Goal: Task Accomplishment & Management: Use online tool/utility

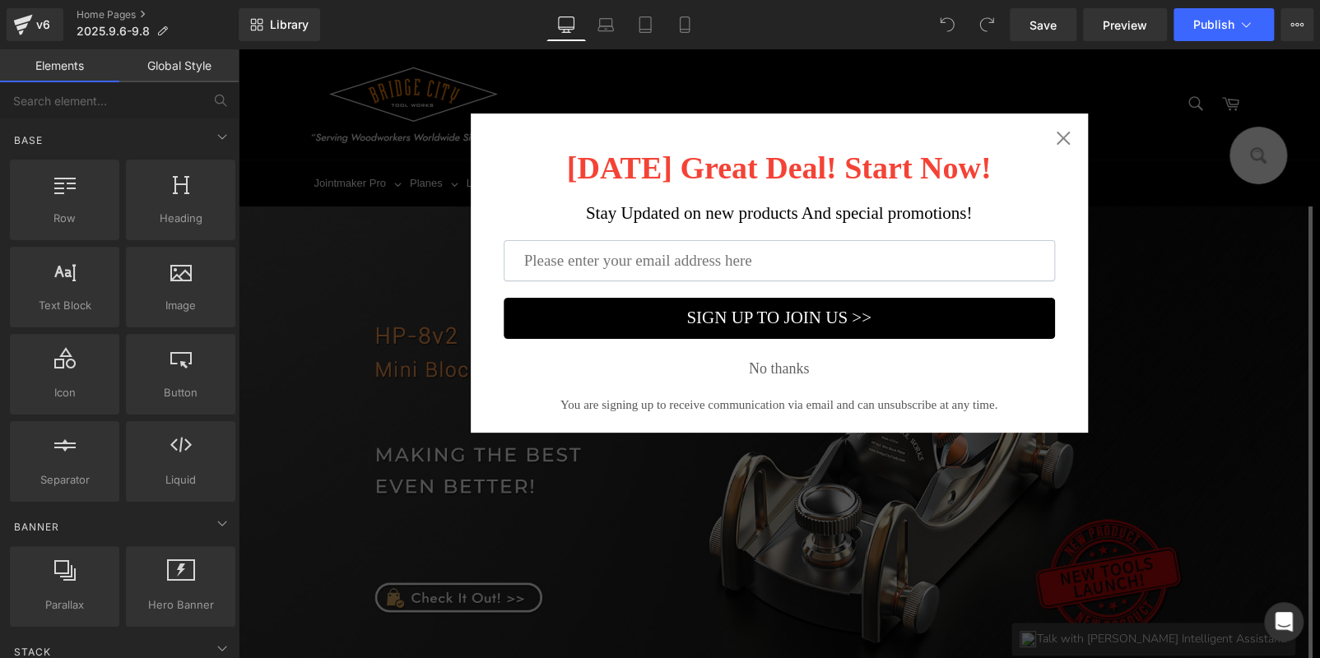
drag, startPoint x: 1058, startPoint y: 143, endPoint x: 1253, endPoint y: 186, distance: 199.7
click at [1058, 143] on icon "Close widget" at bounding box center [1063, 138] width 16 height 16
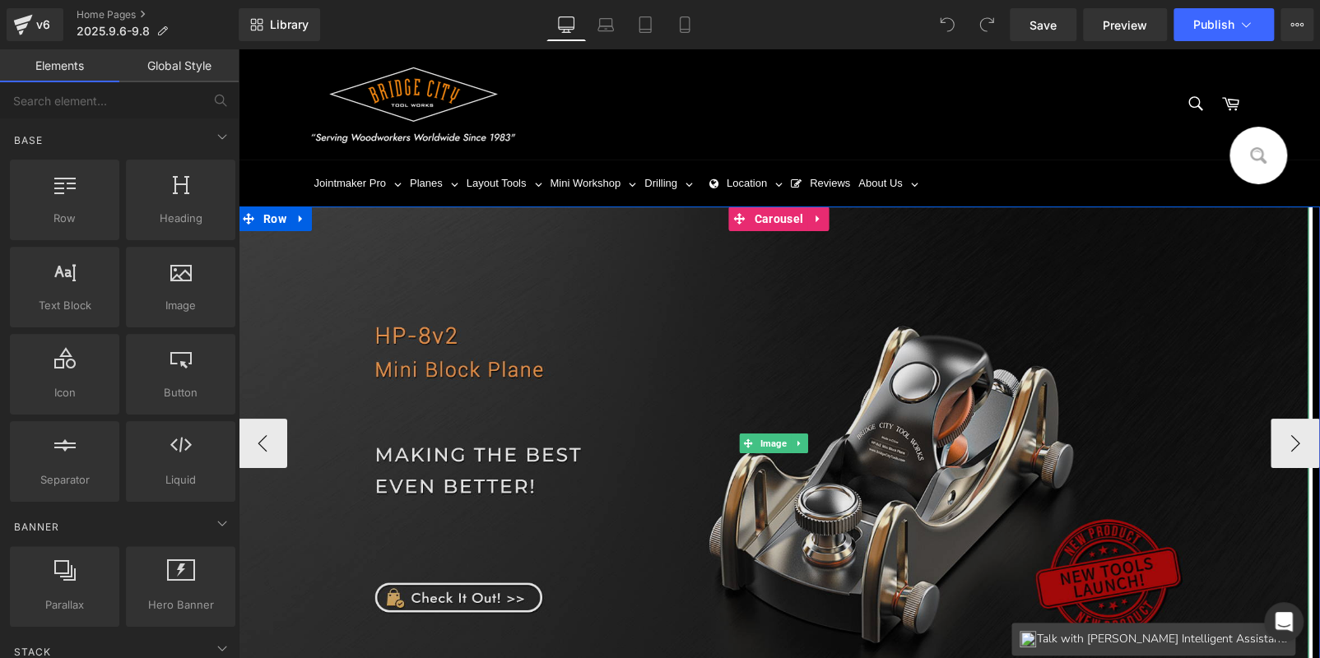
click at [985, 363] on img at bounding box center [773, 444] width 1071 height 474
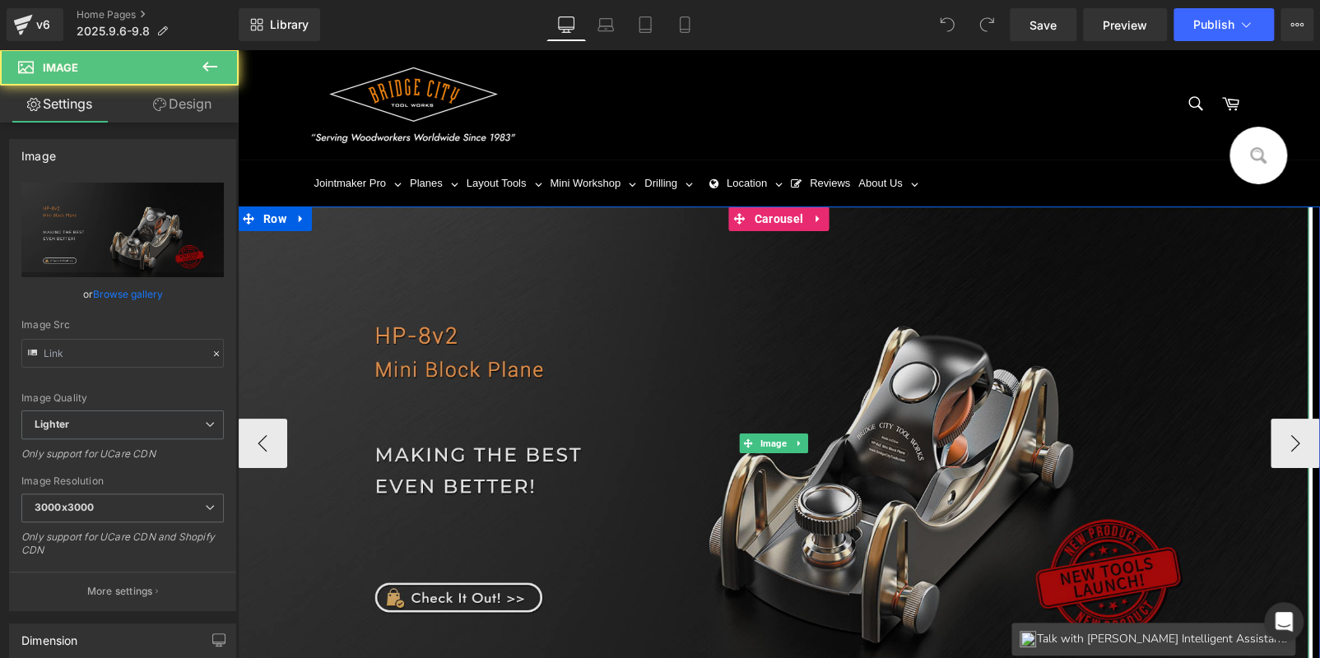
type input "https://ucarecdn.com/bafb8859-710c-495c-9b63-ad1ec3029499/-/format/auto/-/previ…"
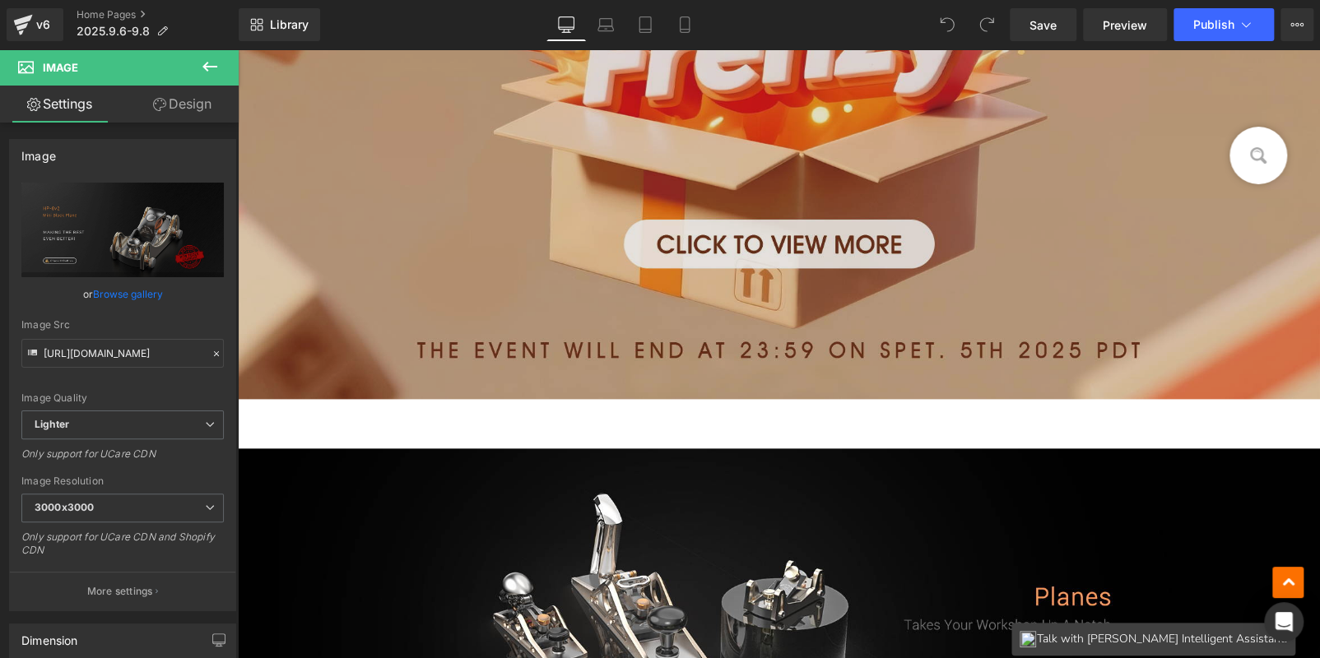
scroll to position [987, 0]
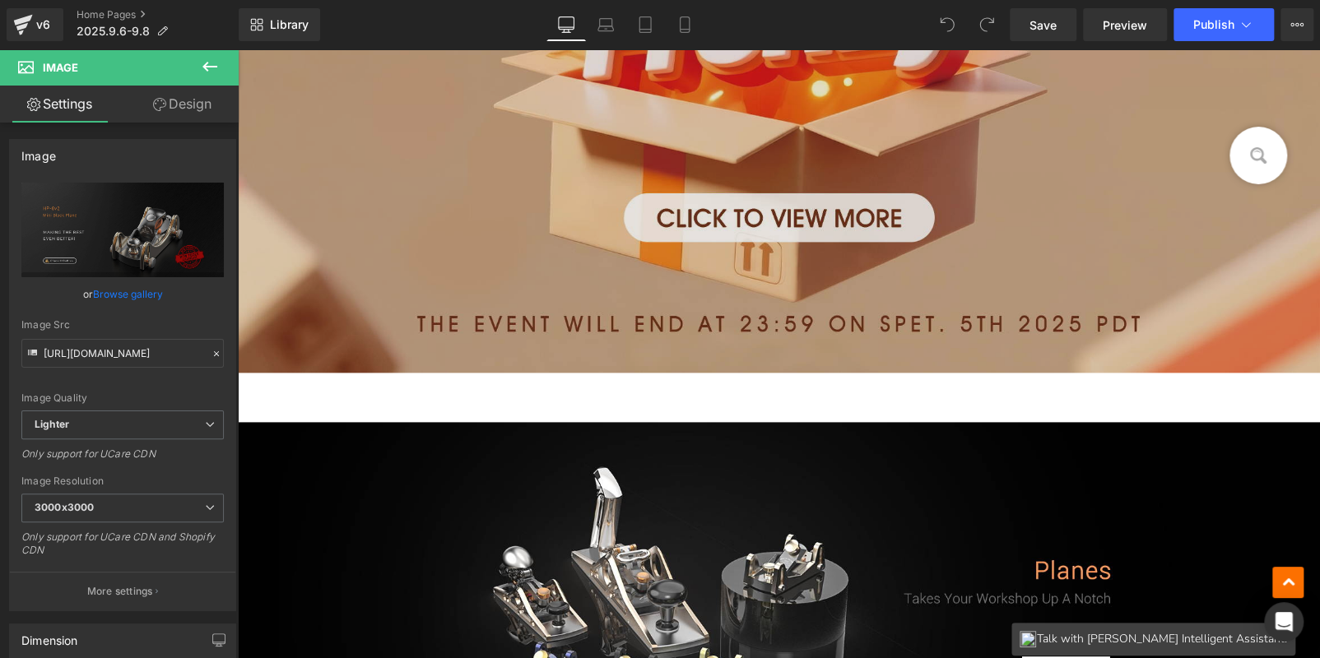
click at [771, 218] on img at bounding box center [779, 56] width 1082 height 634
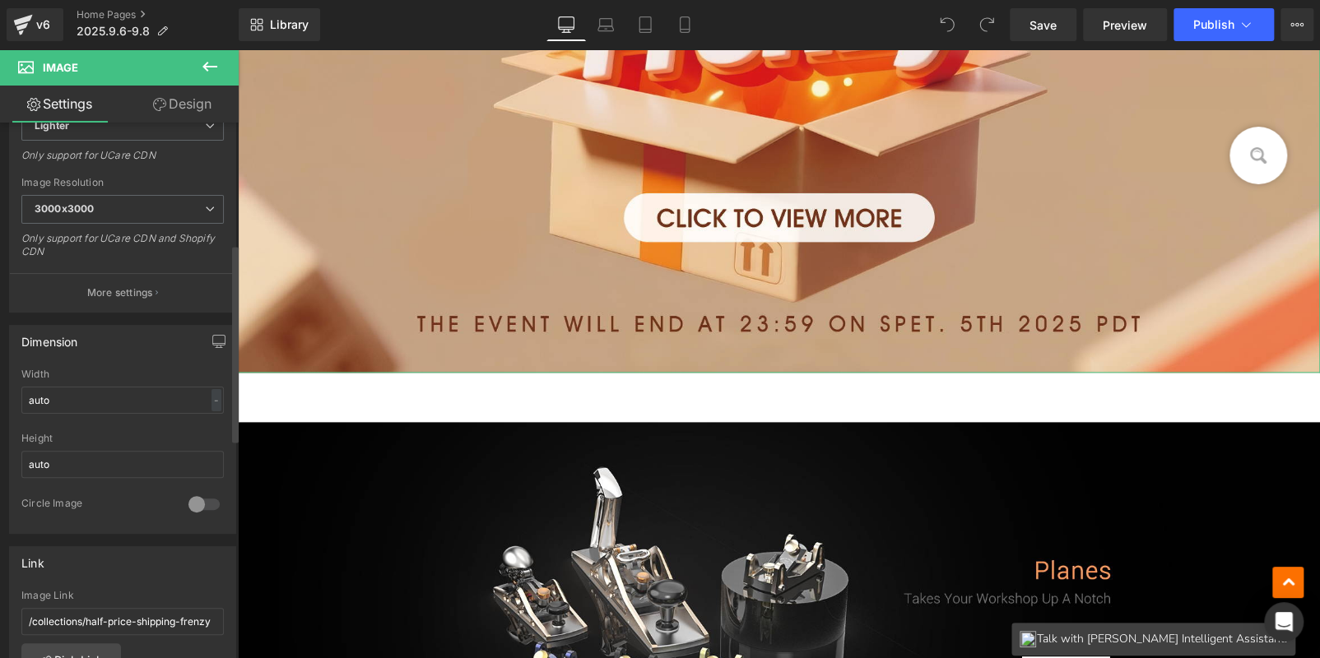
scroll to position [328, 0]
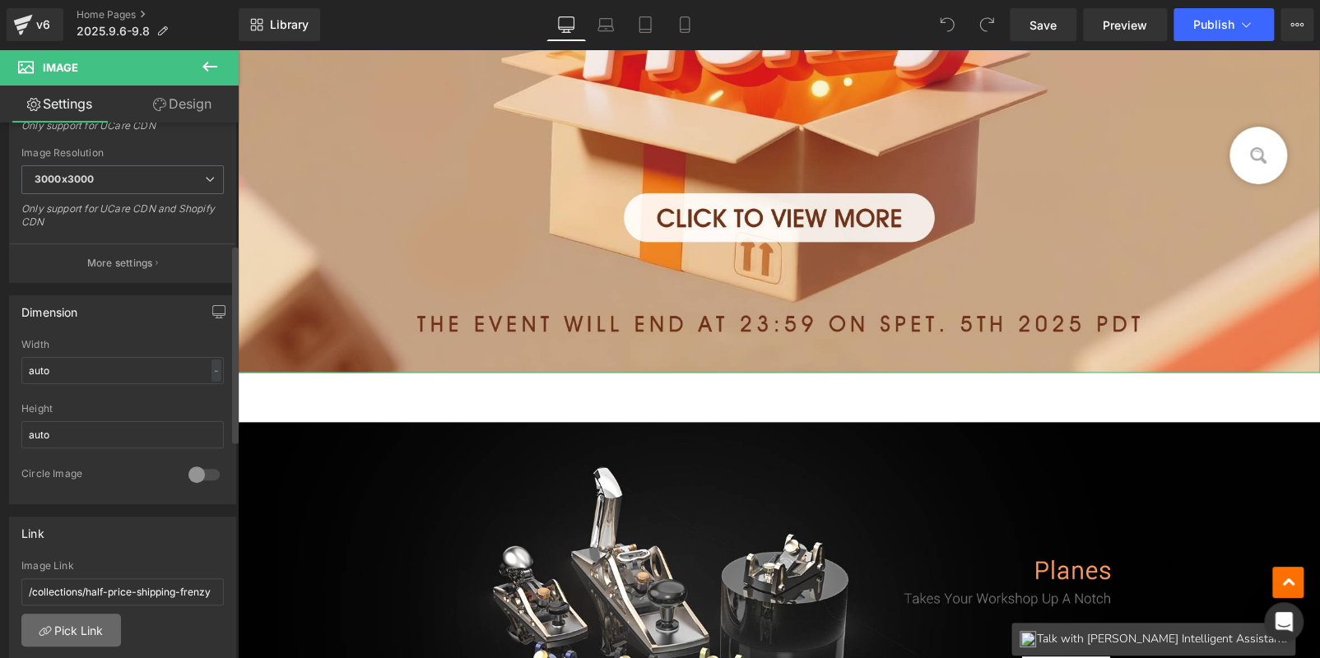
click at [65, 626] on link "Pick Link" at bounding box center [71, 630] width 100 height 33
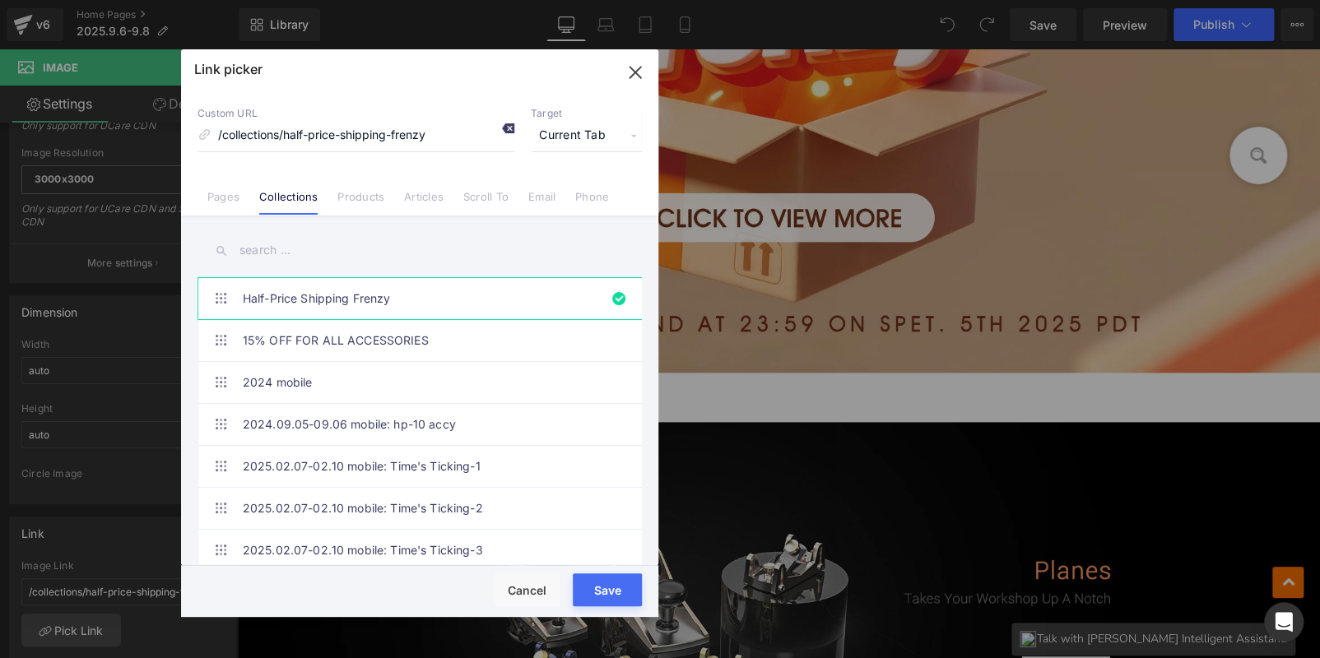
click at [514, 128] on div "Custom URL /collections/half-price-shipping-frenzy Target Current Tab Current T…" at bounding box center [420, 129] width 444 height 44
click at [507, 128] on icon at bounding box center [507, 128] width 13 height 13
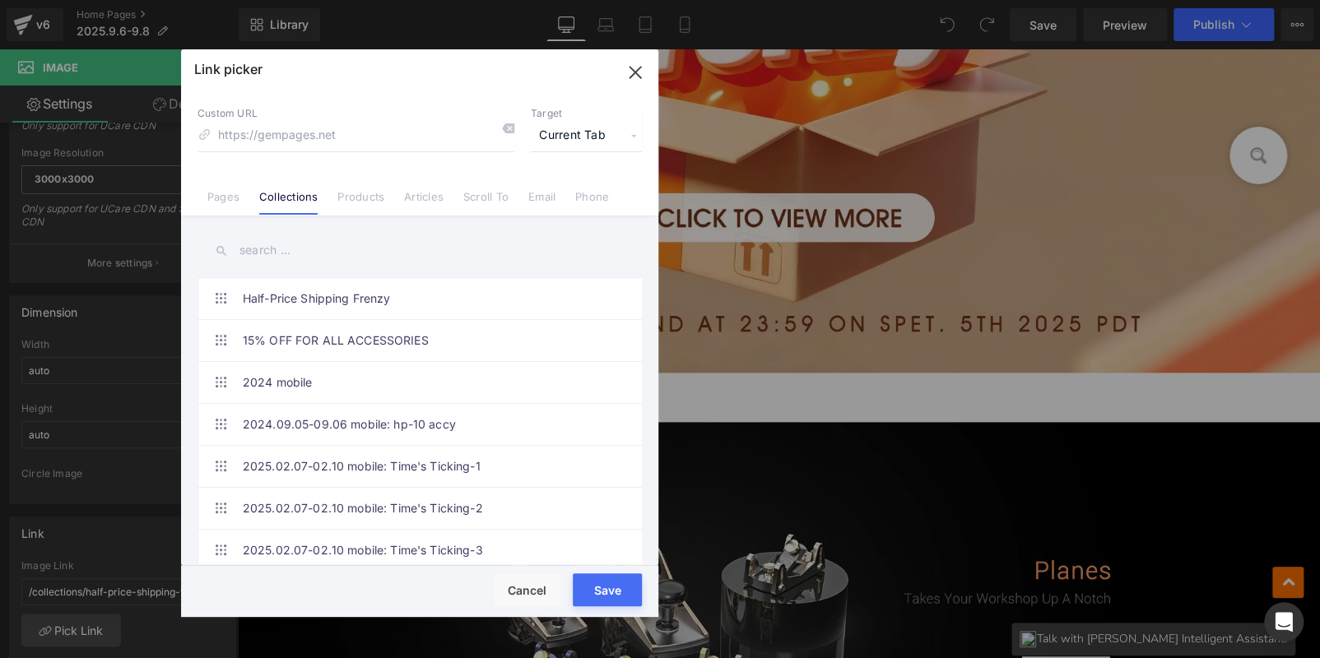
click at [403, 240] on input "text" at bounding box center [420, 250] width 444 height 37
paste input "Fall Upgrade Event"
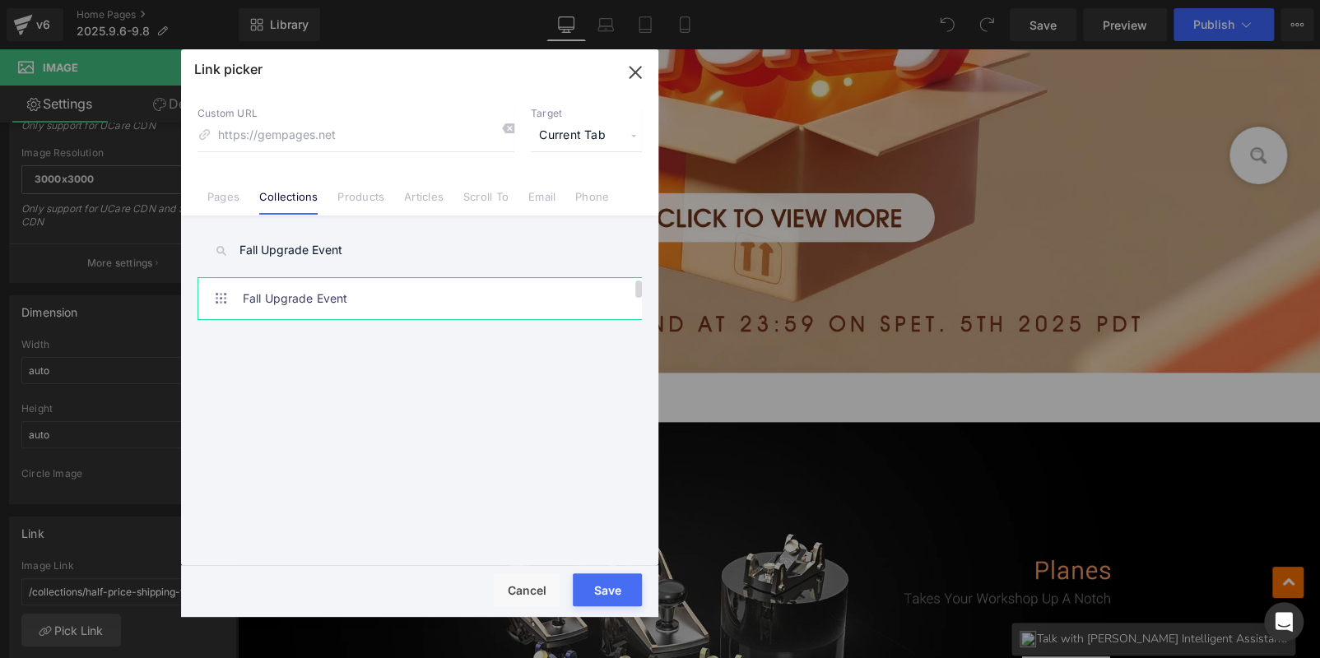
type input "Fall Upgrade Event"
click at [383, 285] on link "Fall Upgrade Event" at bounding box center [424, 298] width 362 height 41
type input "/collections/fall-upgrade-event"
click at [610, 597] on div "Rendering Content" at bounding box center [660, 593] width 101 height 18
click at [598, 579] on button "Save" at bounding box center [607, 590] width 69 height 33
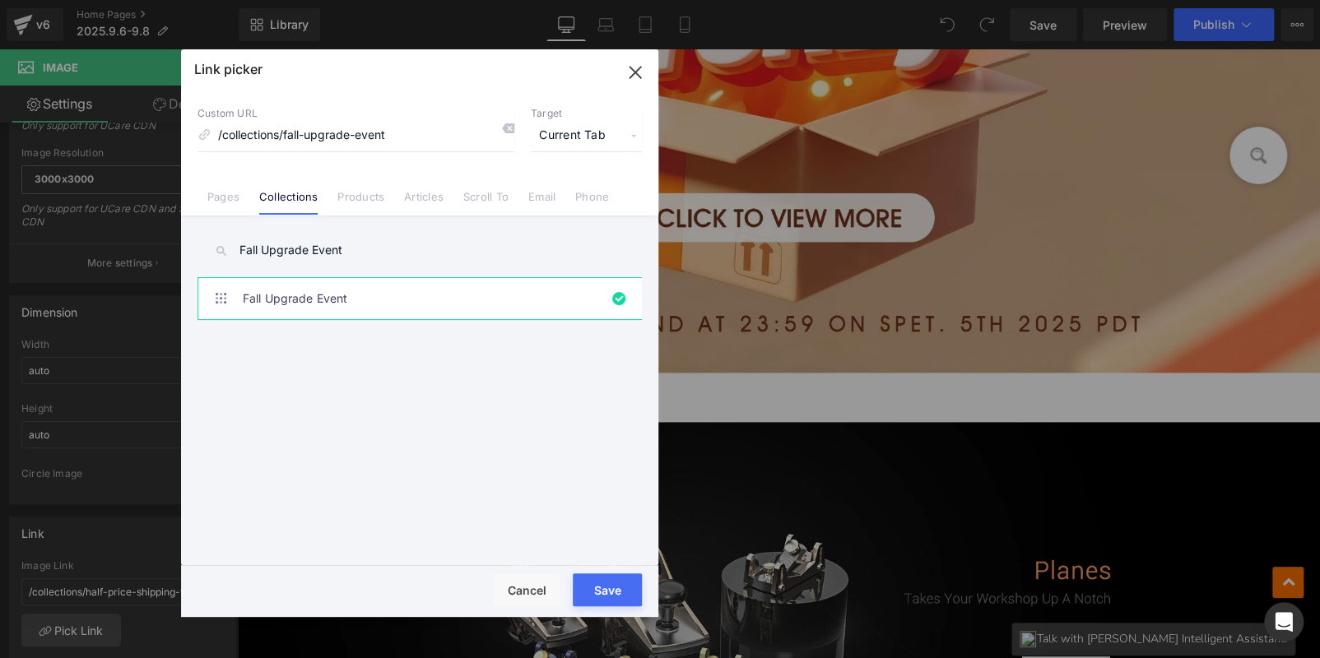
type input "/collections/fall-upgrade-event"
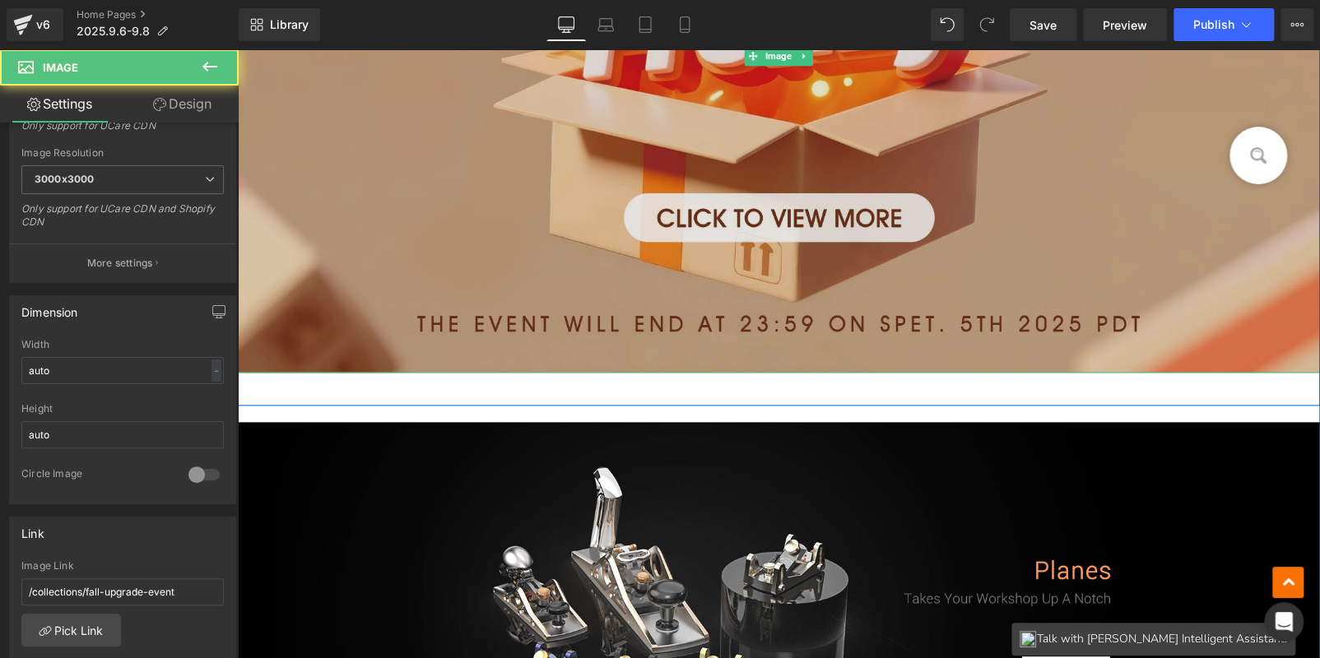
click at [632, 296] on img at bounding box center [779, 56] width 1082 height 634
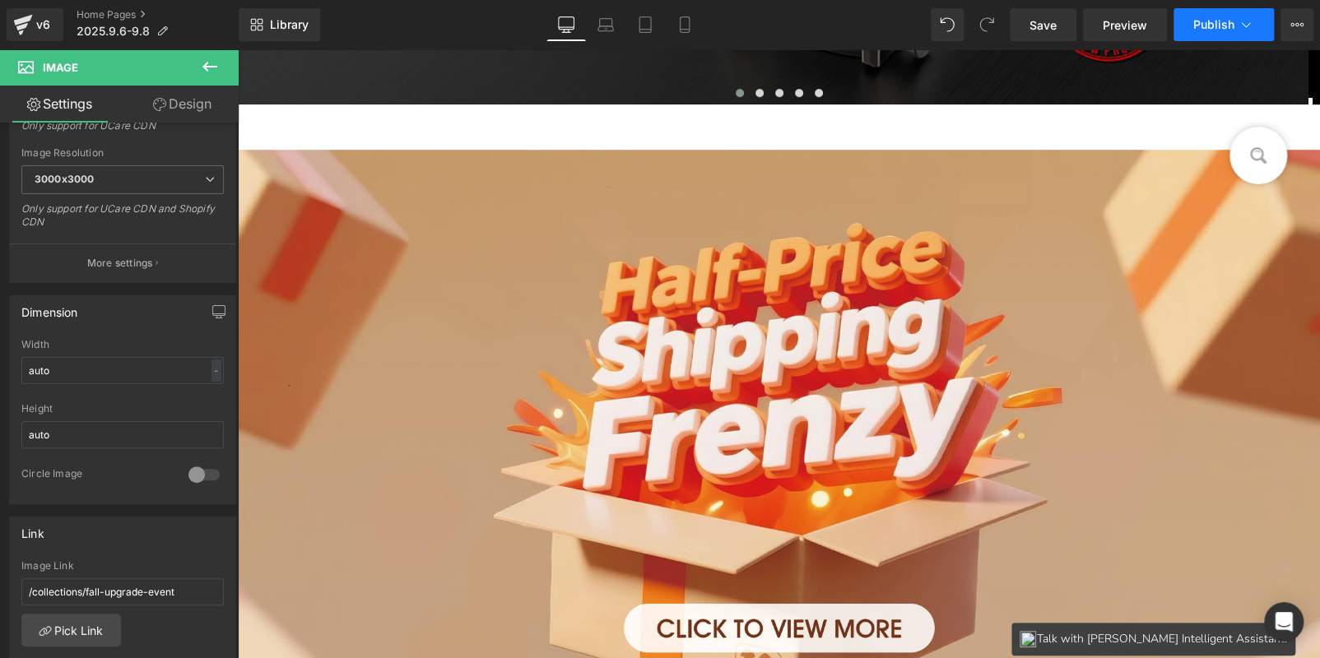
click at [1201, 19] on span "Publish" at bounding box center [1213, 24] width 41 height 13
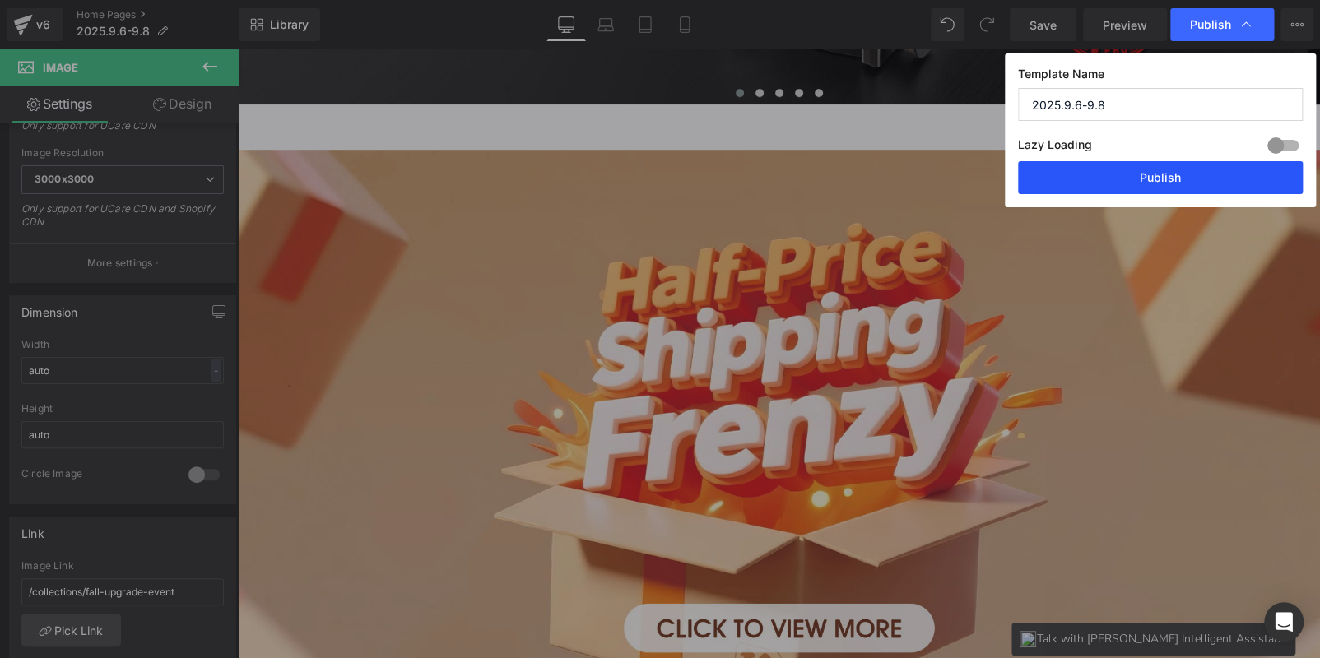
click at [1168, 171] on button "Publish" at bounding box center [1160, 177] width 285 height 33
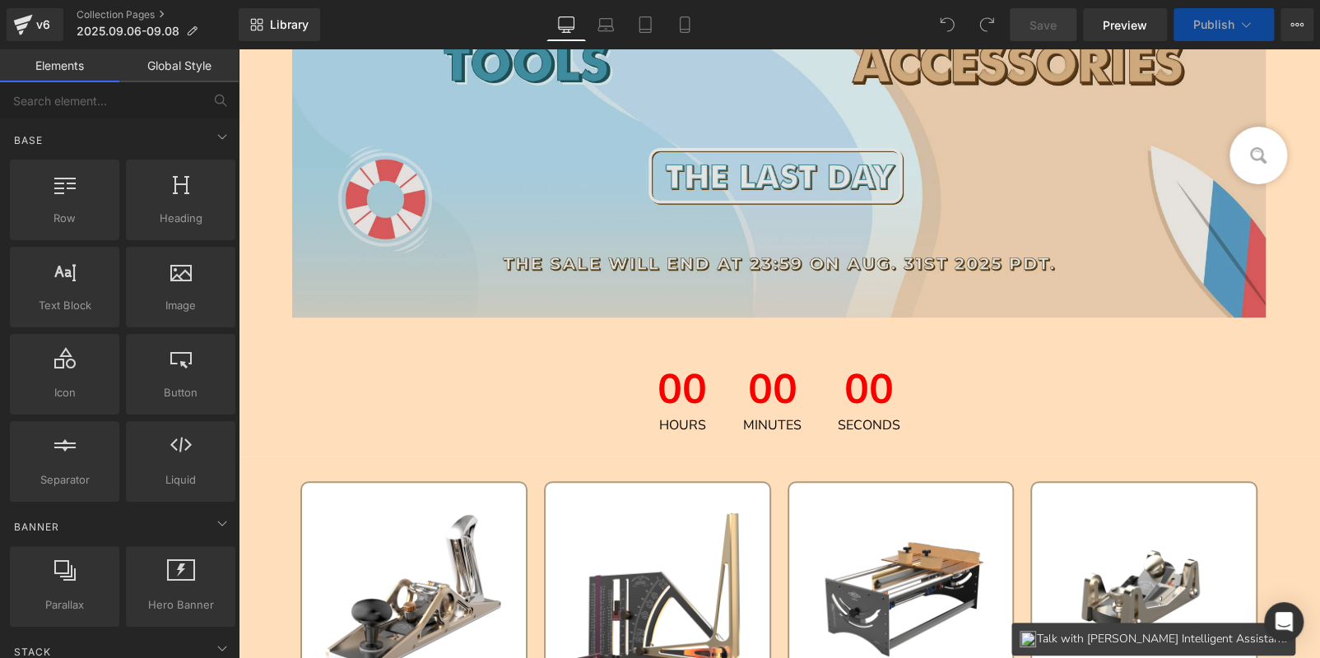
scroll to position [246, 0]
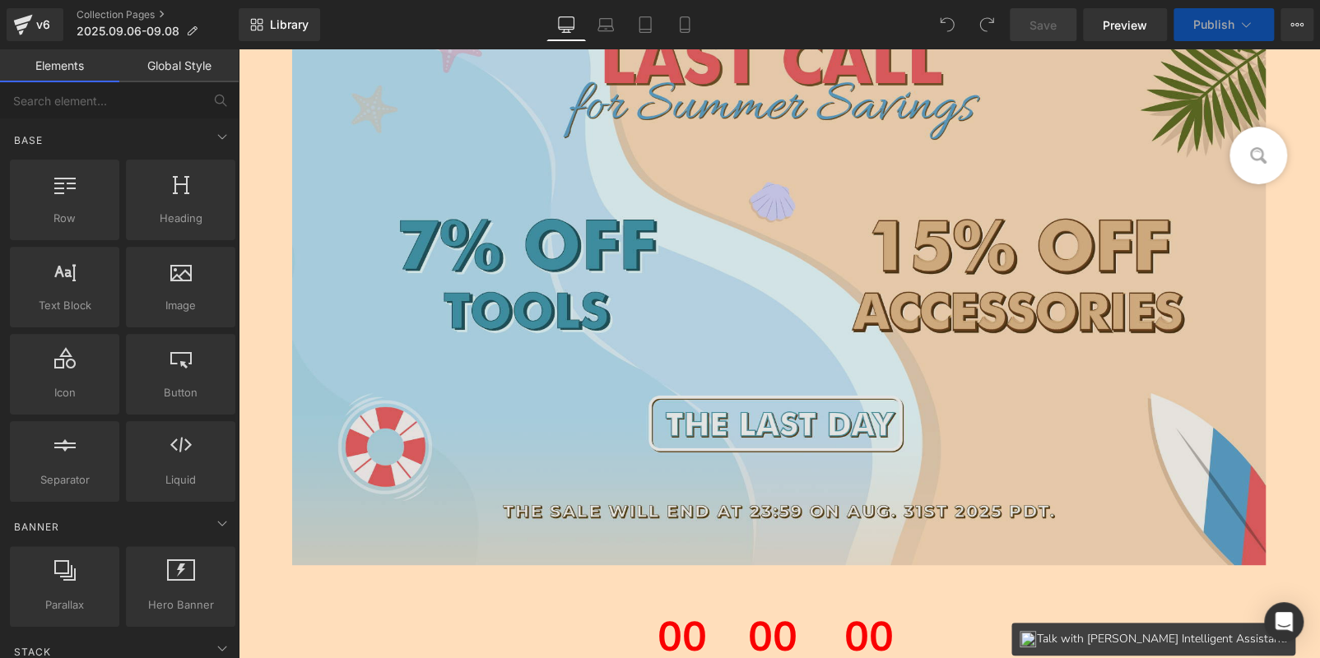
drag, startPoint x: 517, startPoint y: 314, endPoint x: 330, endPoint y: 297, distance: 187.6
click at [517, 314] on img at bounding box center [779, 293] width 974 height 616
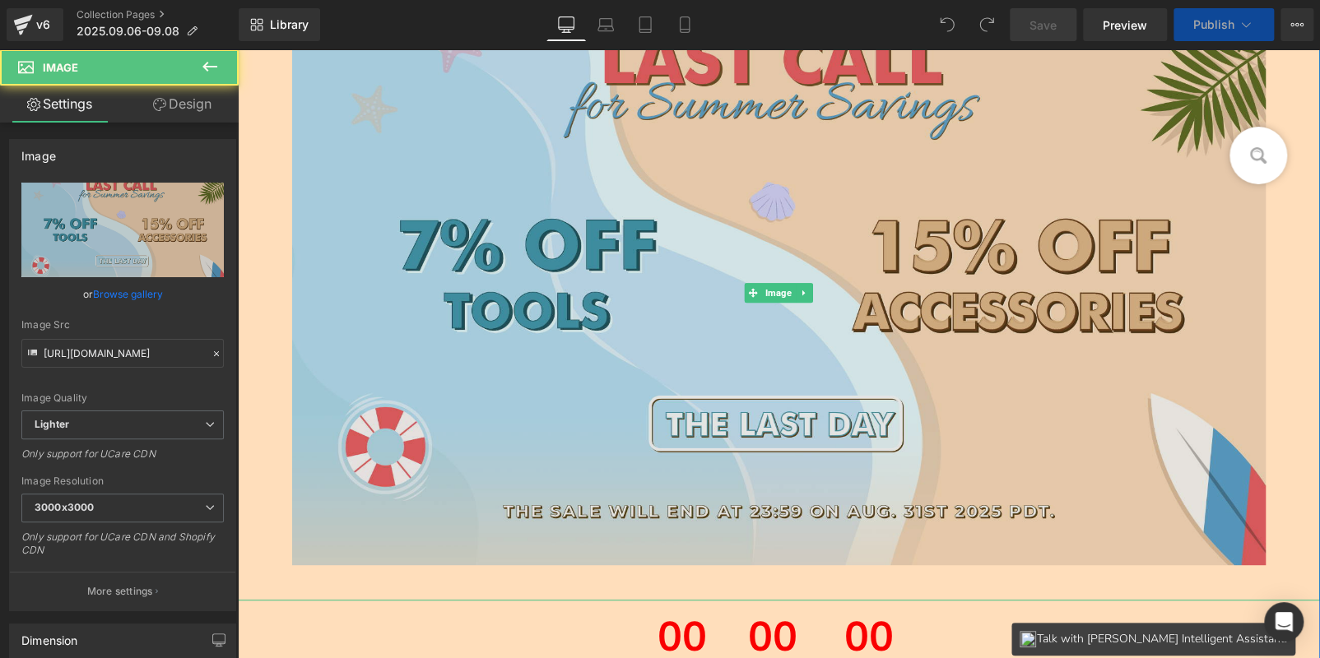
click at [0, 0] on icon "Replace Image" at bounding box center [0, 0] width 0 height 0
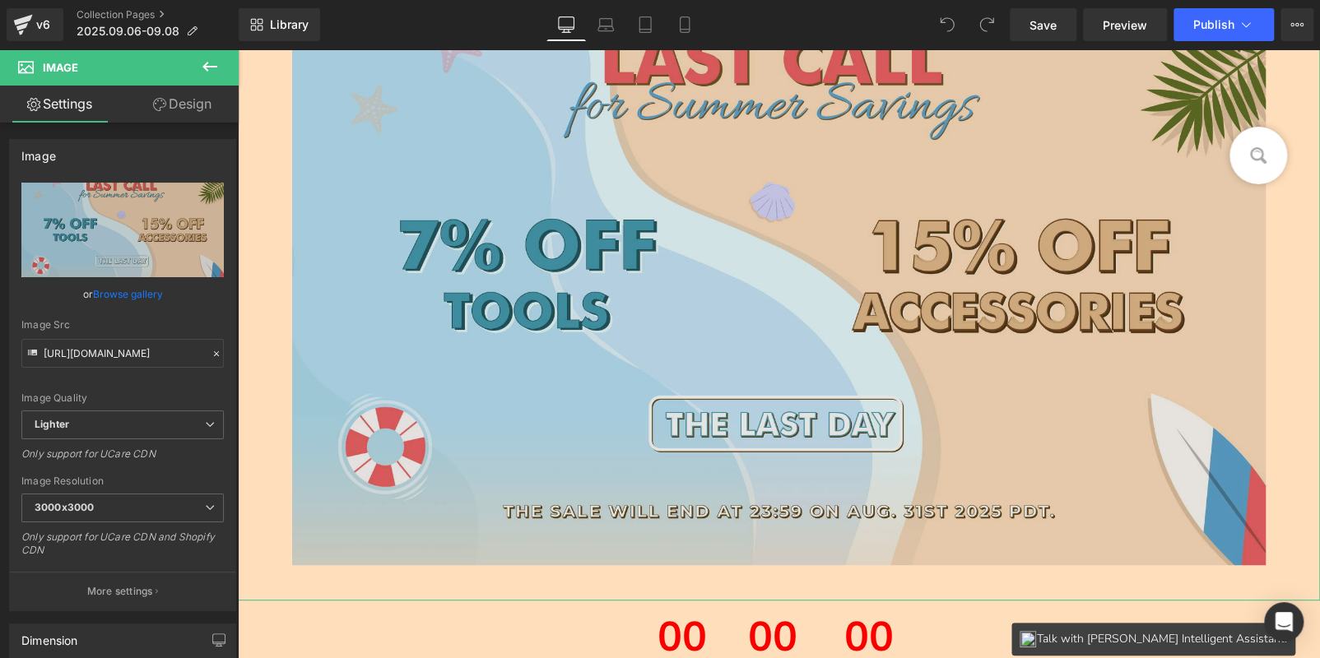
type input "C:\fakepath\START_01.jpg"
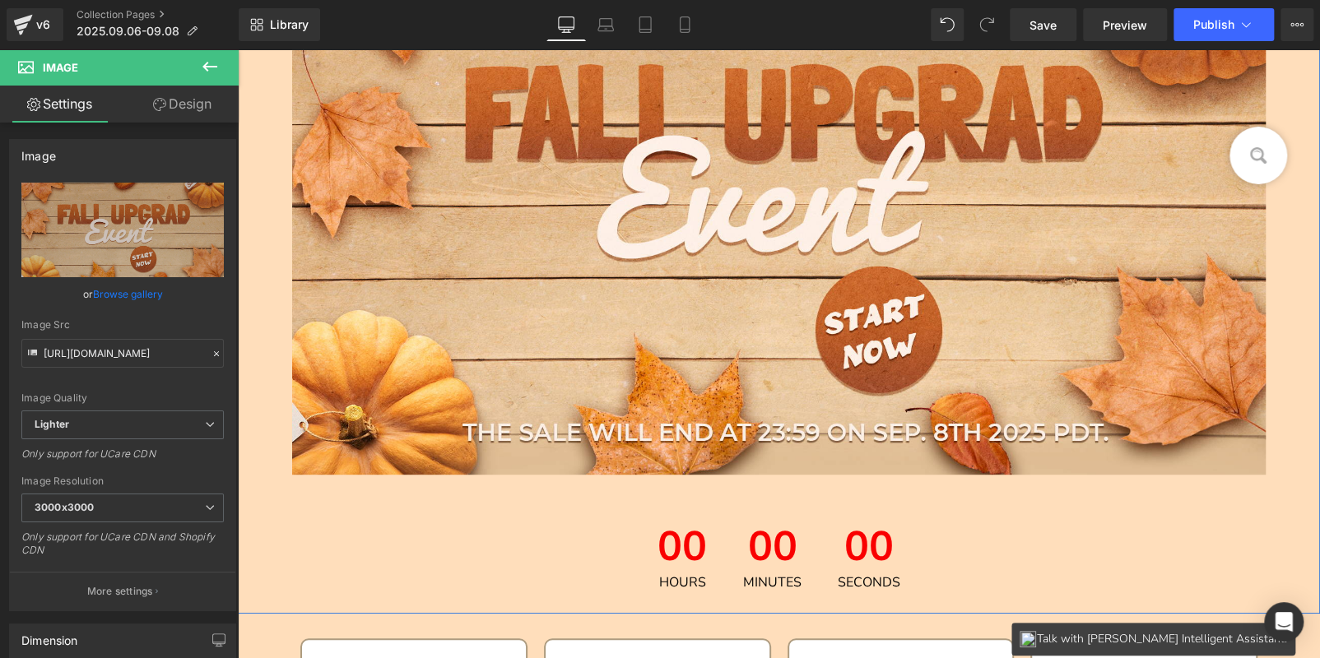
scroll to position [494, 0]
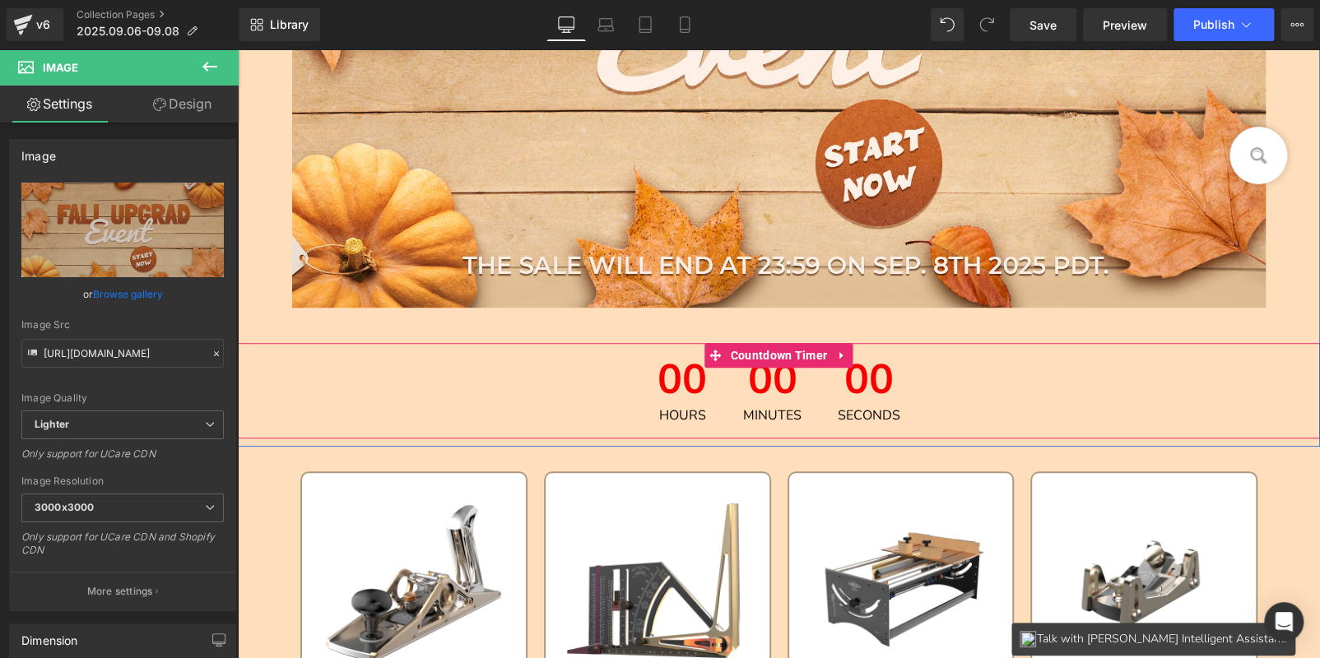
drag, startPoint x: 742, startPoint y: 393, endPoint x: 785, endPoint y: 375, distance: 47.2
click at [743, 393] on span "00" at bounding box center [772, 384] width 58 height 49
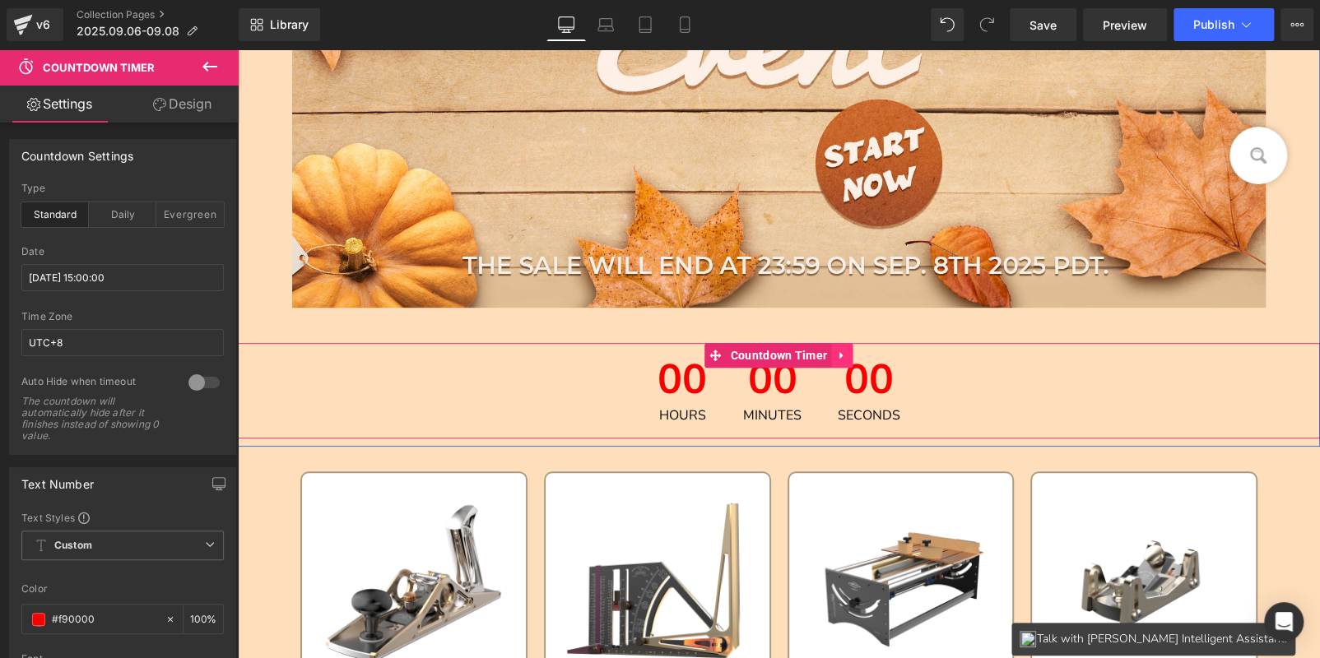
click at [837, 351] on icon at bounding box center [842, 355] width 12 height 12
click at [849, 356] on icon at bounding box center [853, 355] width 12 height 12
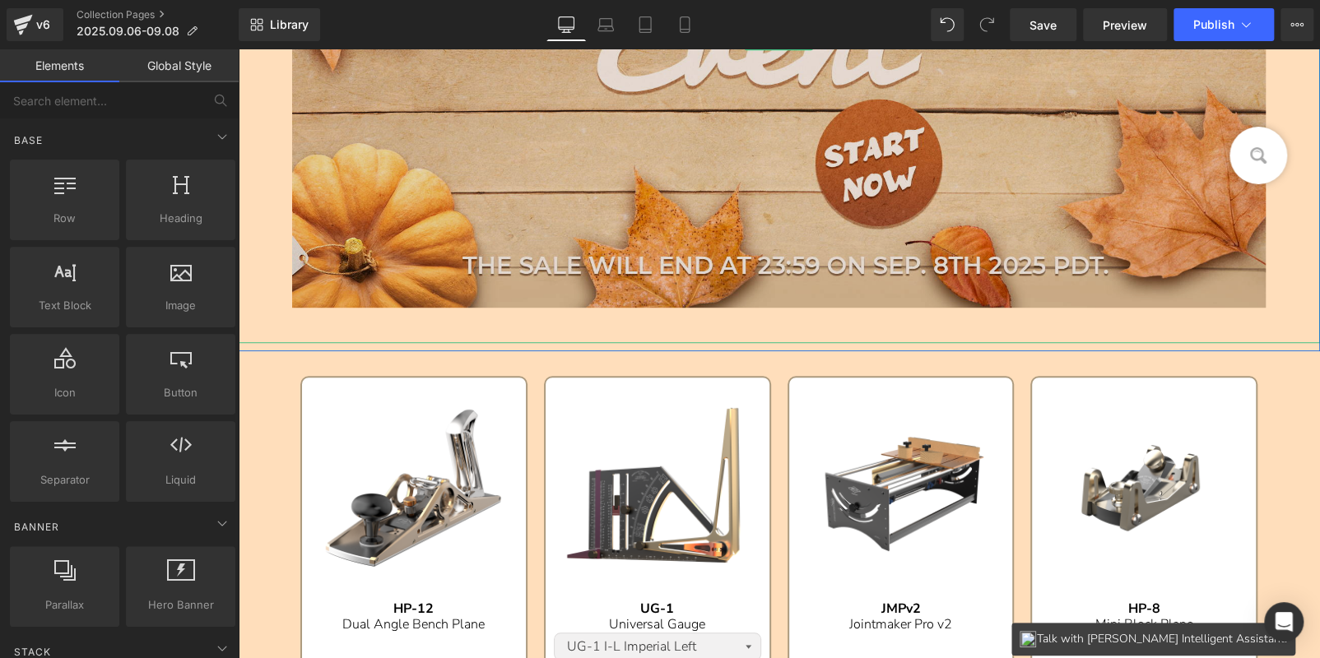
click at [551, 188] on img at bounding box center [779, 40] width 974 height 606
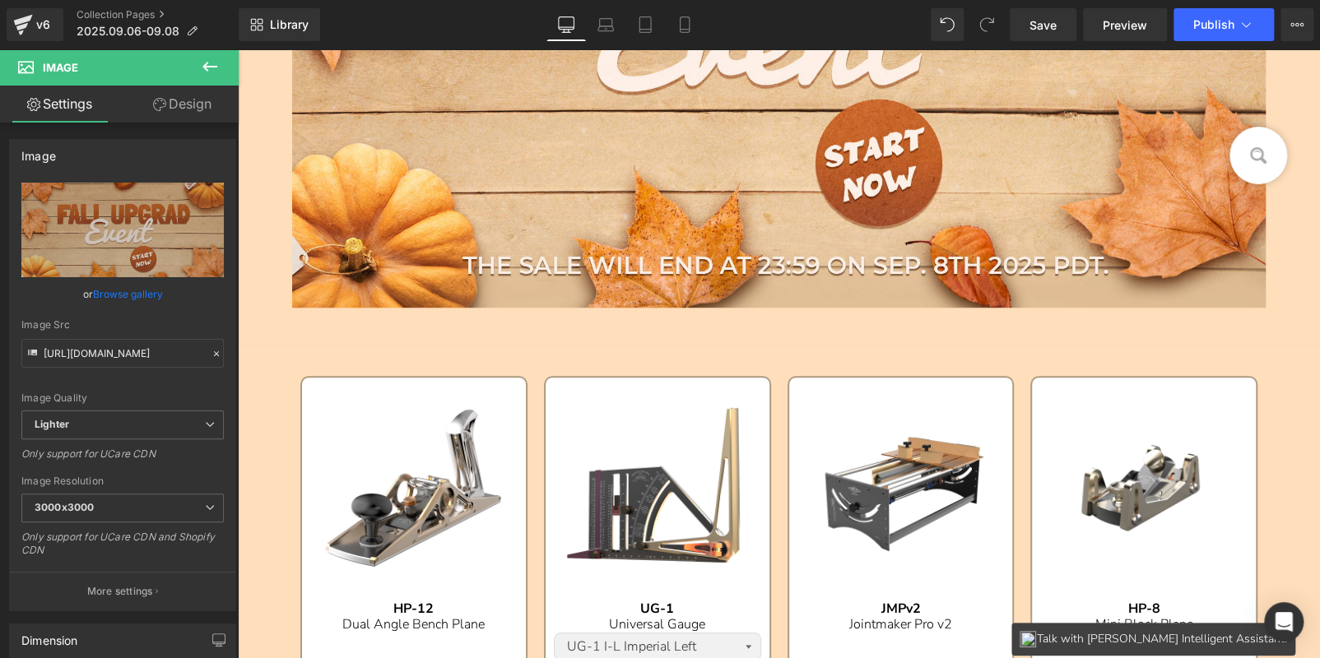
click at [210, 59] on icon at bounding box center [210, 67] width 20 height 20
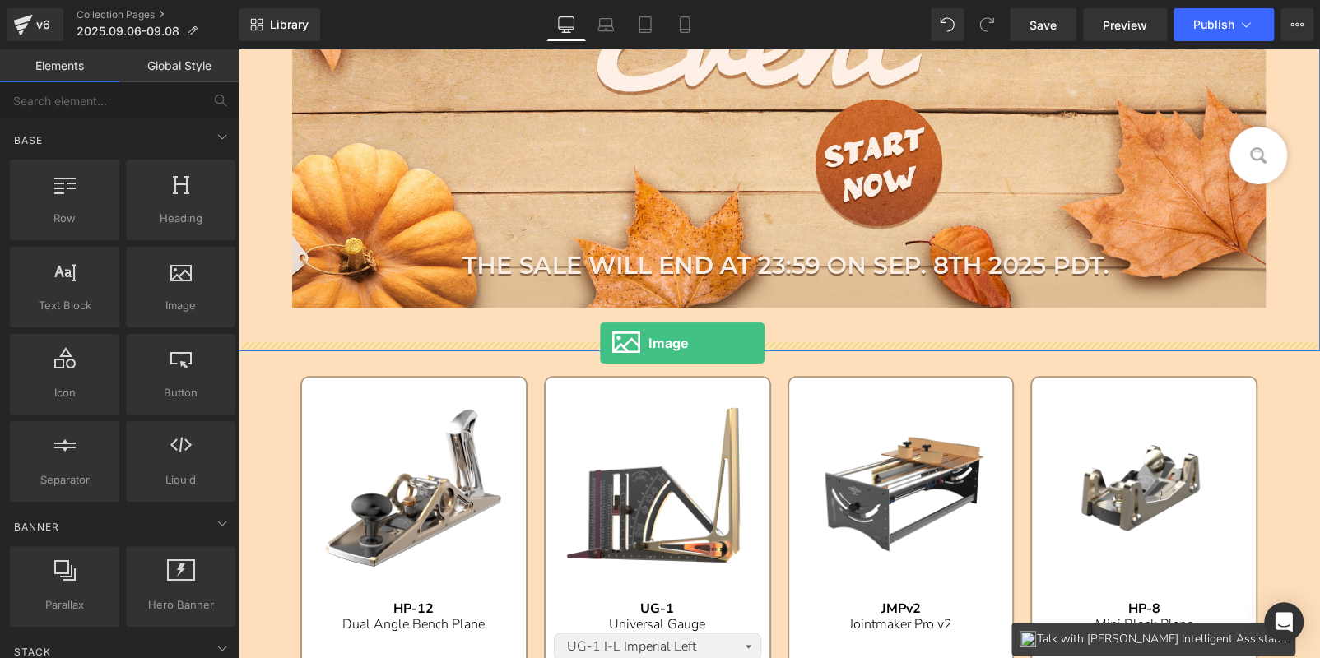
drag, startPoint x: 400, startPoint y: 351, endPoint x: 600, endPoint y: 343, distance: 200.2
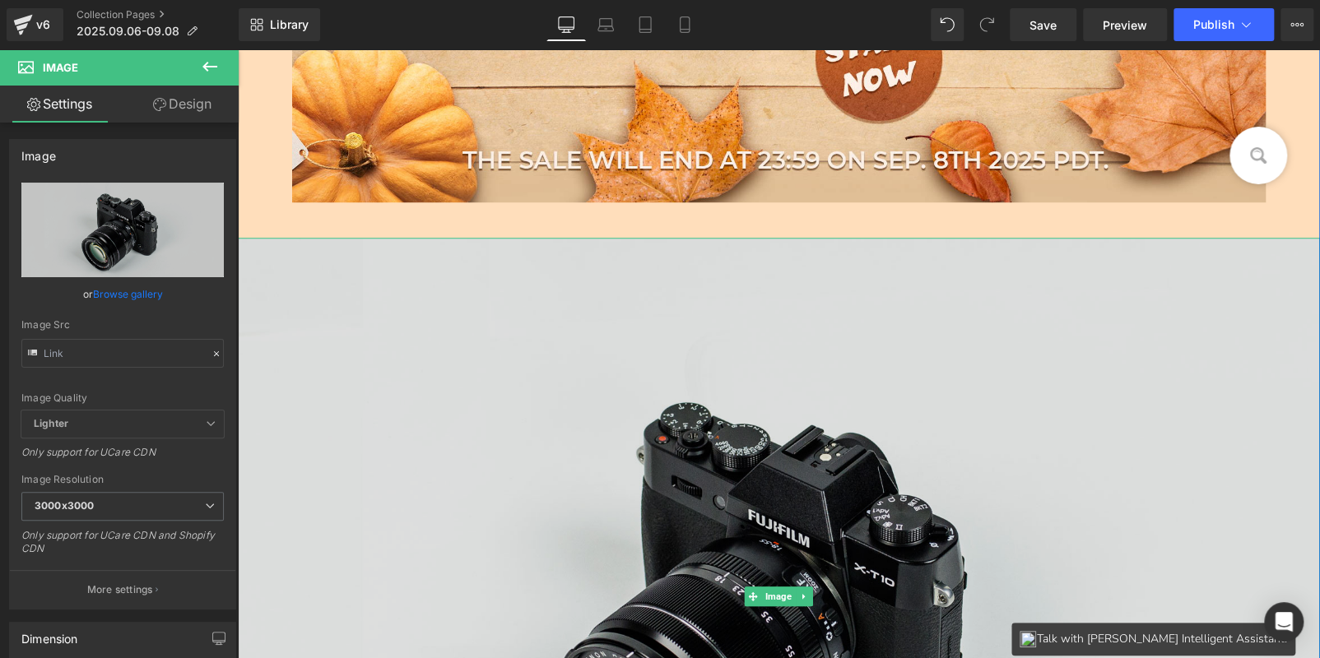
scroll to position [658, 0]
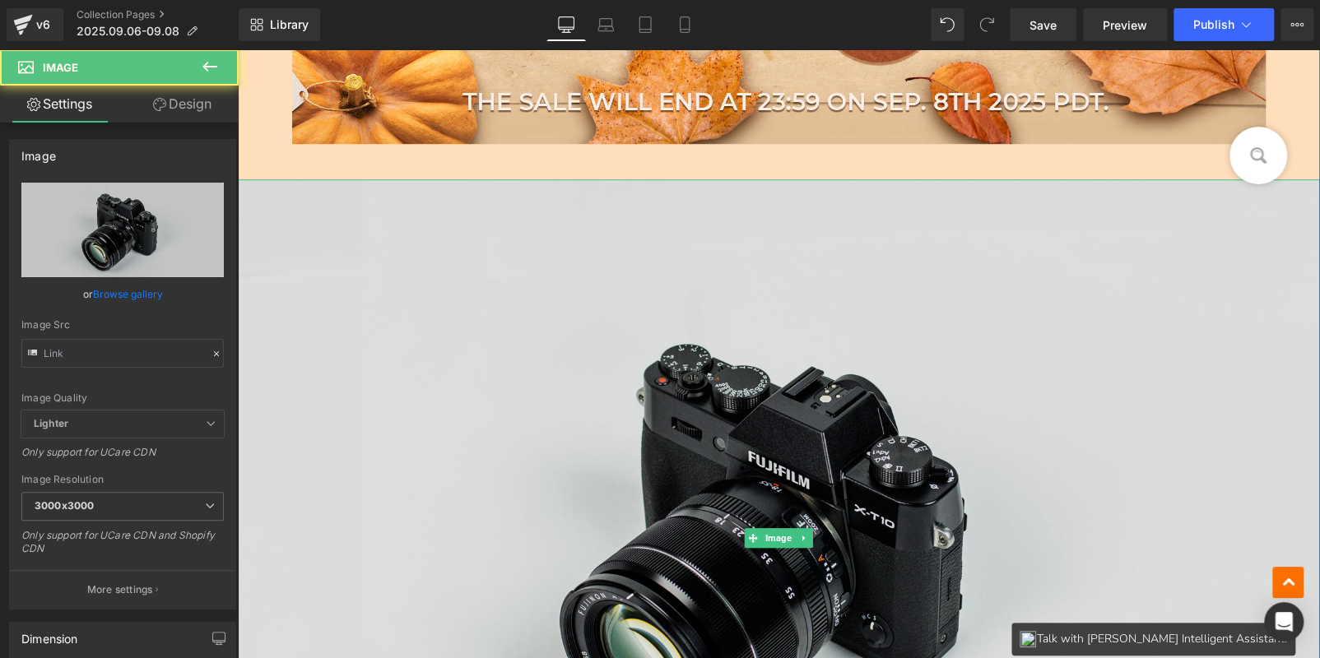
click at [565, 388] on img at bounding box center [779, 537] width 1082 height 717
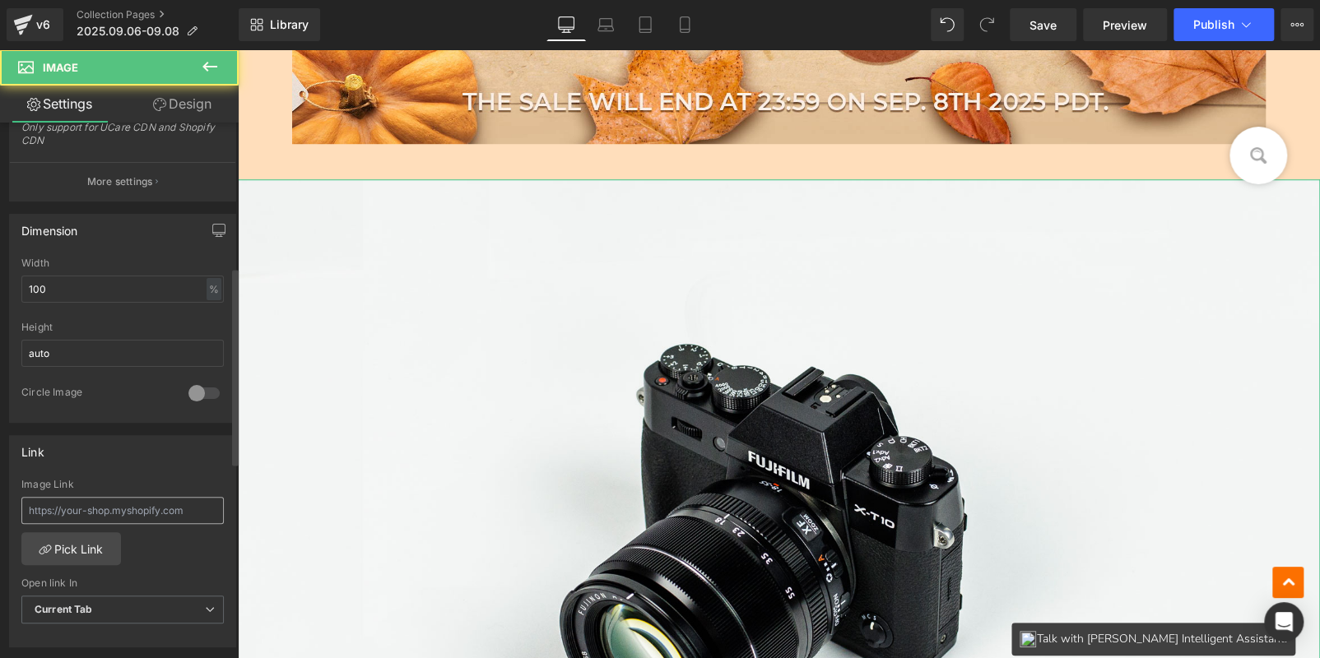
scroll to position [412, 0]
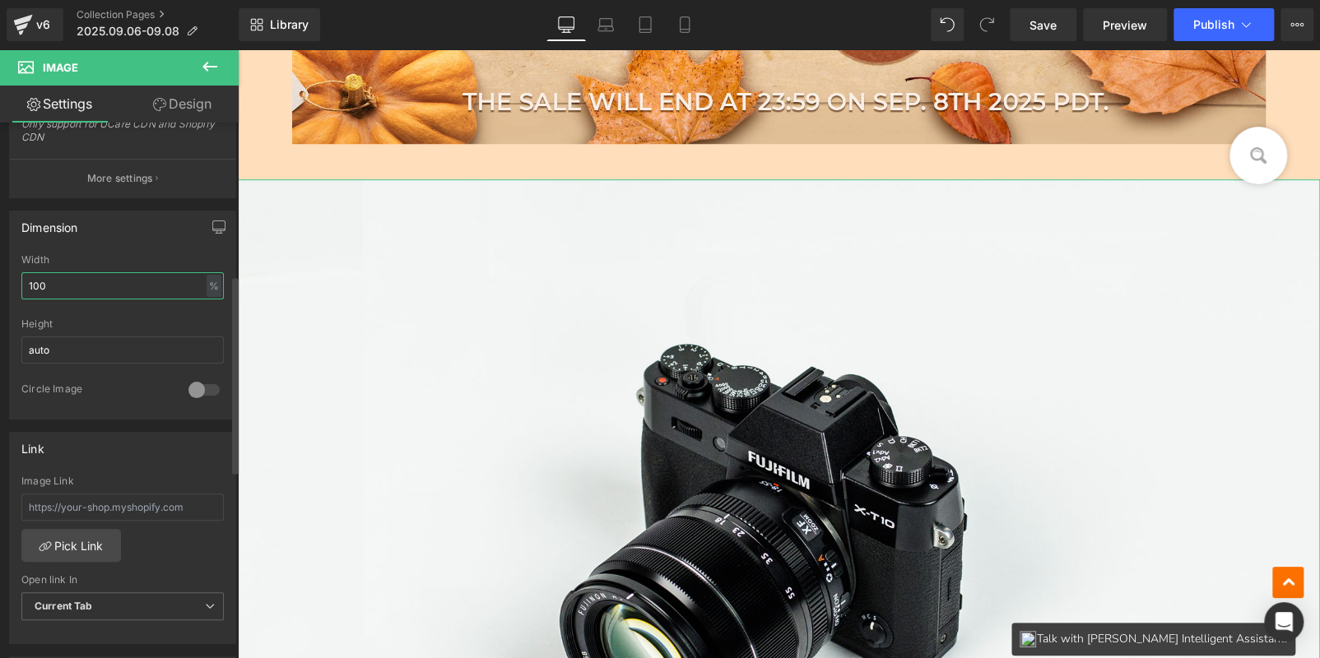
click at [66, 282] on input "100" at bounding box center [122, 285] width 202 height 27
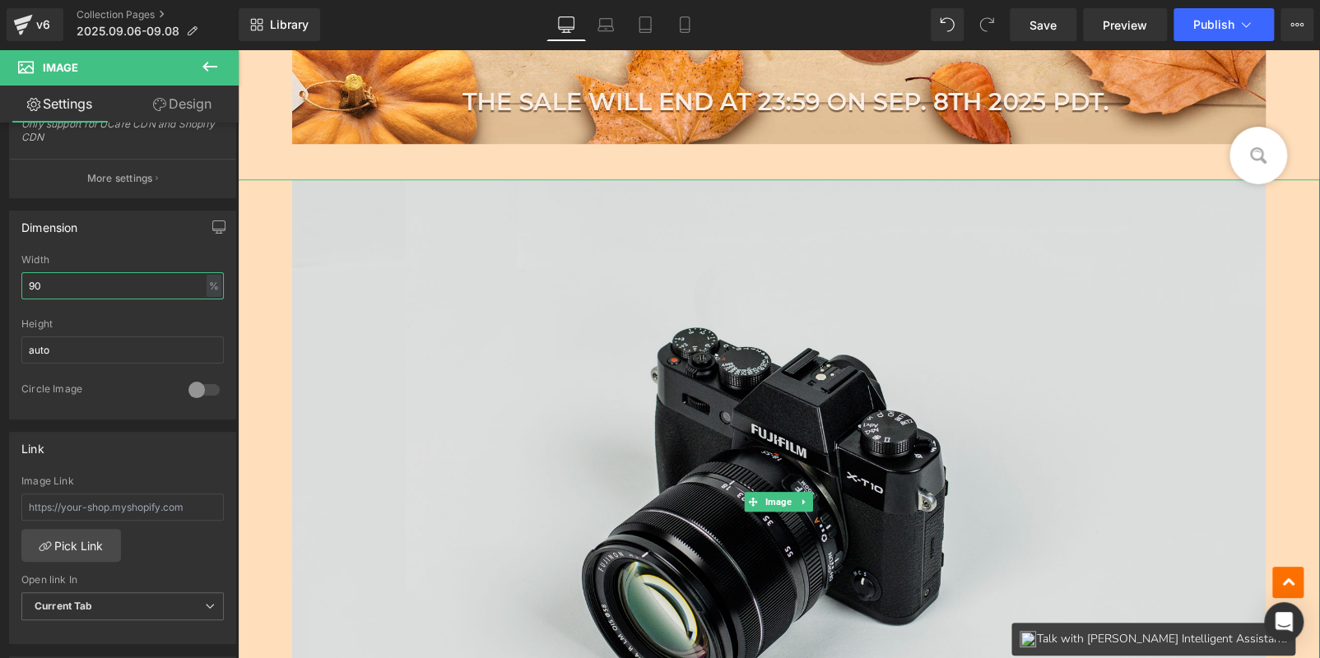
type input "90"
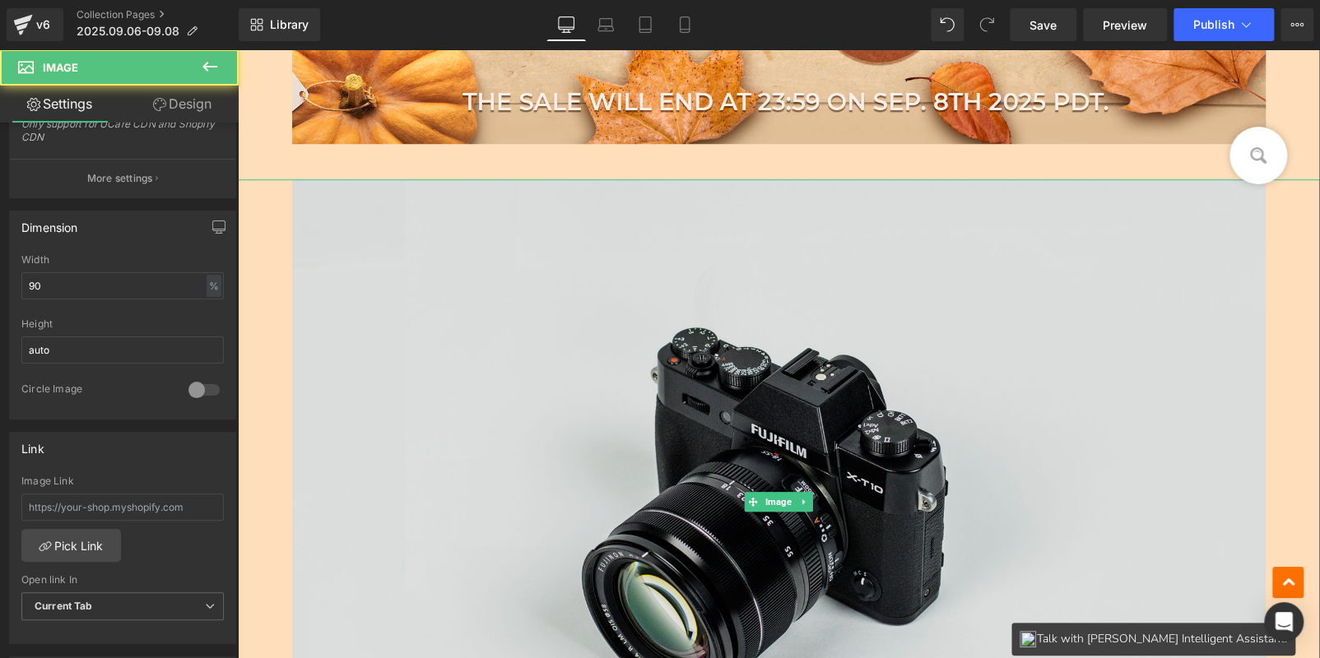
click at [454, 310] on img at bounding box center [779, 501] width 974 height 645
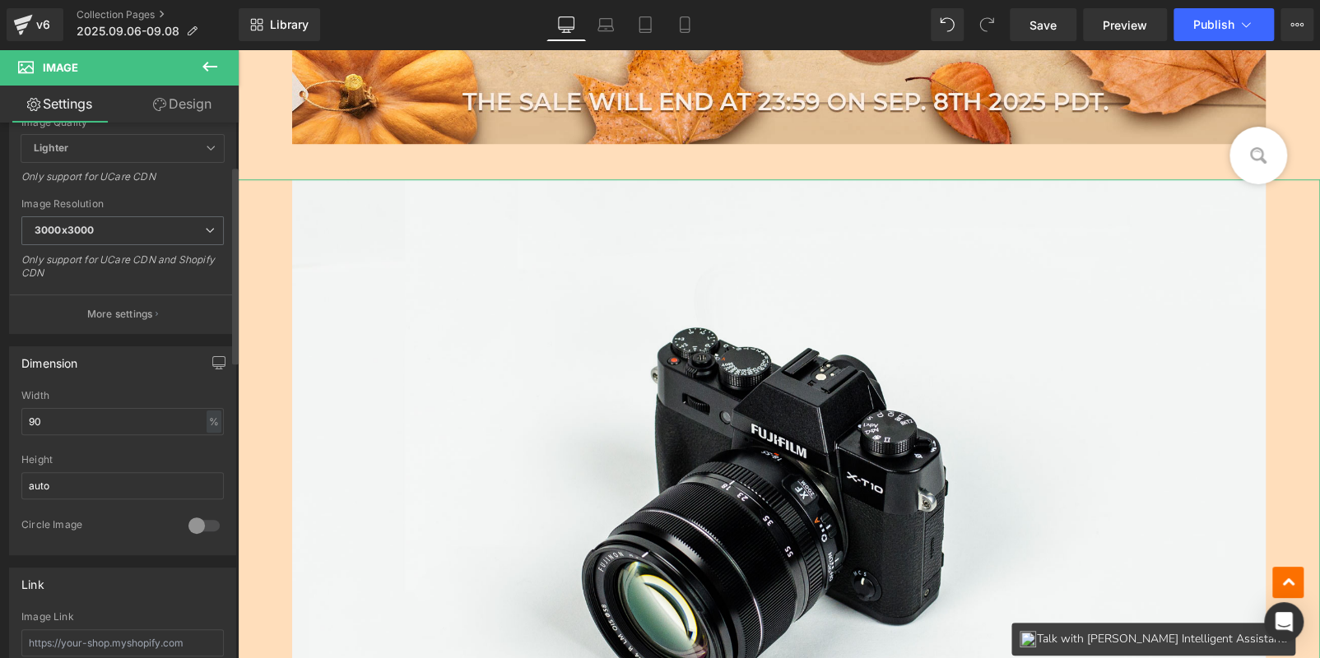
scroll to position [82, 0]
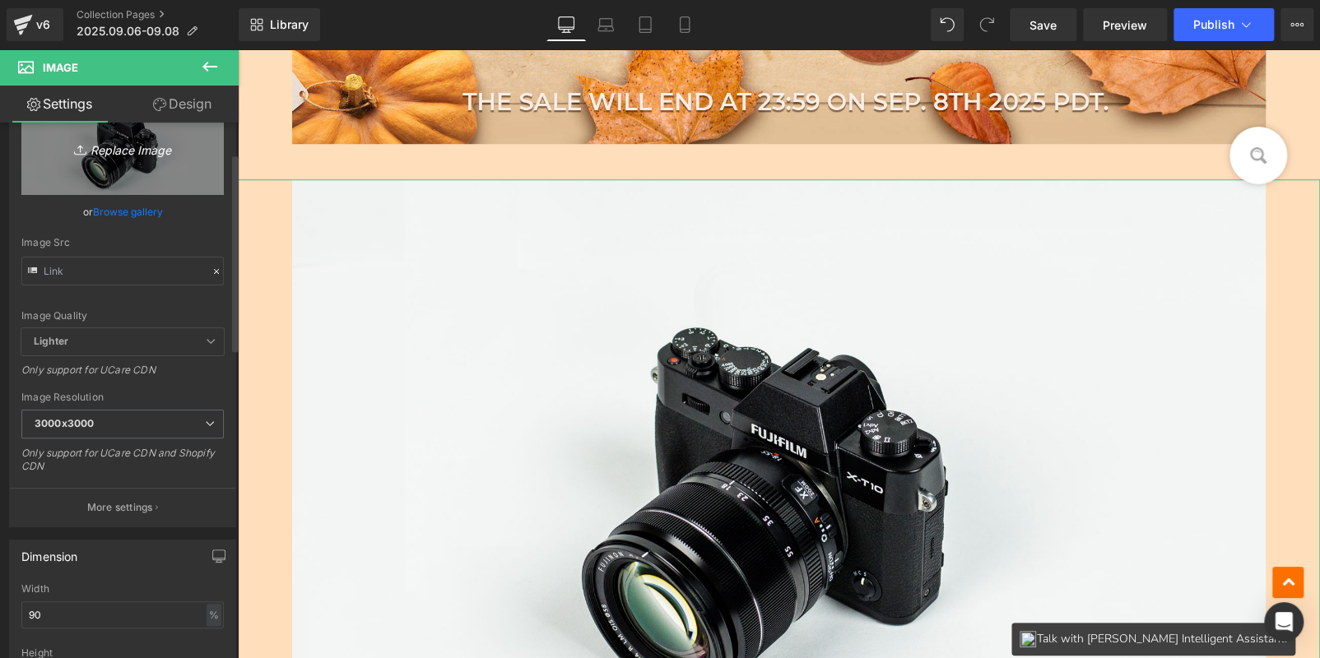
click at [108, 170] on link "Replace Image" at bounding box center [122, 147] width 202 height 95
type input "C:\fakepath\1.png"
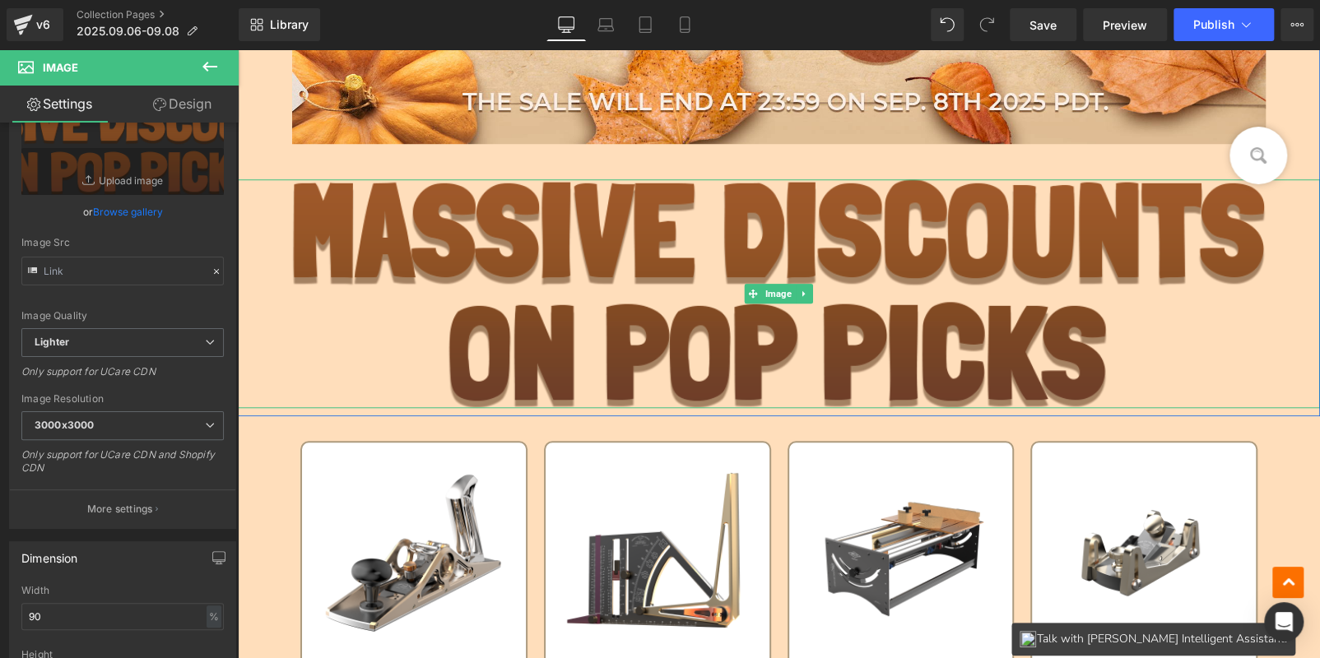
click at [612, 240] on img at bounding box center [779, 293] width 974 height 229
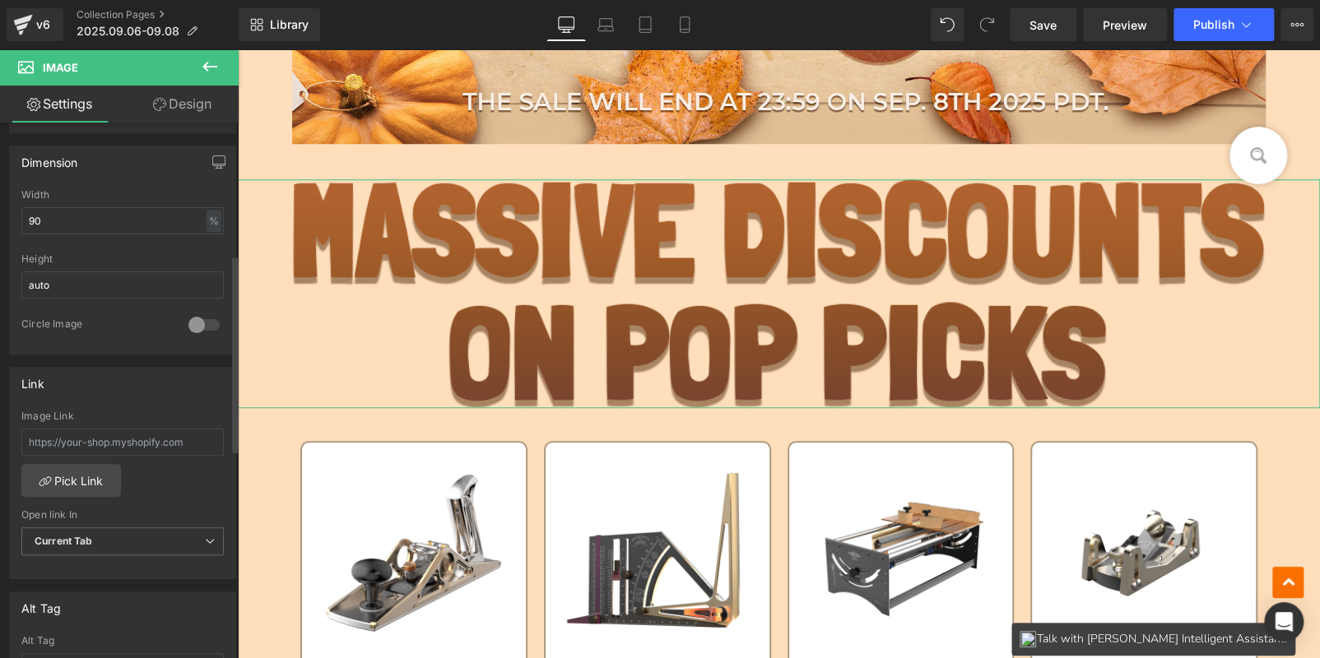
scroll to position [494, 0]
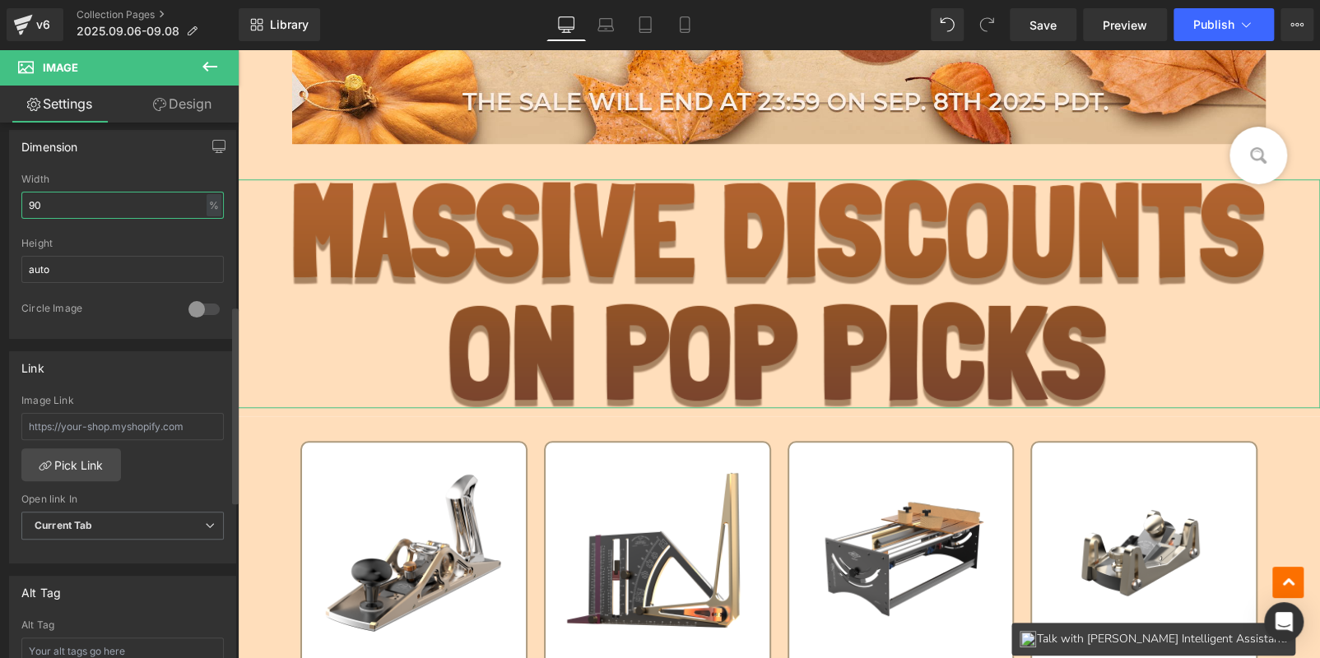
click at [52, 206] on input "90" at bounding box center [122, 205] width 202 height 27
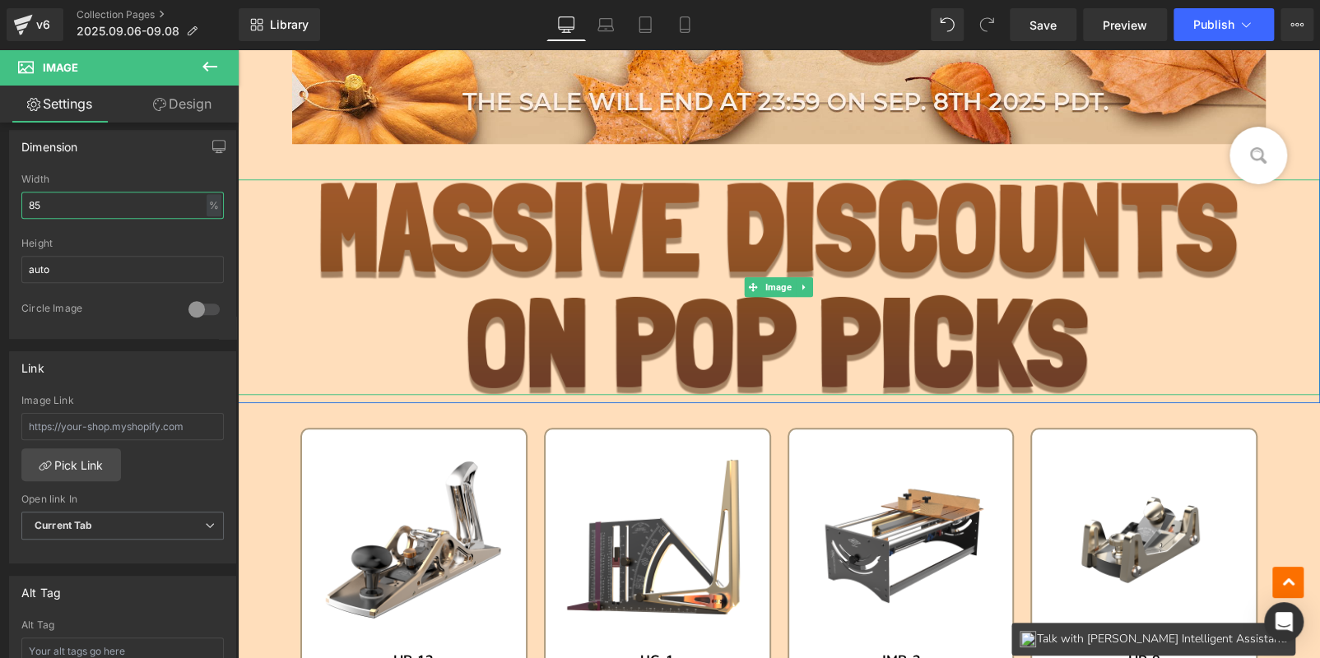
type input "85"
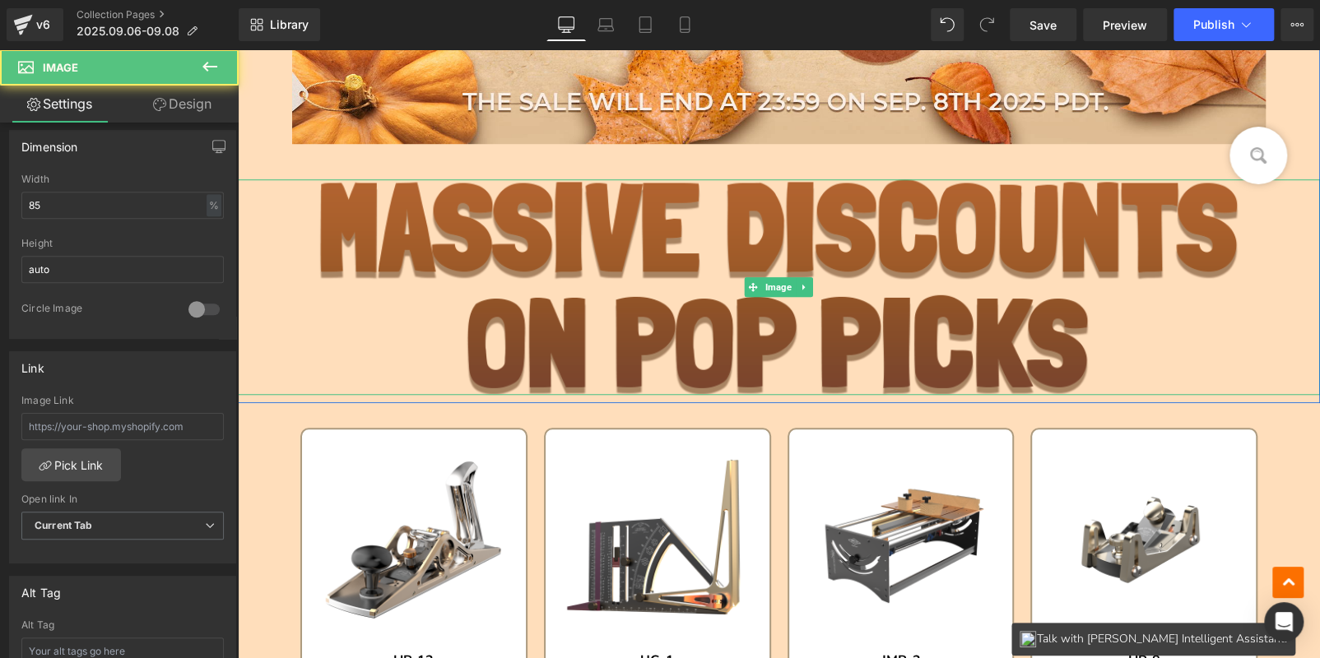
drag, startPoint x: 613, startPoint y: 269, endPoint x: 306, endPoint y: 254, distance: 307.3
click at [613, 269] on img at bounding box center [779, 287] width 920 height 216
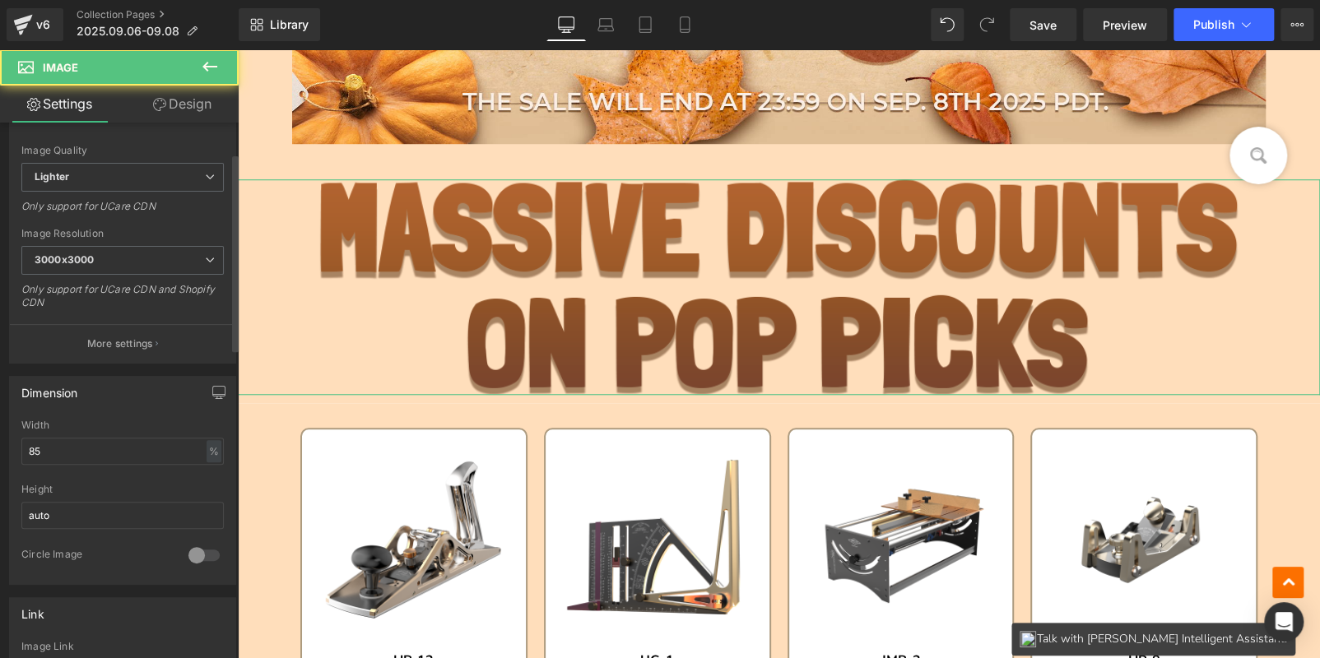
scroll to position [82, 0]
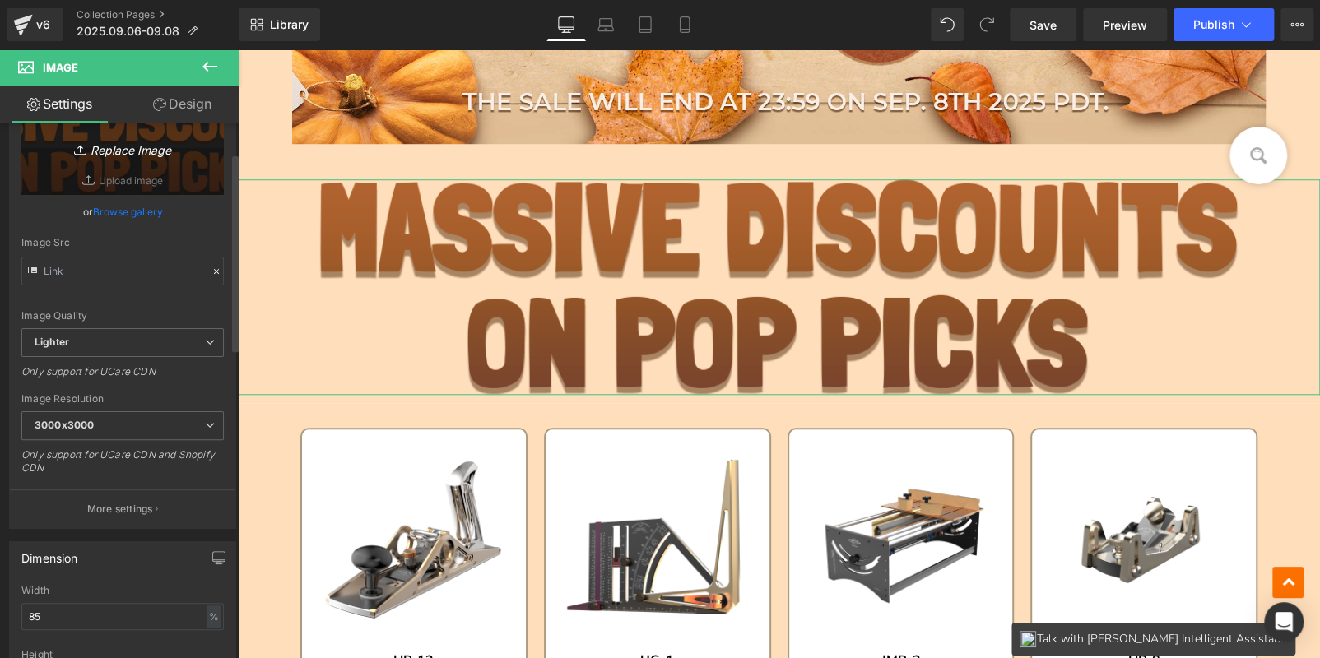
click at [133, 161] on link "Replace Image" at bounding box center [122, 147] width 202 height 95
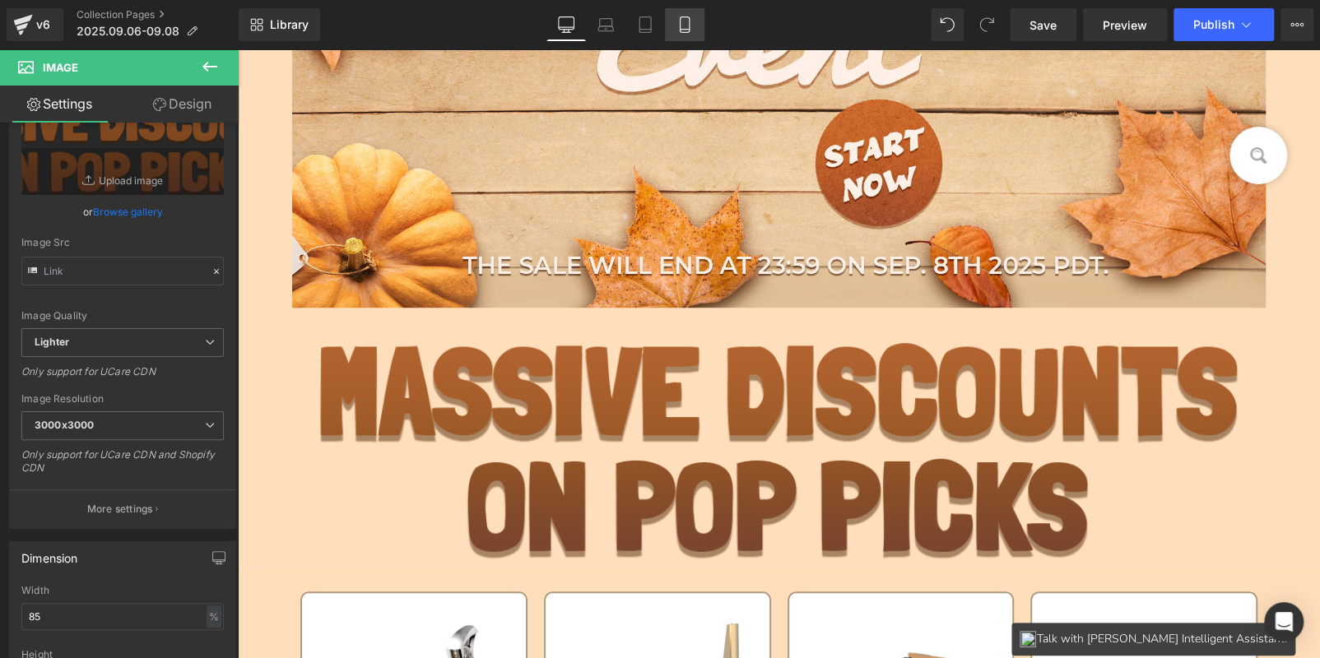
drag, startPoint x: 598, startPoint y: 23, endPoint x: 688, endPoint y: 19, distance: 89.8
click at [599, 23] on icon at bounding box center [606, 24] width 16 height 16
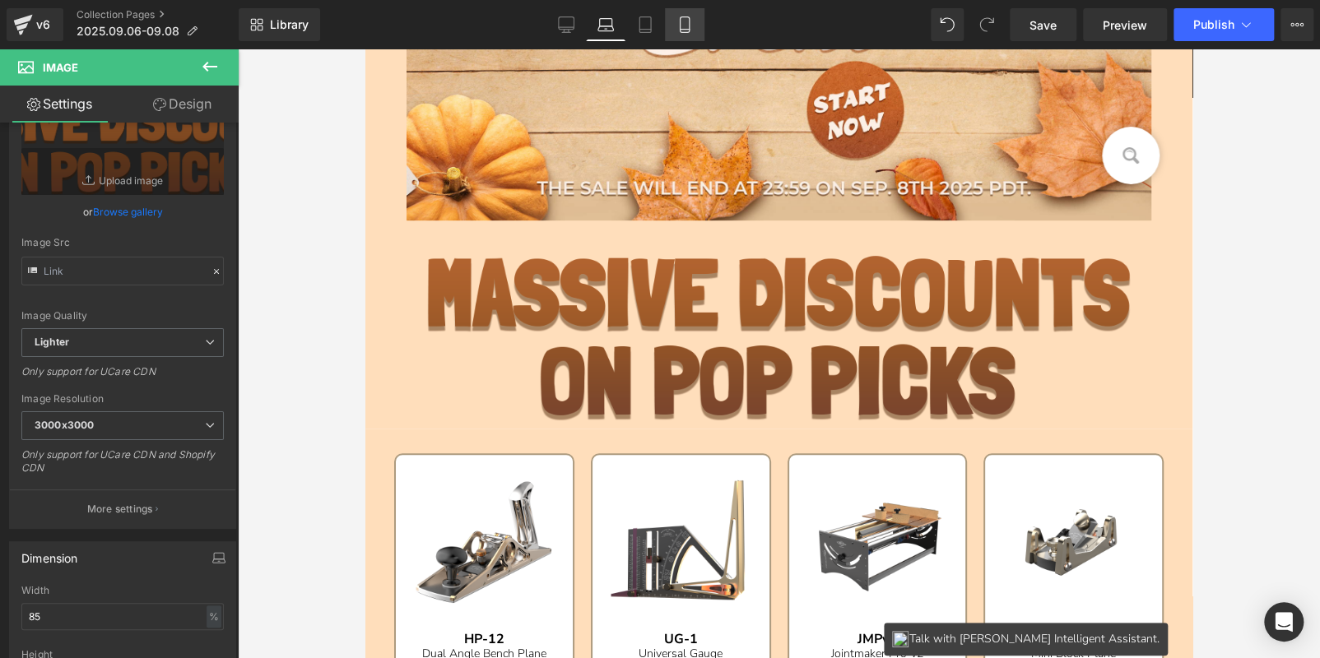
click at [690, 20] on icon at bounding box center [685, 24] width 16 height 16
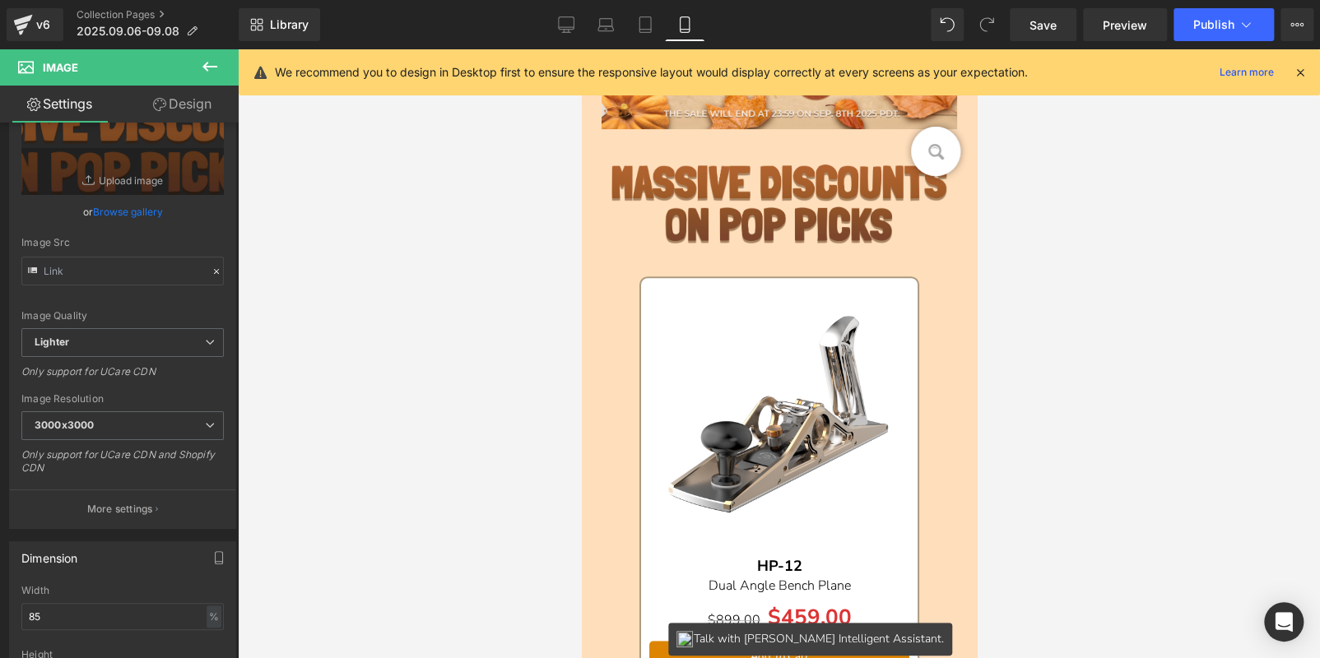
scroll to position [122, 0]
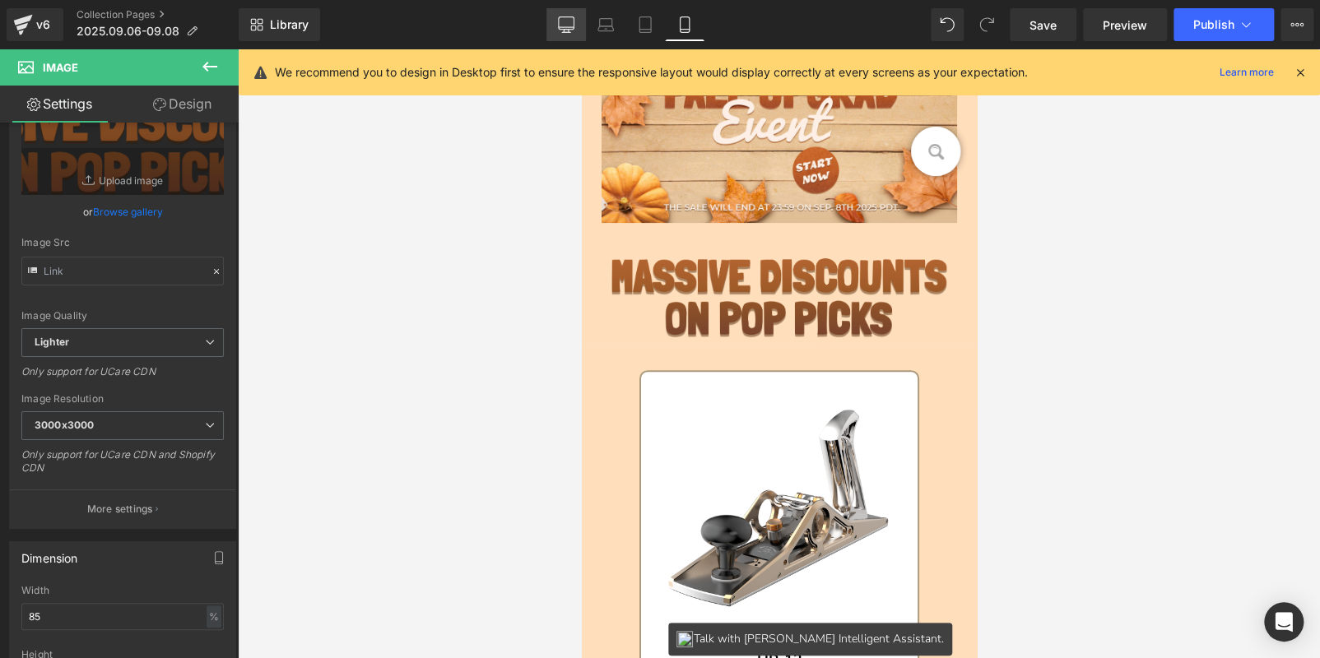
click at [556, 21] on link "Desktop" at bounding box center [566, 24] width 40 height 33
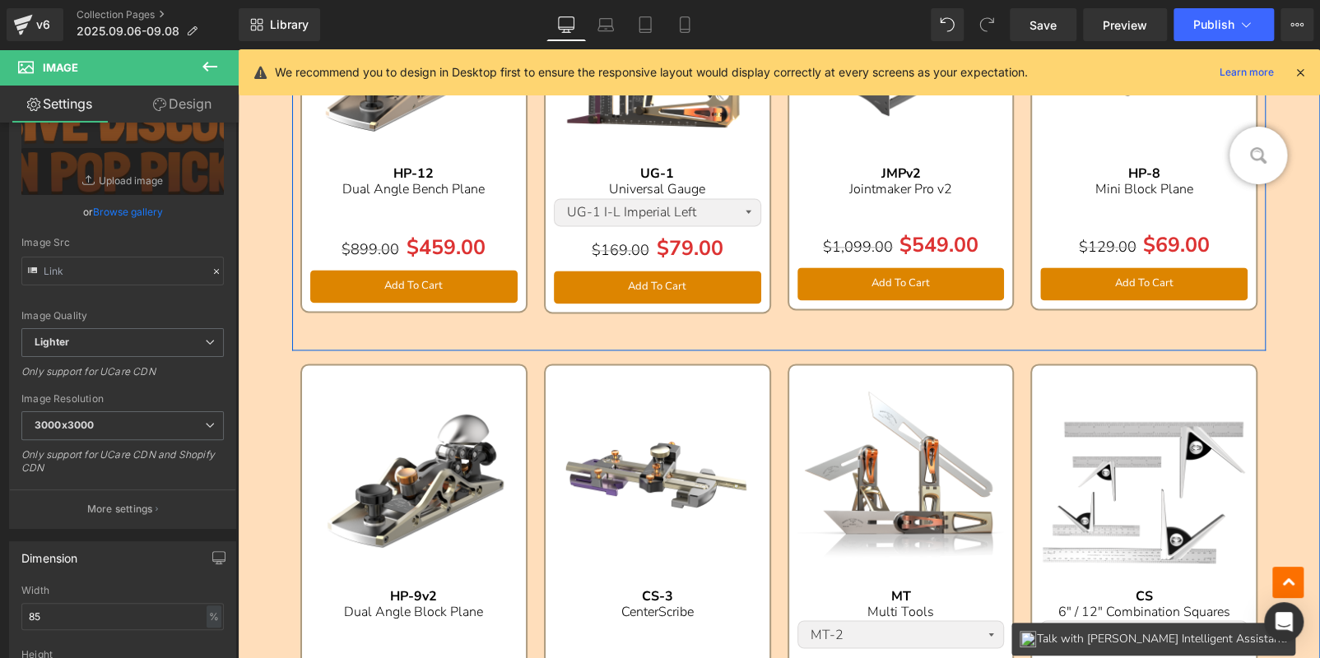
scroll to position [992, 0]
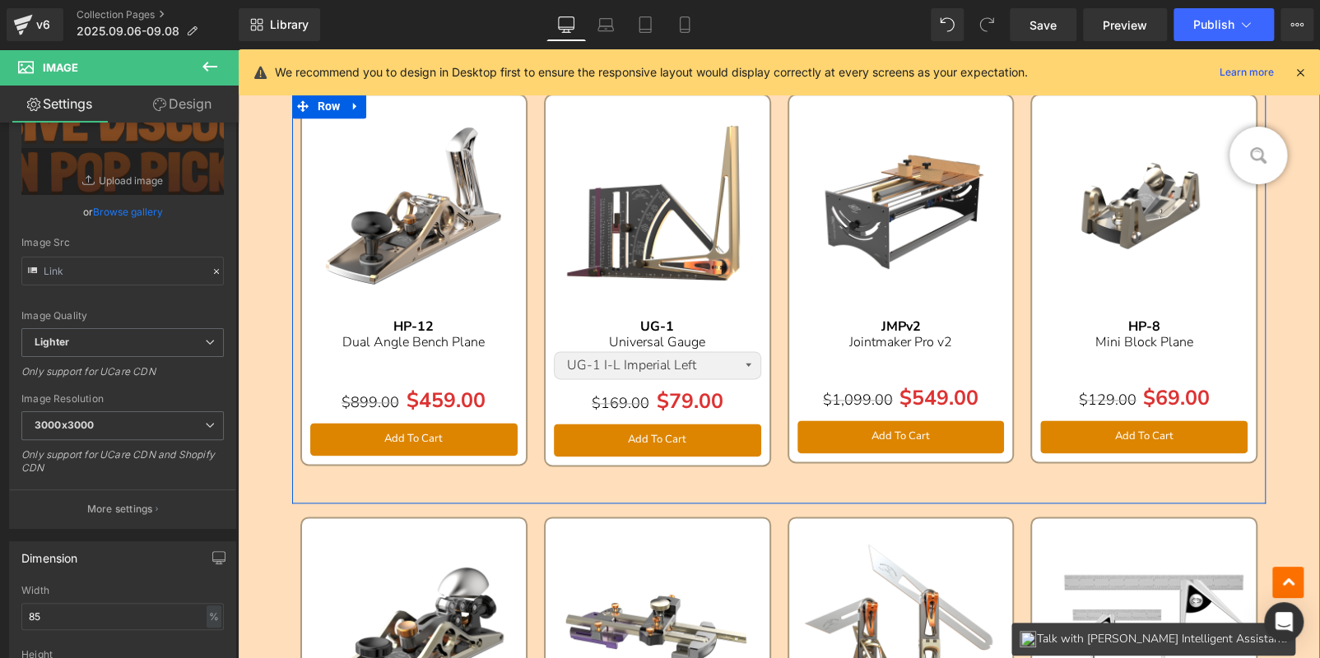
click at [637, 124] on img at bounding box center [657, 207] width 207 height 207
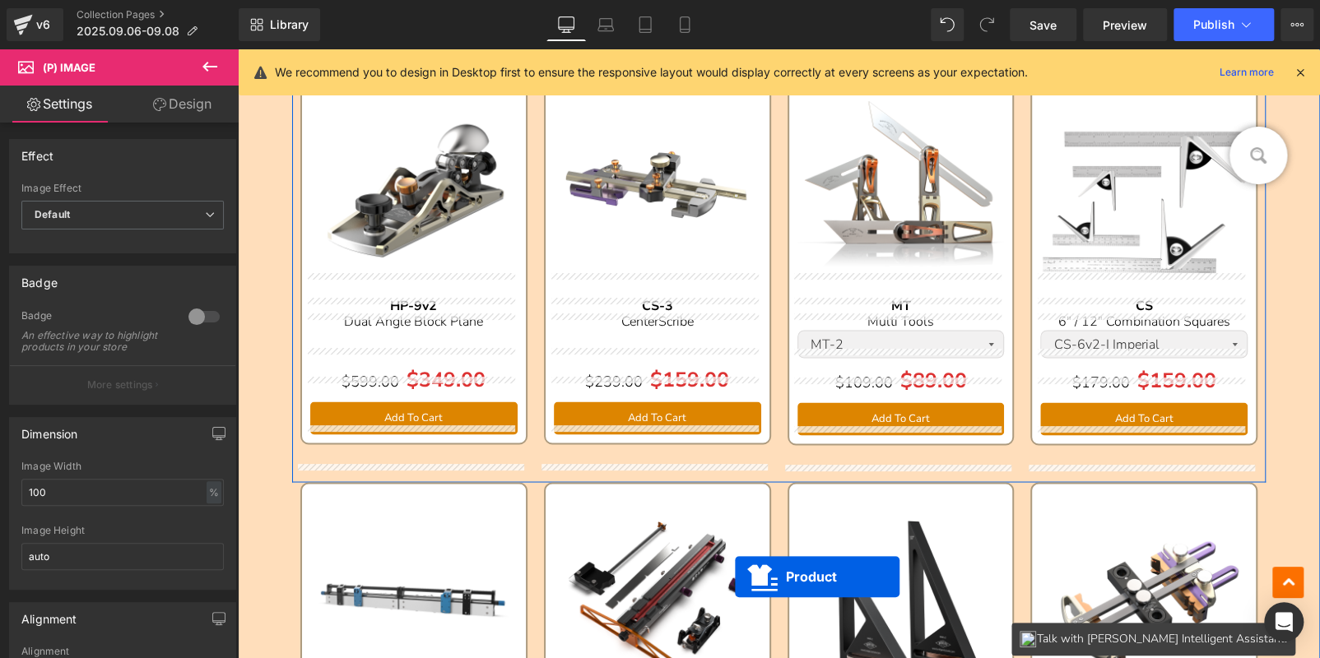
scroll to position [1450, 0]
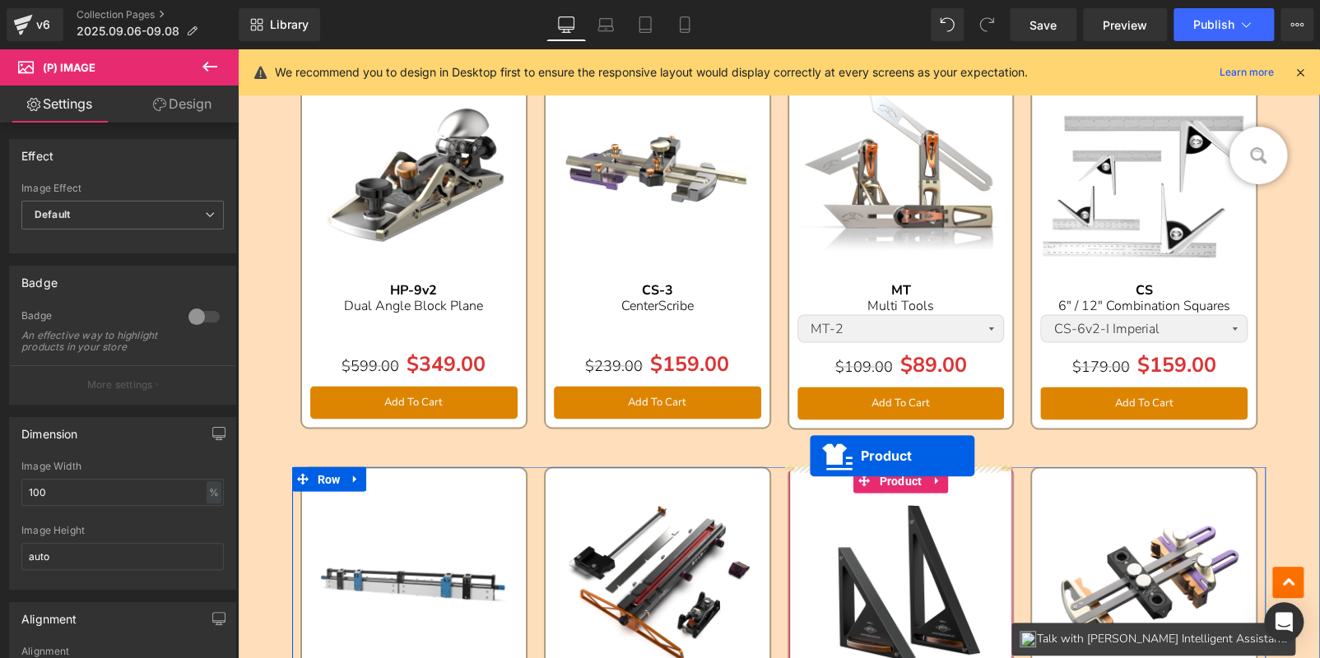
drag, startPoint x: 617, startPoint y: 109, endPoint x: 810, endPoint y: 455, distance: 396.4
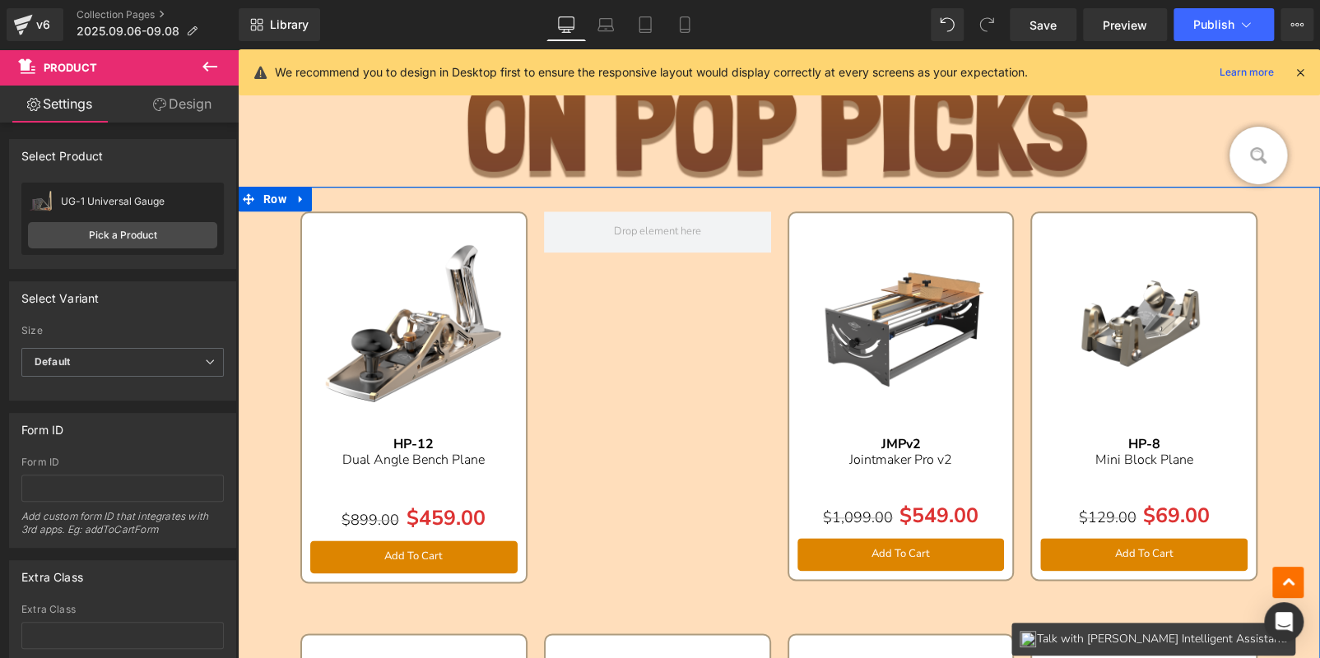
scroll to position [873, 0]
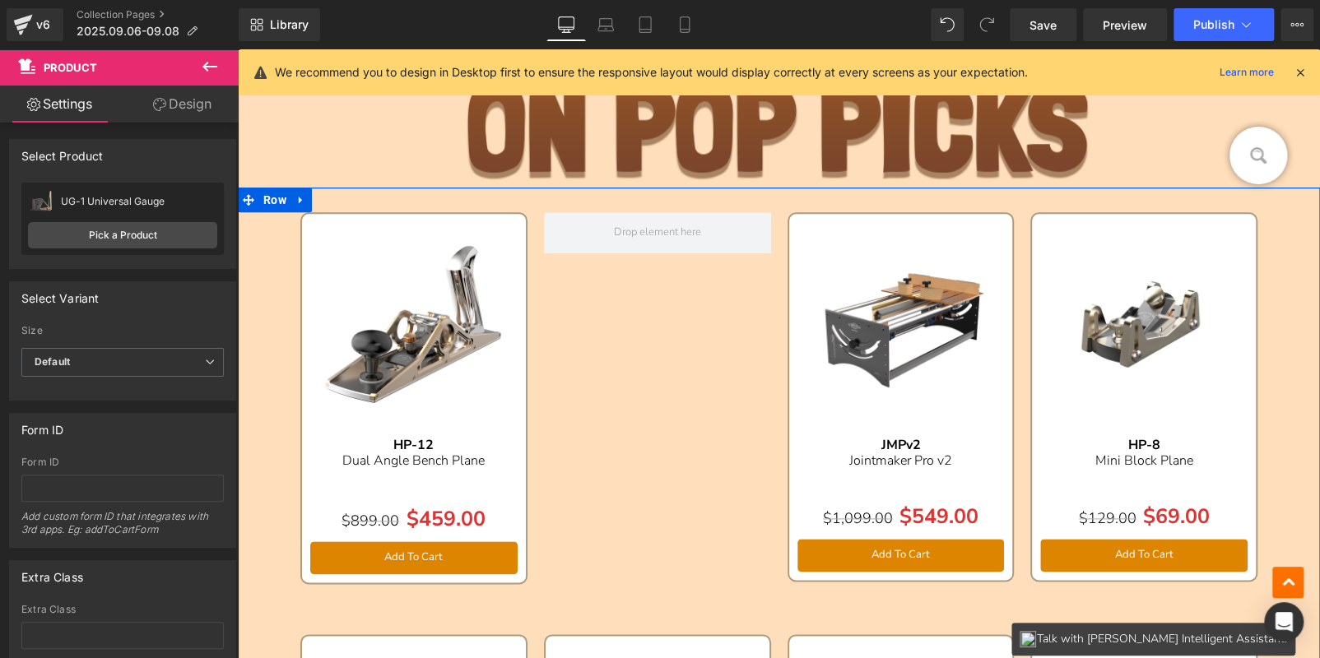
drag, startPoint x: 397, startPoint y: 268, endPoint x: 388, endPoint y: 237, distance: 32.3
click at [397, 268] on img at bounding box center [413, 325] width 207 height 207
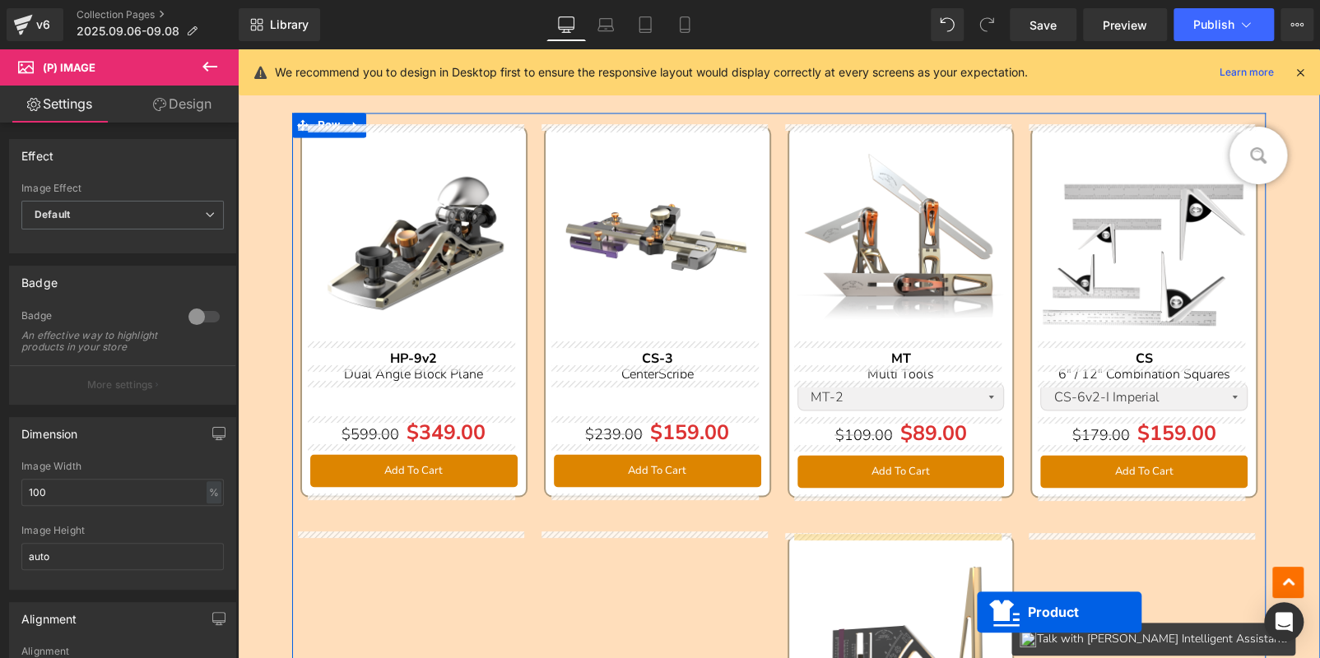
scroll to position [1443, 0]
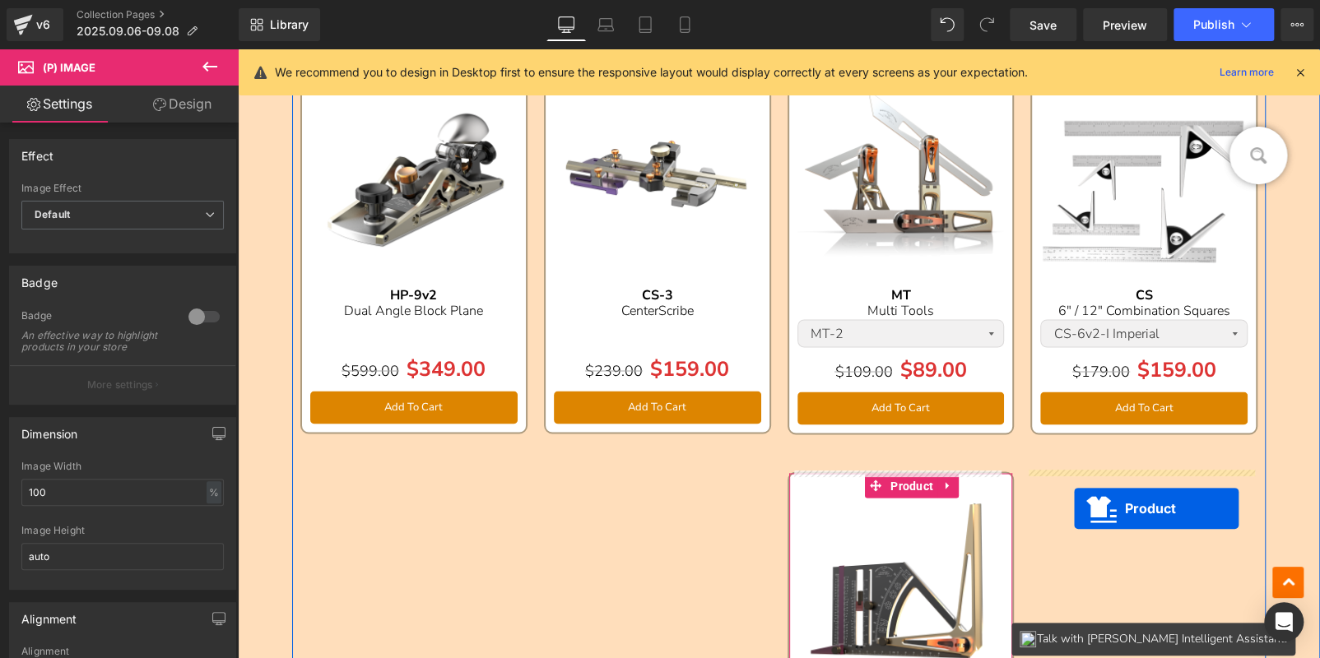
drag, startPoint x: 379, startPoint y: 229, endPoint x: 1074, endPoint y: 509, distance: 748.9
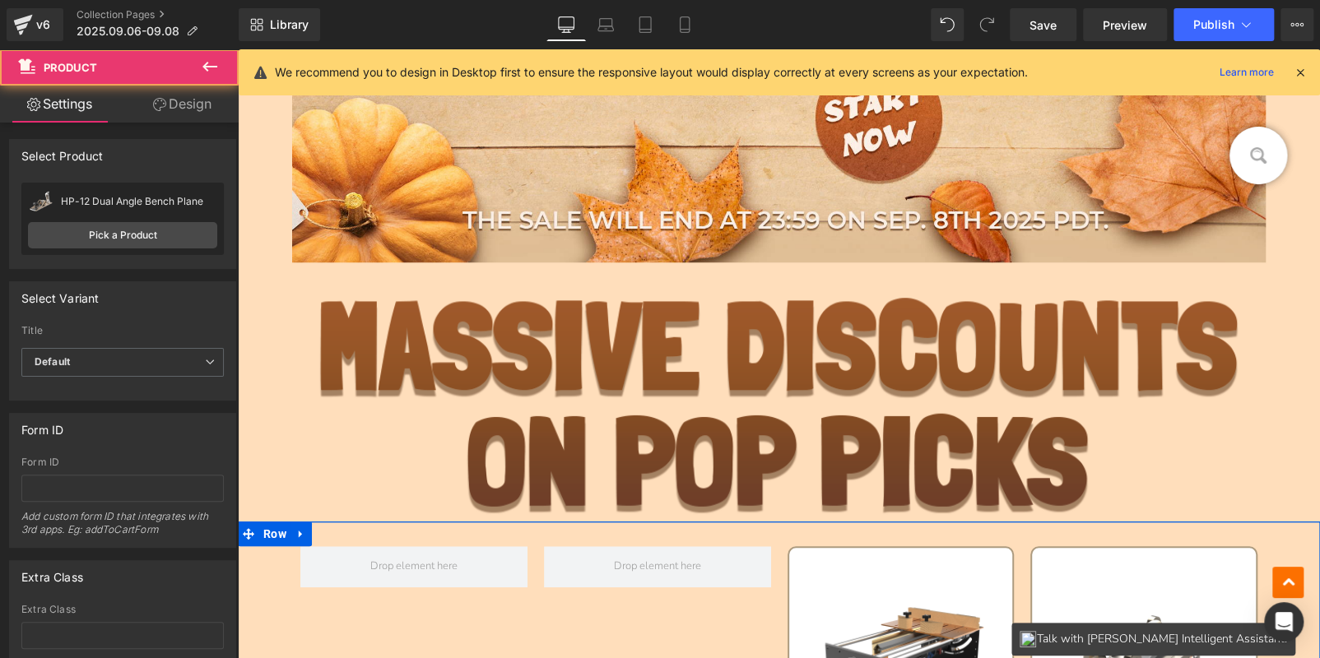
scroll to position [537, 0]
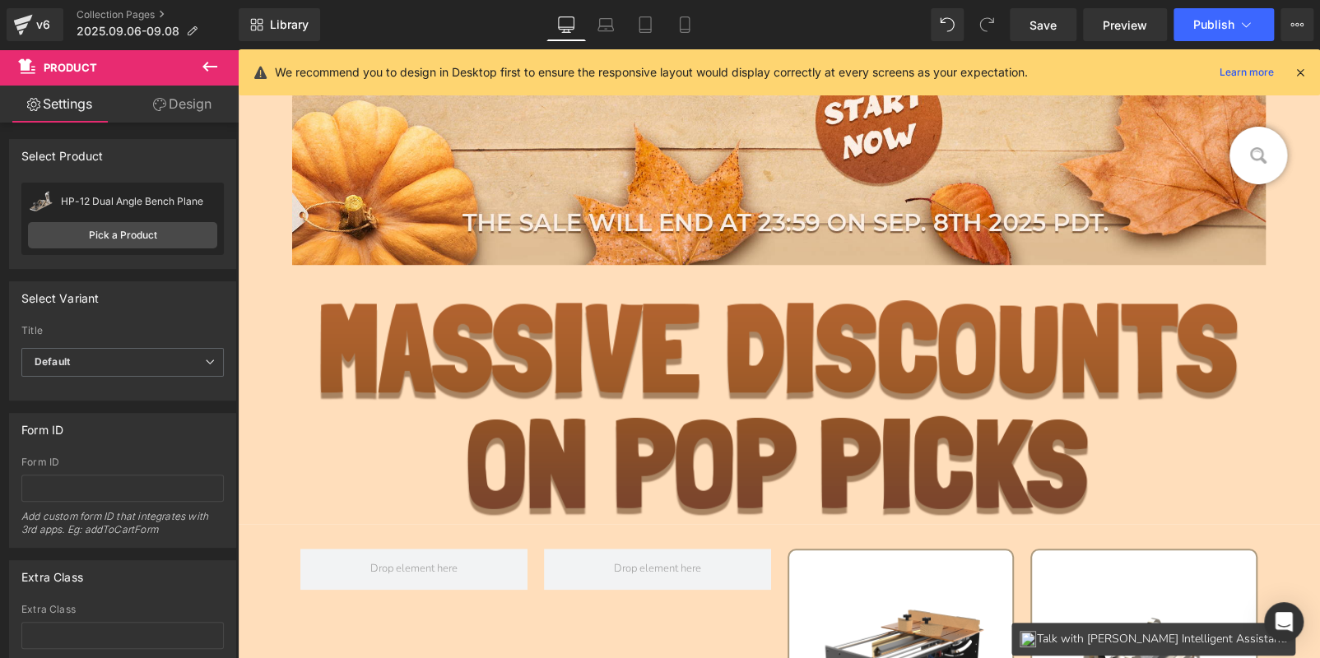
drag, startPoint x: 874, startPoint y: 597, endPoint x: 852, endPoint y: 570, distance: 35.1
click at [872, 597] on img at bounding box center [901, 662] width 207 height 207
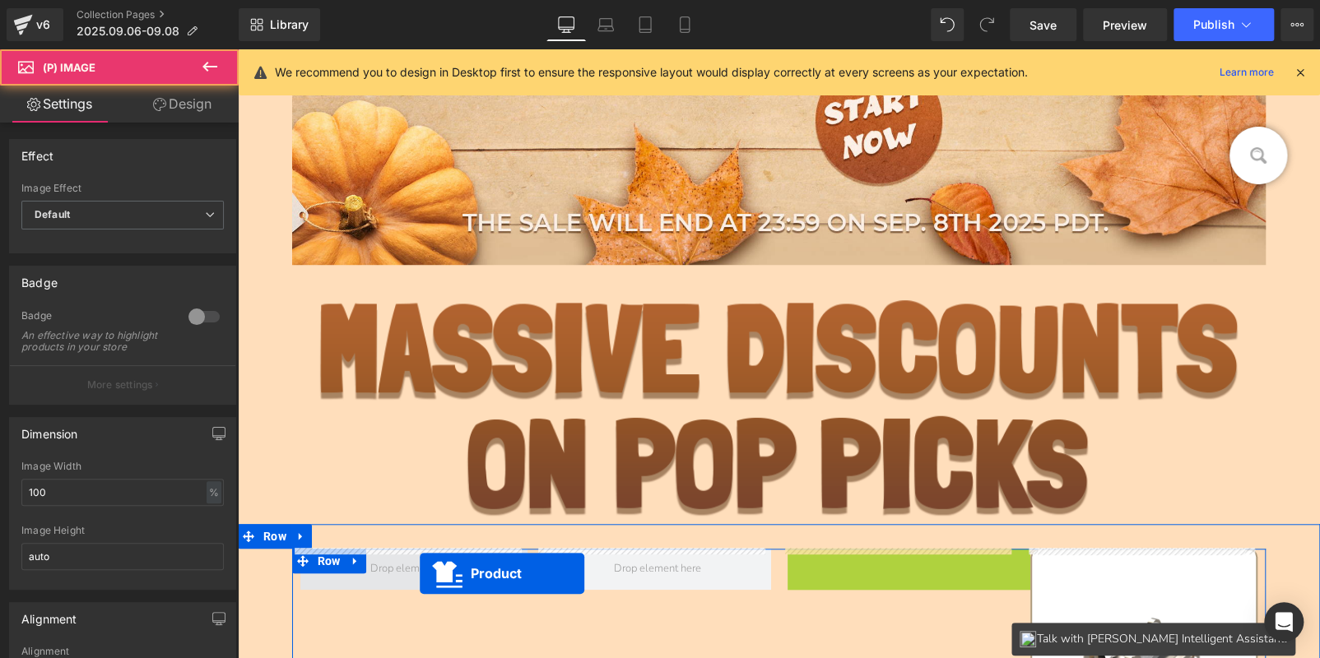
drag, startPoint x: 860, startPoint y: 563, endPoint x: 409, endPoint y: 574, distance: 451.1
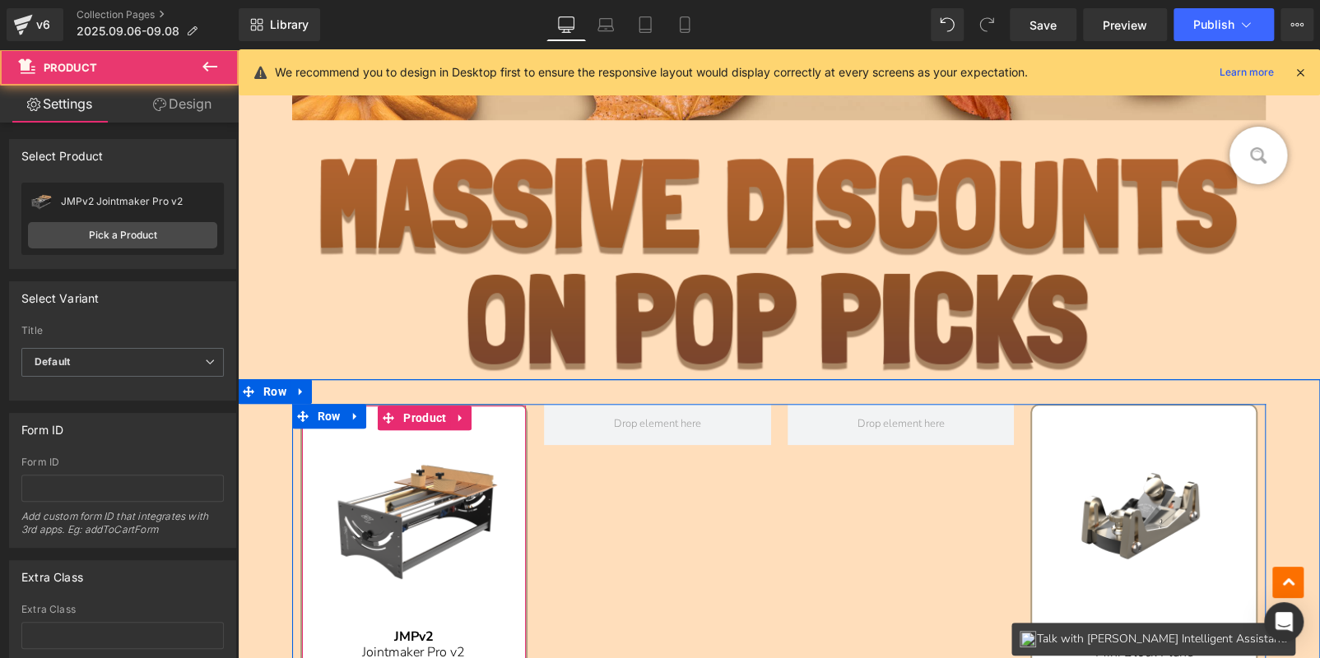
scroll to position [784, 0]
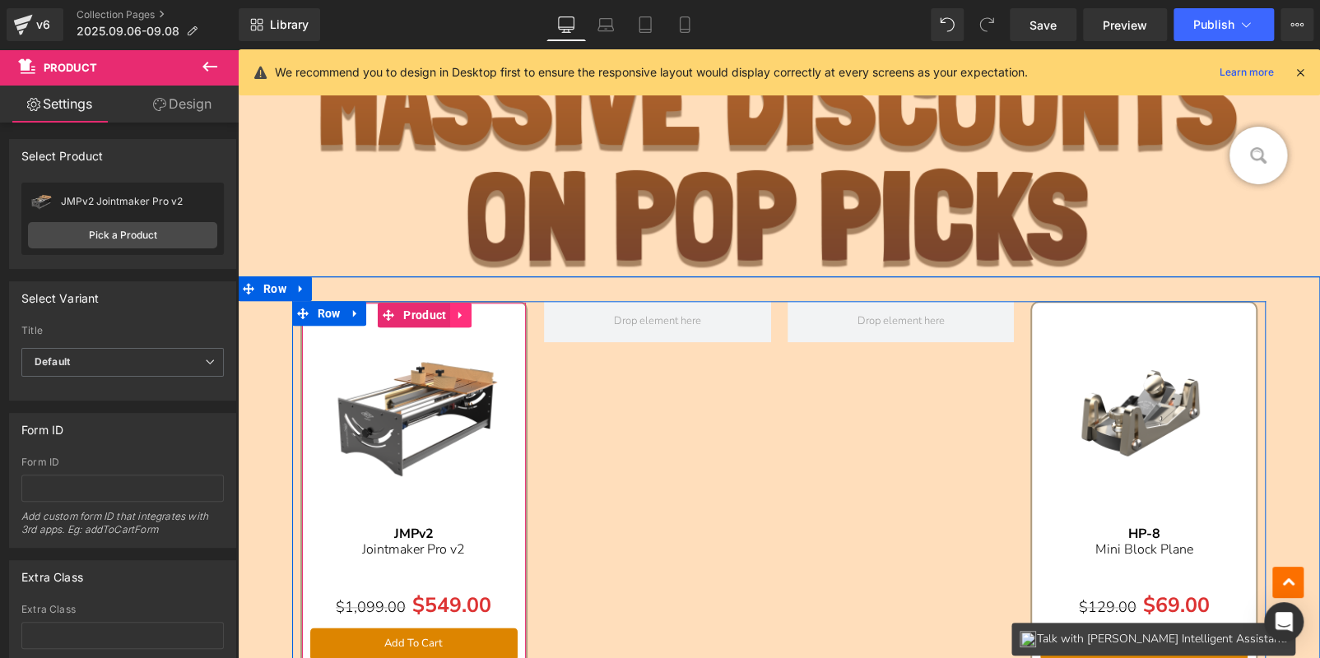
click at [457, 320] on icon at bounding box center [461, 315] width 12 height 12
click at [444, 318] on icon at bounding box center [450, 315] width 12 height 12
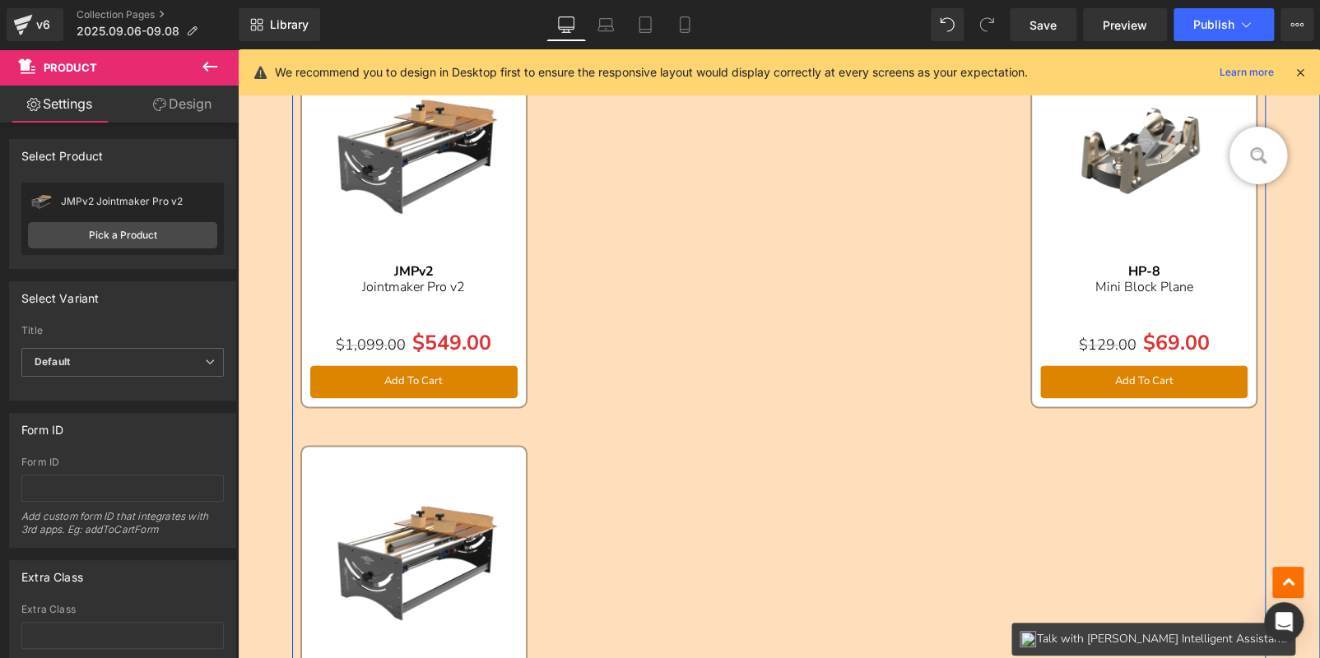
scroll to position [1046, 0]
click at [396, 498] on img at bounding box center [413, 559] width 207 height 207
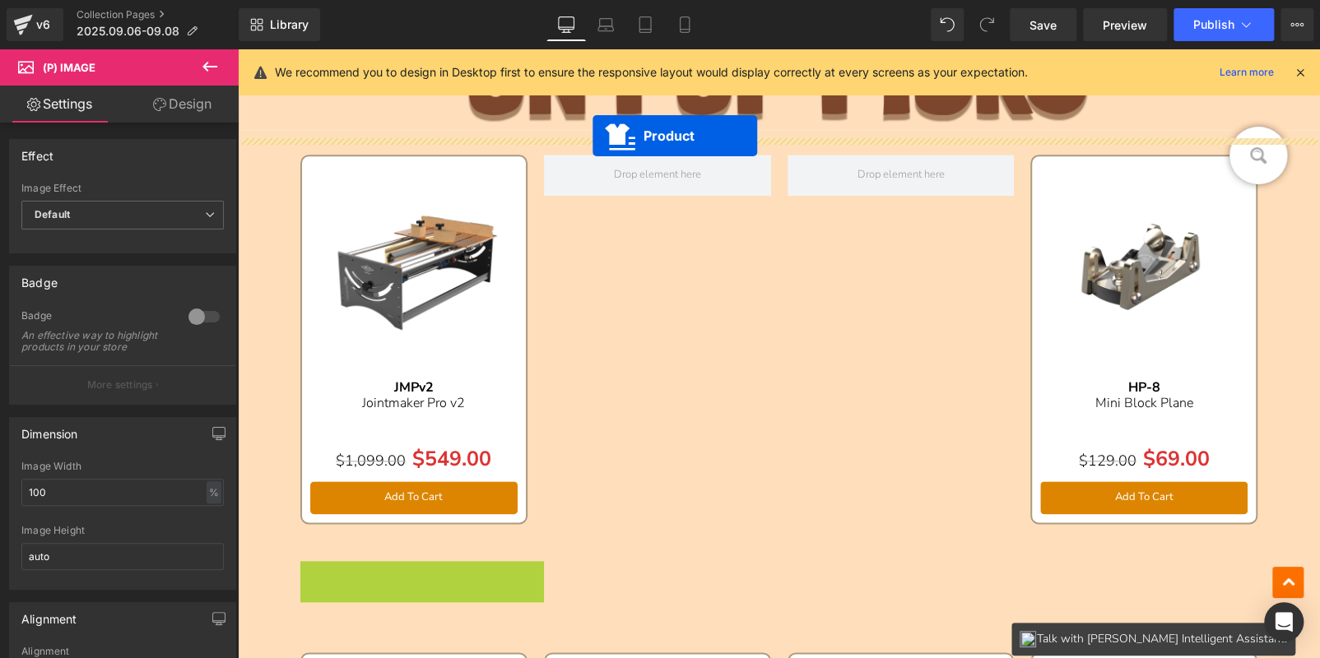
scroll to position [914, 0]
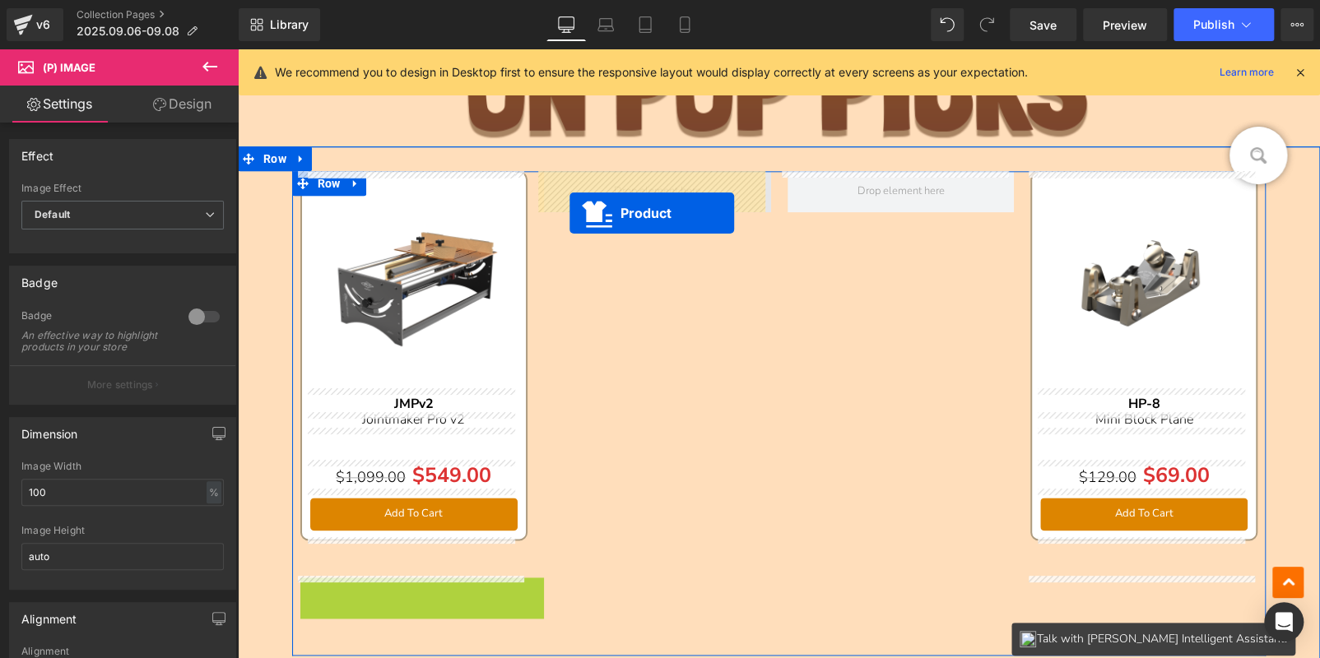
drag, startPoint x: 374, startPoint y: 458, endPoint x: 573, endPoint y: 212, distance: 316.7
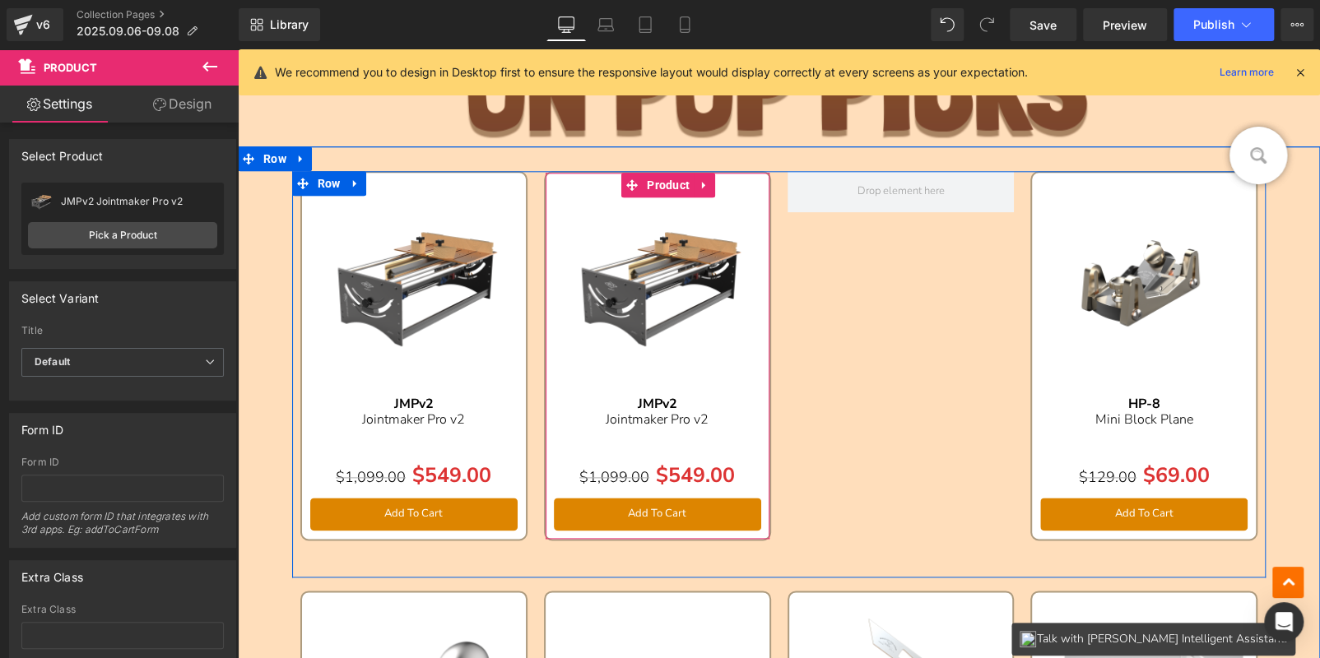
drag, startPoint x: 695, startPoint y: 181, endPoint x: 705, endPoint y: 181, distance: 9.1
click at [699, 181] on icon at bounding box center [705, 185] width 12 height 12
click at [712, 182] on icon at bounding box center [715, 185] width 12 height 12
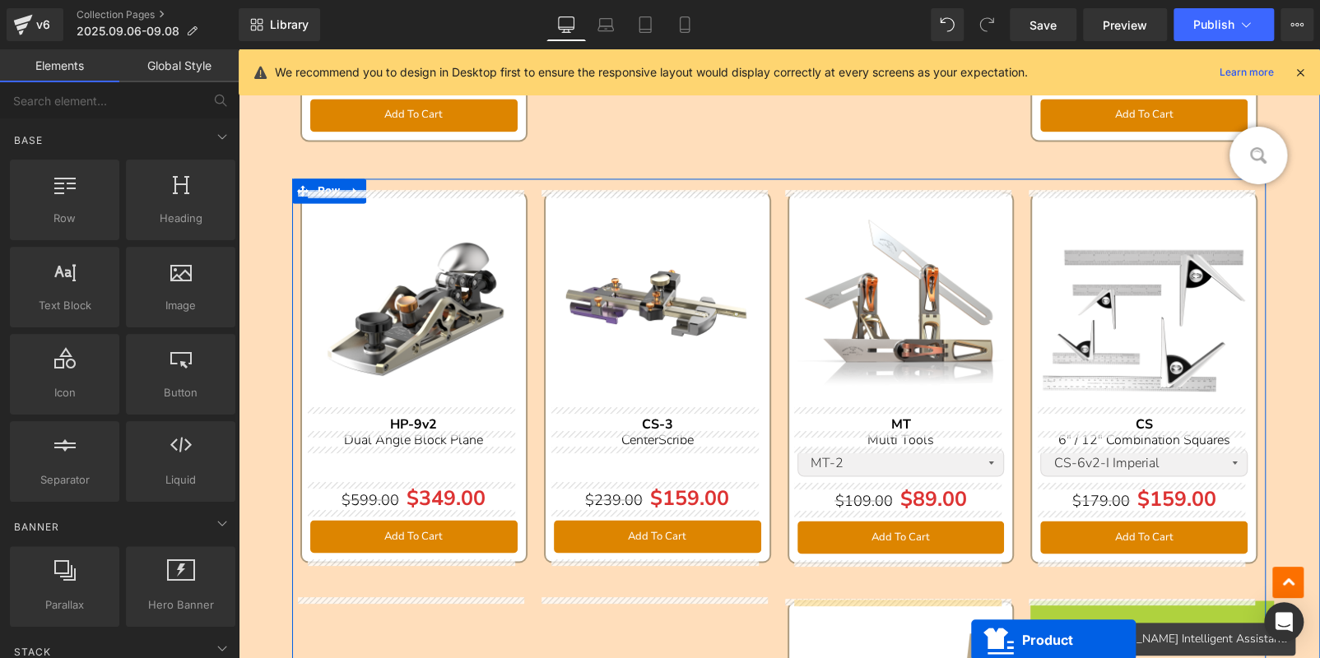
scroll to position [1408, 0]
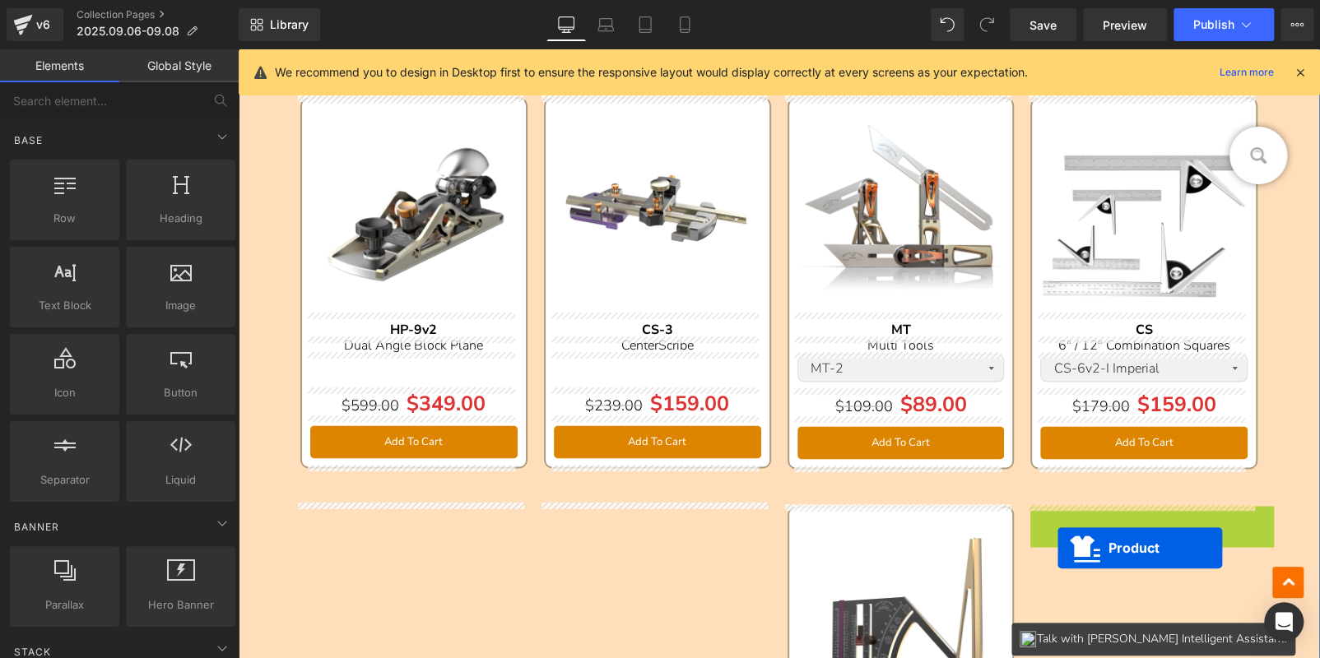
drag, startPoint x: 1108, startPoint y: 360, endPoint x: 1058, endPoint y: 547, distance: 194.2
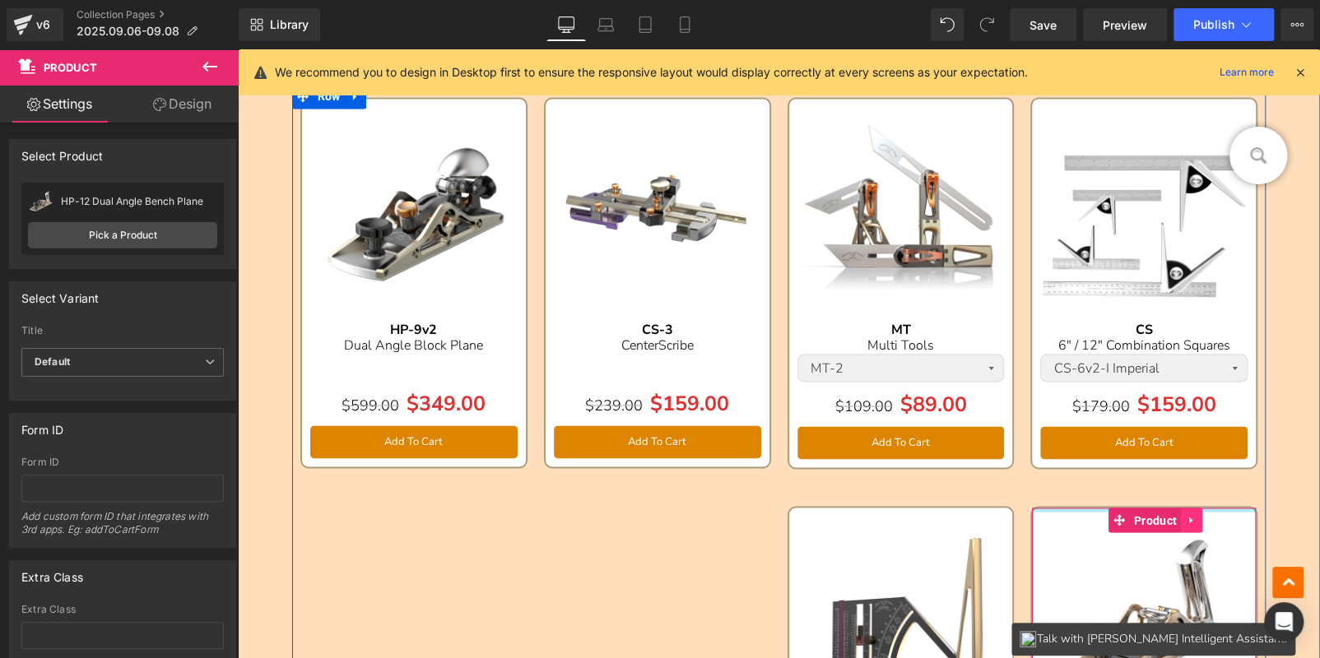
click at [1181, 514] on link at bounding box center [1191, 520] width 21 height 25
click at [1197, 518] on icon at bounding box center [1203, 520] width 12 height 12
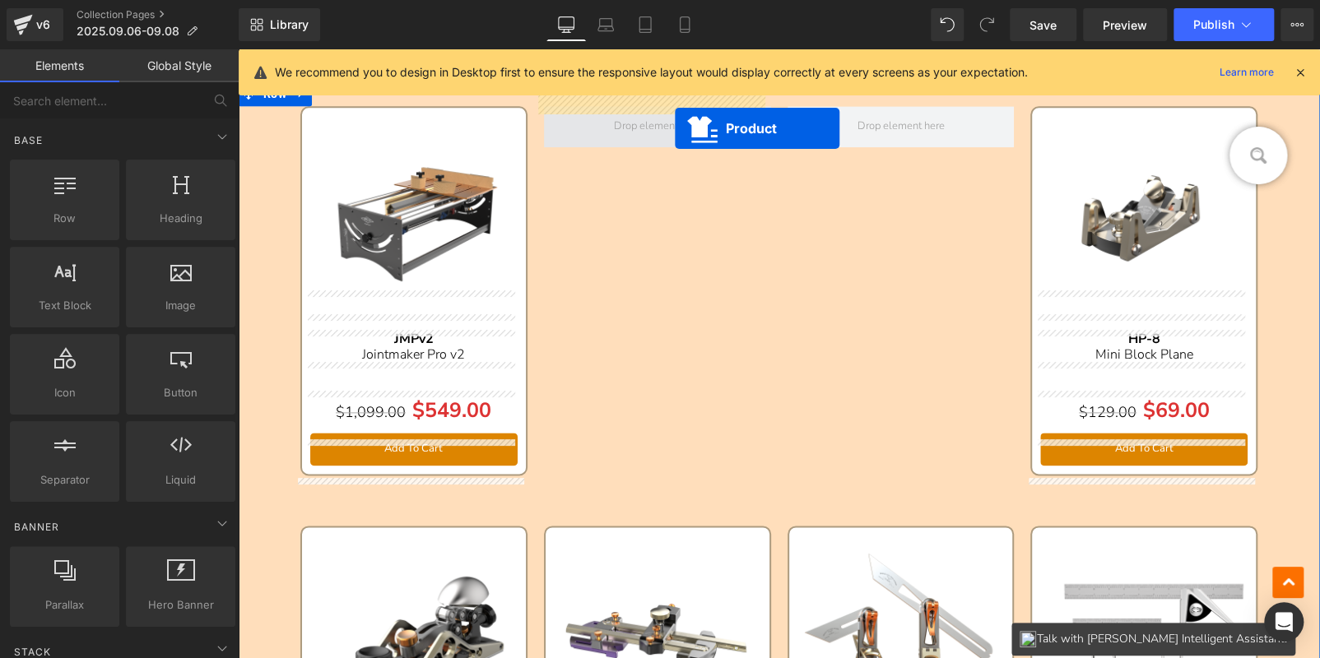
scroll to position [946, 0]
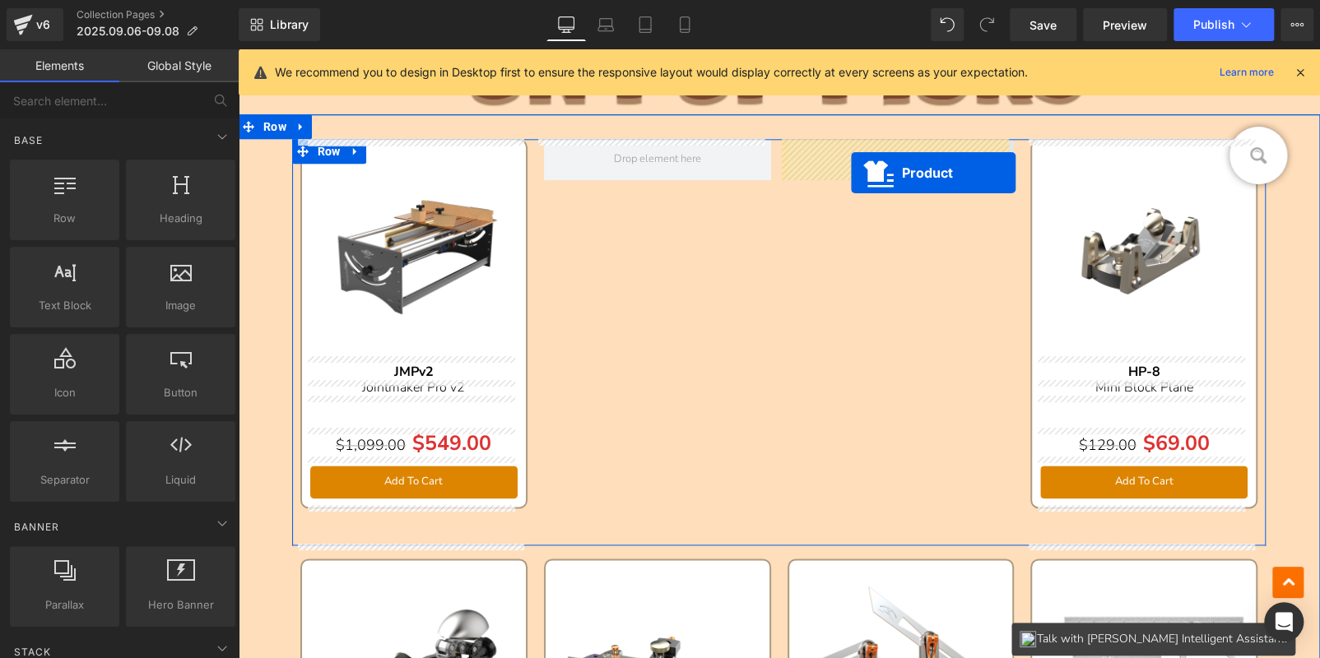
drag, startPoint x: 867, startPoint y: 523, endPoint x: 850, endPoint y: 173, distance: 350.2
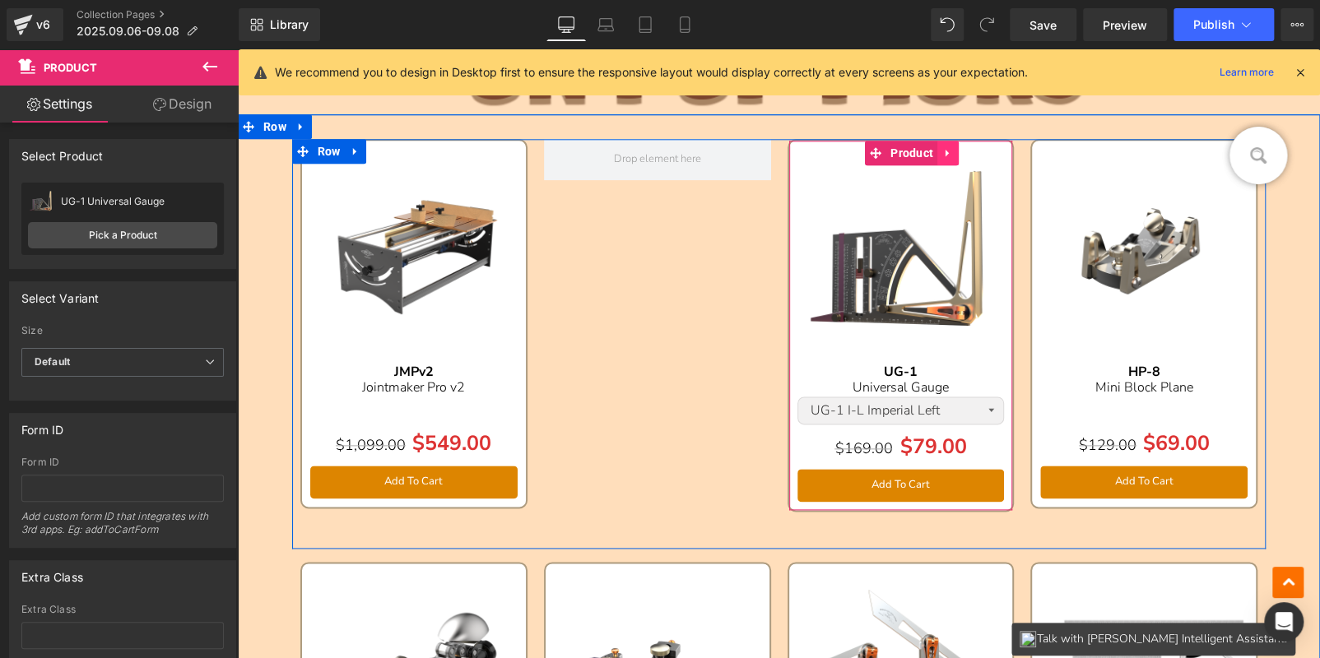
click at [946, 151] on icon at bounding box center [947, 153] width 3 height 7
click at [932, 152] on icon at bounding box center [938, 153] width 12 height 12
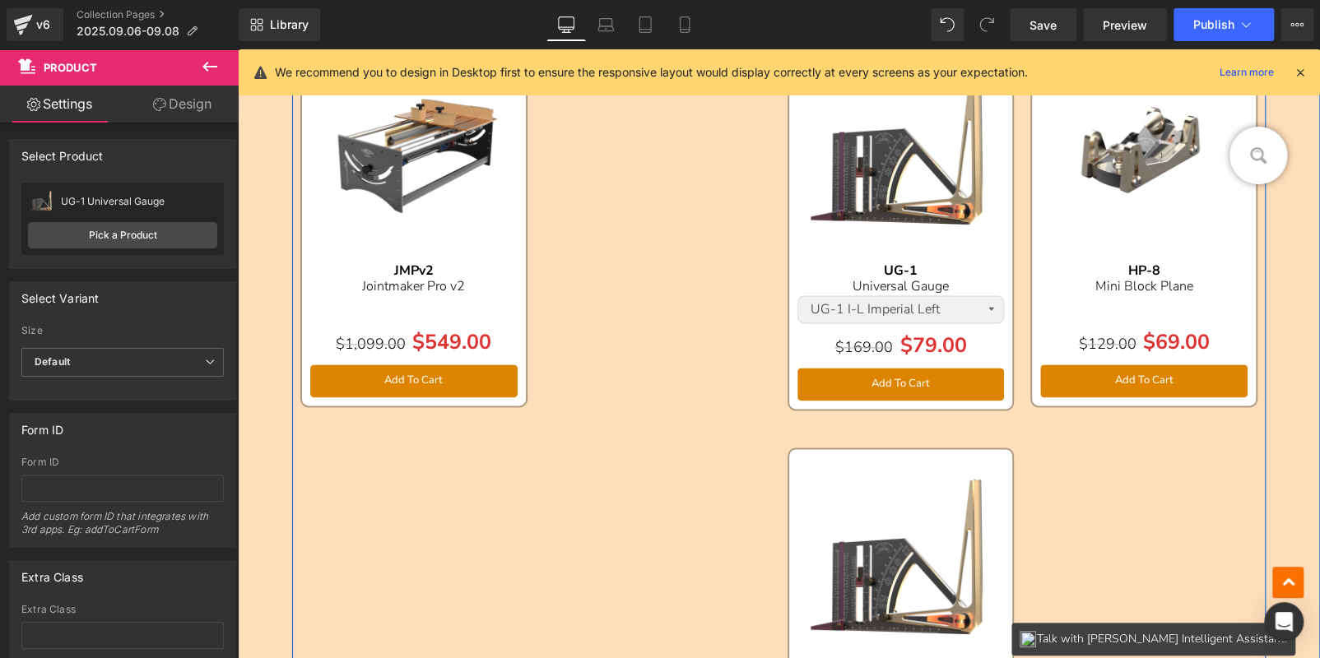
scroll to position [802, 0]
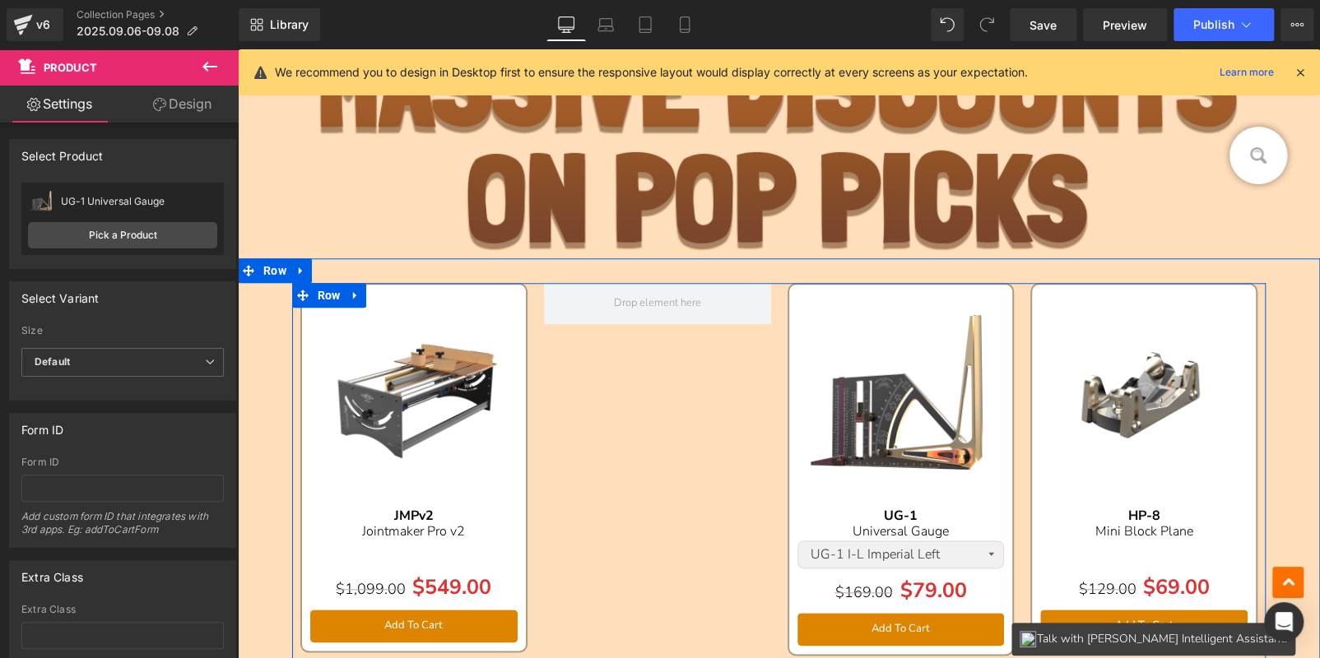
drag, startPoint x: 831, startPoint y: 360, endPoint x: 845, endPoint y: 291, distance: 69.7
click at [831, 360] on img at bounding box center [901, 396] width 207 height 207
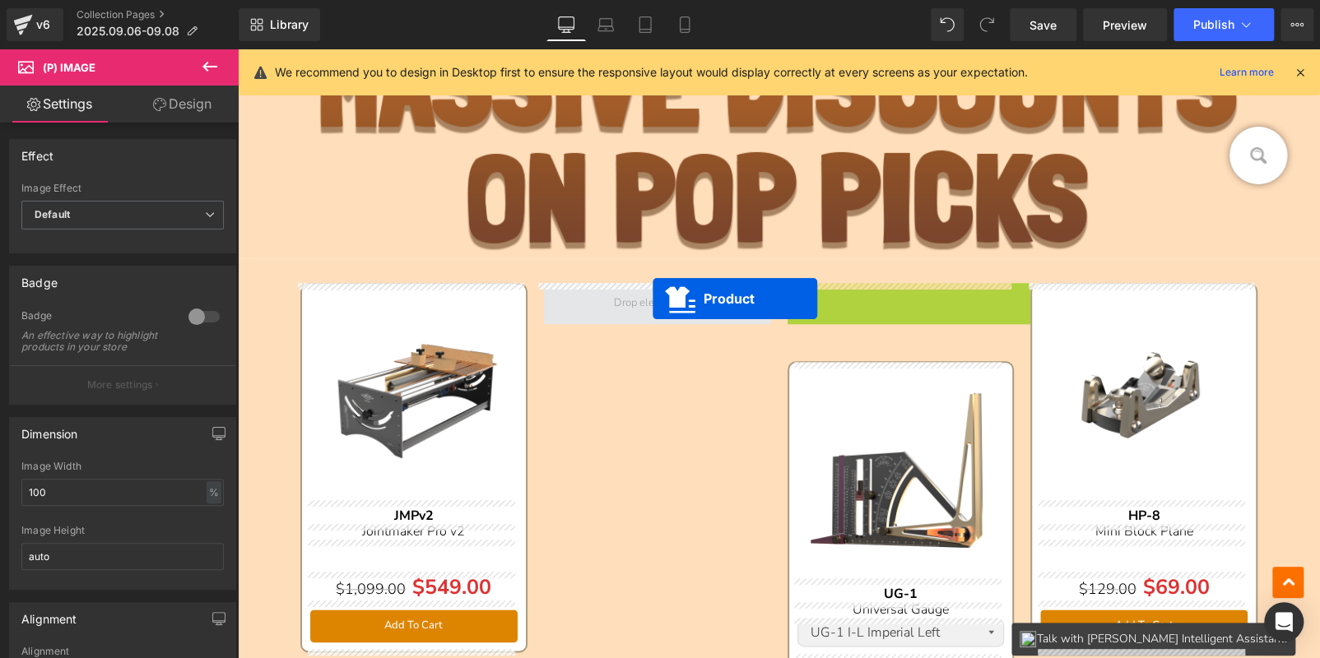
drag, startPoint x: 809, startPoint y: 300, endPoint x: 651, endPoint y: 299, distance: 158.0
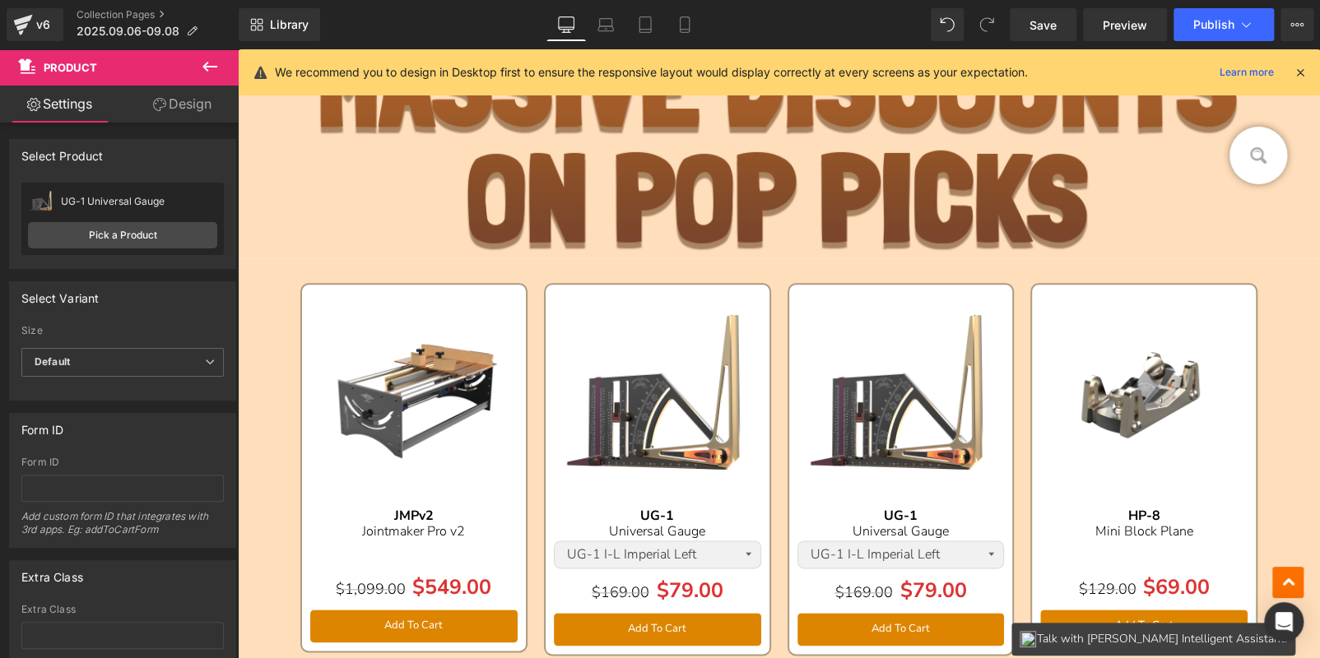
click at [620, 314] on img at bounding box center [657, 396] width 207 height 207
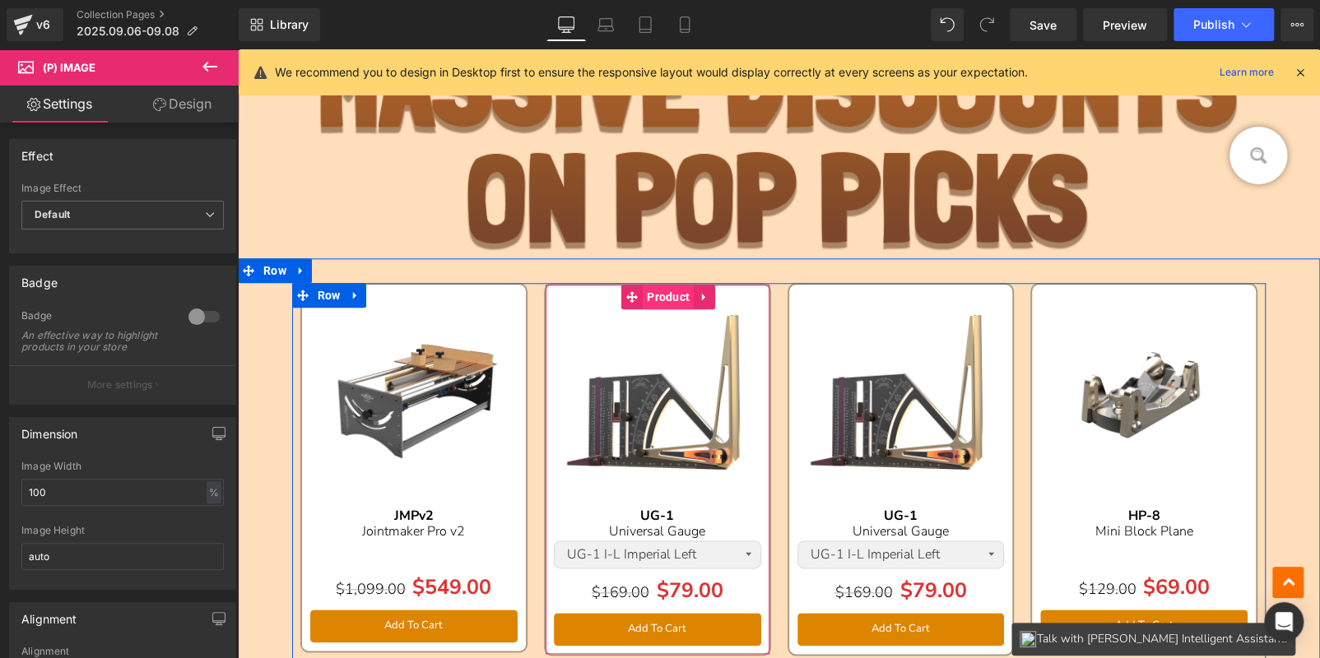
click at [655, 297] on span "Product" at bounding box center [668, 297] width 51 height 25
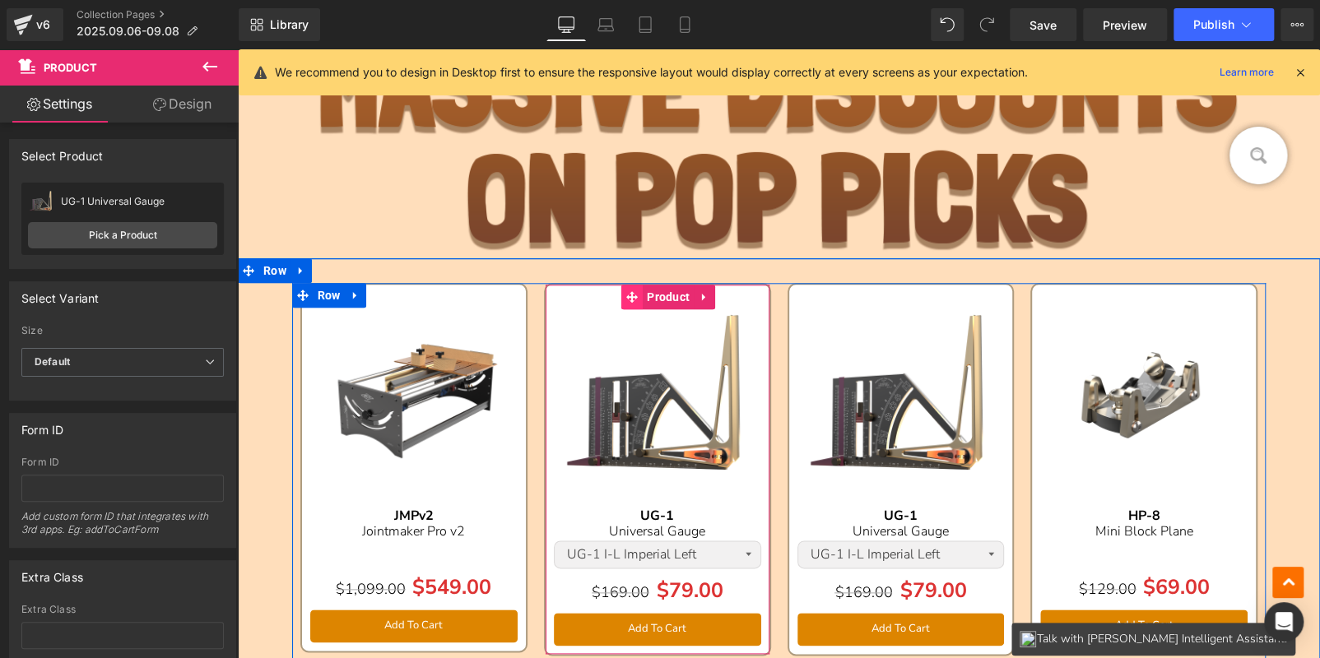
drag, startPoint x: 654, startPoint y: 297, endPoint x: 633, endPoint y: 297, distance: 21.4
click at [654, 297] on span "Product" at bounding box center [668, 297] width 51 height 25
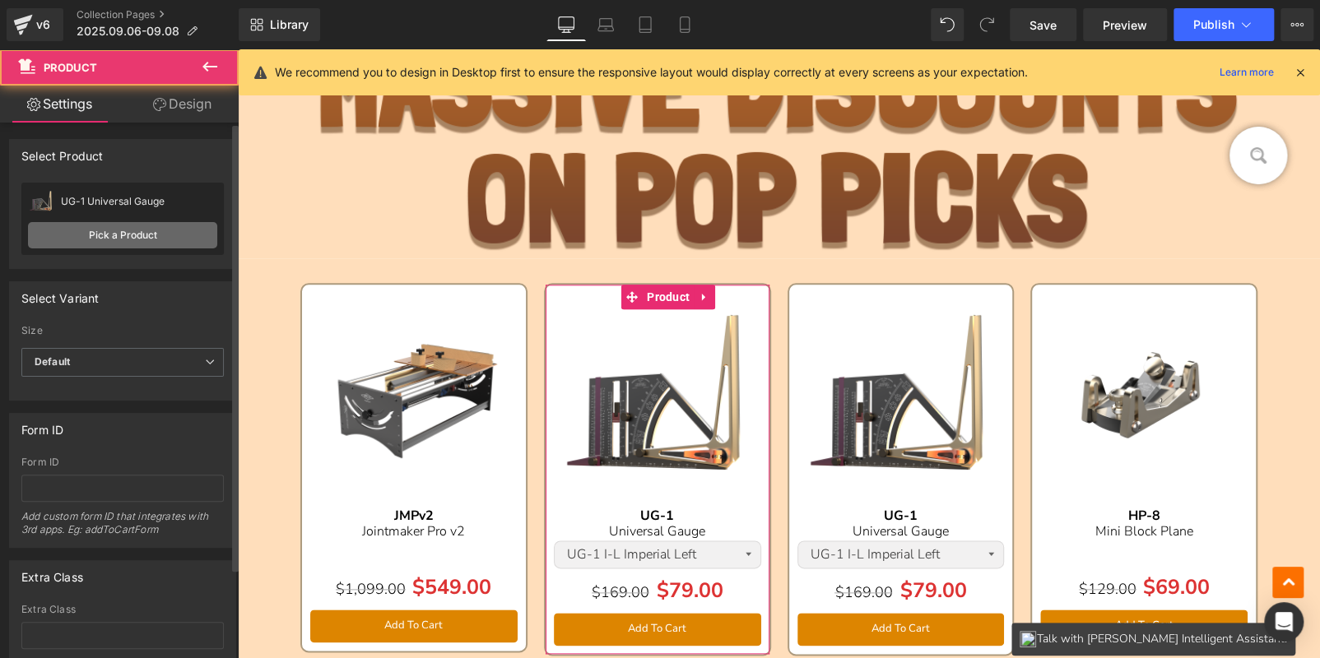
click at [145, 238] on link "Pick a Product" at bounding box center [122, 235] width 189 height 26
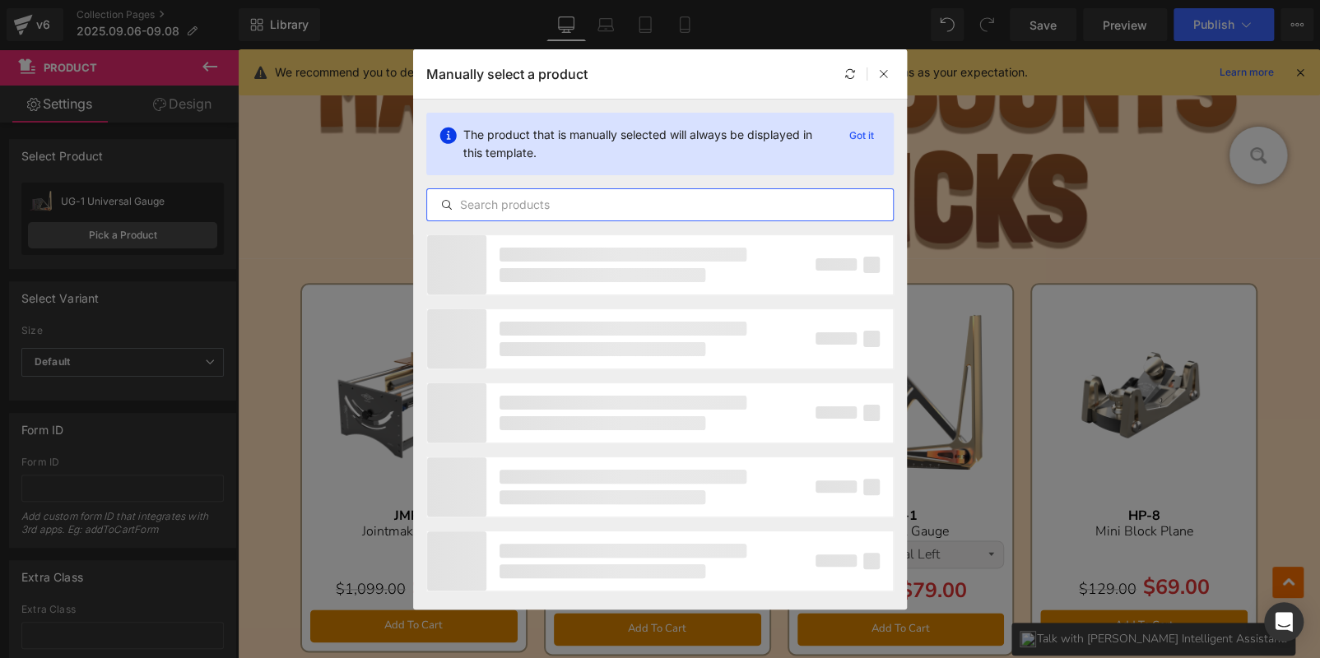
click at [498, 198] on input "text" at bounding box center [660, 205] width 466 height 20
paste input "AS-24v3"
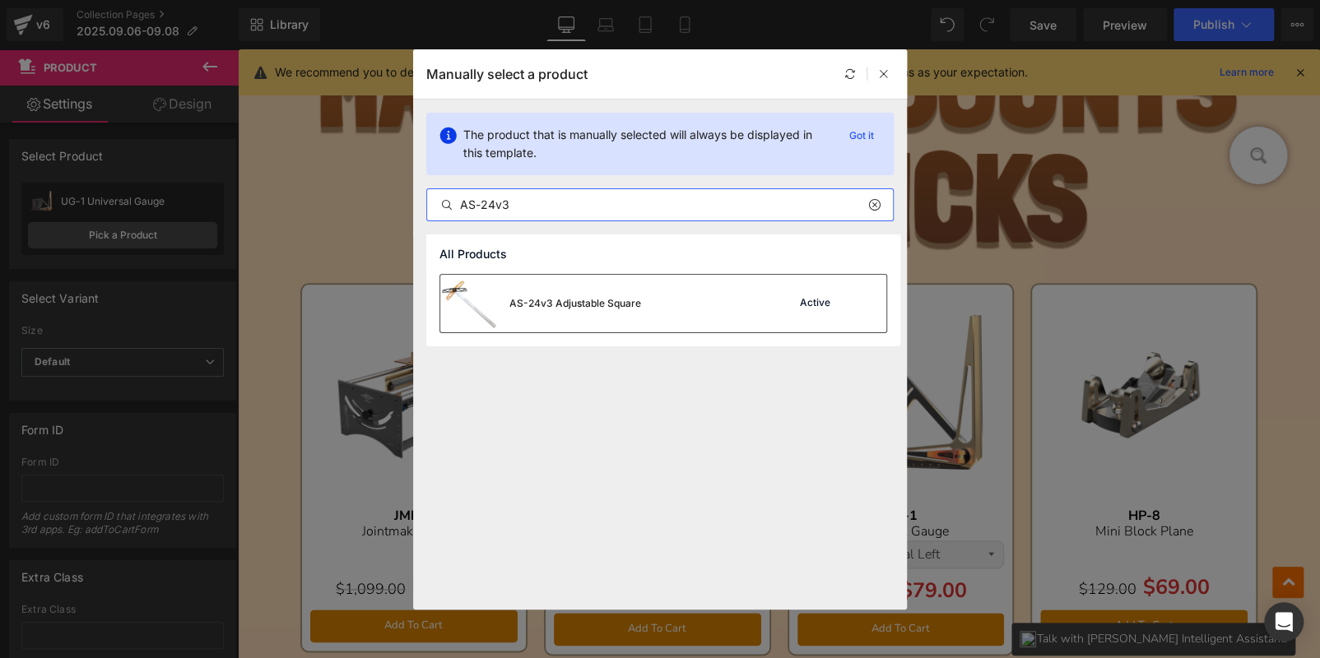
type input "AS-24v3"
click at [666, 288] on div "AS-24v3 Adjustable Square Active" at bounding box center [663, 304] width 446 height 58
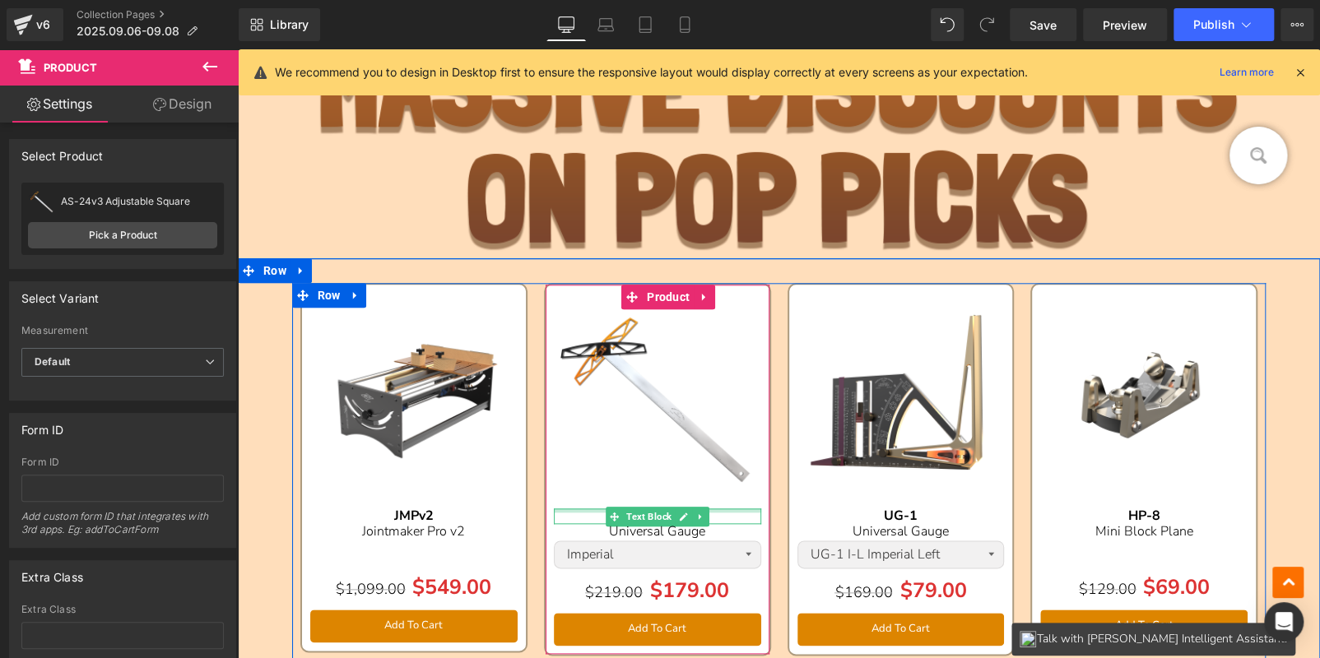
click at [732, 512] on div "UG-1 Text Block" at bounding box center [657, 517] width 207 height 16
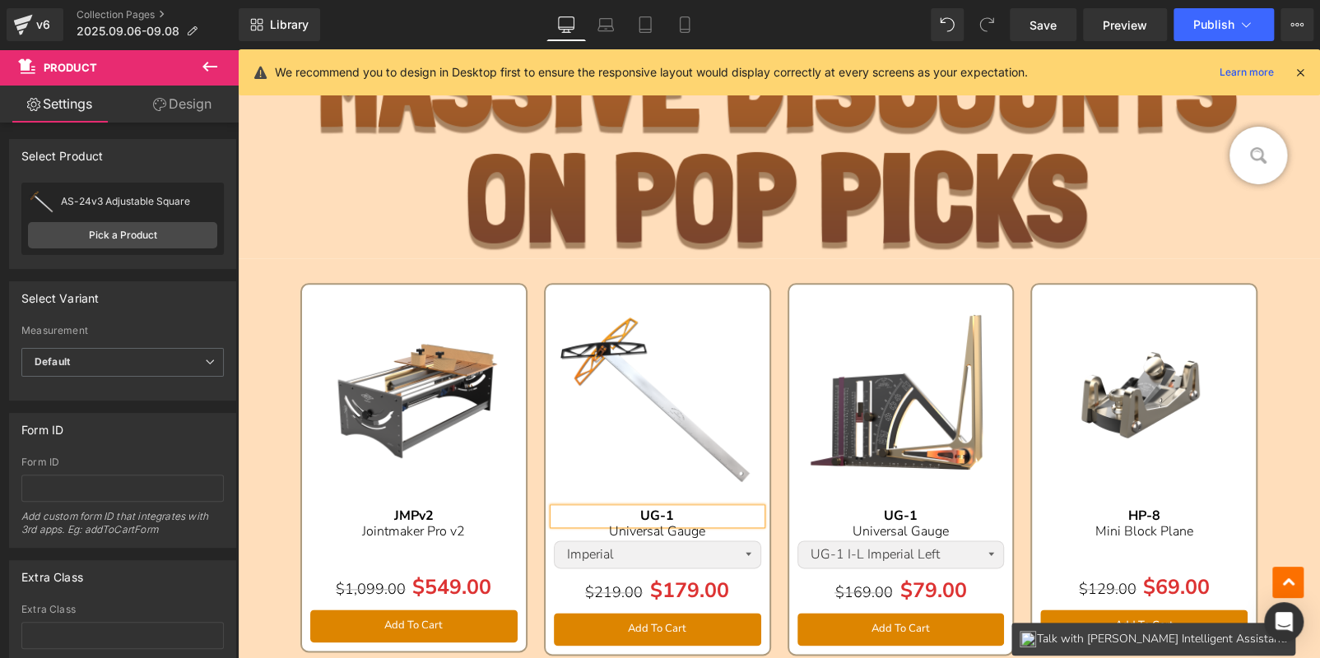
click at [728, 517] on div "UG-1" at bounding box center [657, 517] width 207 height 16
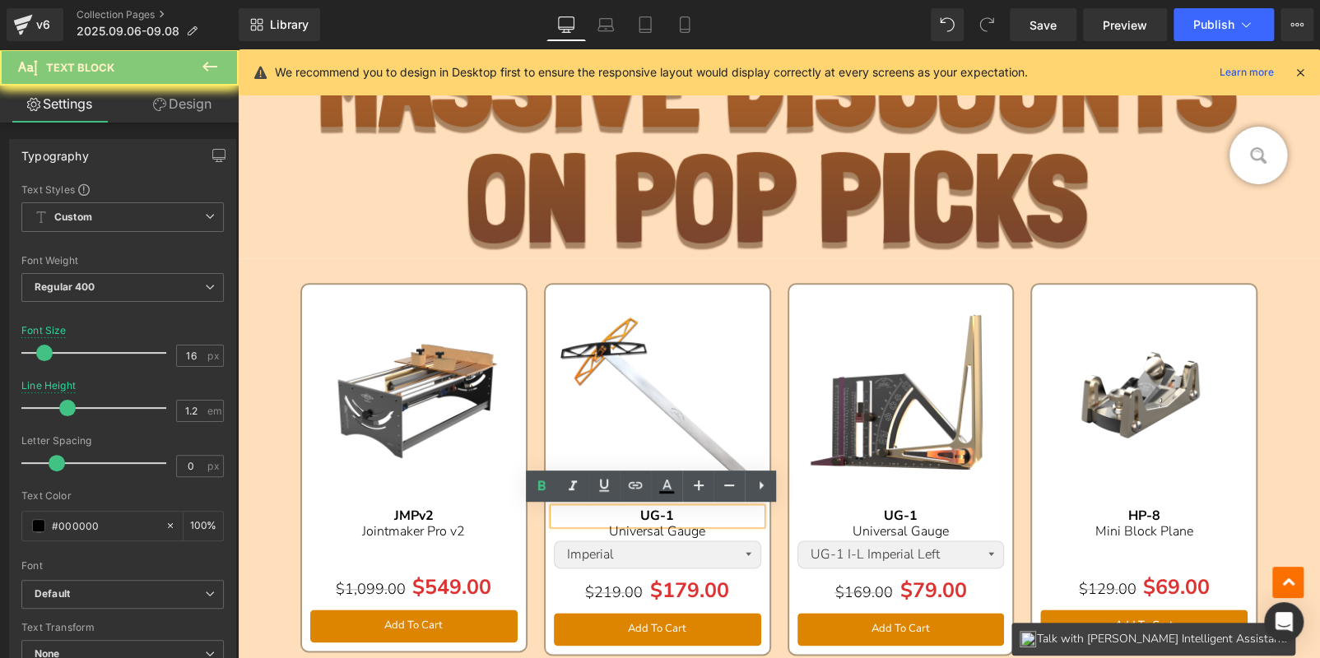
click at [728, 517] on div "UG-1" at bounding box center [657, 517] width 207 height 16
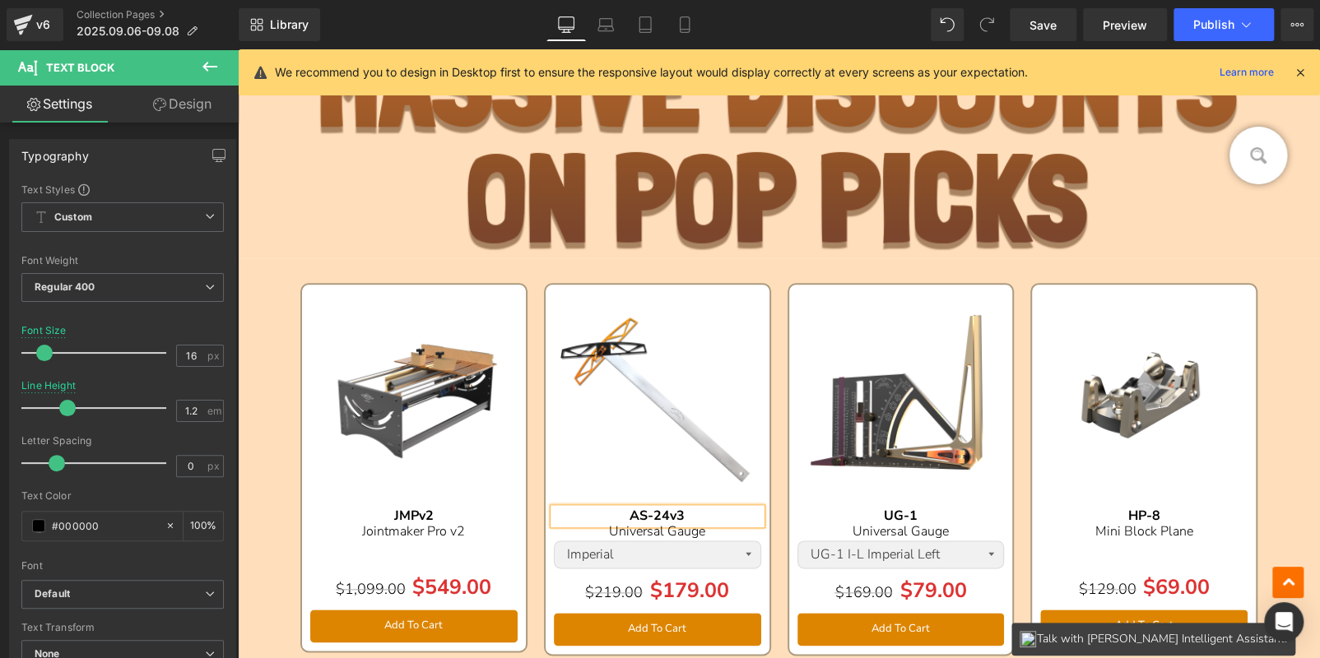
scroll to position [1049, 0]
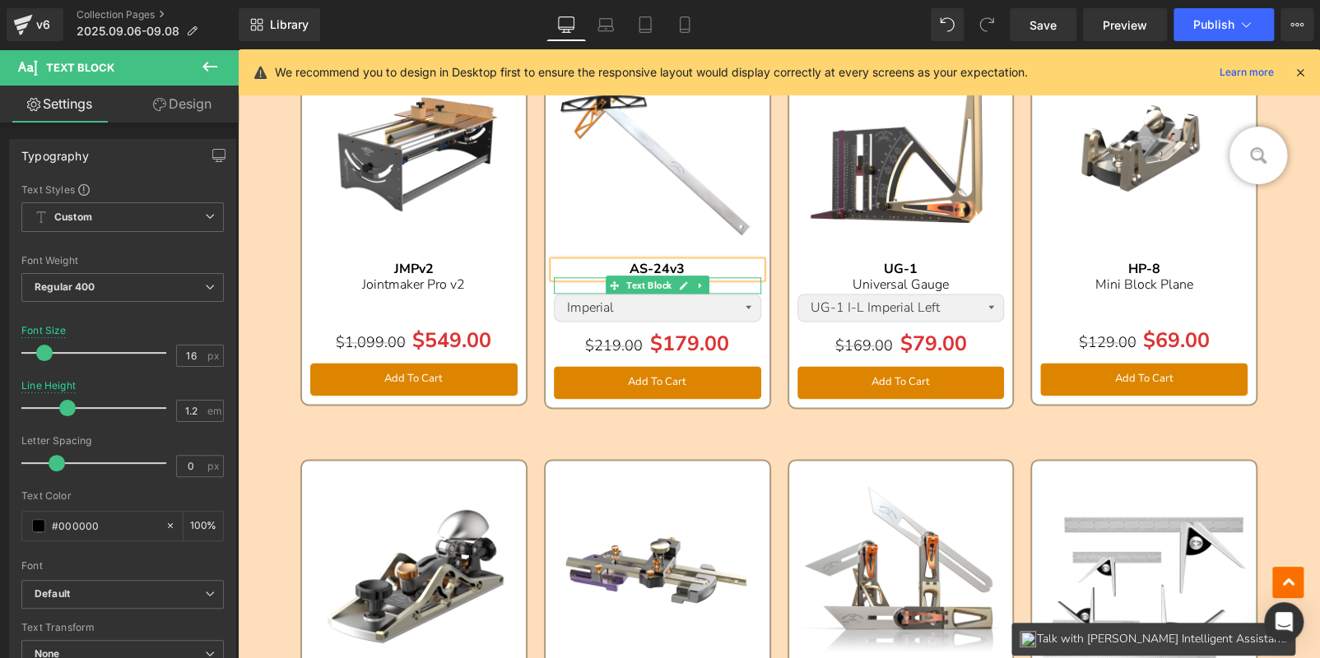
click at [738, 285] on div "Universal Gauge" at bounding box center [657, 285] width 207 height 16
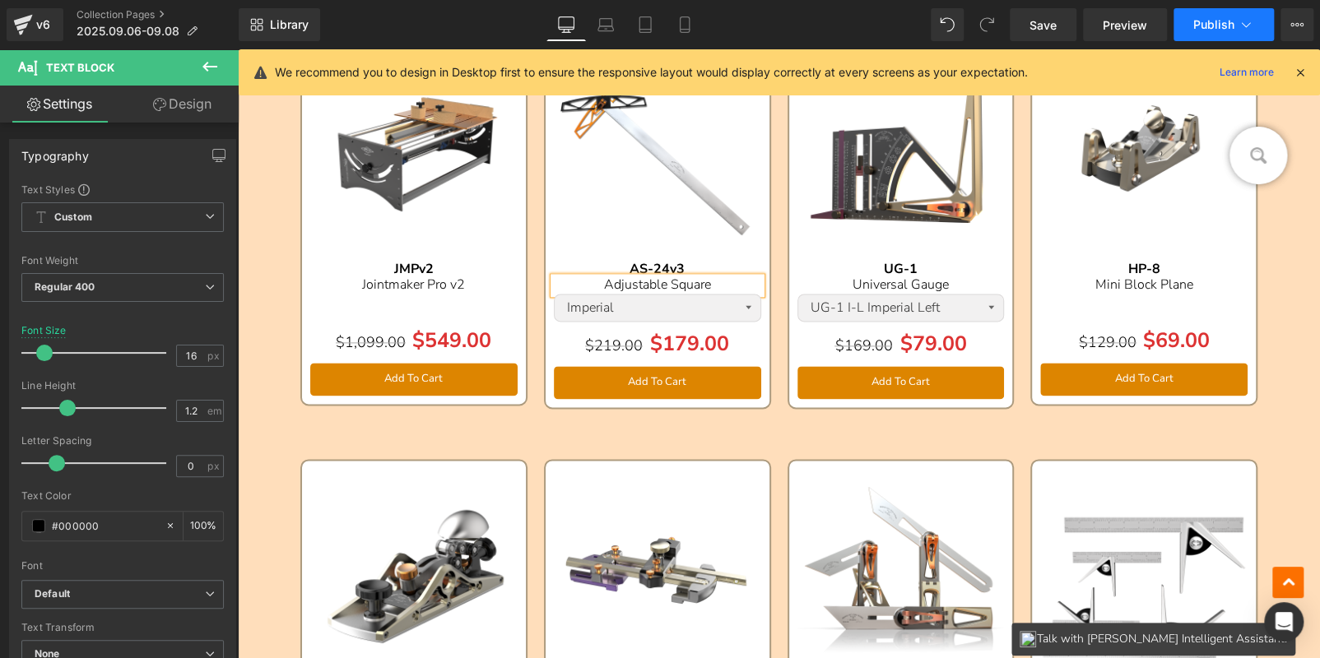
click at [1199, 33] on button "Publish" at bounding box center [1224, 24] width 100 height 33
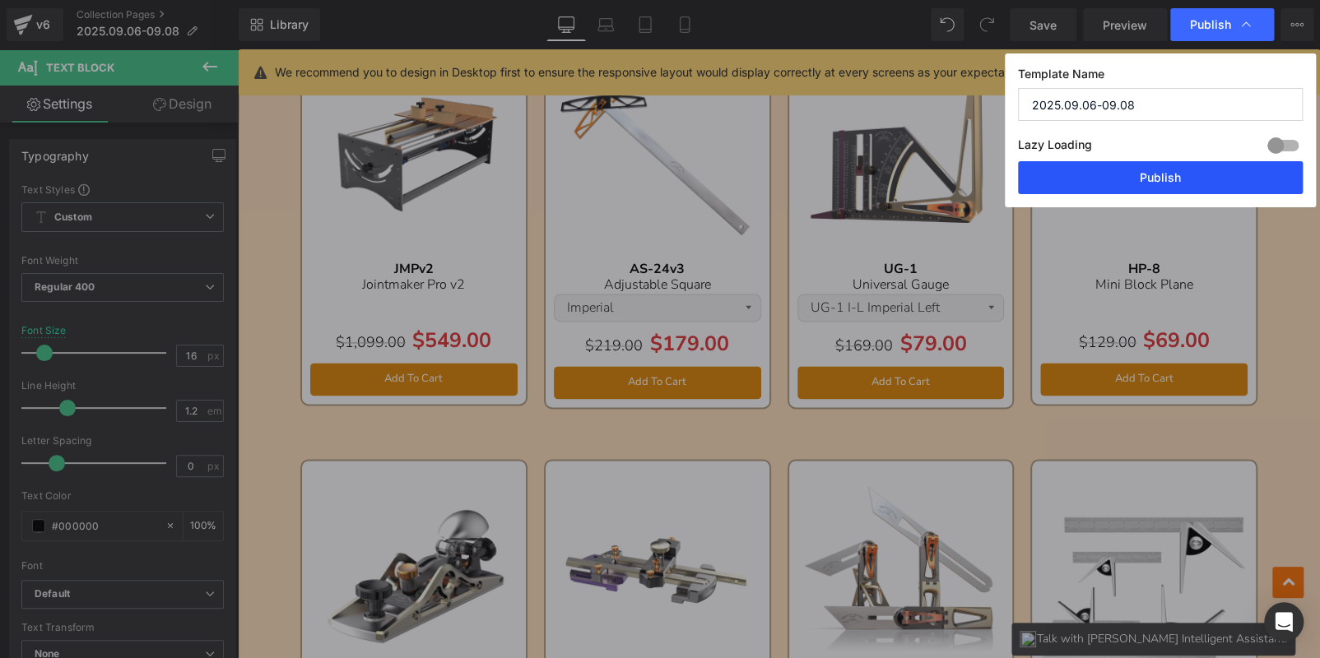
click at [1151, 180] on button "Publish" at bounding box center [1160, 177] width 285 height 33
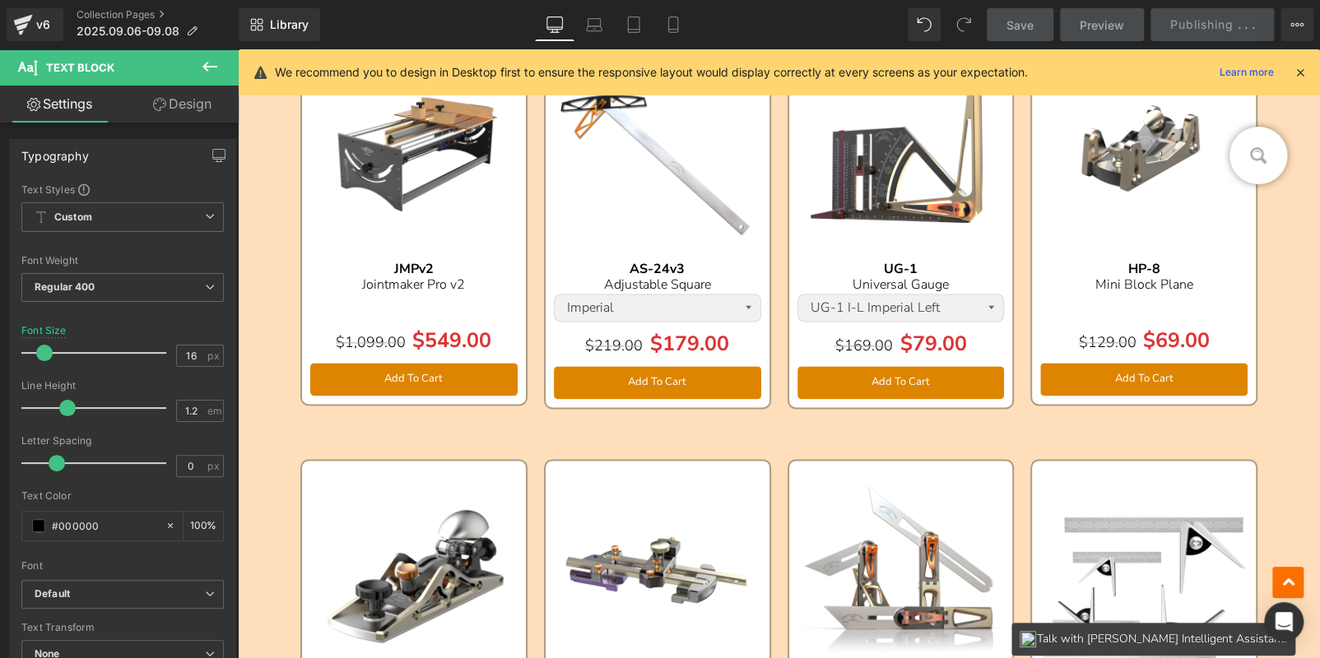
scroll to position [1379, 0]
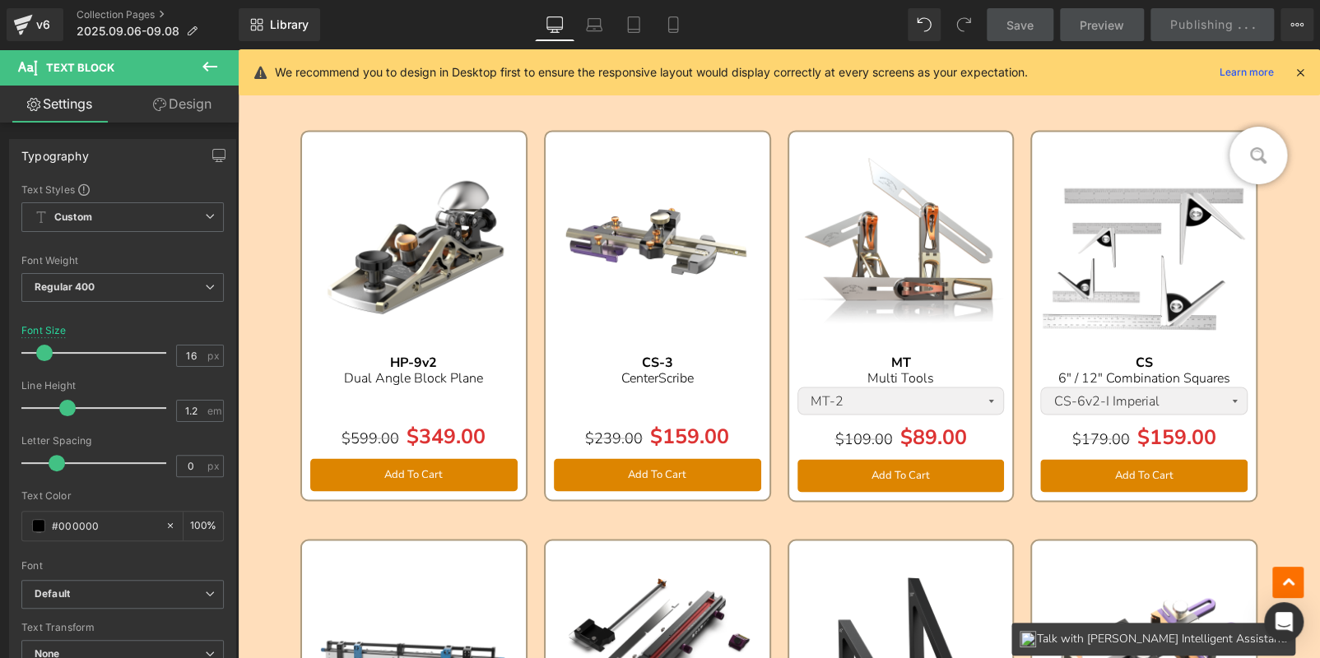
click at [1300, 71] on icon at bounding box center [1300, 72] width 15 height 15
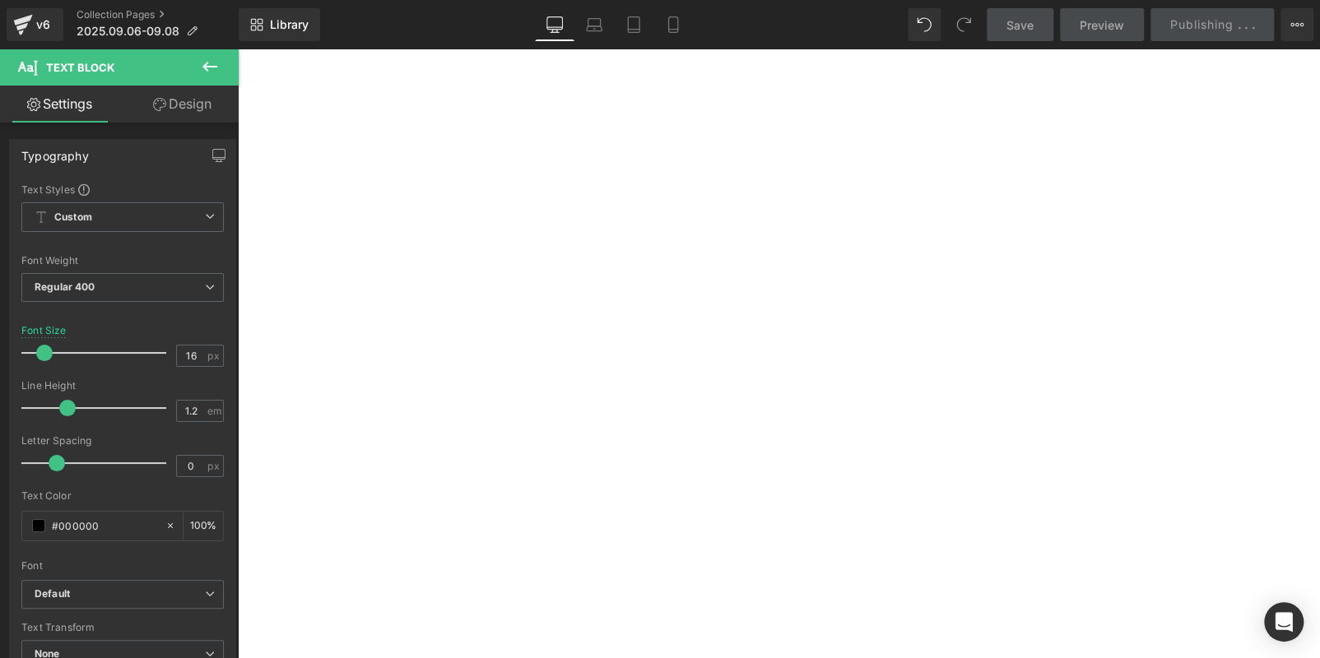
scroll to position [0, 0]
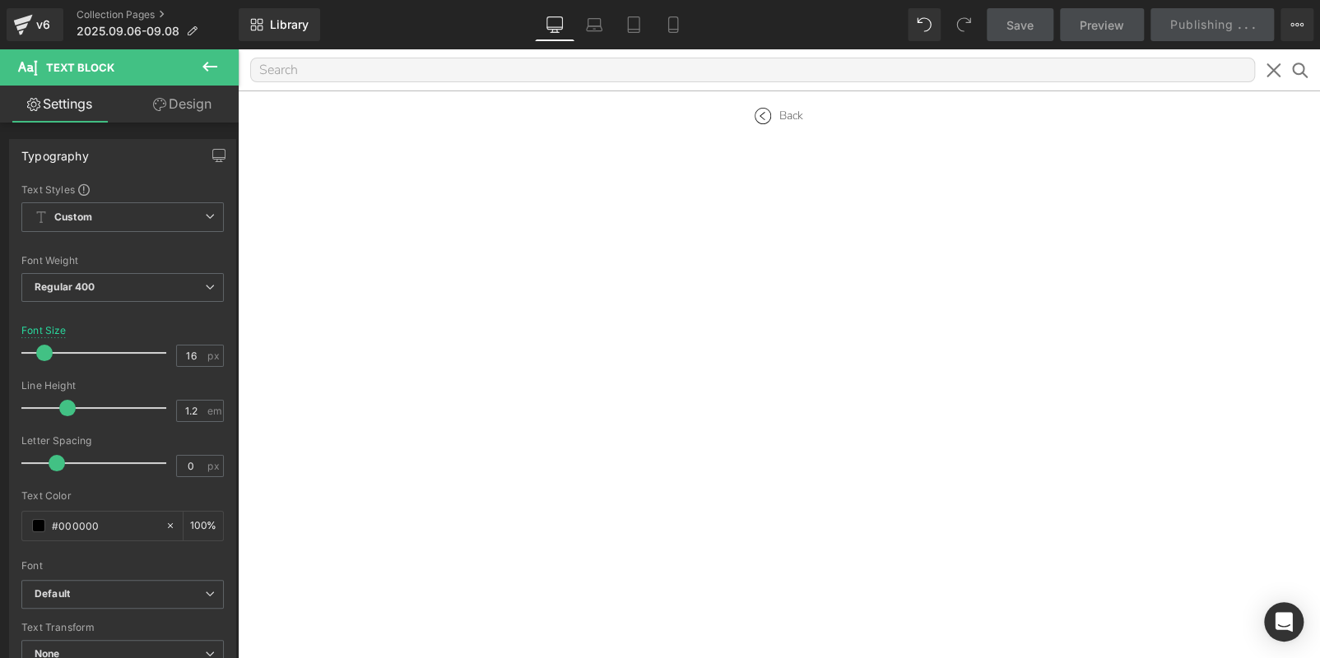
click at [1267, 67] on icon at bounding box center [1273, 70] width 21 height 21
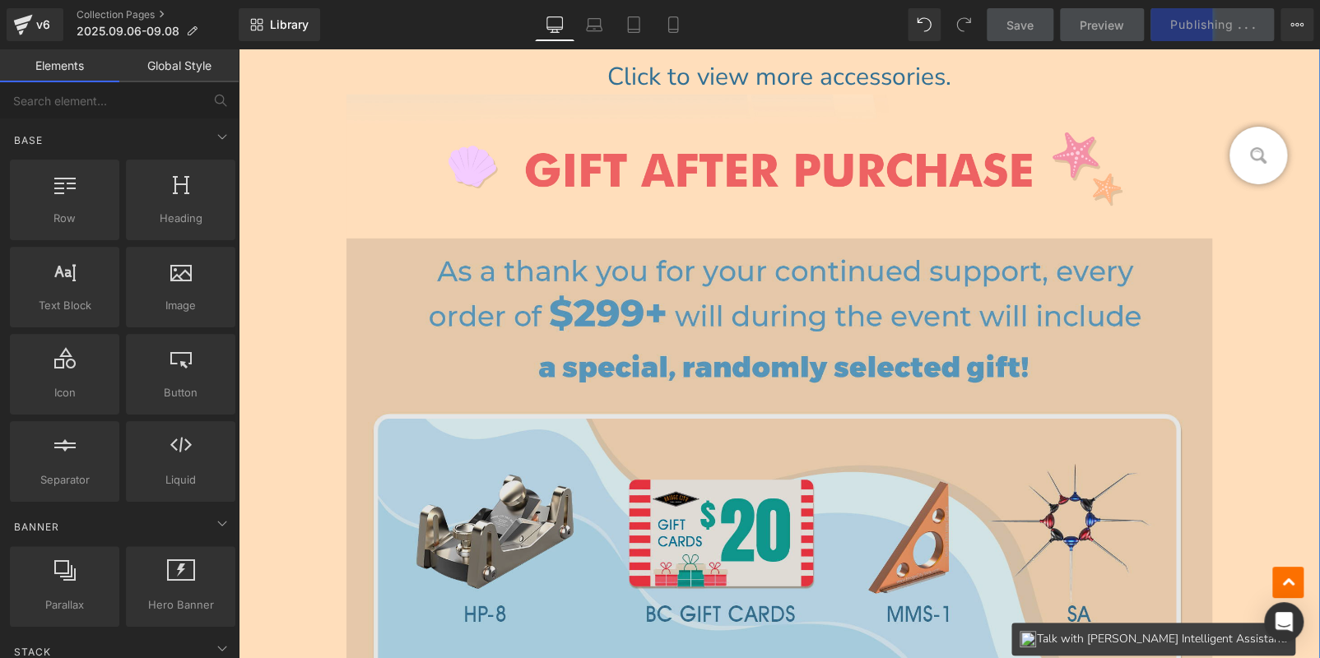
scroll to position [2304, 0]
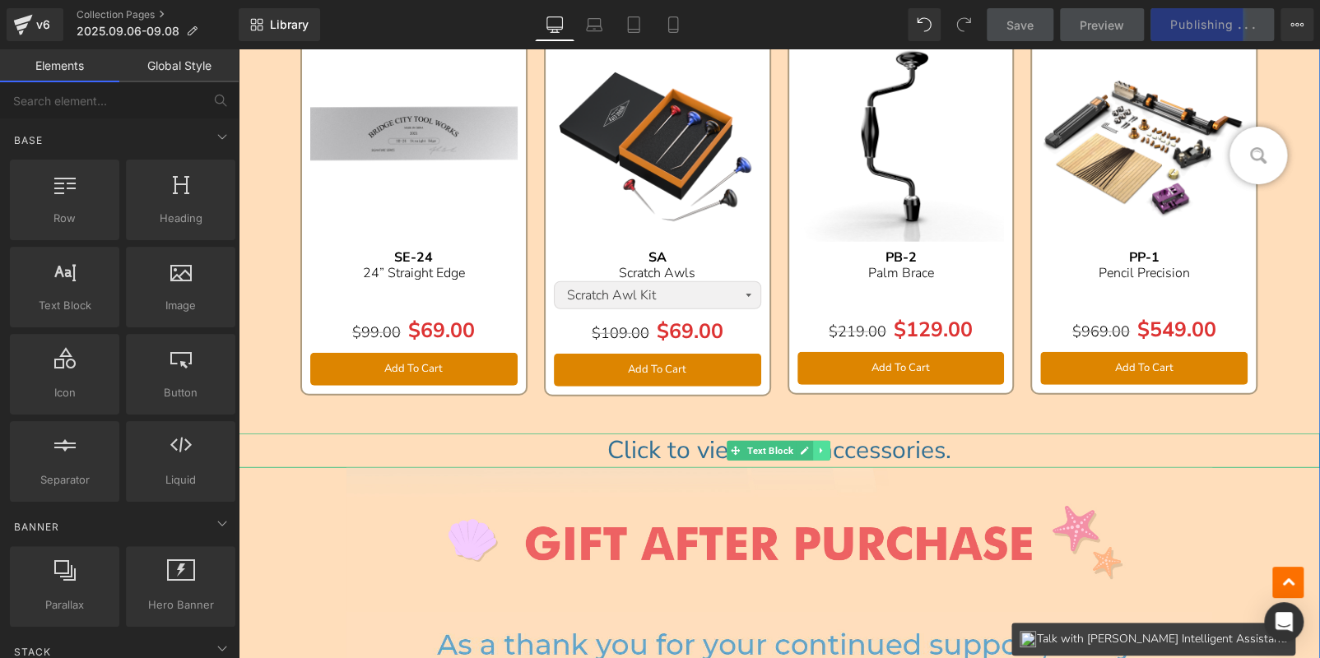
click at [817, 446] on icon at bounding box center [821, 451] width 9 height 10
click at [826, 448] on icon at bounding box center [830, 451] width 9 height 10
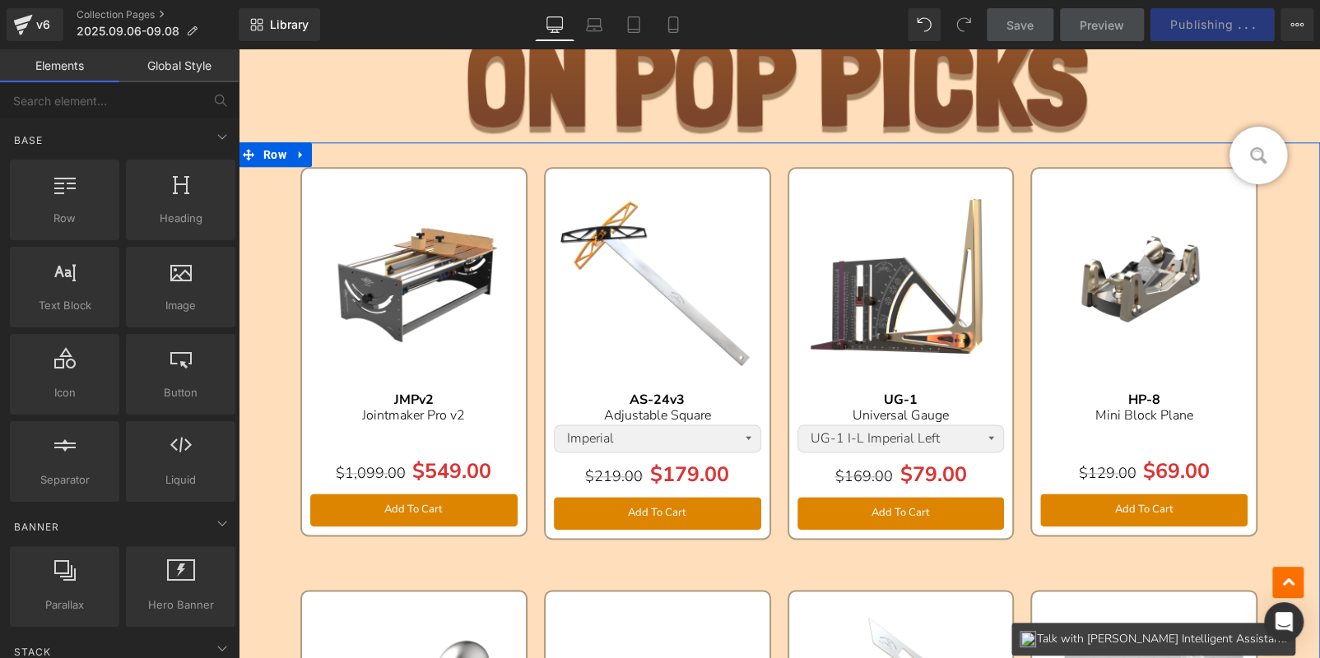
scroll to position [905, 0]
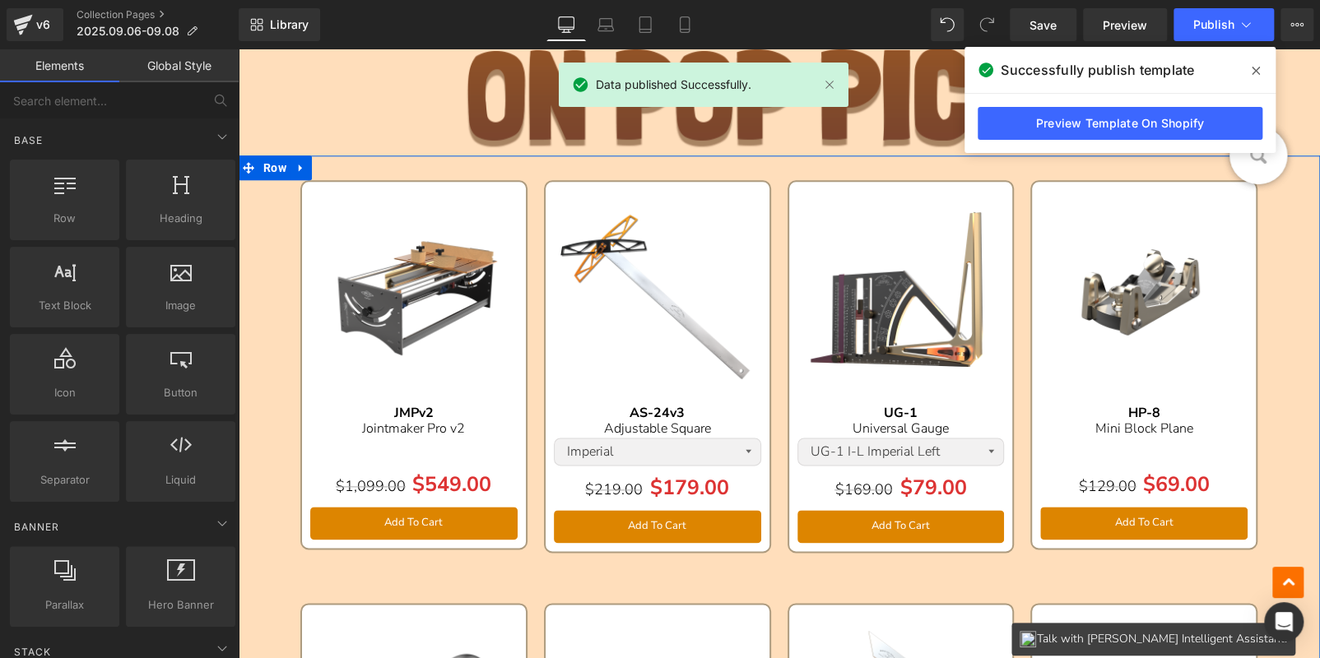
click at [416, 216] on img at bounding box center [413, 293] width 207 height 207
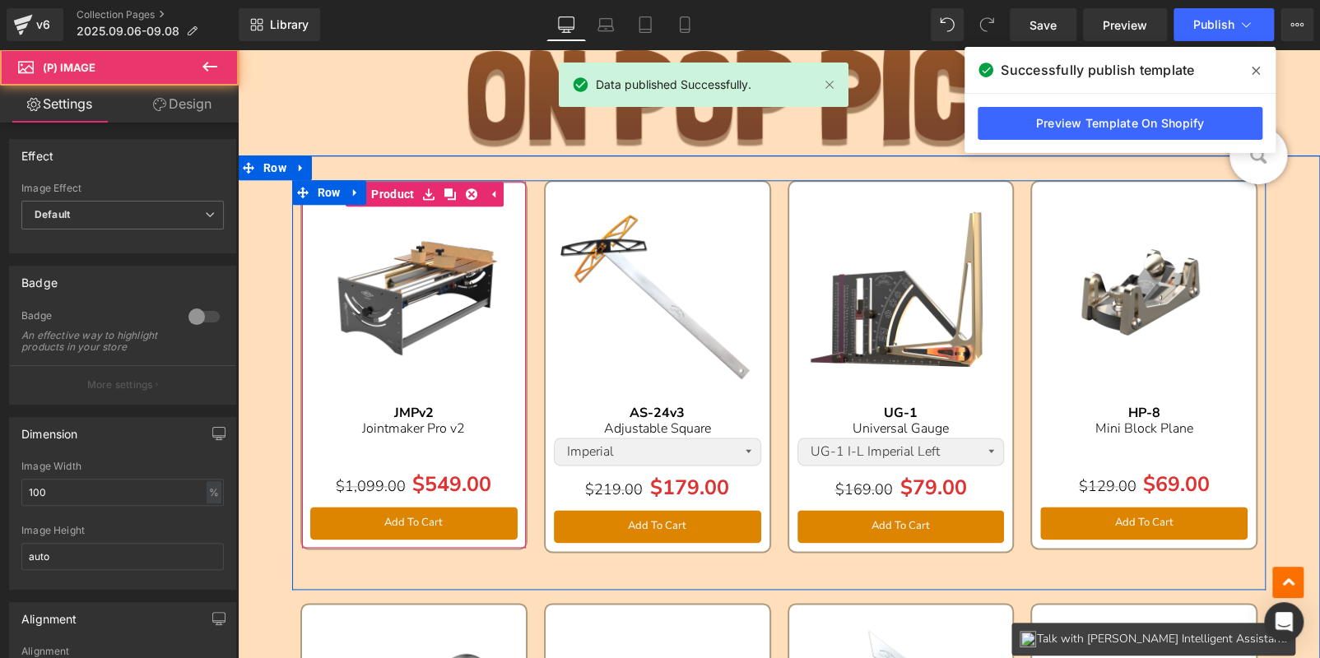
drag, startPoint x: 388, startPoint y: 191, endPoint x: 264, endPoint y: 128, distance: 139.5
click at [388, 191] on link "Product" at bounding box center [382, 194] width 72 height 25
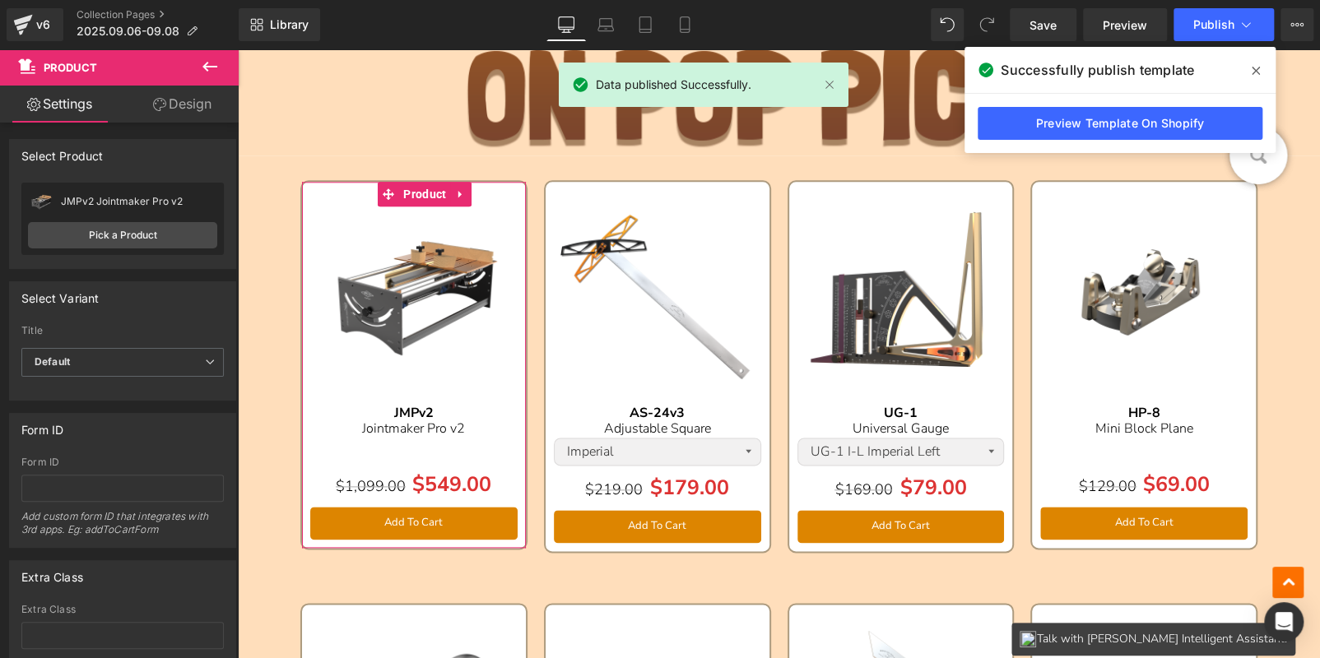
click at [198, 103] on link "Design" at bounding box center [182, 104] width 119 height 37
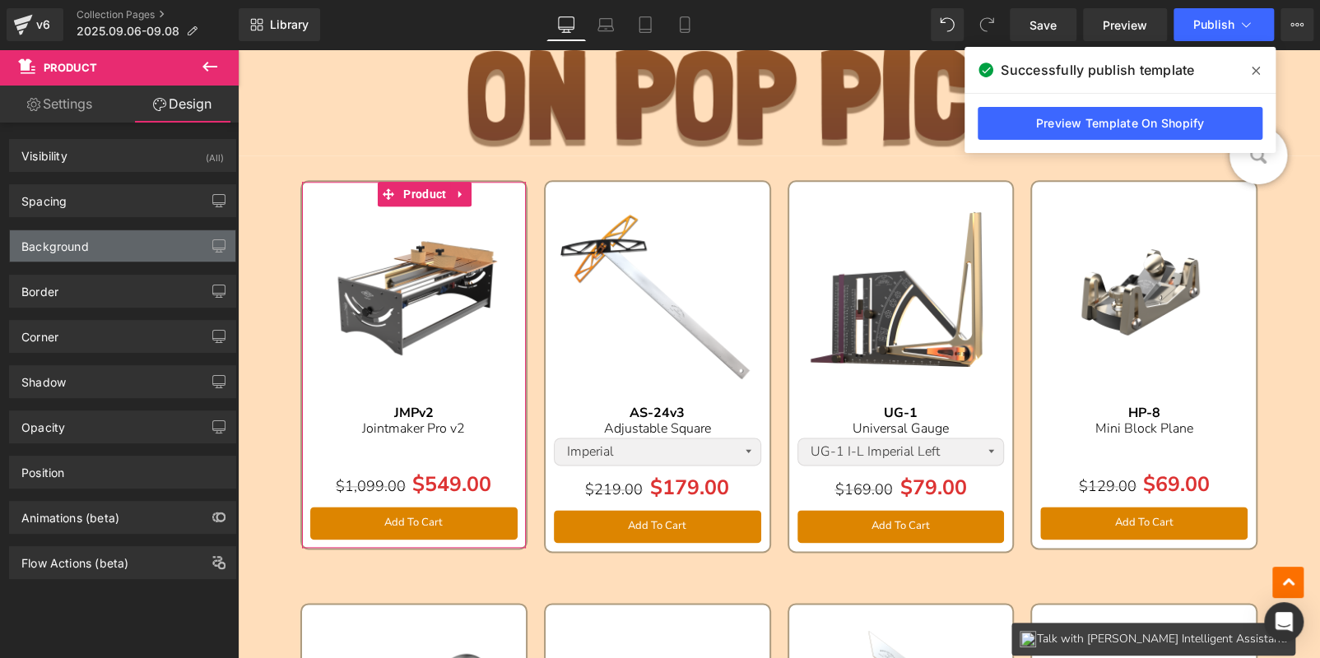
click at [125, 247] on div "Background" at bounding box center [123, 245] width 226 height 31
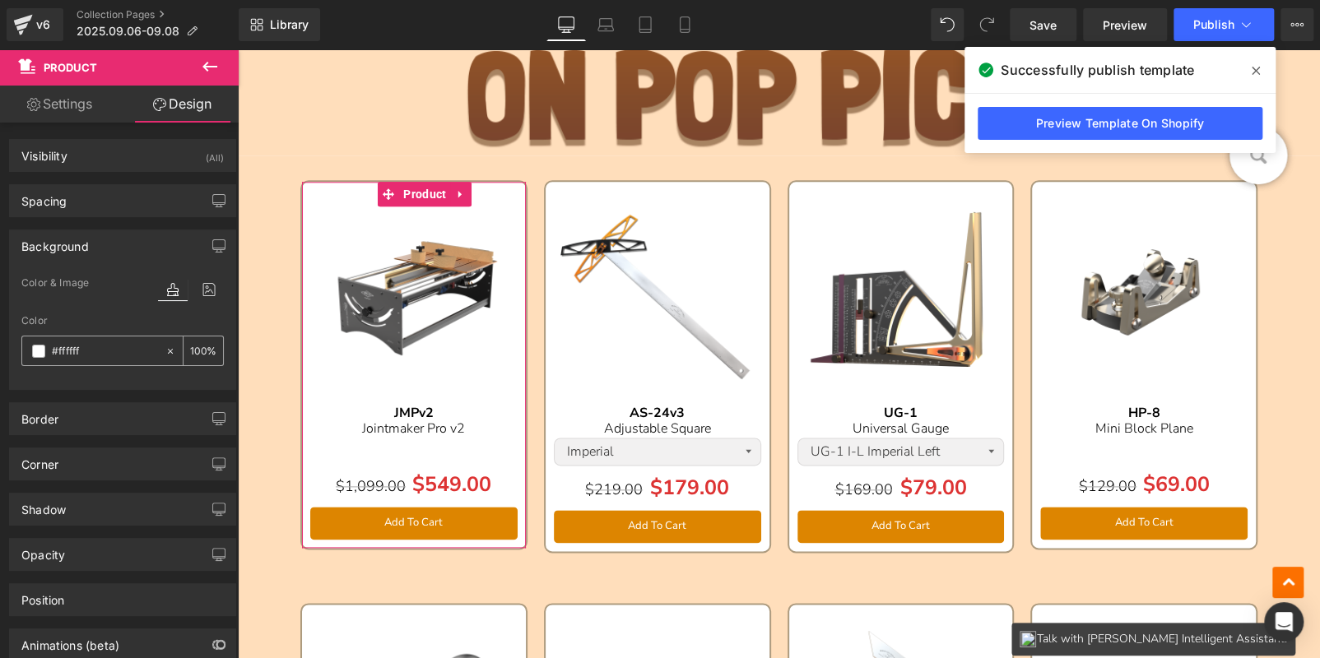
click at [190, 349] on input "number" at bounding box center [198, 351] width 16 height 18
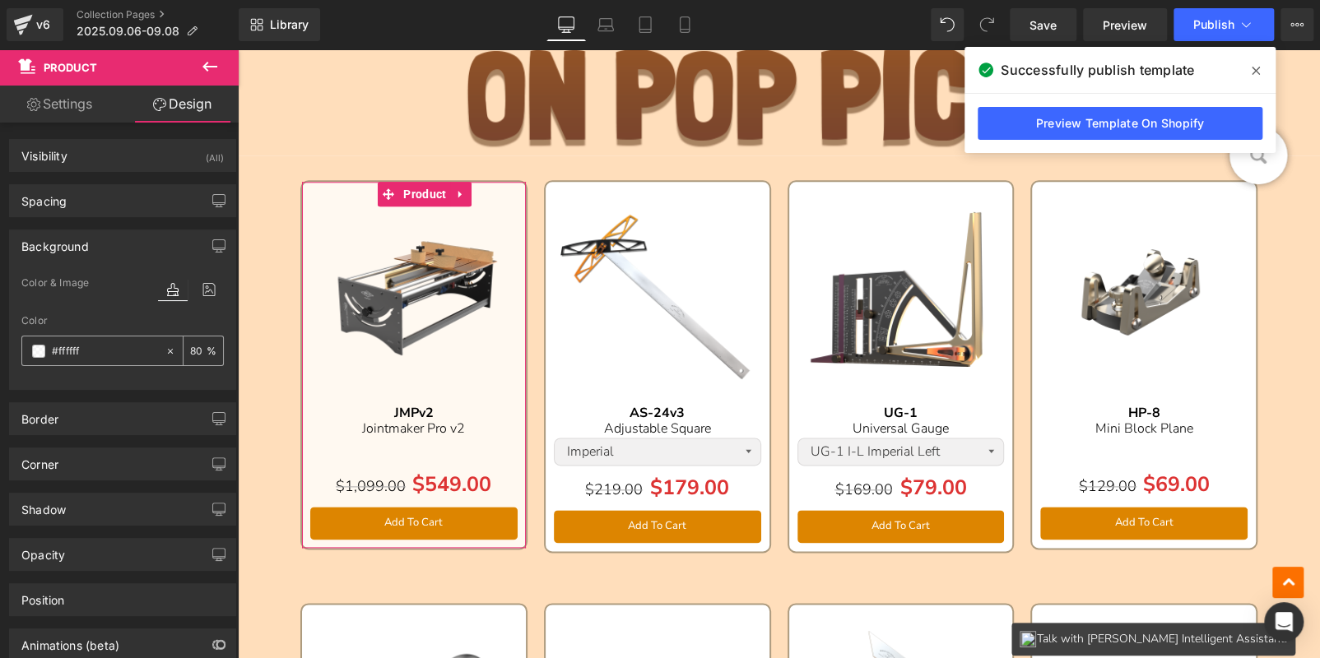
drag, startPoint x: 196, startPoint y: 347, endPoint x: 119, endPoint y: 347, distance: 77.4
click at [119, 347] on div "80 %" at bounding box center [122, 351] width 202 height 30
type input "75"
drag, startPoint x: 193, startPoint y: 349, endPoint x: 170, endPoint y: 349, distance: 23.0
click at [170, 349] on div "75 %" at bounding box center [194, 351] width 58 height 29
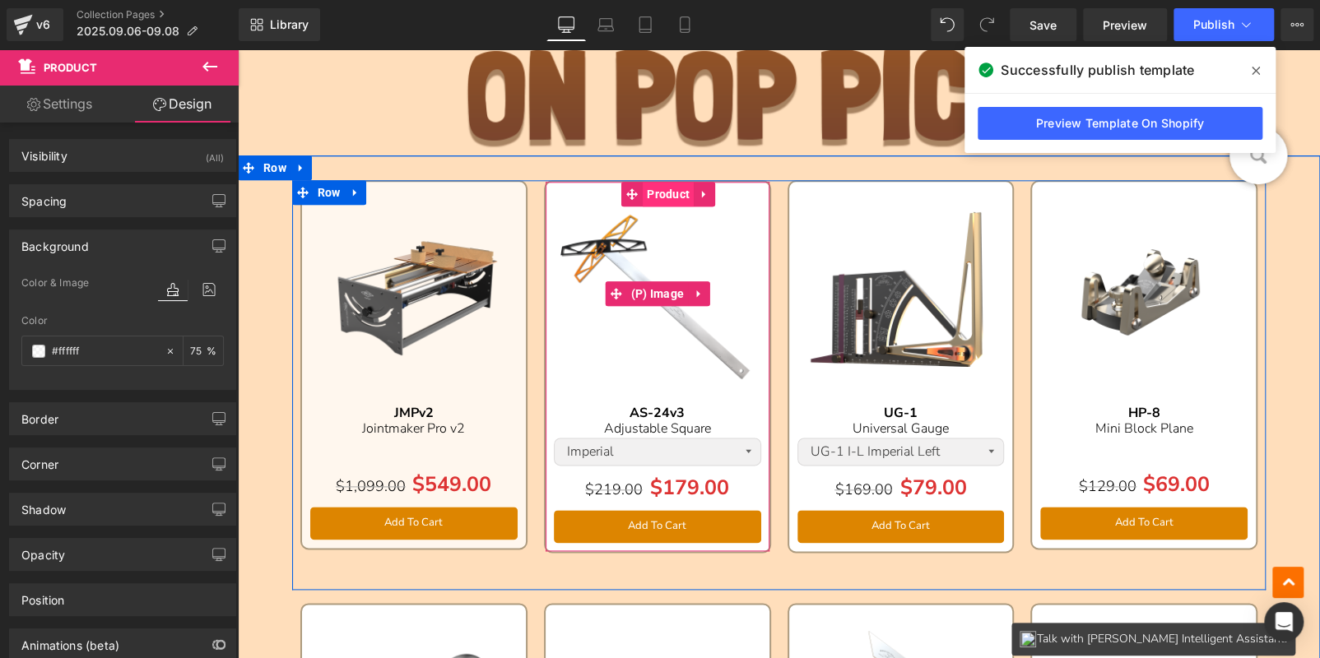
click at [634, 241] on img at bounding box center [657, 293] width 207 height 207
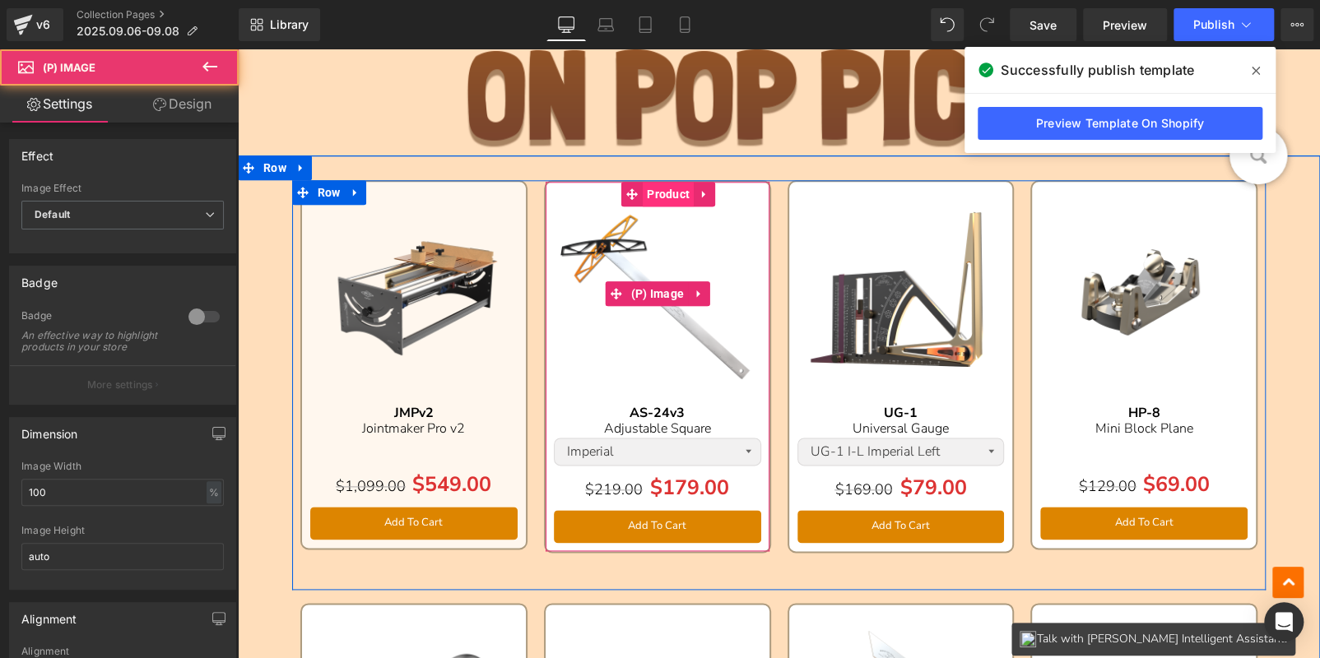
click at [643, 193] on span "Product" at bounding box center [668, 194] width 51 height 25
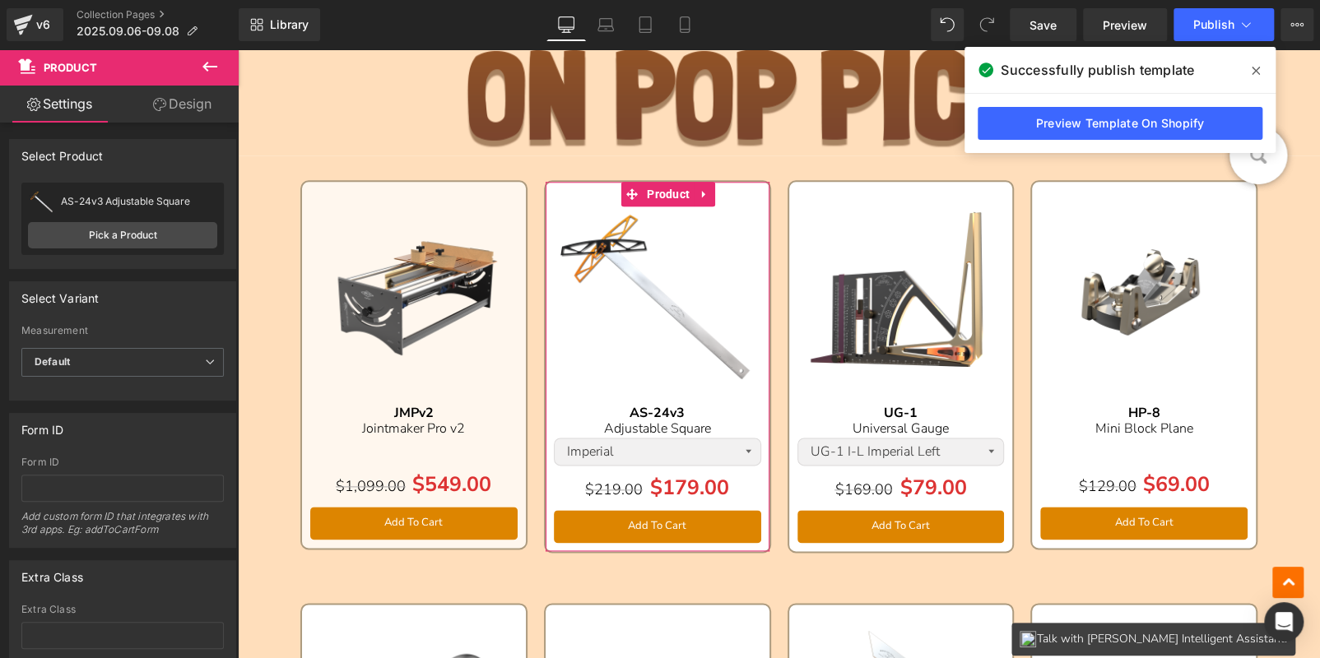
click at [166, 91] on link "Design" at bounding box center [182, 104] width 119 height 37
click at [0, 0] on div "Background" at bounding box center [0, 0] width 0 height 0
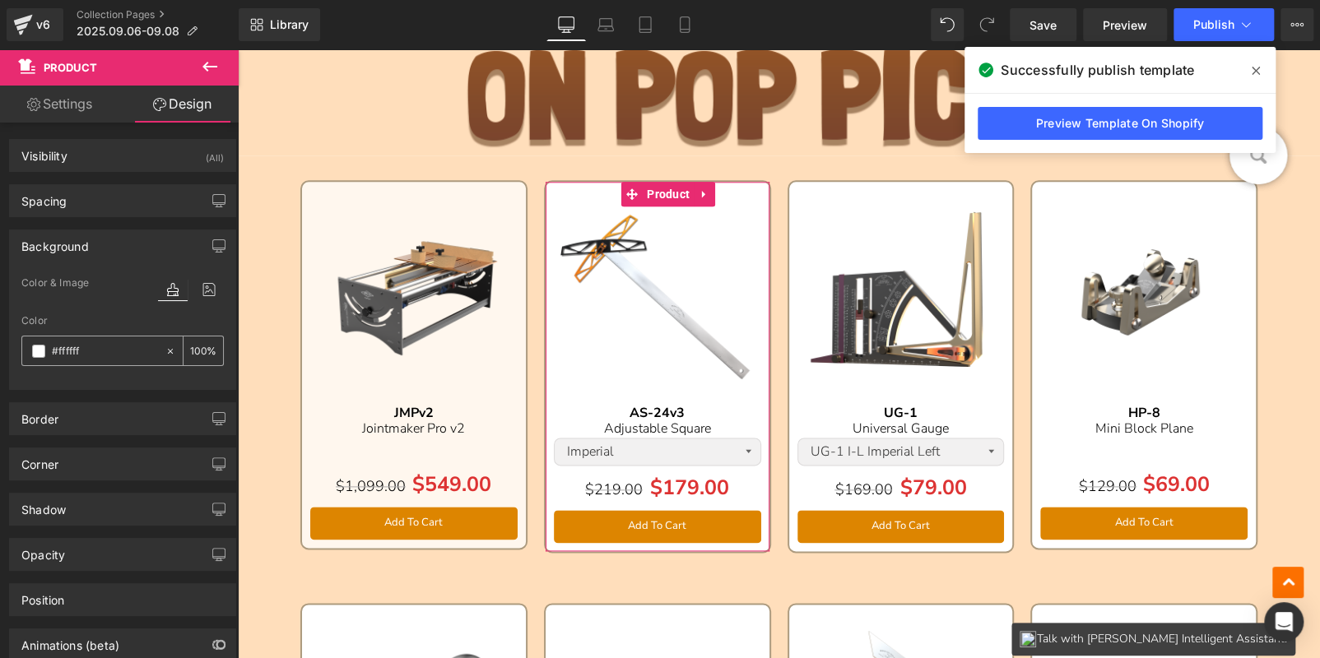
click at [191, 347] on input "number" at bounding box center [198, 351] width 16 height 18
drag, startPoint x: 191, startPoint y: 347, endPoint x: 203, endPoint y: 347, distance: 12.3
click at [203, 347] on div "100 %" at bounding box center [204, 351] width 40 height 29
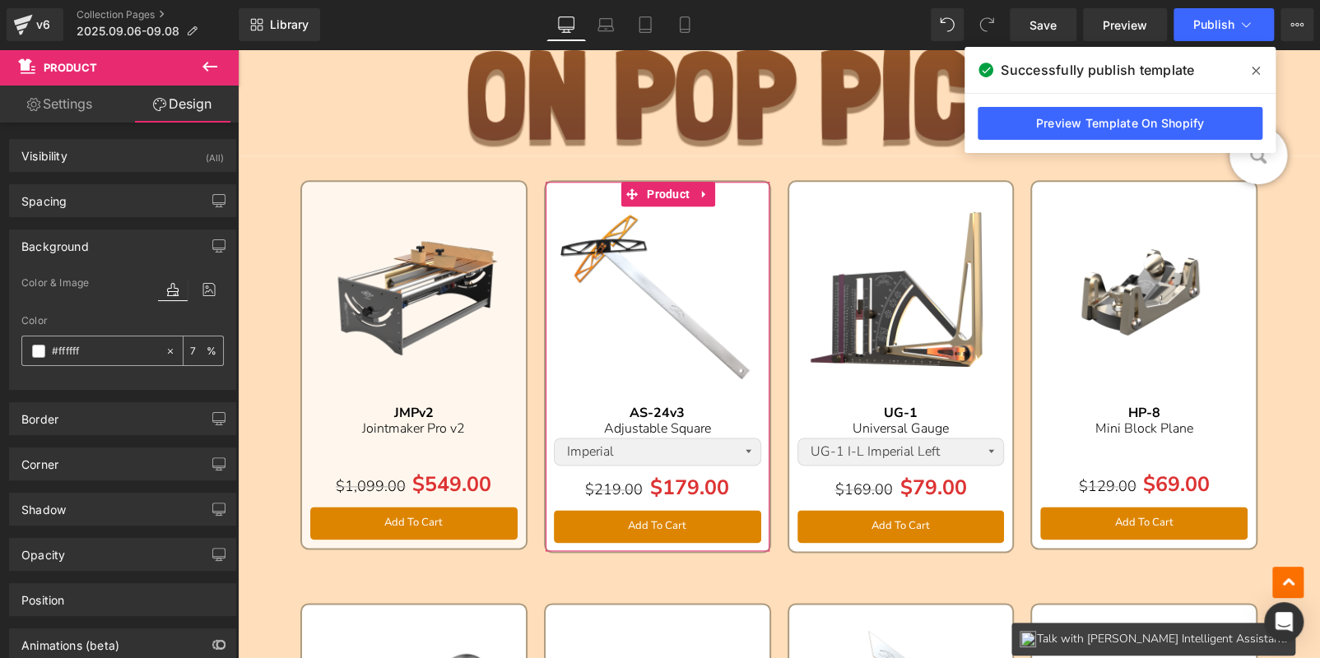
type input "75"
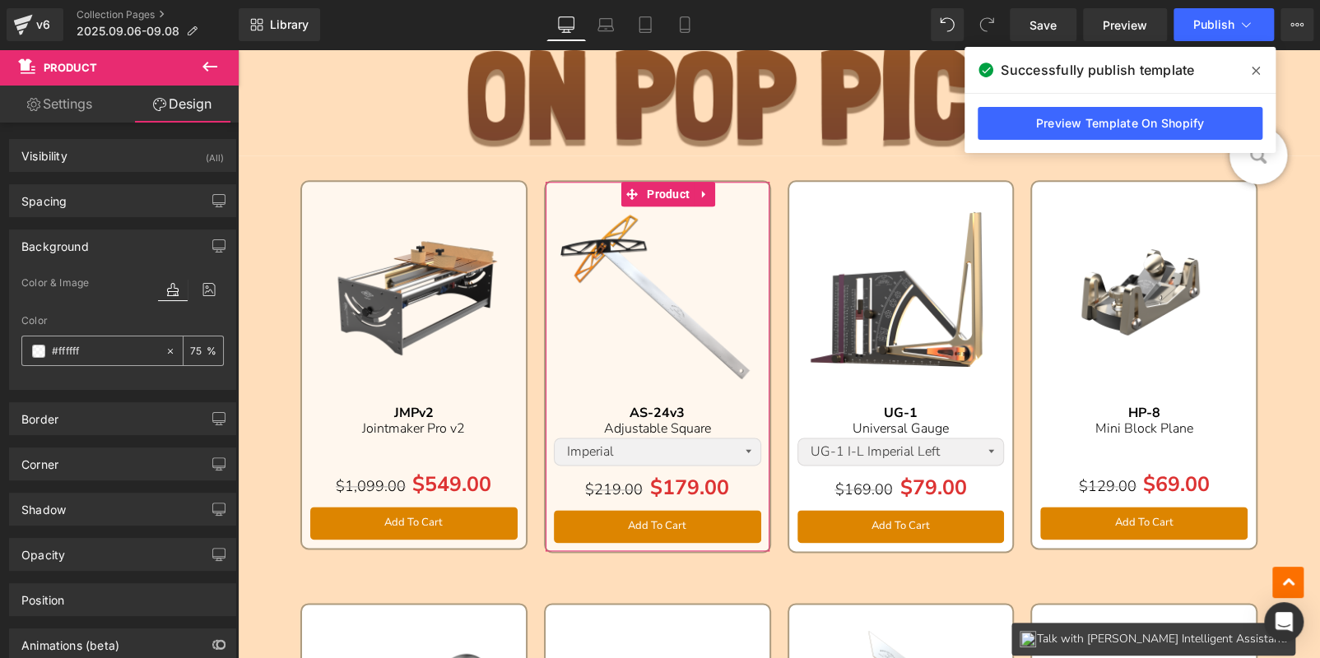
drag, startPoint x: 196, startPoint y: 351, endPoint x: 183, endPoint y: 348, distance: 13.4
click at [184, 348] on div "75 %" at bounding box center [204, 351] width 40 height 29
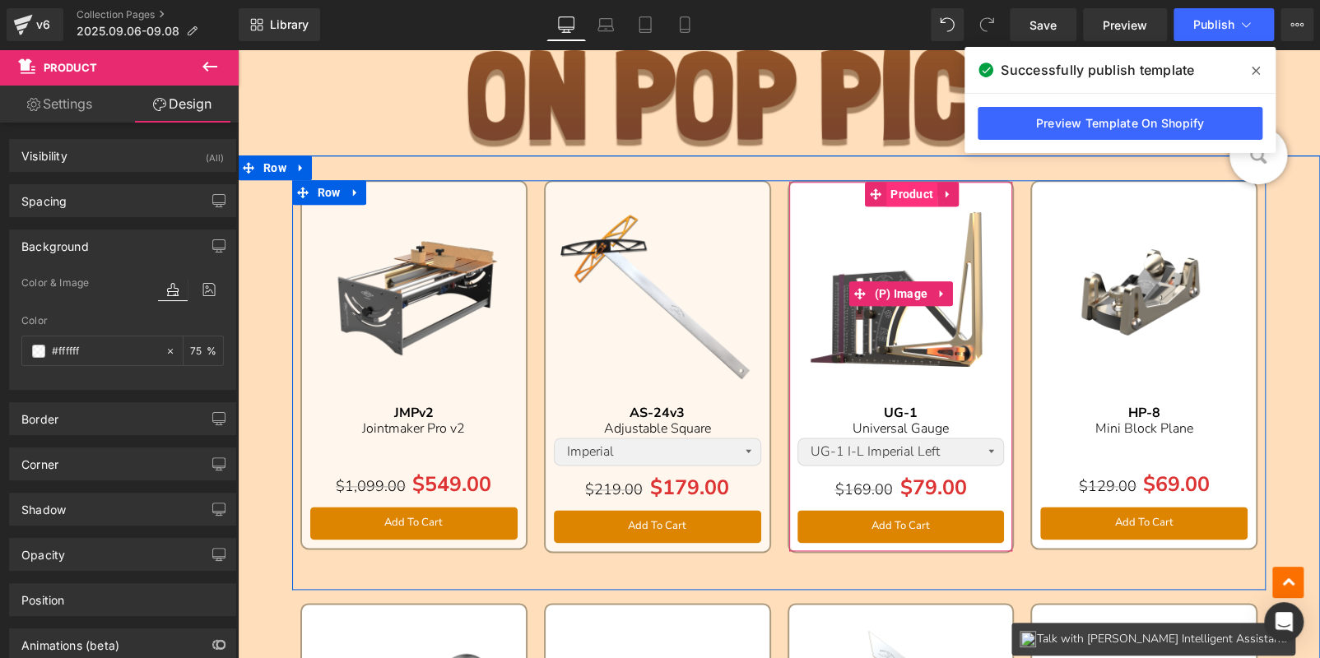
drag, startPoint x: 929, startPoint y: 242, endPoint x: 902, endPoint y: 197, distance: 52.8
click at [928, 240] on img at bounding box center [901, 293] width 207 height 207
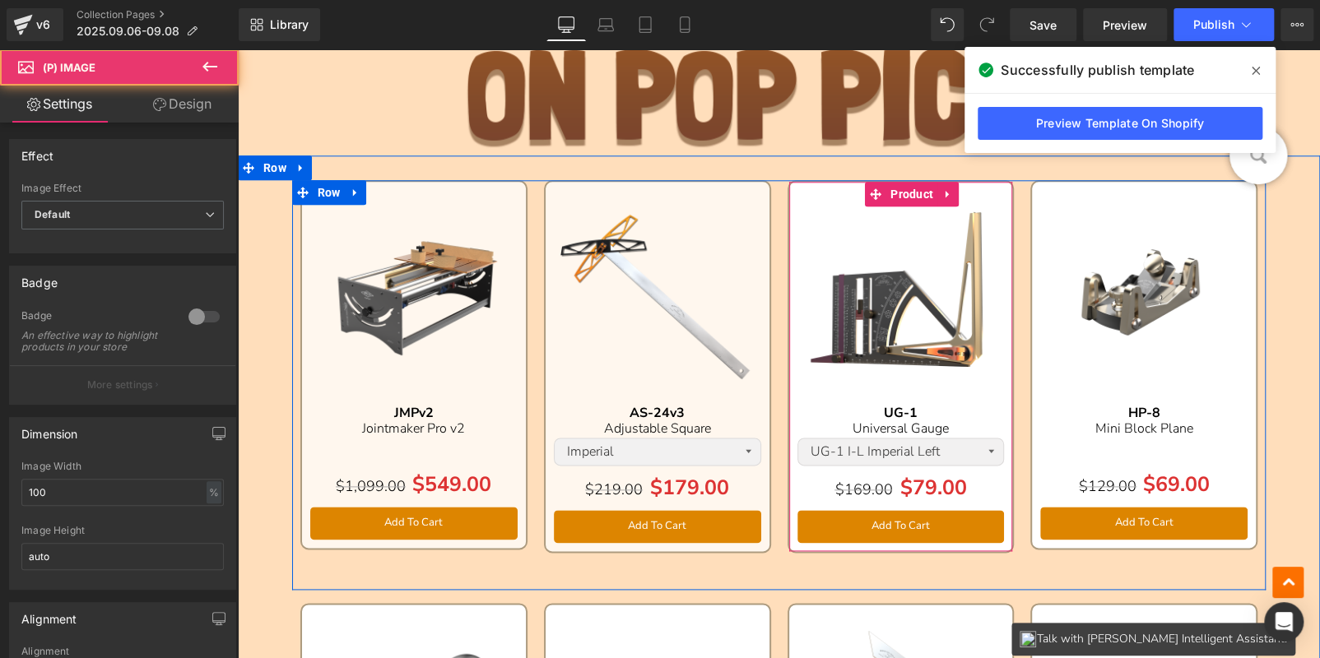
click at [903, 193] on span "Product" at bounding box center [911, 194] width 51 height 25
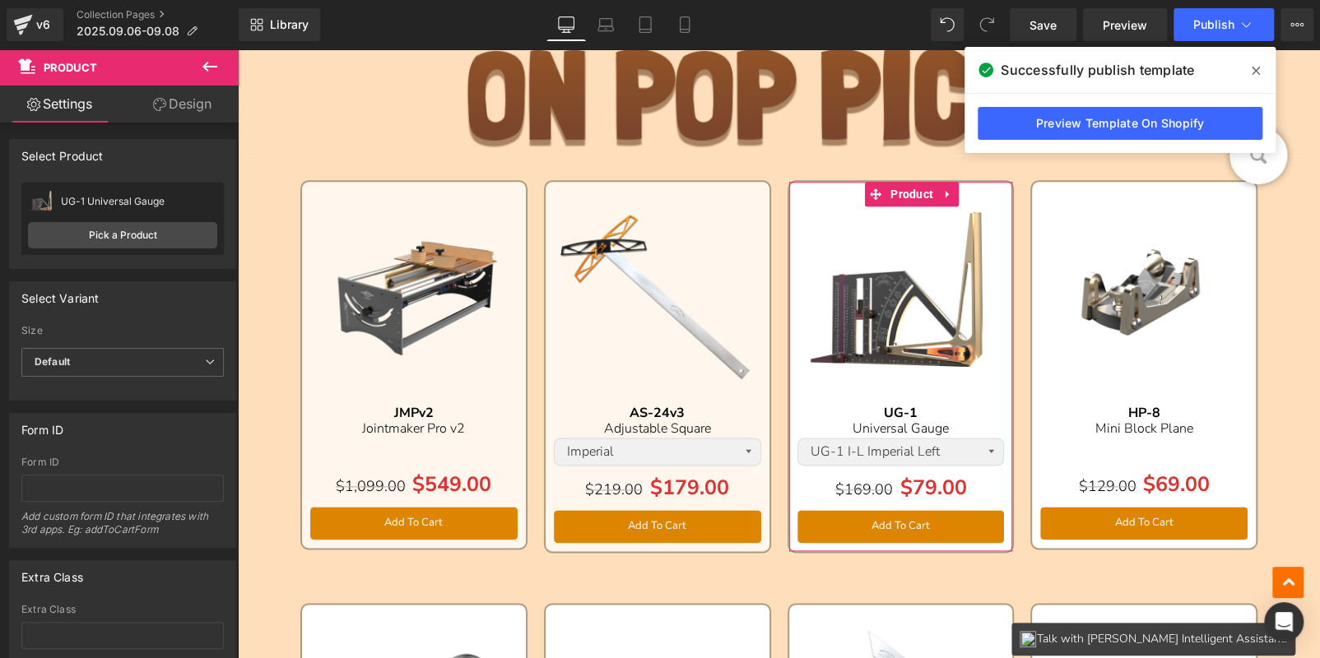
click at [160, 98] on icon at bounding box center [159, 104] width 13 height 13
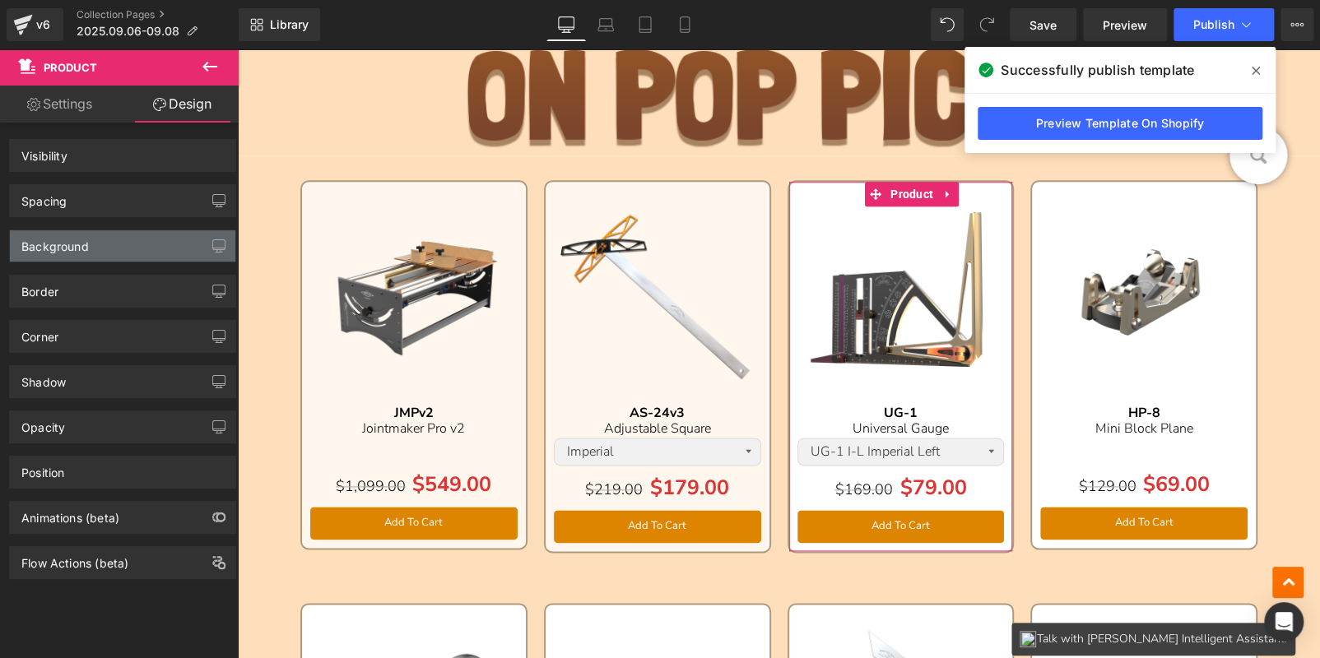
click at [114, 244] on div "Background" at bounding box center [123, 245] width 226 height 31
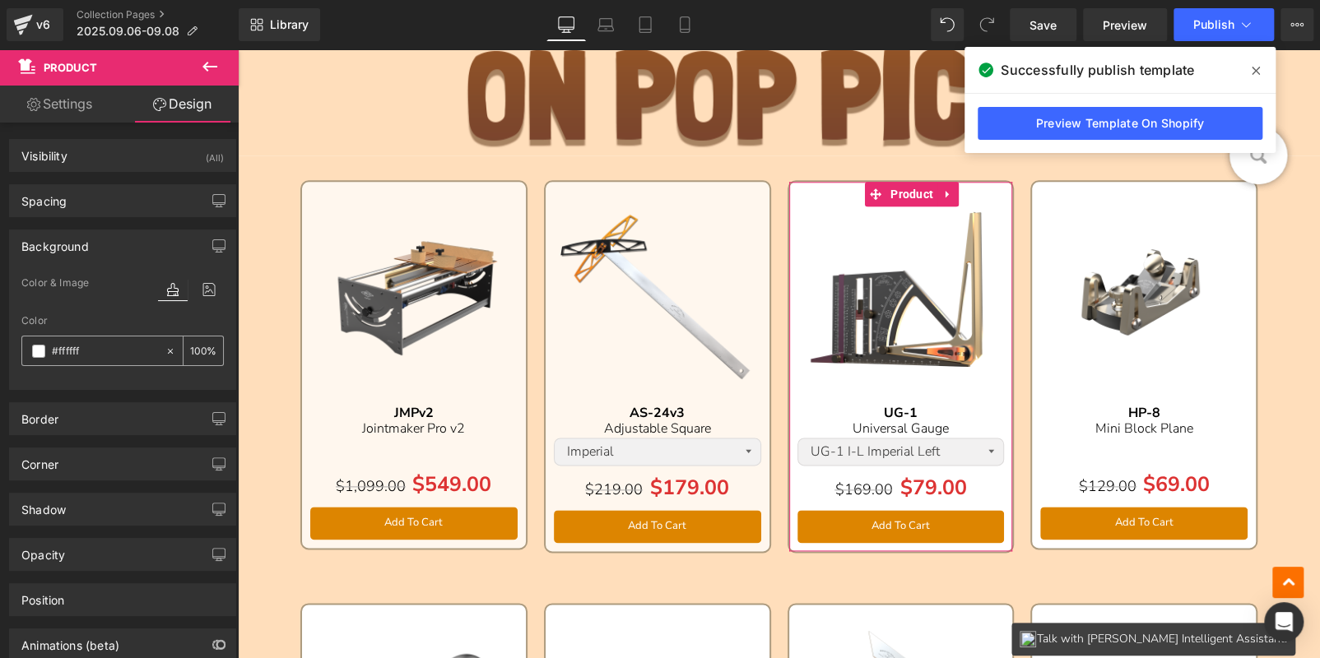
click at [190, 349] on input "number" at bounding box center [198, 351] width 16 height 18
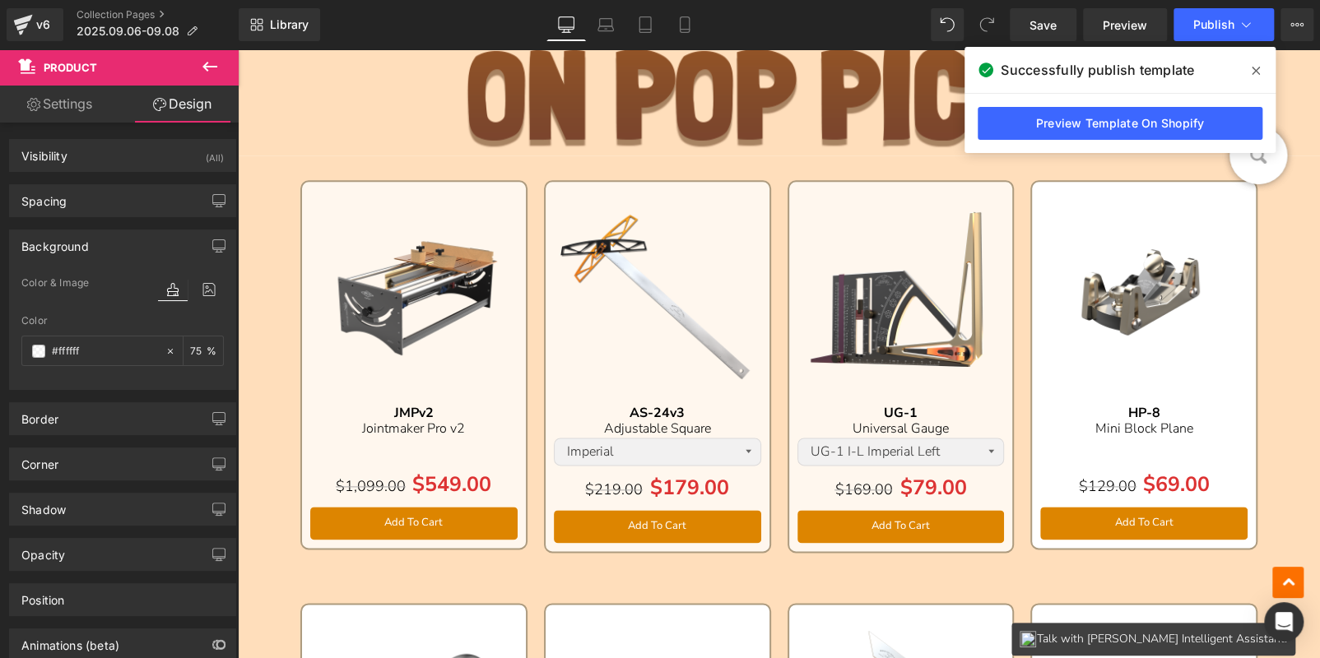
type input "75"
click at [1252, 69] on icon at bounding box center [1256, 70] width 8 height 13
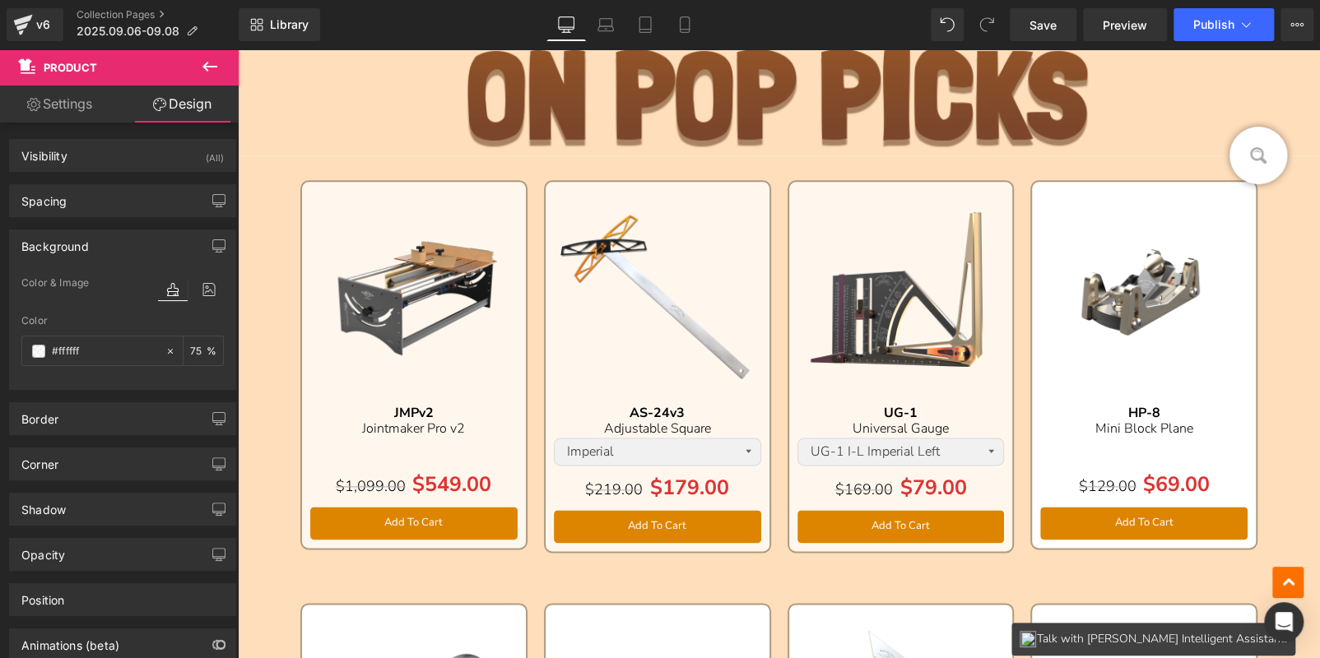
drag, startPoint x: 1124, startPoint y: 215, endPoint x: 1136, endPoint y: 195, distance: 22.9
click at [1124, 215] on img at bounding box center [1143, 293] width 207 height 207
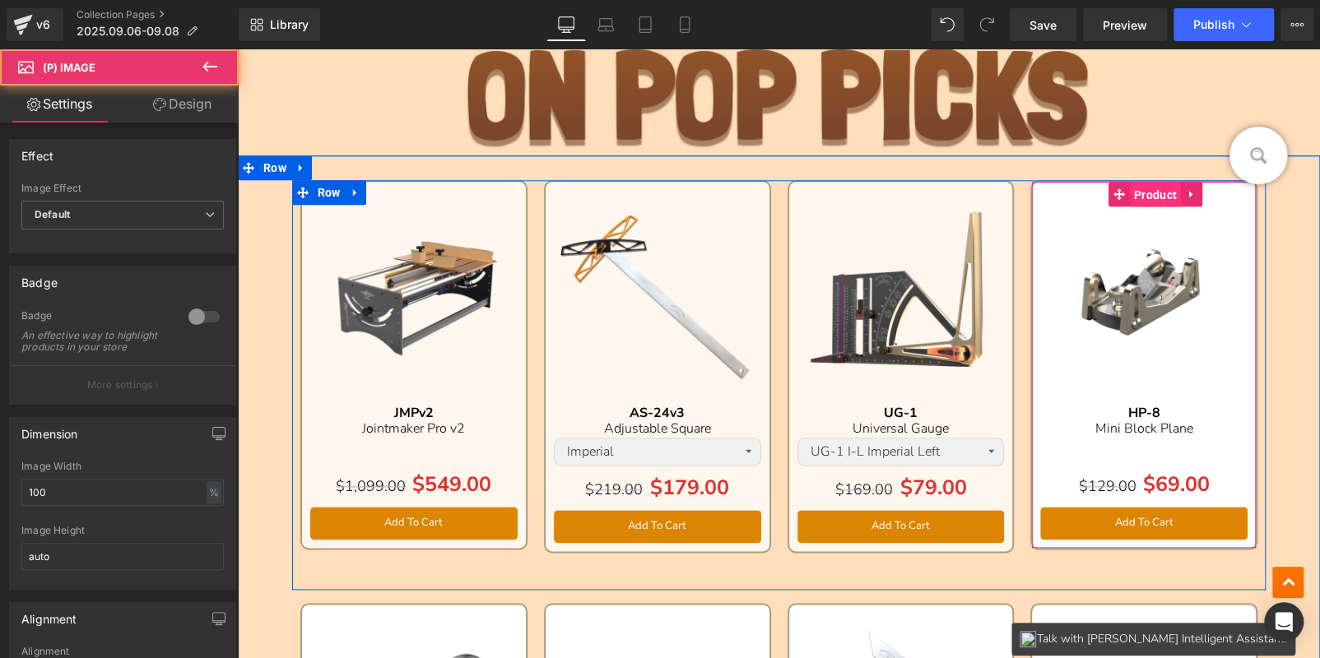
click at [1137, 193] on span "Product" at bounding box center [1155, 195] width 51 height 25
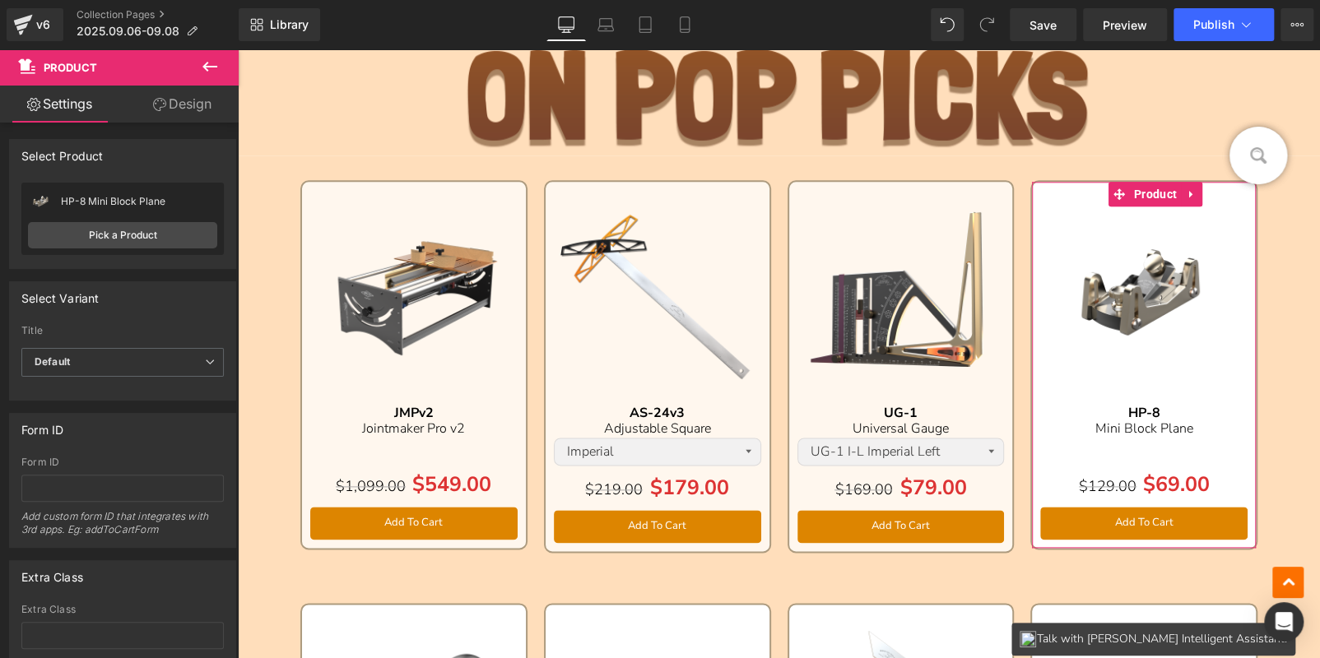
click at [154, 106] on icon at bounding box center [159, 104] width 13 height 13
click at [0, 0] on div "Background" at bounding box center [0, 0] width 0 height 0
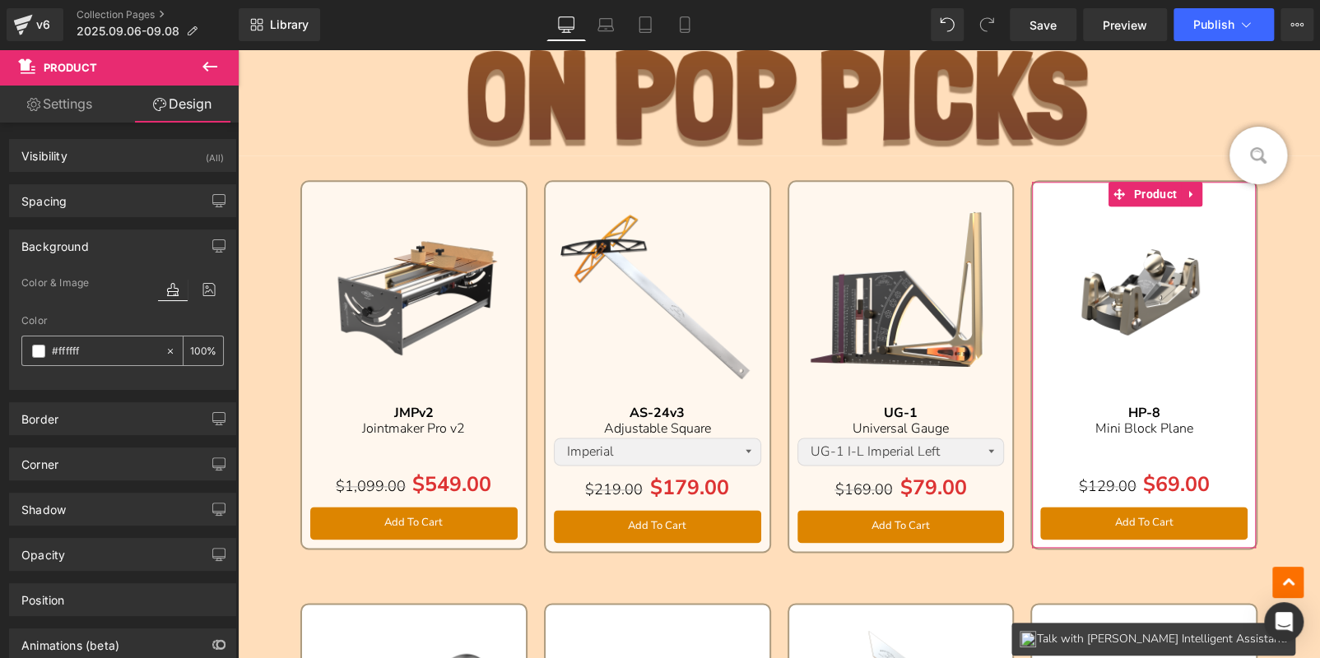
click at [190, 351] on input "number" at bounding box center [198, 351] width 16 height 18
type input "75"
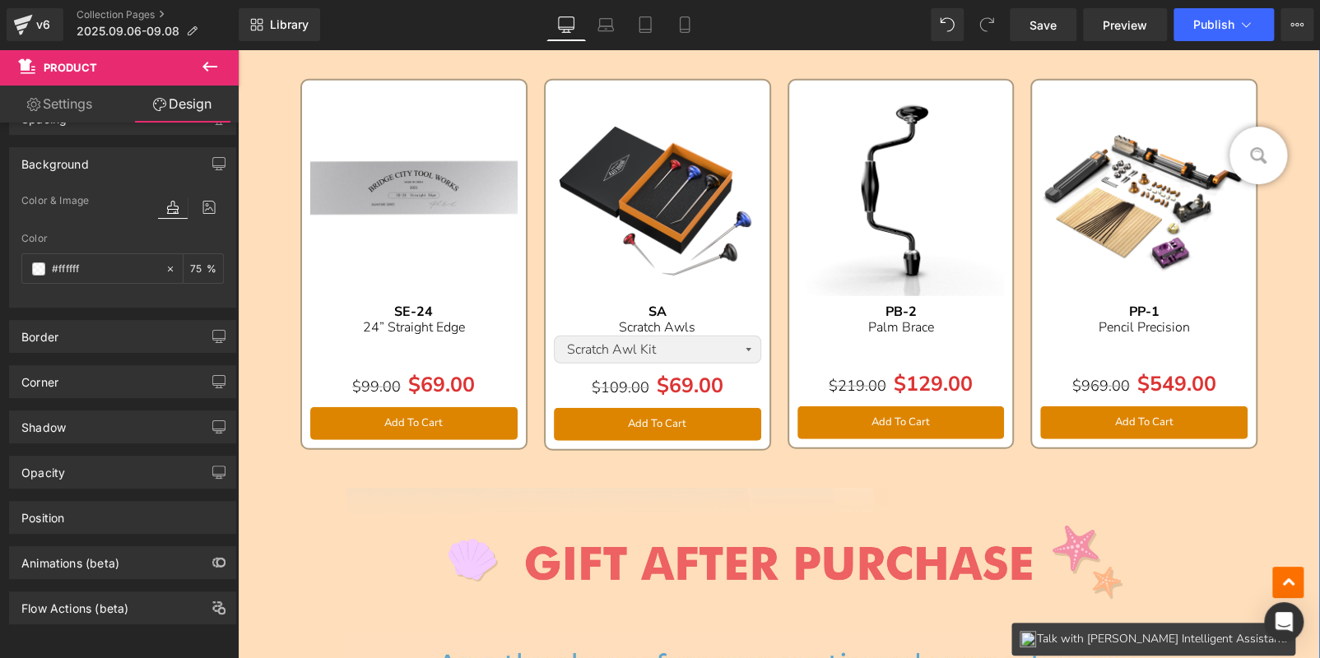
scroll to position [2140, 0]
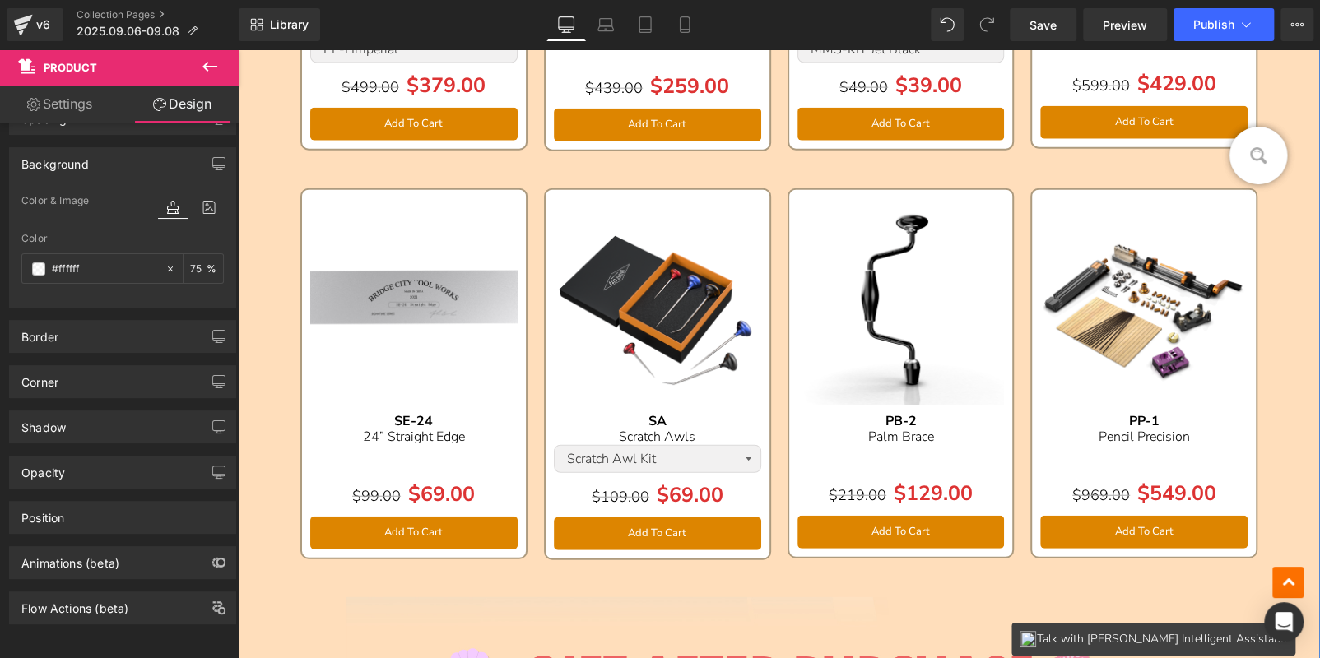
drag, startPoint x: 393, startPoint y: 229, endPoint x: 391, endPoint y: 218, distance: 10.8
click at [393, 229] on img at bounding box center [413, 301] width 207 height 207
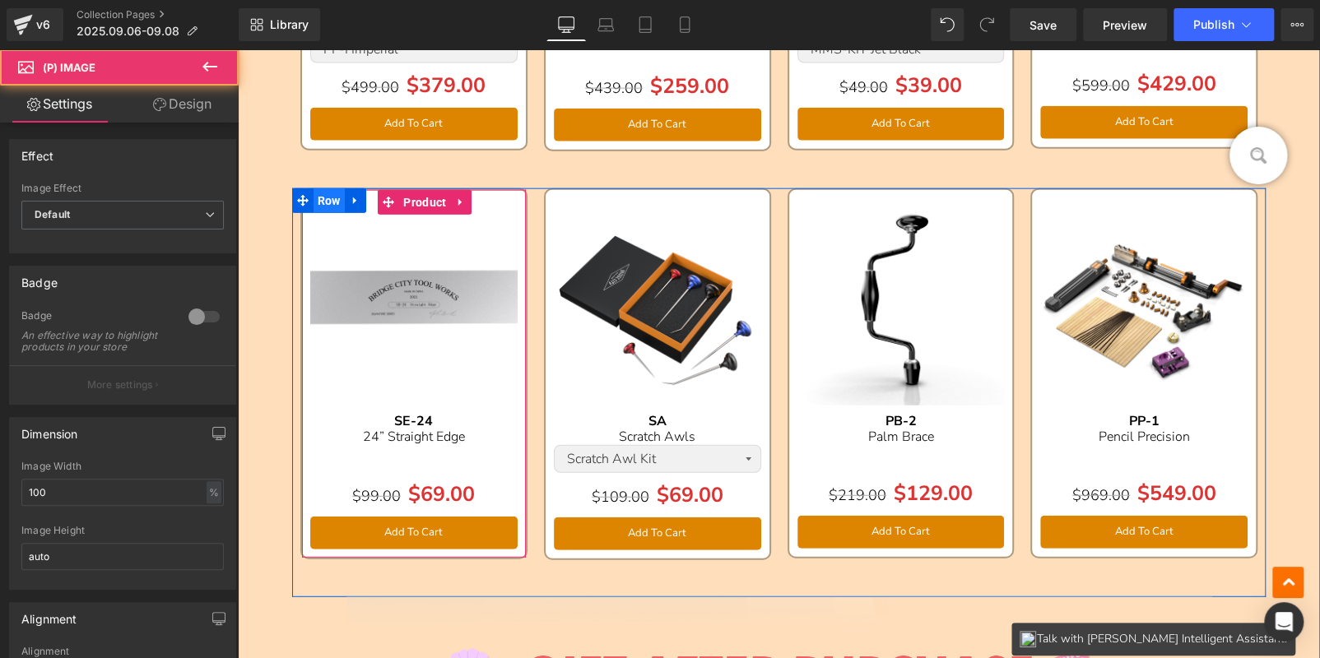
drag, startPoint x: 412, startPoint y: 202, endPoint x: 330, endPoint y: 188, distance: 82.7
click at [412, 202] on span "Product" at bounding box center [424, 202] width 51 height 25
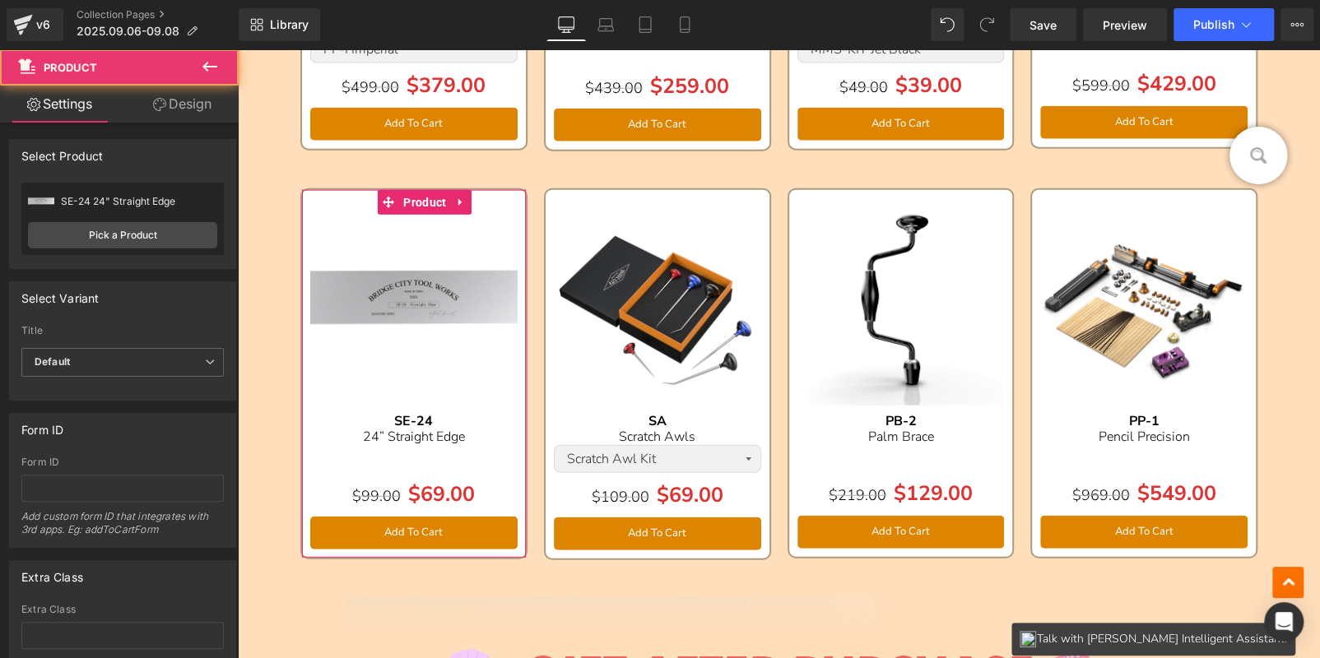
click at [184, 103] on link "Design" at bounding box center [182, 104] width 119 height 37
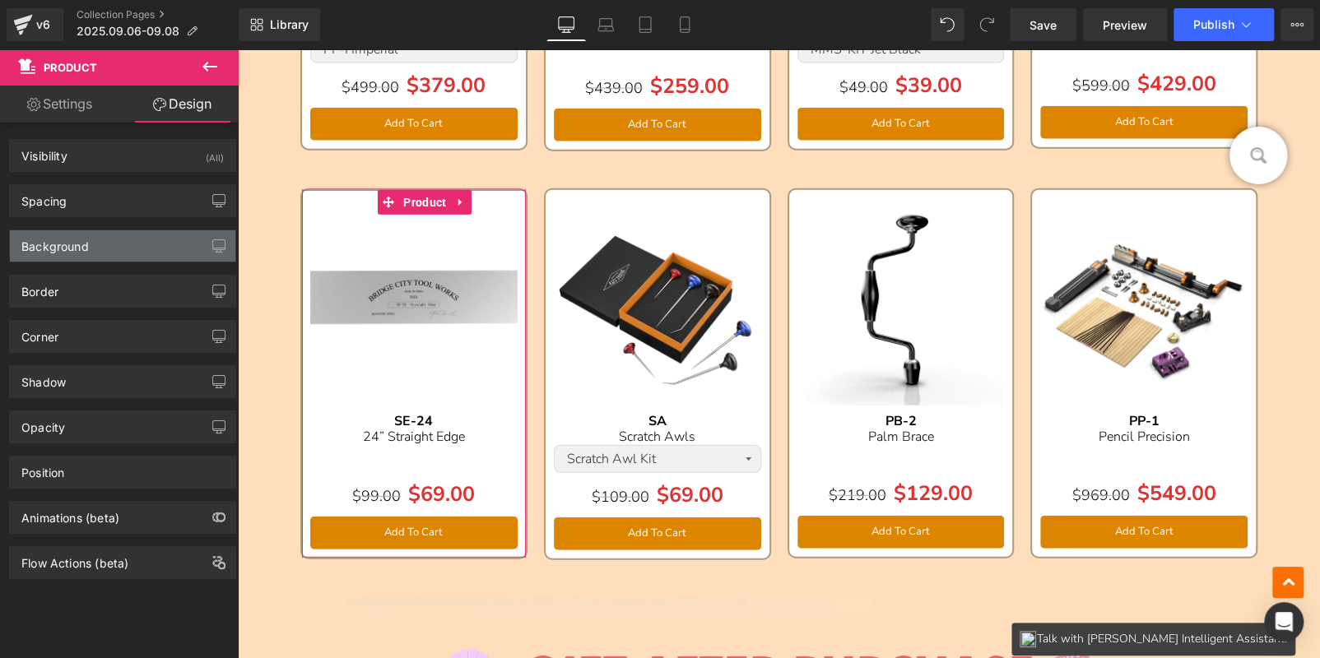
click at [113, 247] on div "Background" at bounding box center [123, 245] width 226 height 31
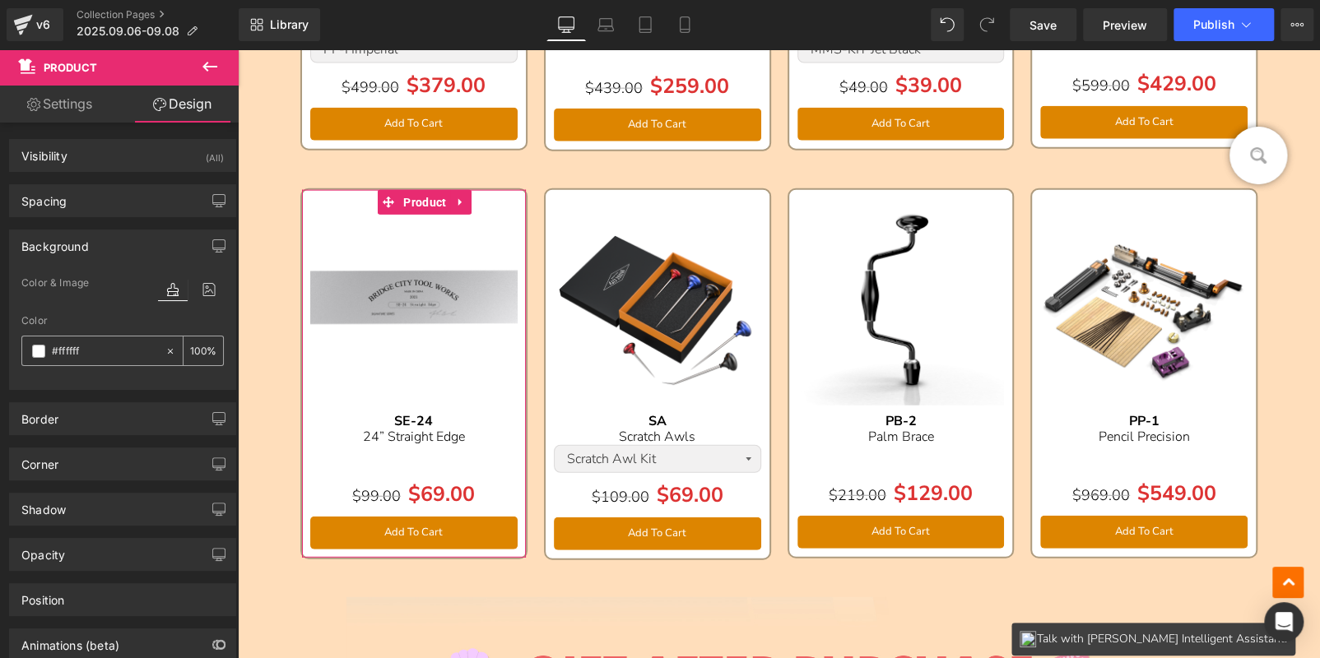
click at [184, 350] on div "%" at bounding box center [204, 351] width 40 height 29
click at [190, 349] on input "number" at bounding box center [198, 351] width 16 height 18
type input "75"
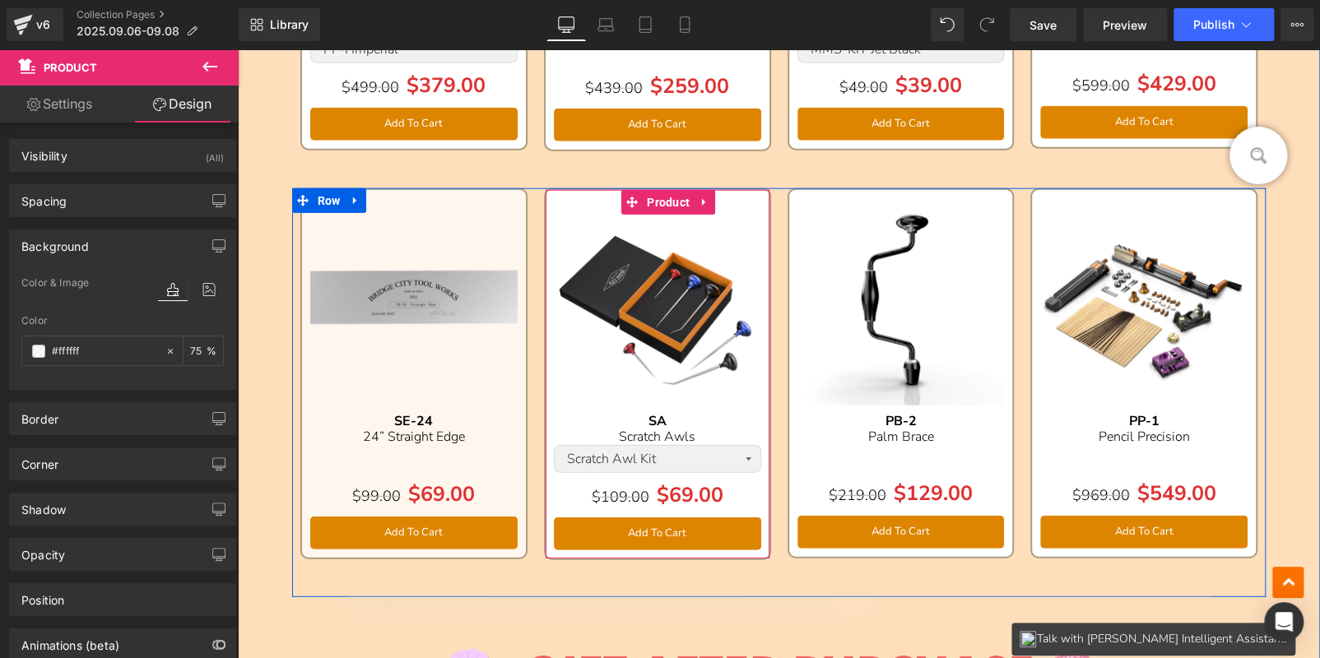
drag, startPoint x: 654, startPoint y: 199, endPoint x: 371, endPoint y: 248, distance: 287.3
click at [654, 199] on span "Product" at bounding box center [668, 202] width 51 height 25
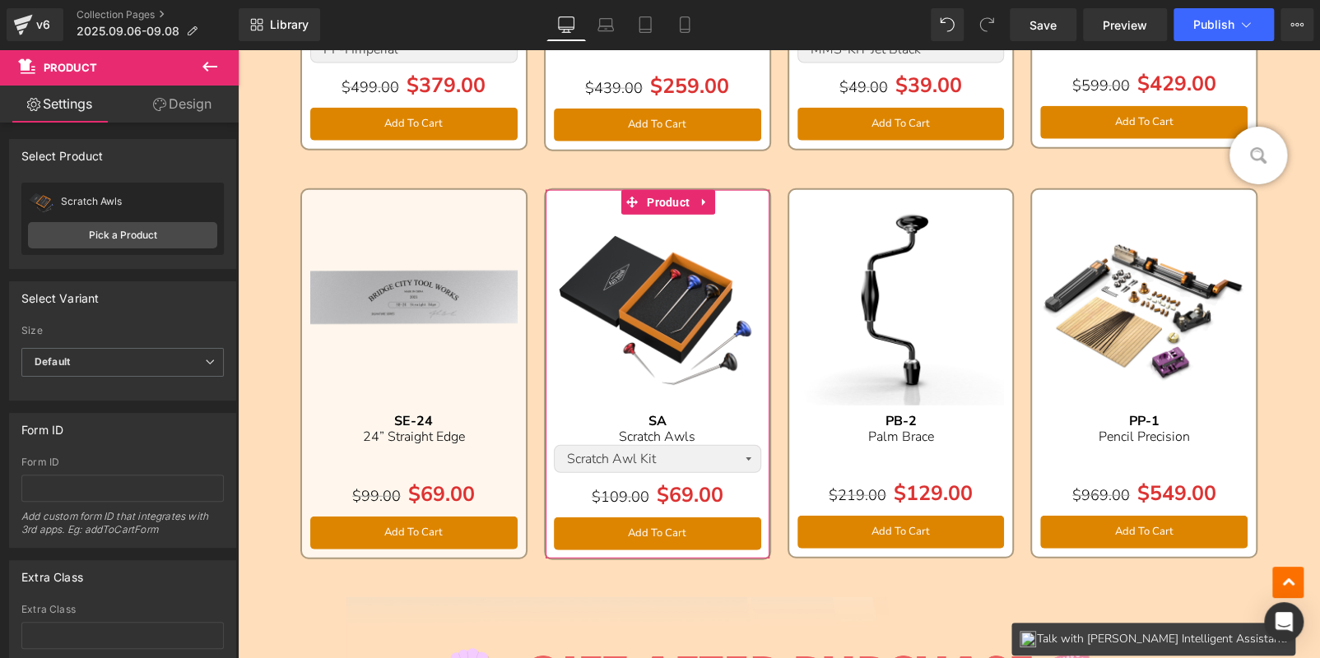
click at [193, 91] on link "Design" at bounding box center [182, 104] width 119 height 37
click at [0, 0] on div "Background" at bounding box center [0, 0] width 0 height 0
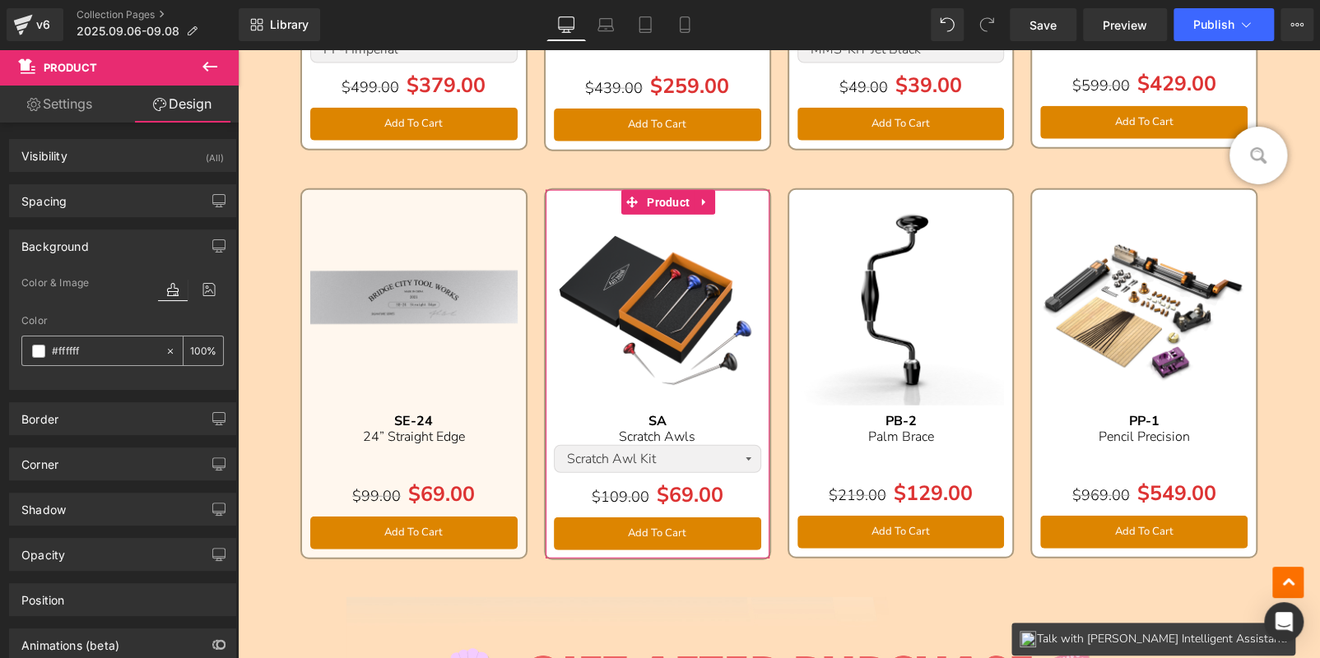
click at [193, 350] on input "number" at bounding box center [198, 351] width 16 height 18
type input "75"
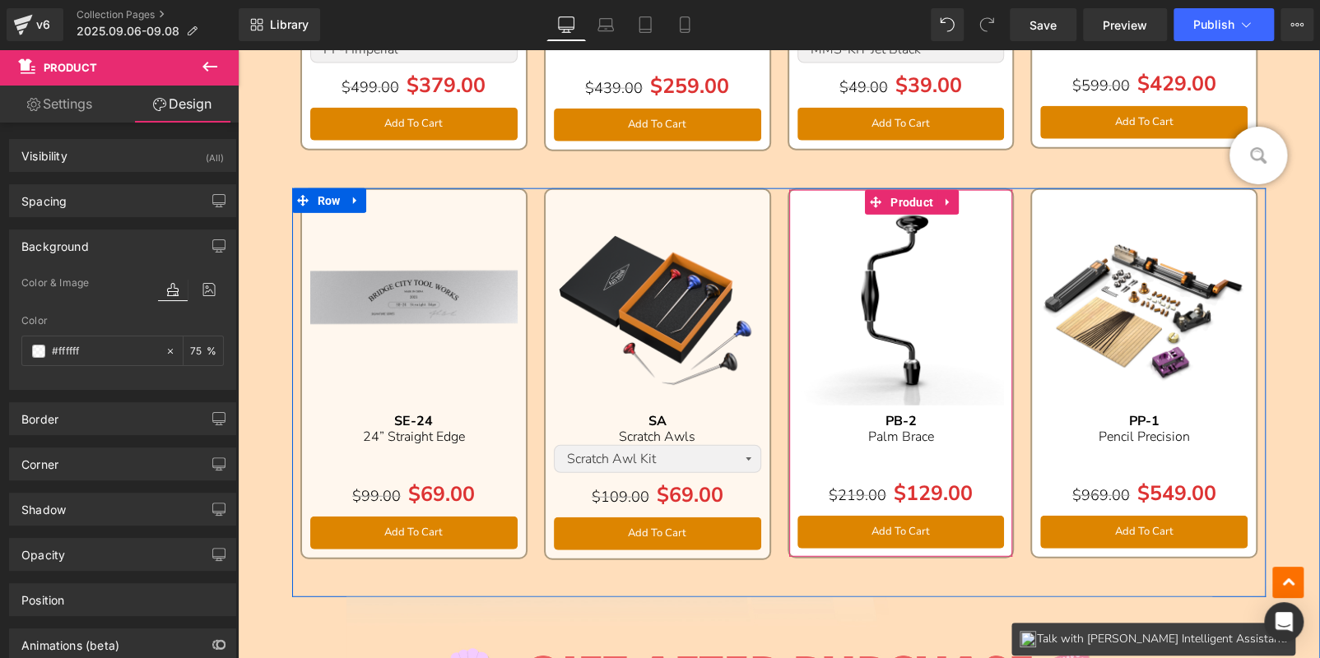
click at [893, 201] on span "Product" at bounding box center [911, 202] width 51 height 25
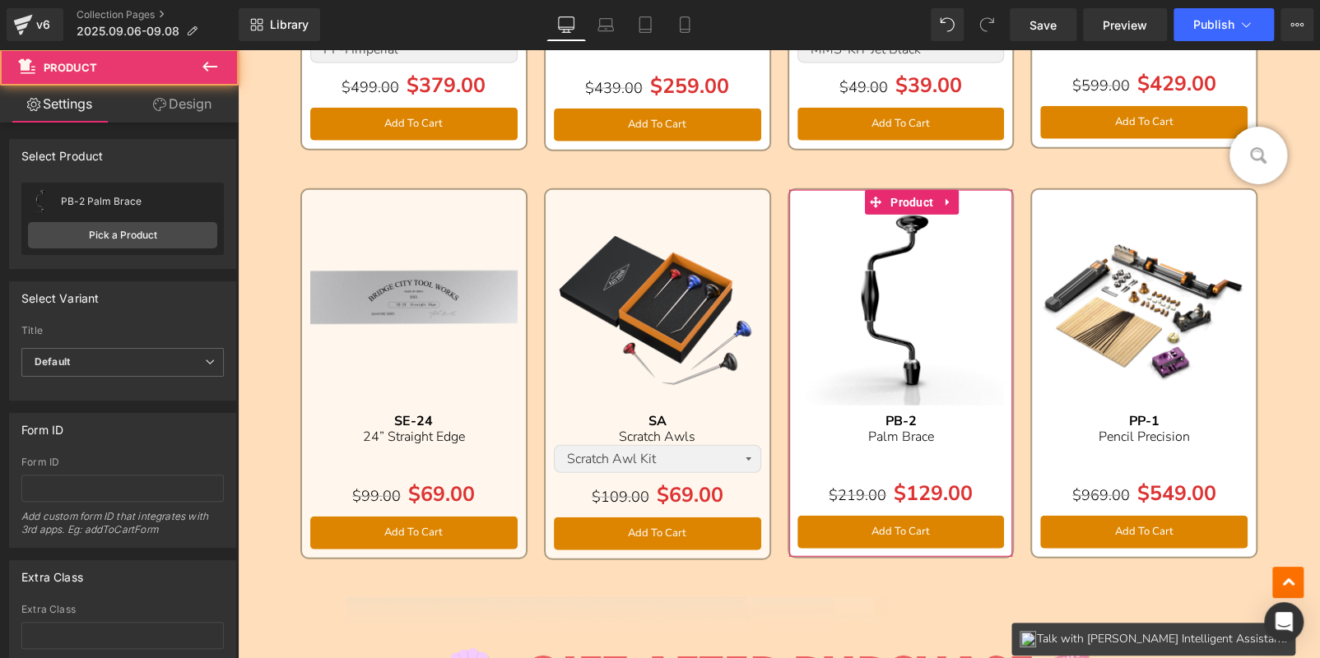
drag, startPoint x: 158, startPoint y: 97, endPoint x: 156, endPoint y: 106, distance: 9.2
click at [158, 98] on icon at bounding box center [159, 104] width 13 height 13
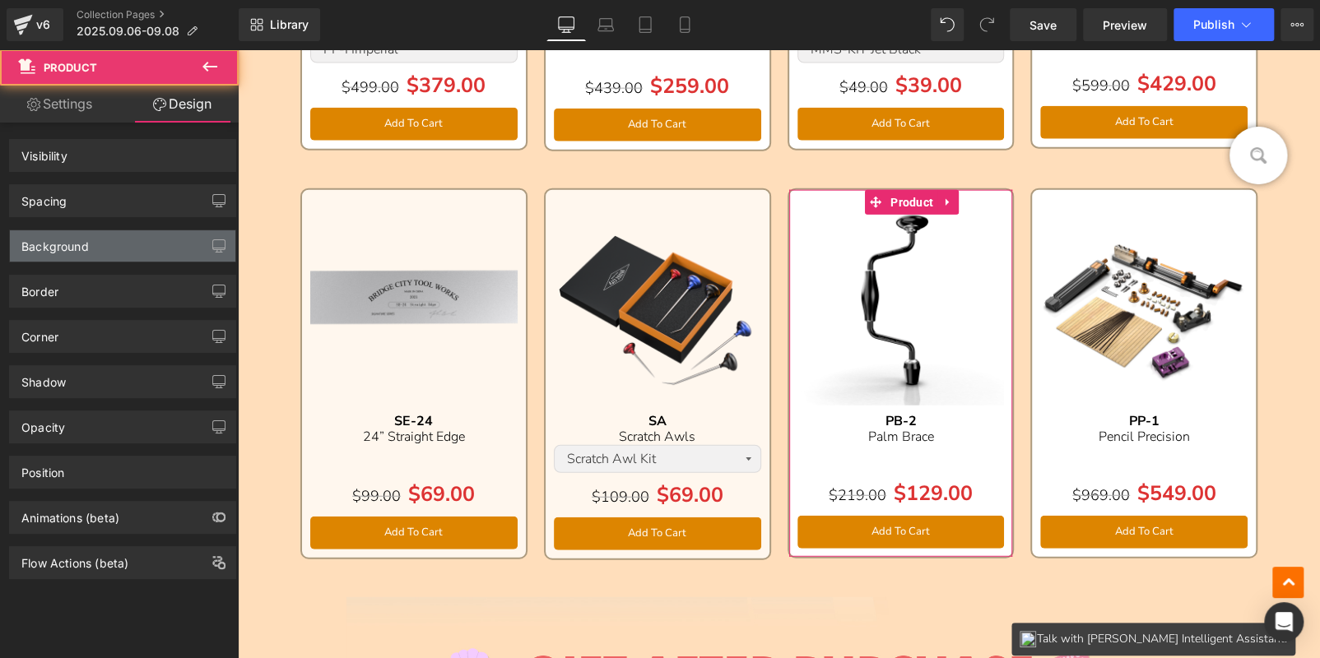
click at [141, 246] on div "Background" at bounding box center [123, 245] width 226 height 31
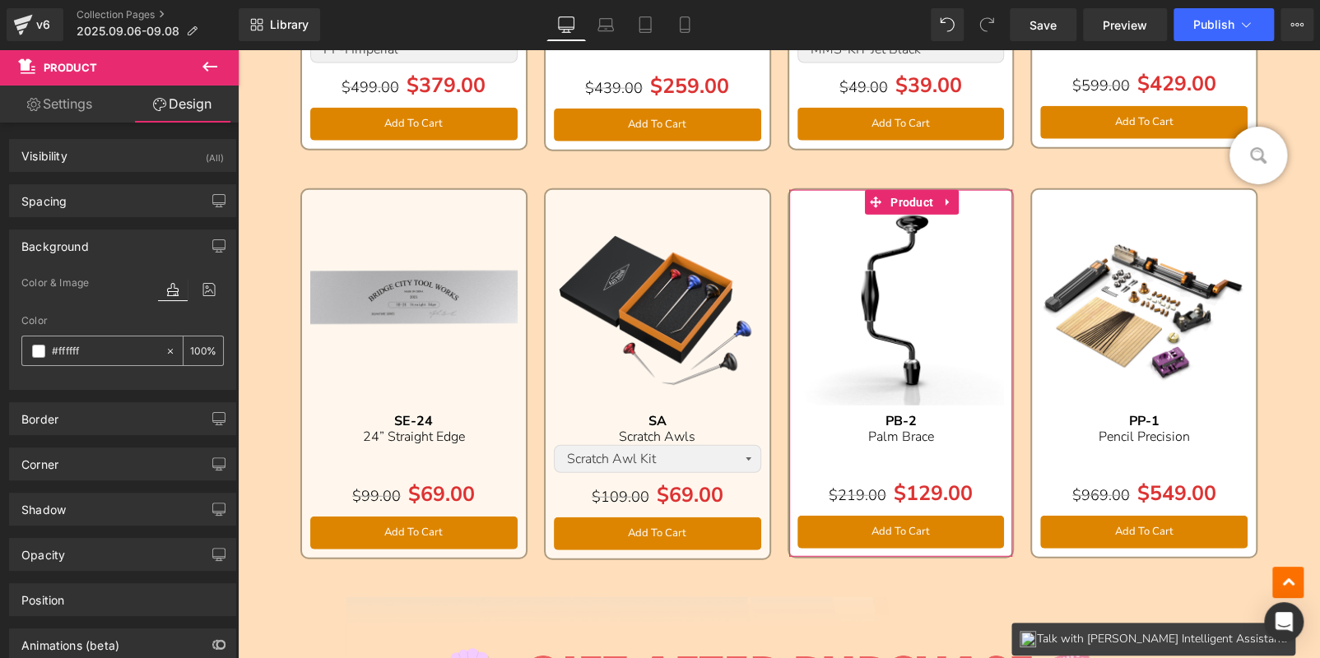
click at [190, 346] on input "number" at bounding box center [198, 351] width 16 height 18
type input "75"
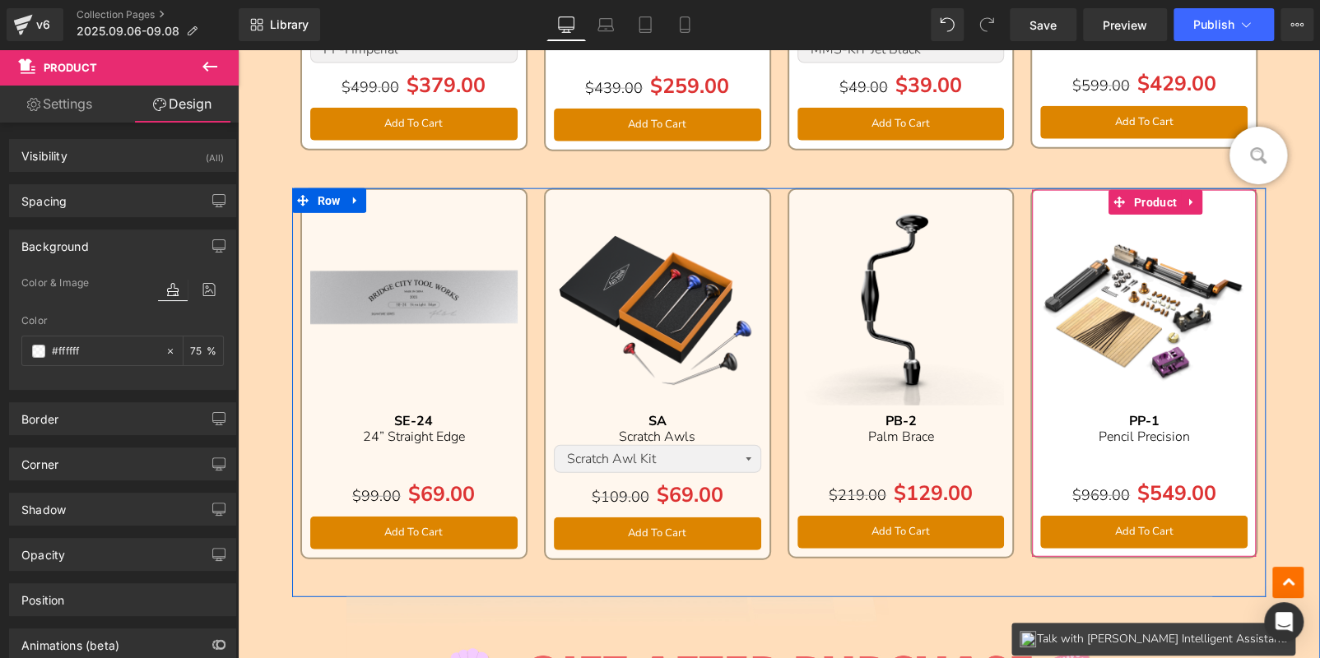
click at [1150, 202] on span "Product" at bounding box center [1155, 202] width 51 height 25
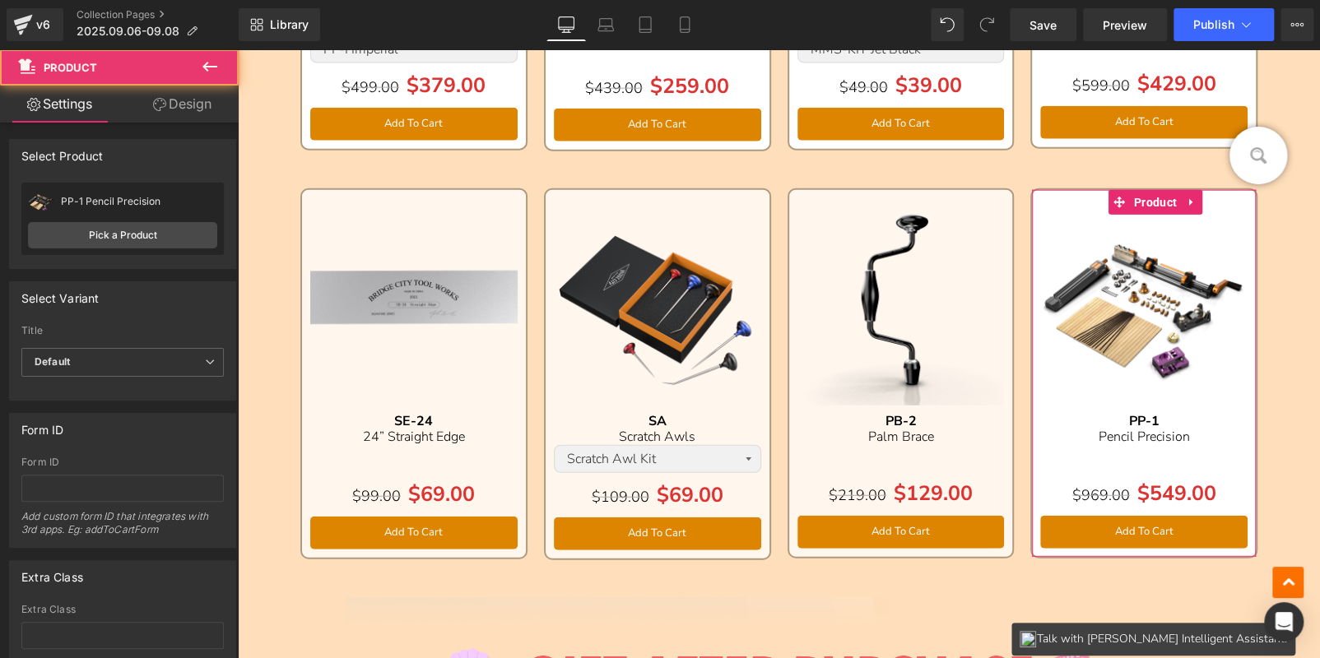
drag, startPoint x: 184, startPoint y: 100, endPoint x: 180, endPoint y: 112, distance: 12.2
click at [184, 100] on link "Design" at bounding box center [182, 104] width 119 height 37
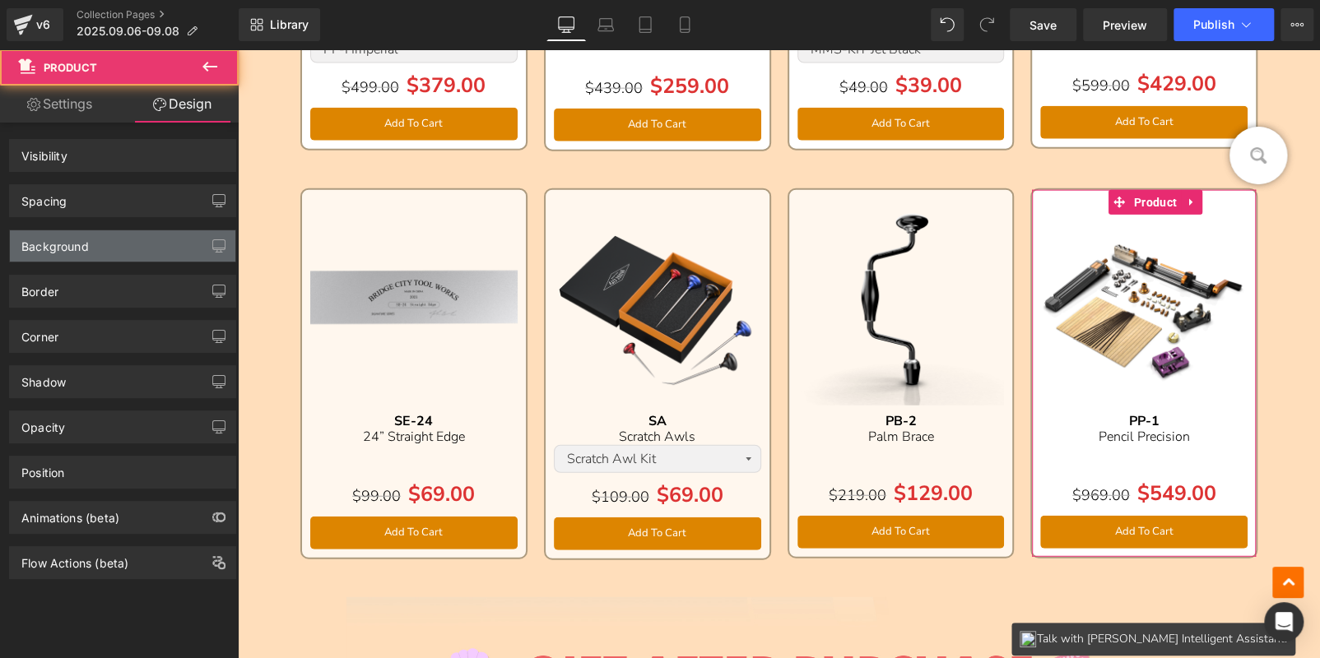
click at [129, 250] on div "Background" at bounding box center [123, 245] width 226 height 31
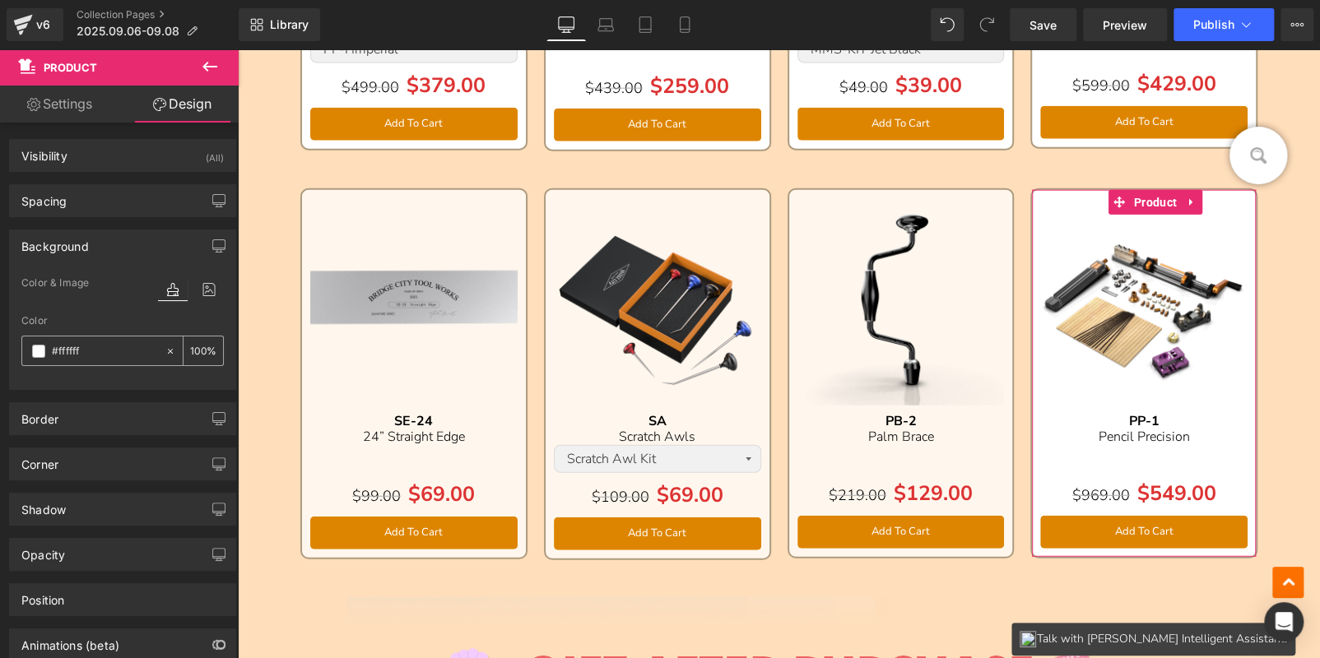
click at [190, 352] on input "number" at bounding box center [198, 351] width 16 height 18
type input "75"
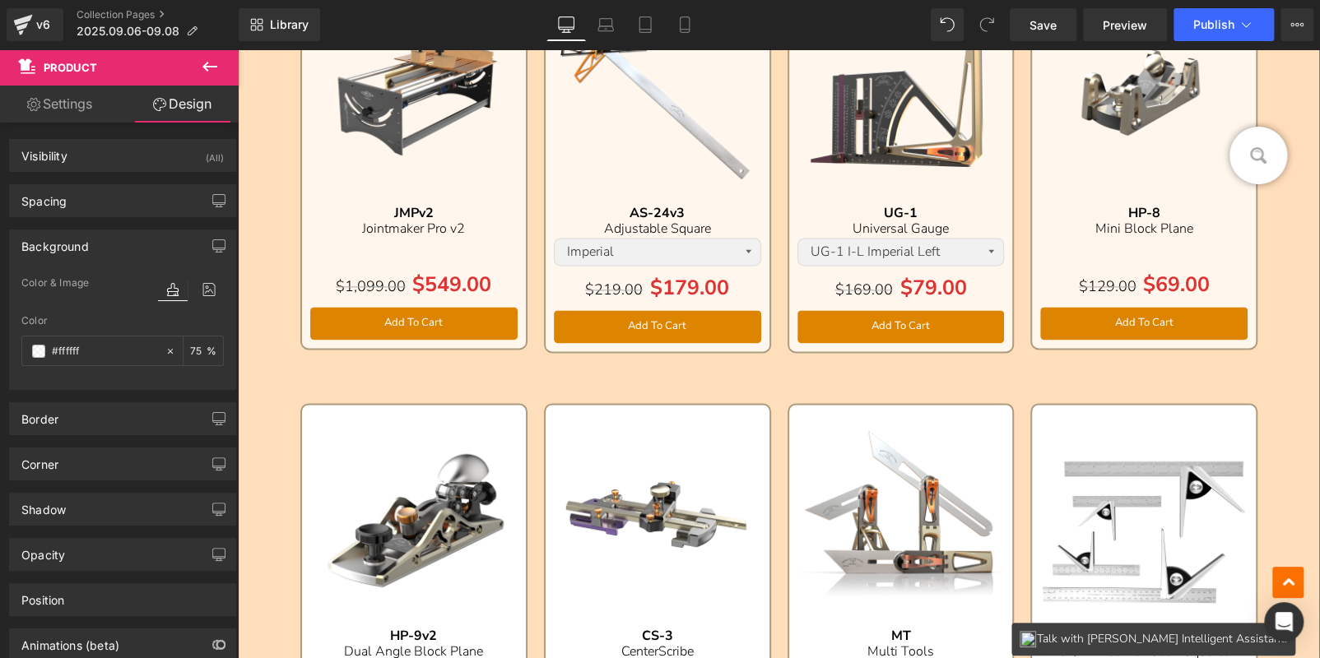
scroll to position [1235, 0]
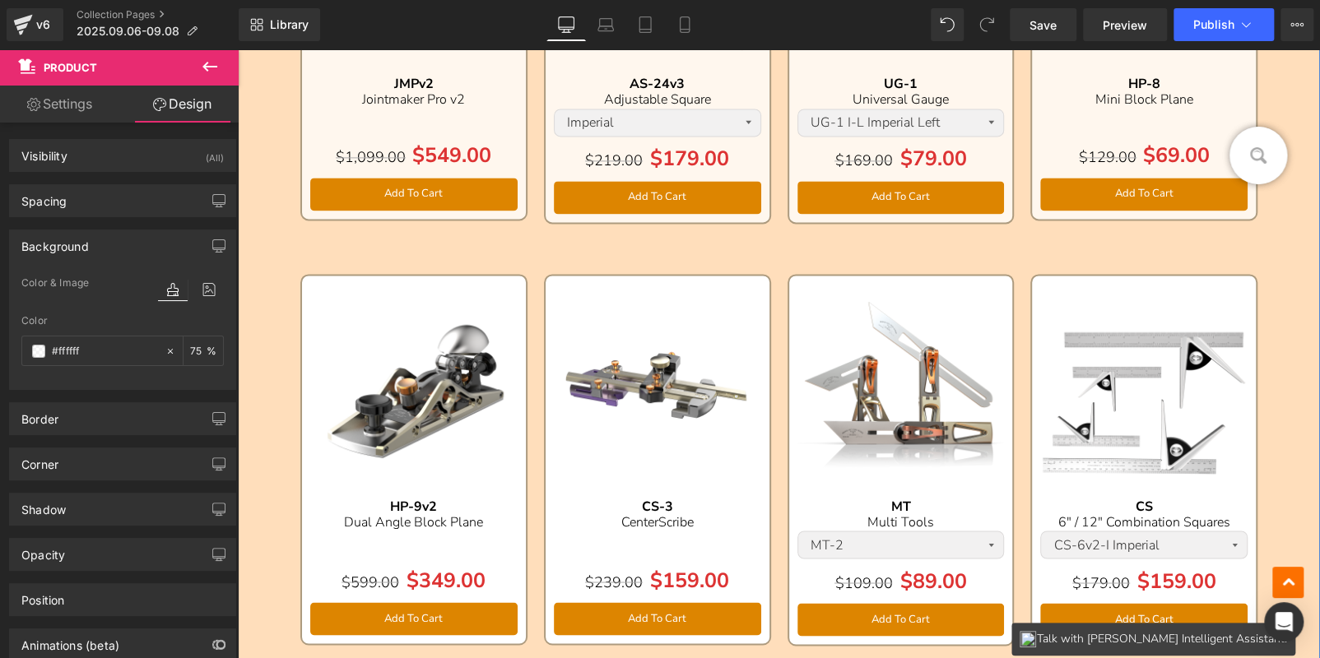
click at [406, 298] on div "Sale Off (P) Image HP-9v2 Text Block Dual Angle Block Plane Text Block Separato…" at bounding box center [413, 460] width 227 height 372
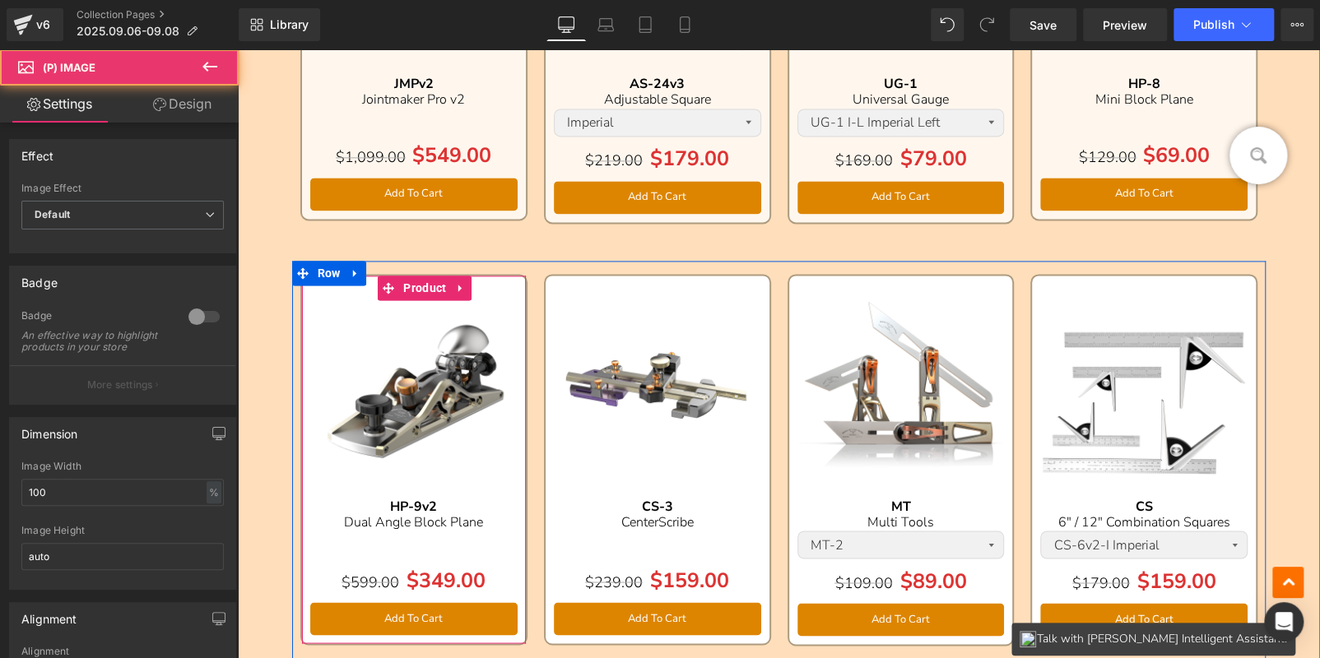
drag, startPoint x: 407, startPoint y: 290, endPoint x: 253, endPoint y: 188, distance: 184.9
click at [407, 290] on span "Product" at bounding box center [424, 288] width 51 height 25
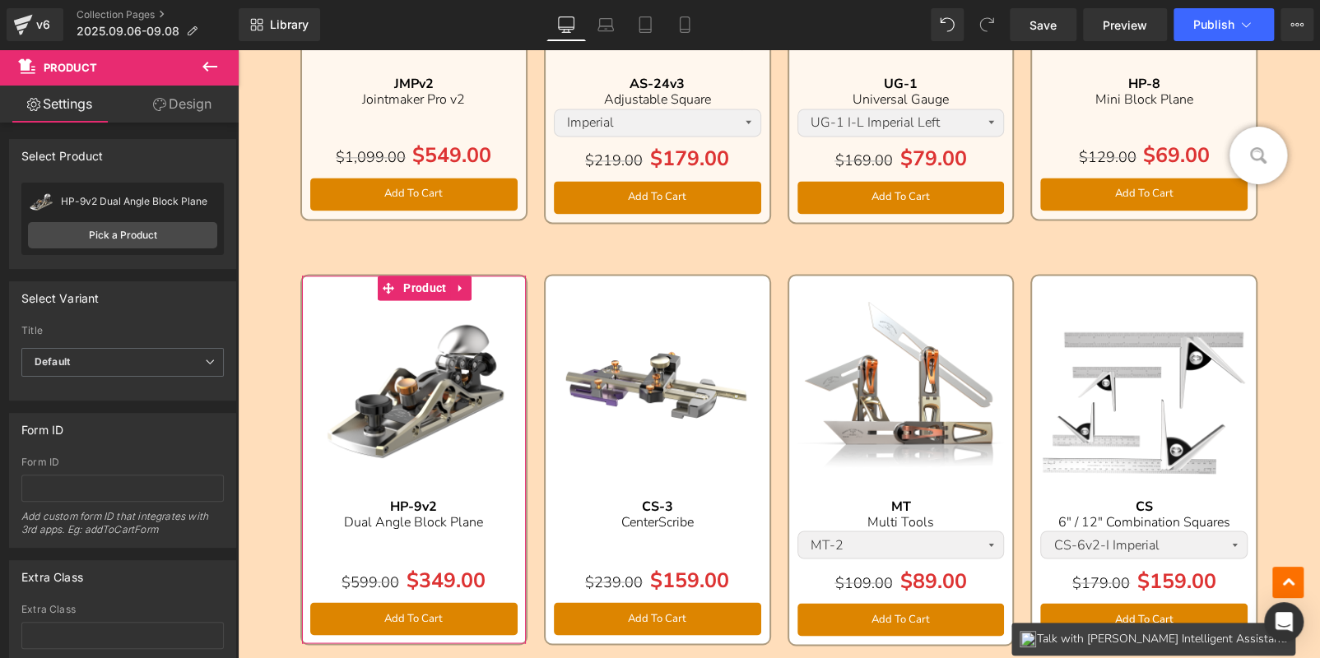
drag, startPoint x: 156, startPoint y: 107, endPoint x: 133, endPoint y: 249, distance: 144.2
click at [156, 107] on icon at bounding box center [159, 104] width 13 height 13
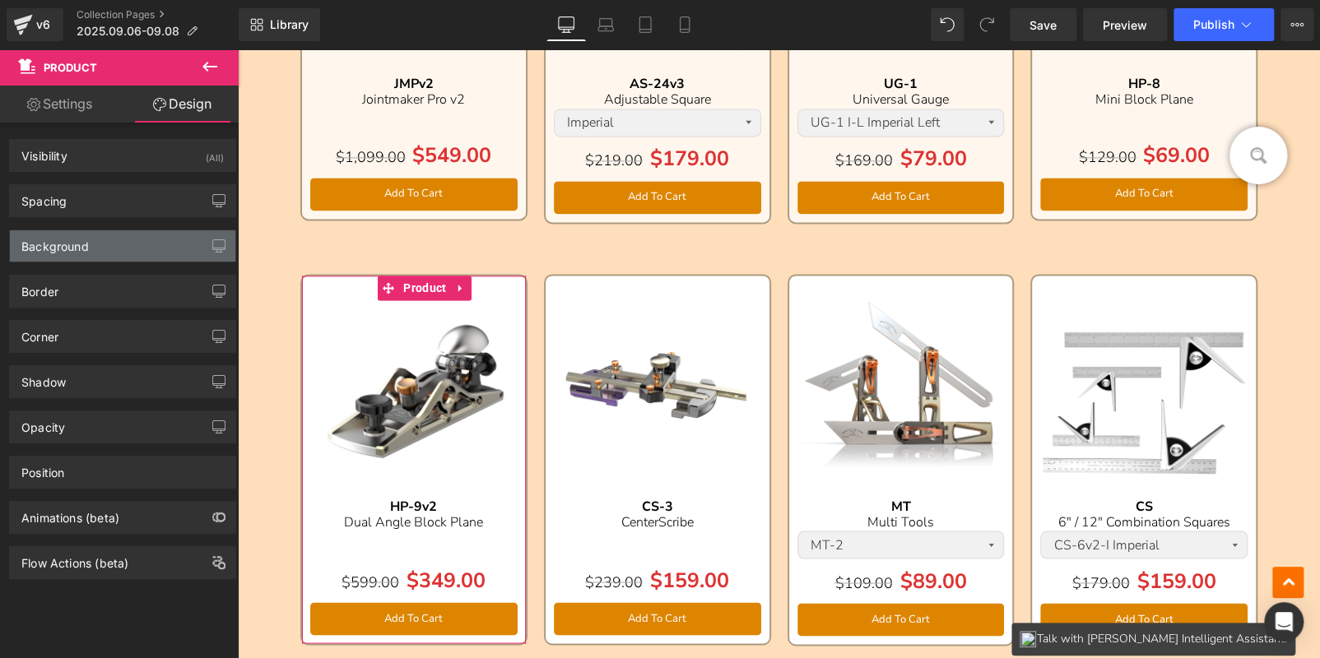
click at [133, 245] on div "Background" at bounding box center [123, 245] width 226 height 31
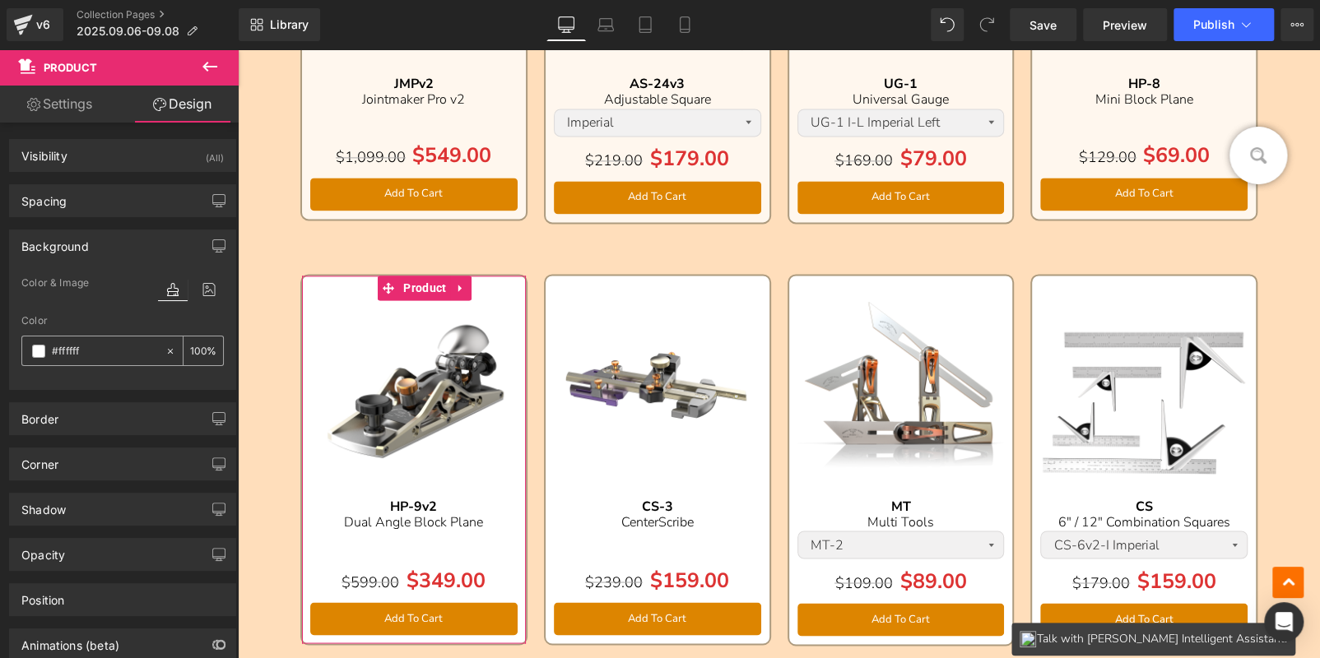
click at [184, 347] on div "%" at bounding box center [204, 351] width 40 height 29
click at [190, 349] on input "number" at bounding box center [198, 351] width 16 height 18
type input "75"
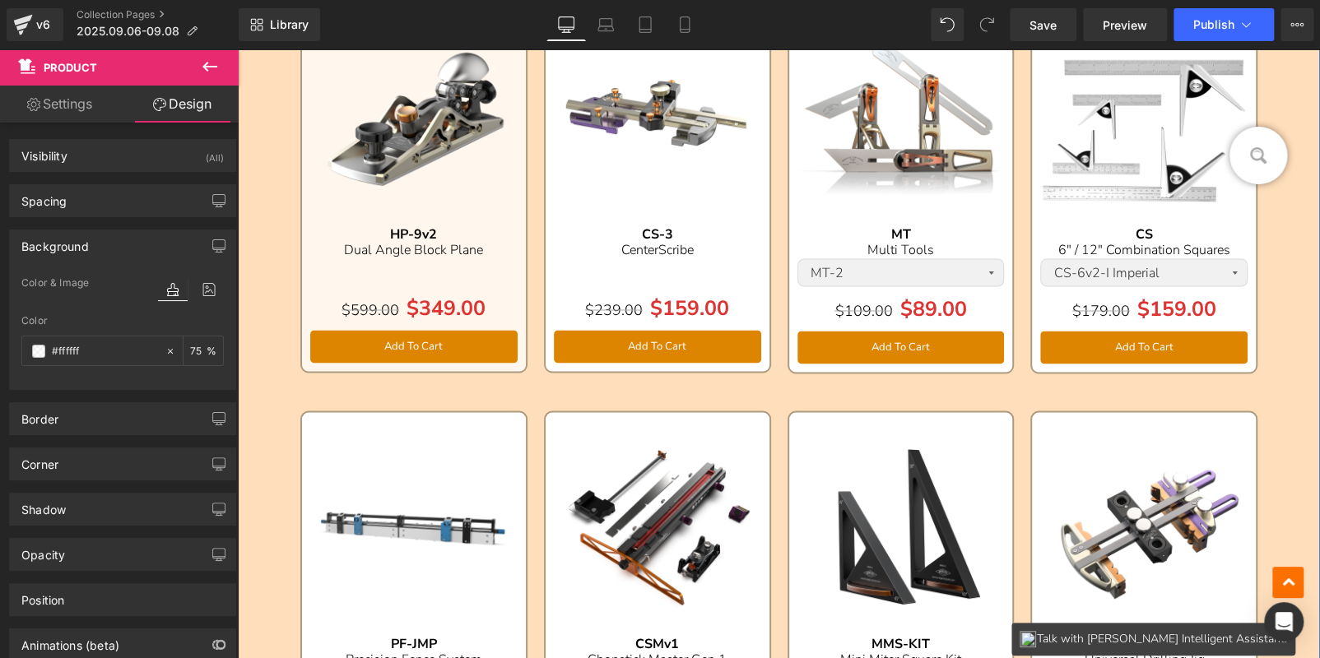
scroll to position [1646, 0]
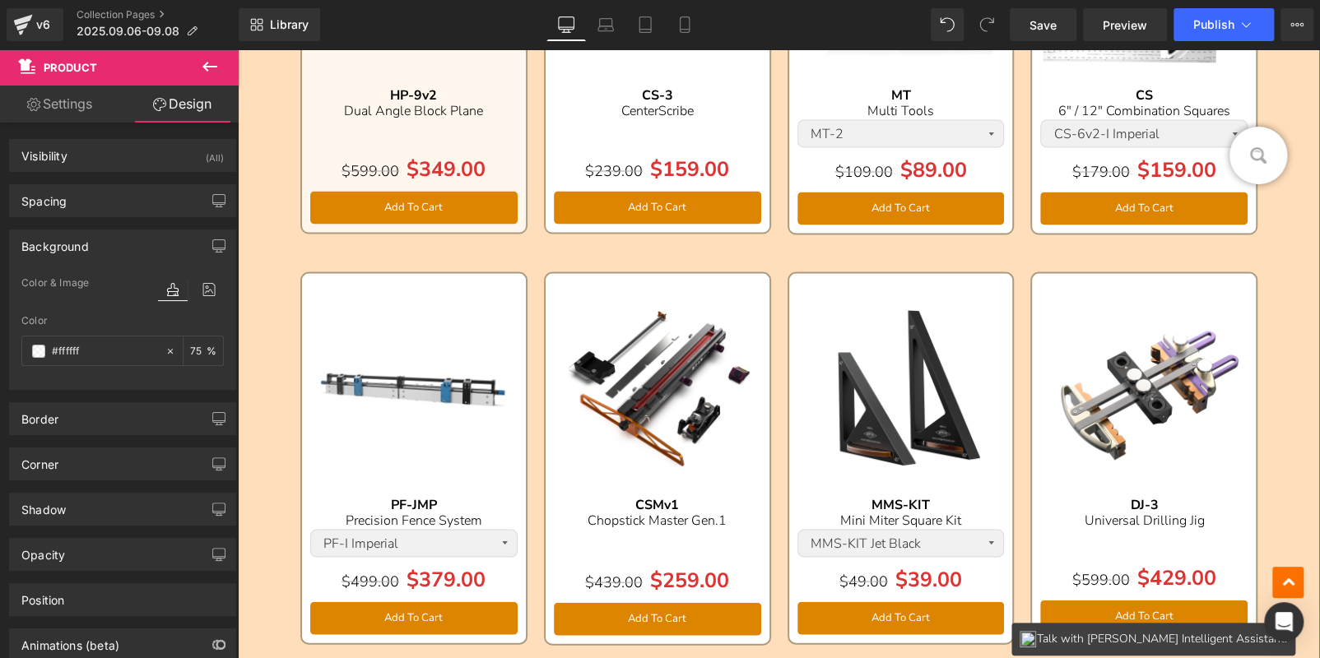
click at [396, 319] on img at bounding box center [413, 384] width 207 height 207
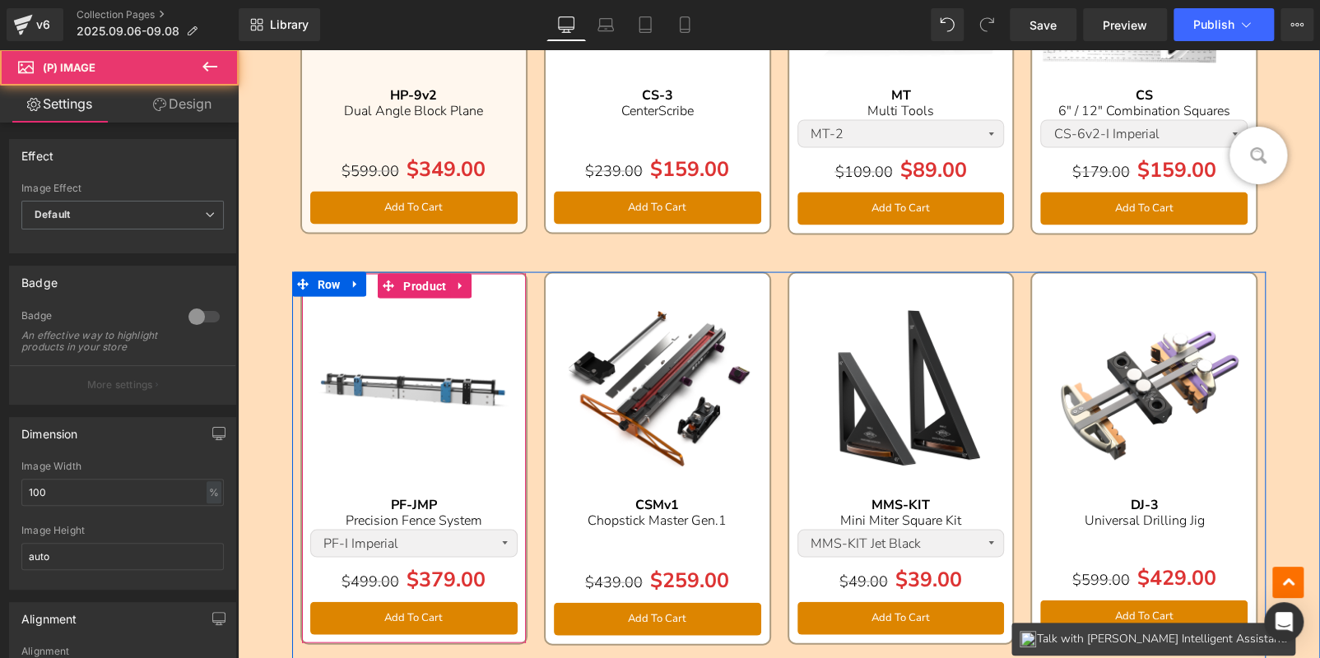
click at [407, 289] on span "Product" at bounding box center [424, 285] width 51 height 25
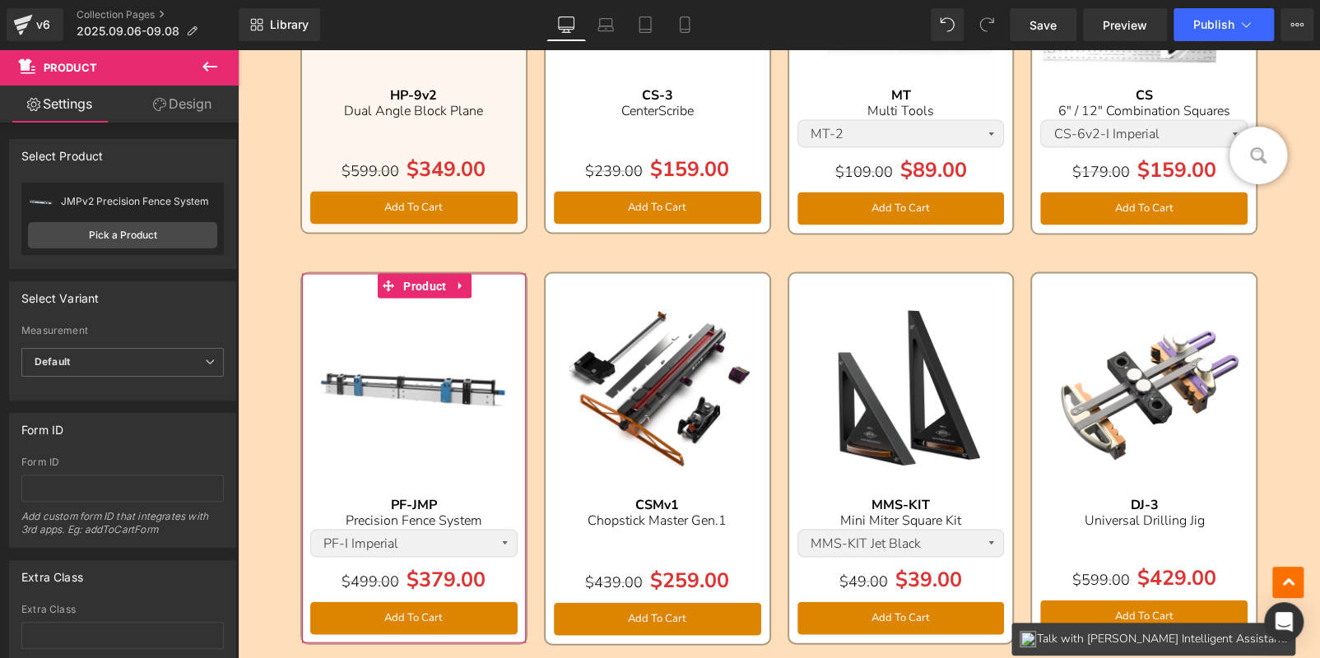
click at [179, 107] on link "Design" at bounding box center [182, 104] width 119 height 37
click at [0, 0] on div "Background" at bounding box center [0, 0] width 0 height 0
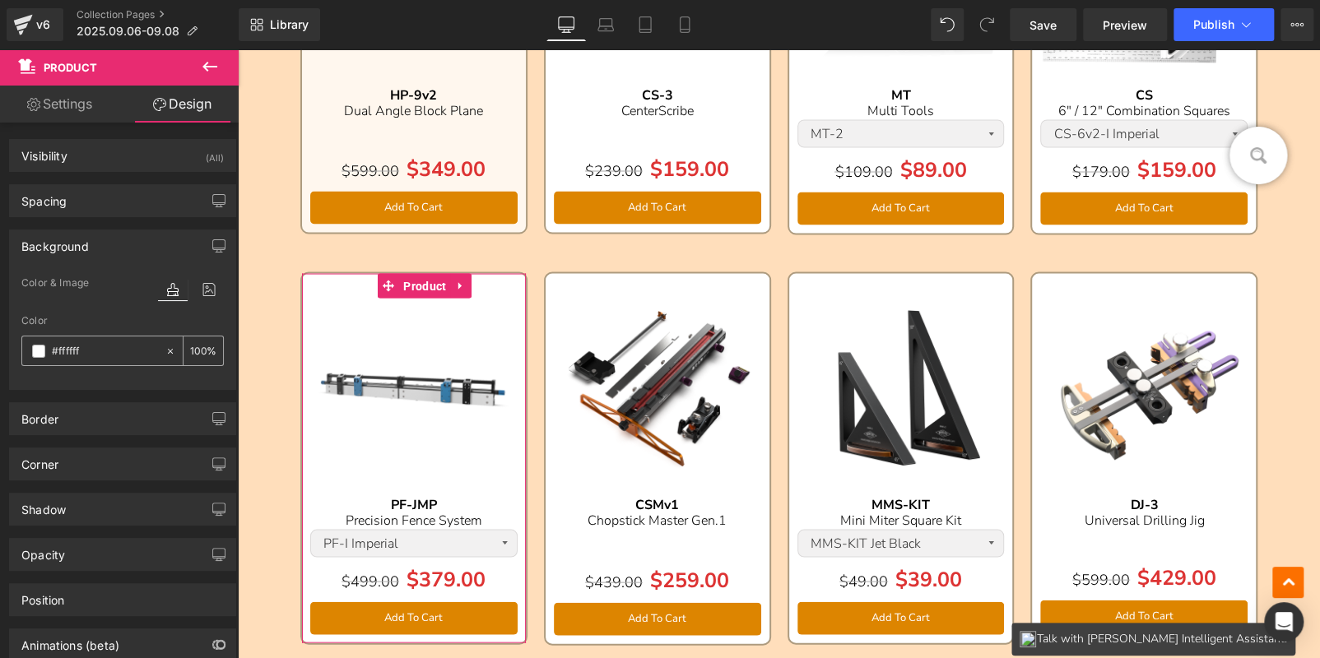
click at [195, 349] on input "number" at bounding box center [198, 351] width 16 height 18
type input "75"
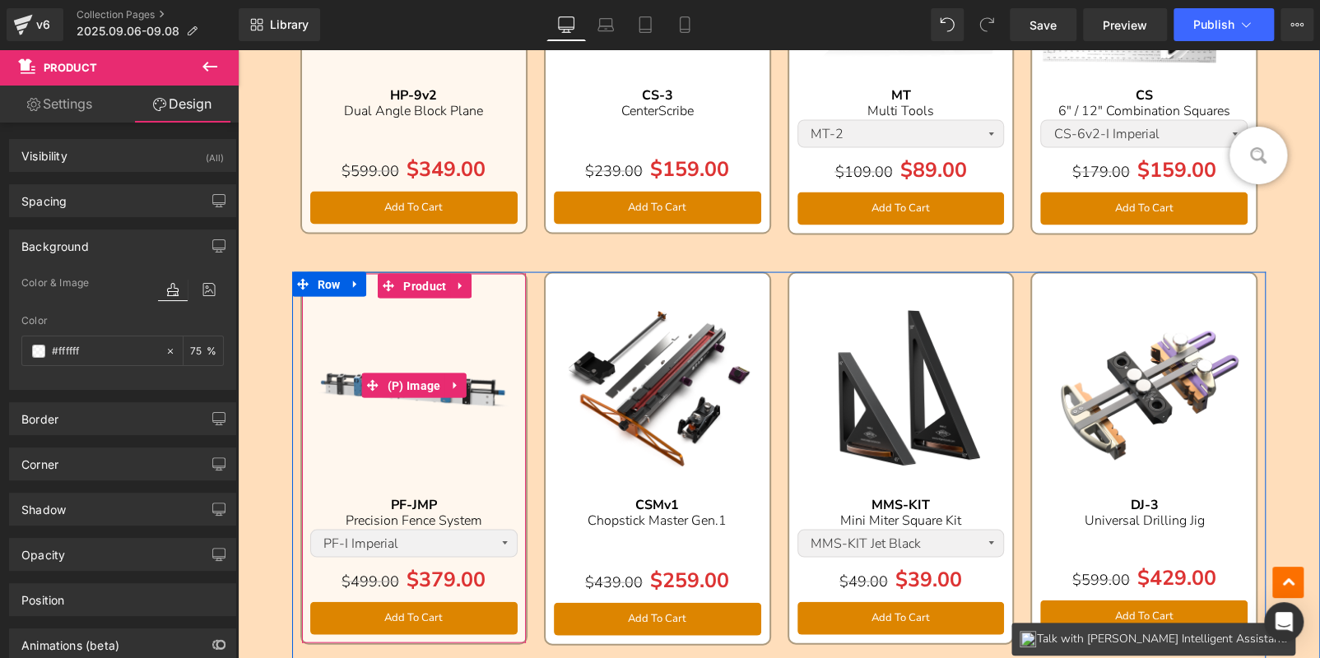
scroll to position [1317, 0]
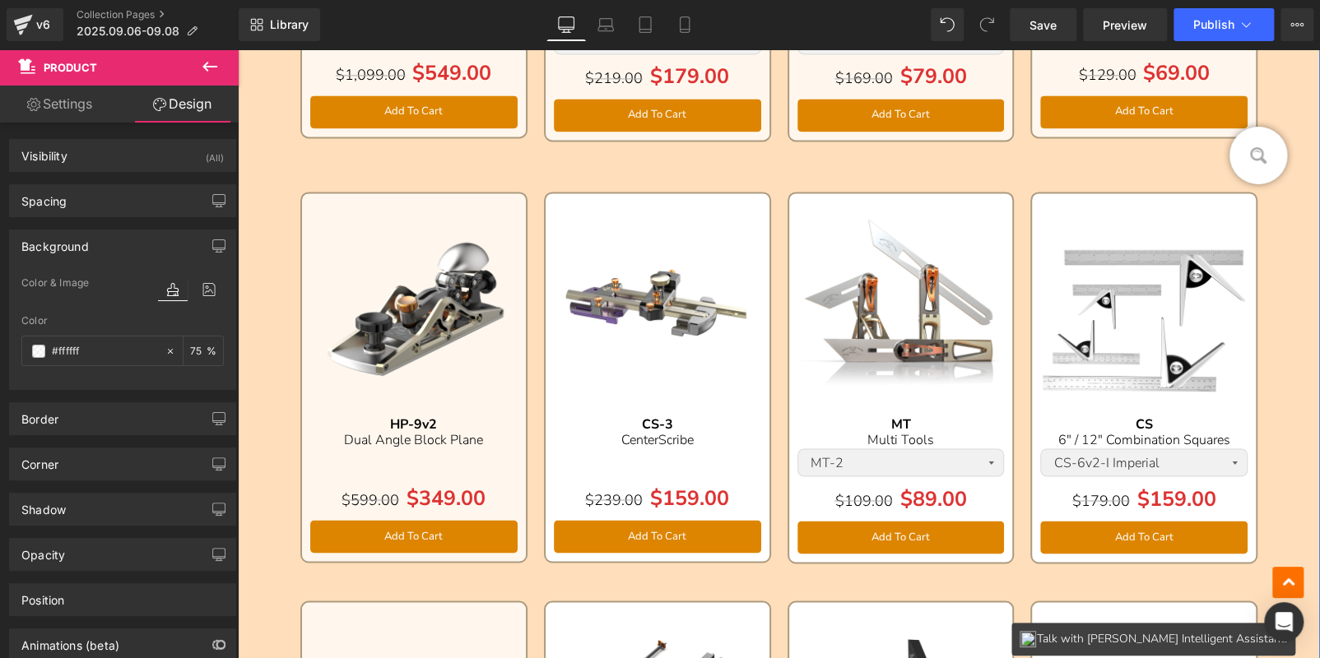
click at [634, 243] on img at bounding box center [657, 305] width 207 height 207
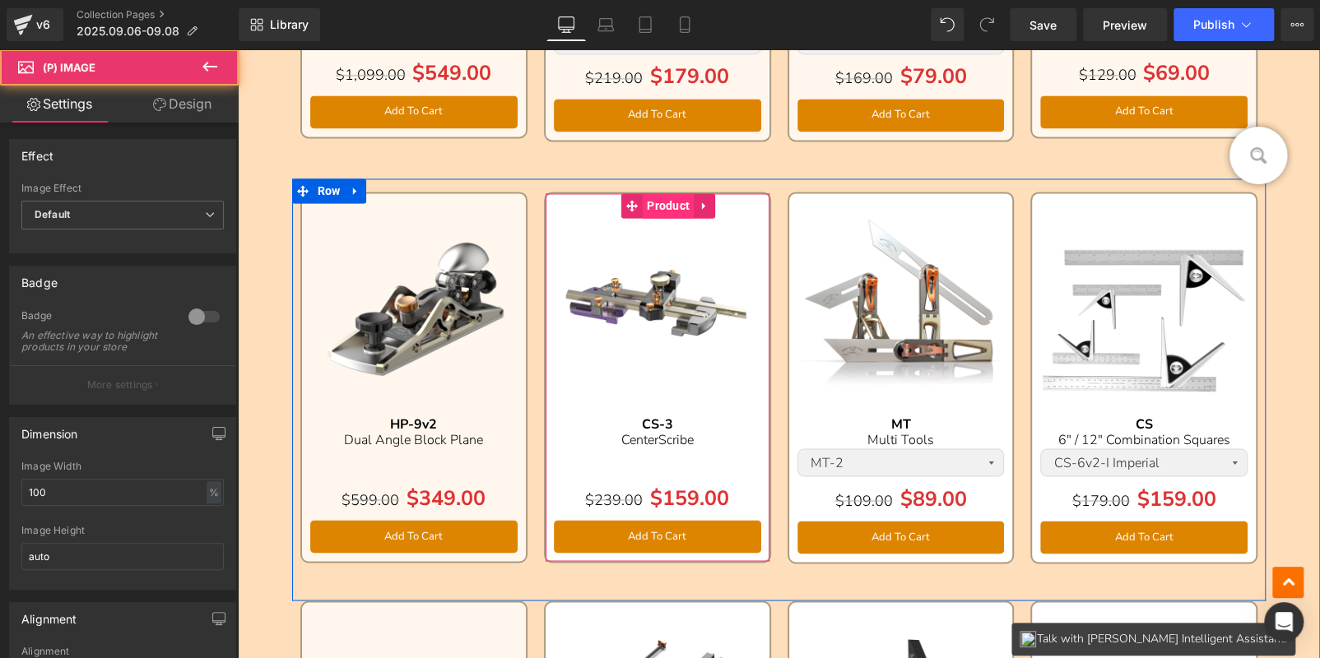
click at [653, 209] on span "Product" at bounding box center [668, 205] width 51 height 25
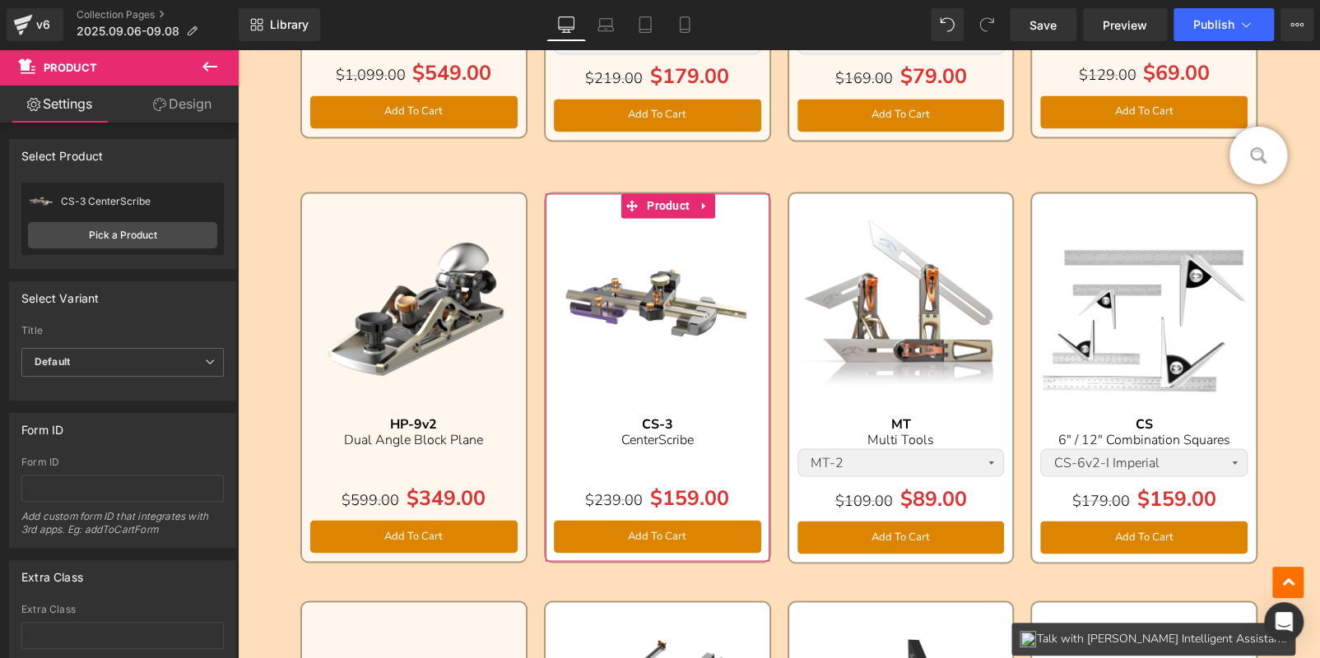
click at [207, 106] on link "Design" at bounding box center [182, 104] width 119 height 37
click at [0, 0] on div "Background" at bounding box center [0, 0] width 0 height 0
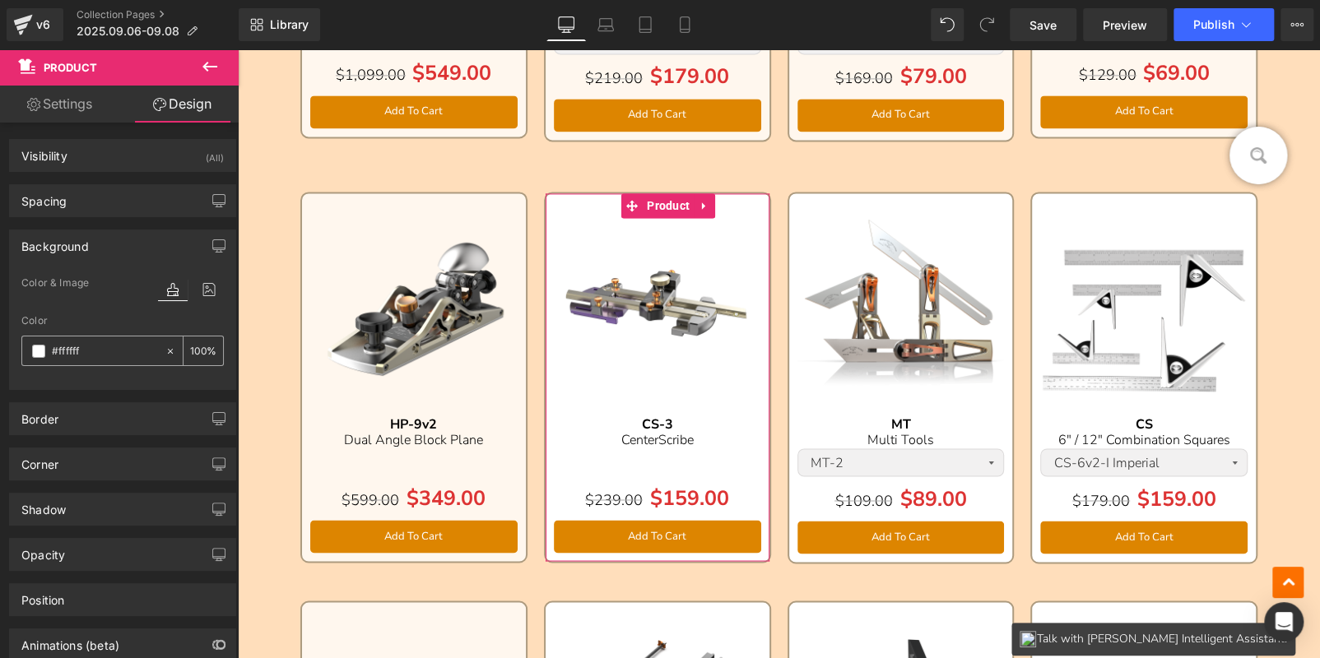
click at [190, 349] on input "number" at bounding box center [198, 351] width 16 height 18
type input "75"
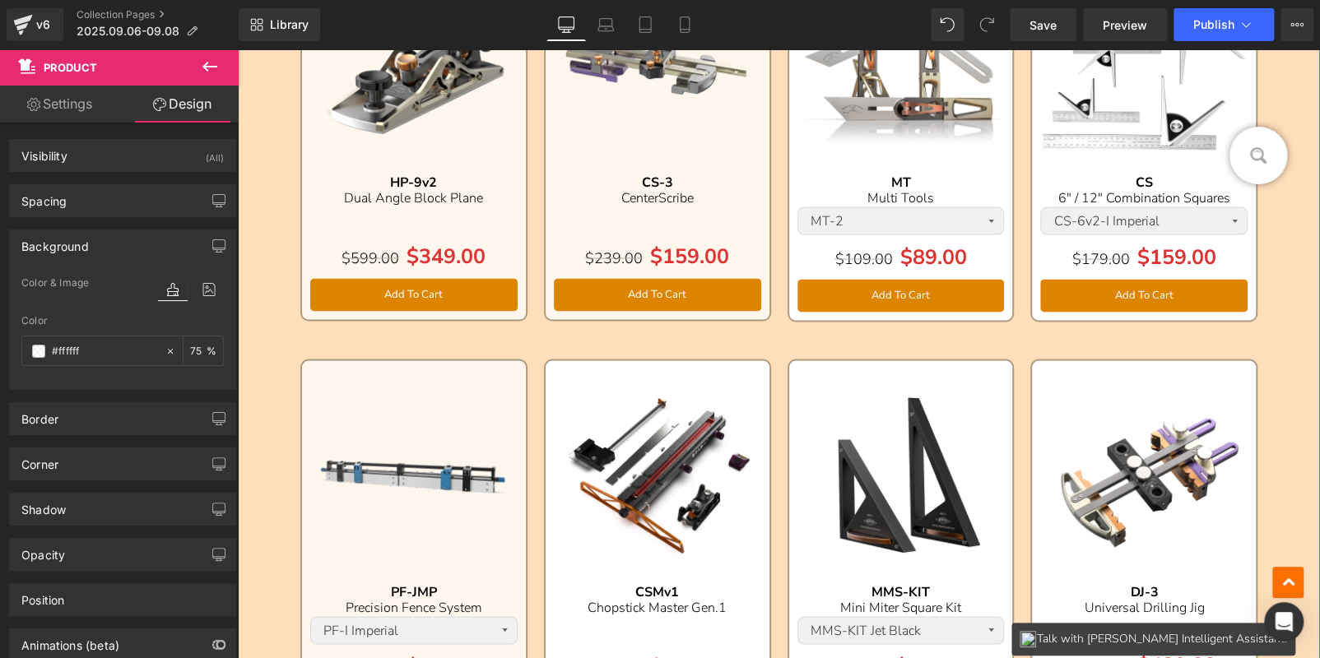
scroll to position [1646, 0]
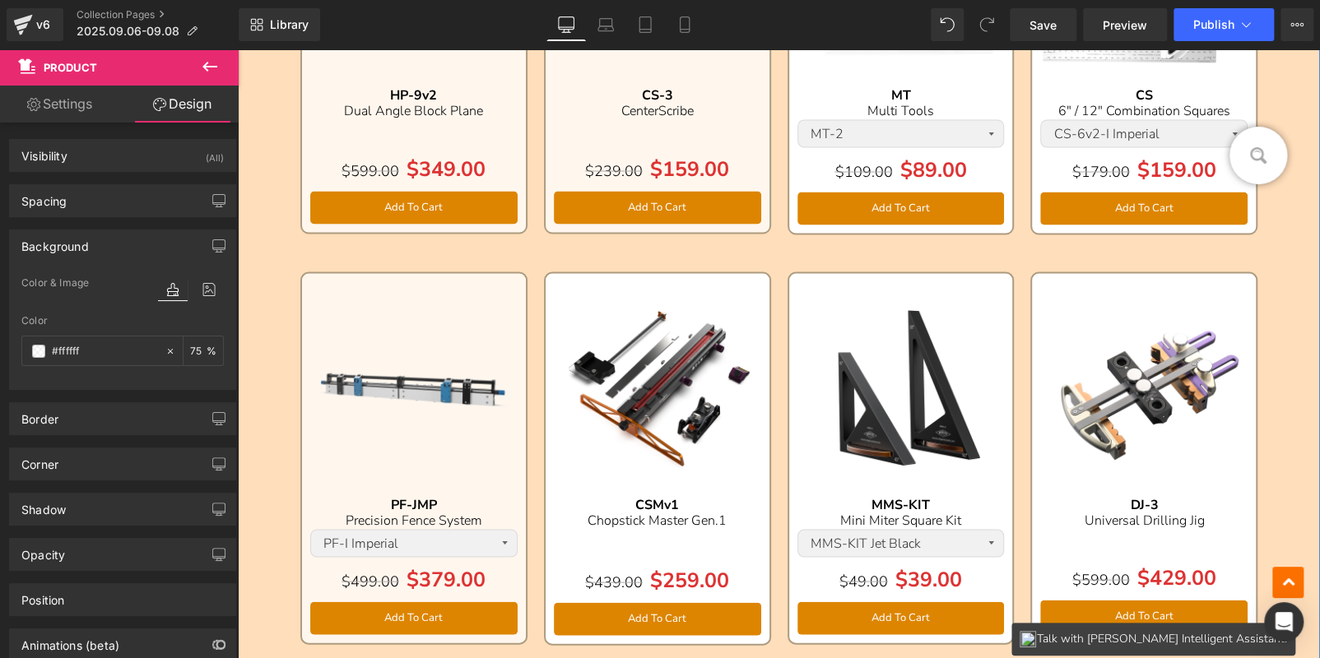
drag, startPoint x: 676, startPoint y: 328, endPoint x: 661, endPoint y: 305, distance: 28.1
click at [676, 328] on img at bounding box center [657, 384] width 207 height 207
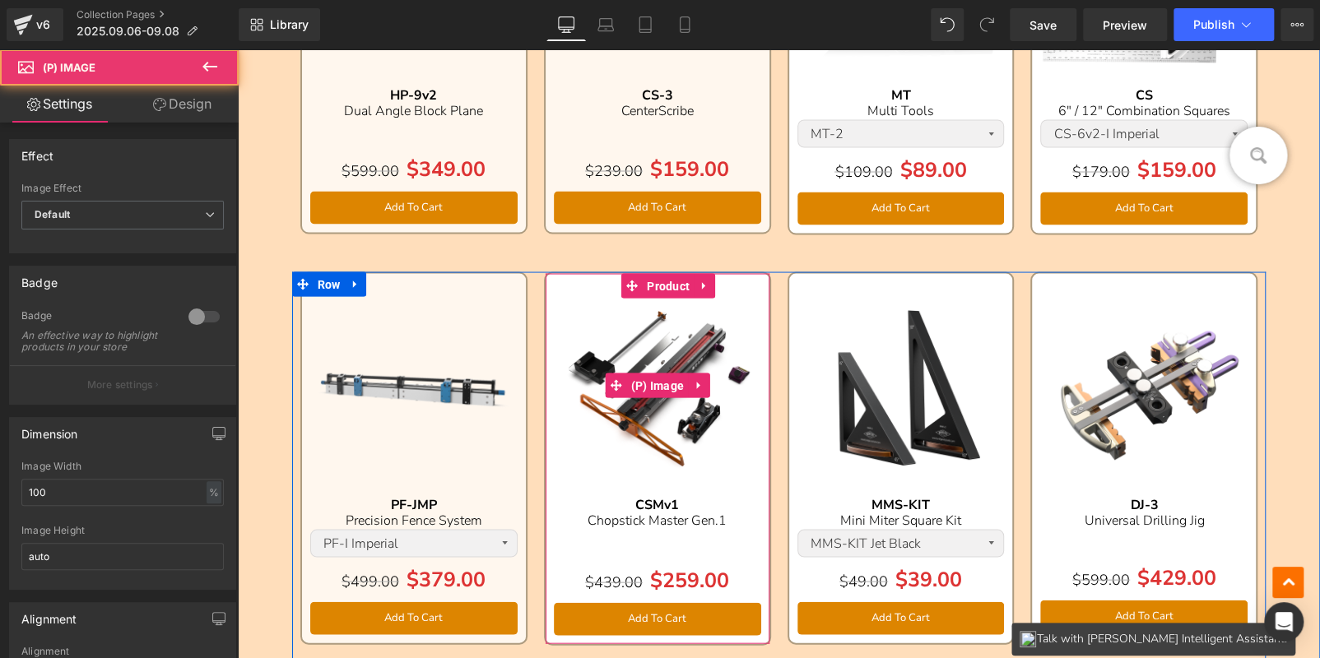
click at [652, 281] on span "Product" at bounding box center [668, 285] width 51 height 25
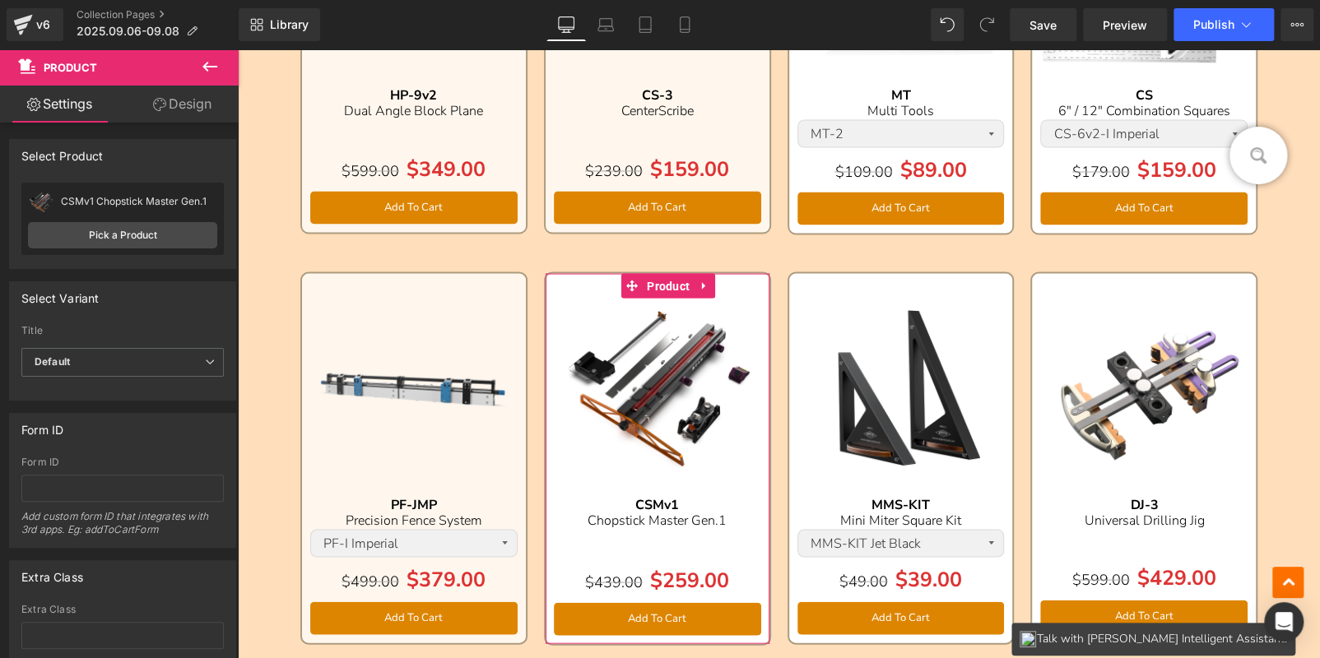
drag, startPoint x: 195, startPoint y: 106, endPoint x: 143, endPoint y: 250, distance: 153.1
click at [195, 105] on link "Design" at bounding box center [182, 104] width 119 height 37
click at [0, 0] on div "Background" at bounding box center [0, 0] width 0 height 0
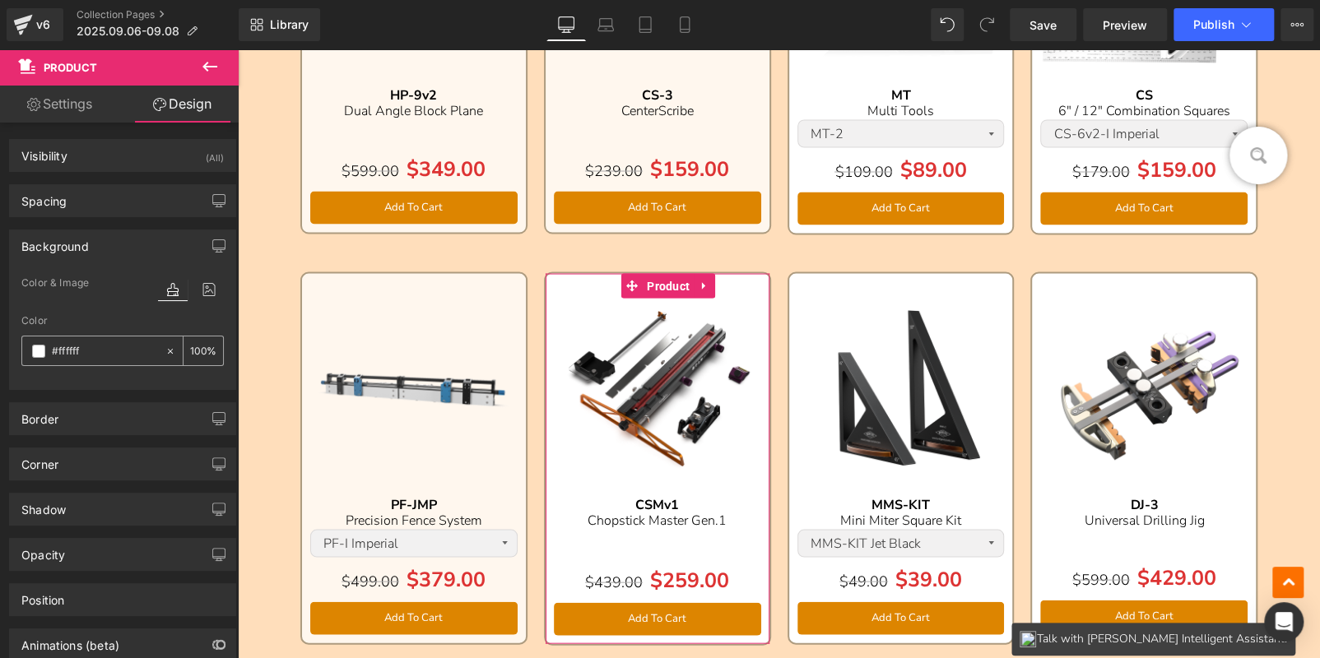
click at [192, 350] on input "number" at bounding box center [198, 351] width 16 height 18
type input "75"
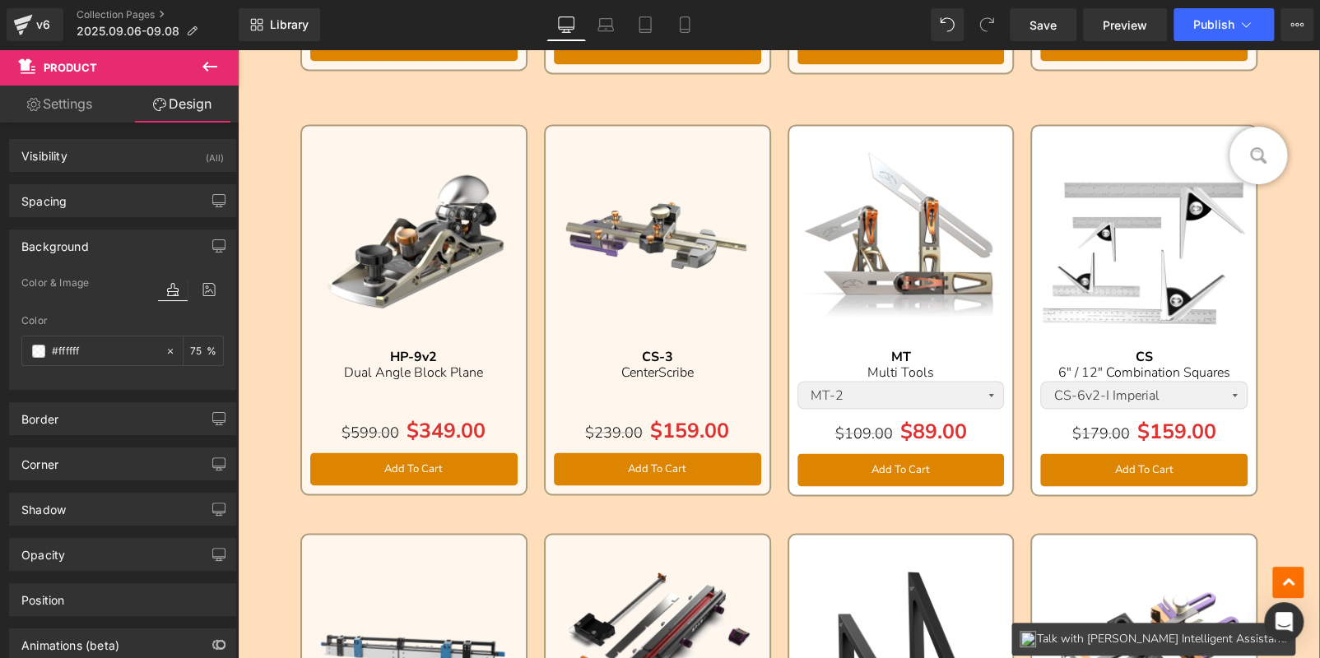
scroll to position [1317, 0]
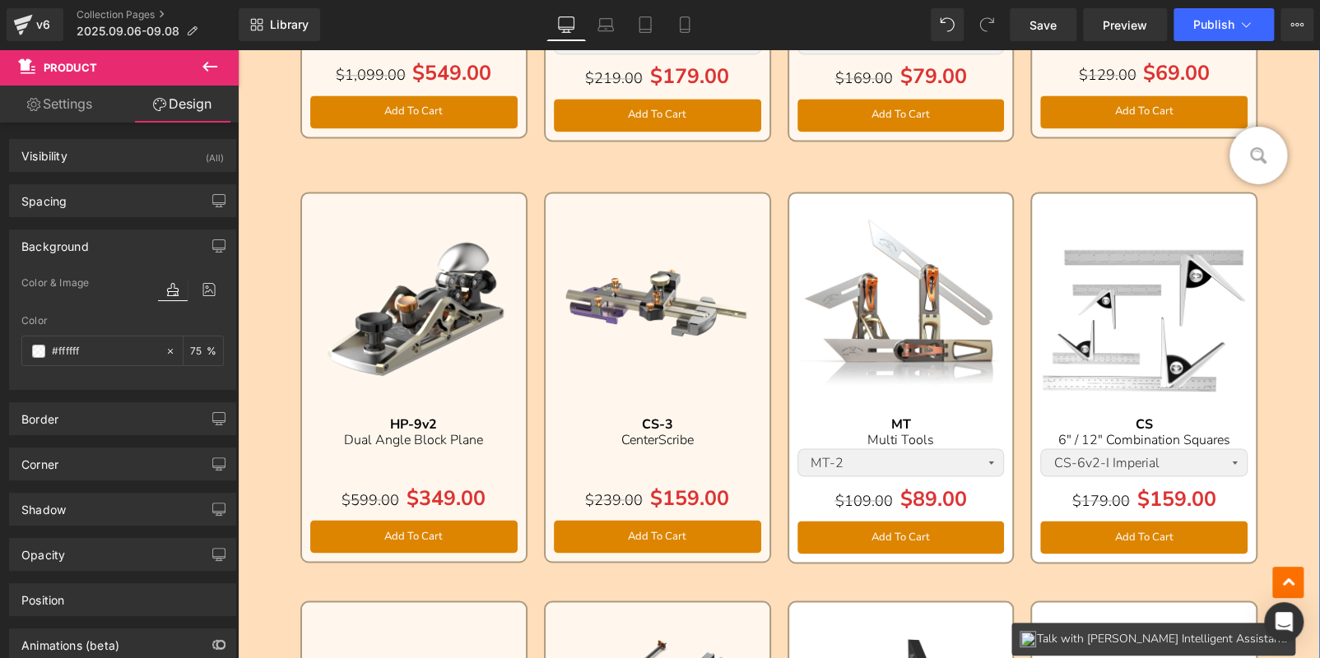
click at [870, 231] on img at bounding box center [901, 305] width 207 height 207
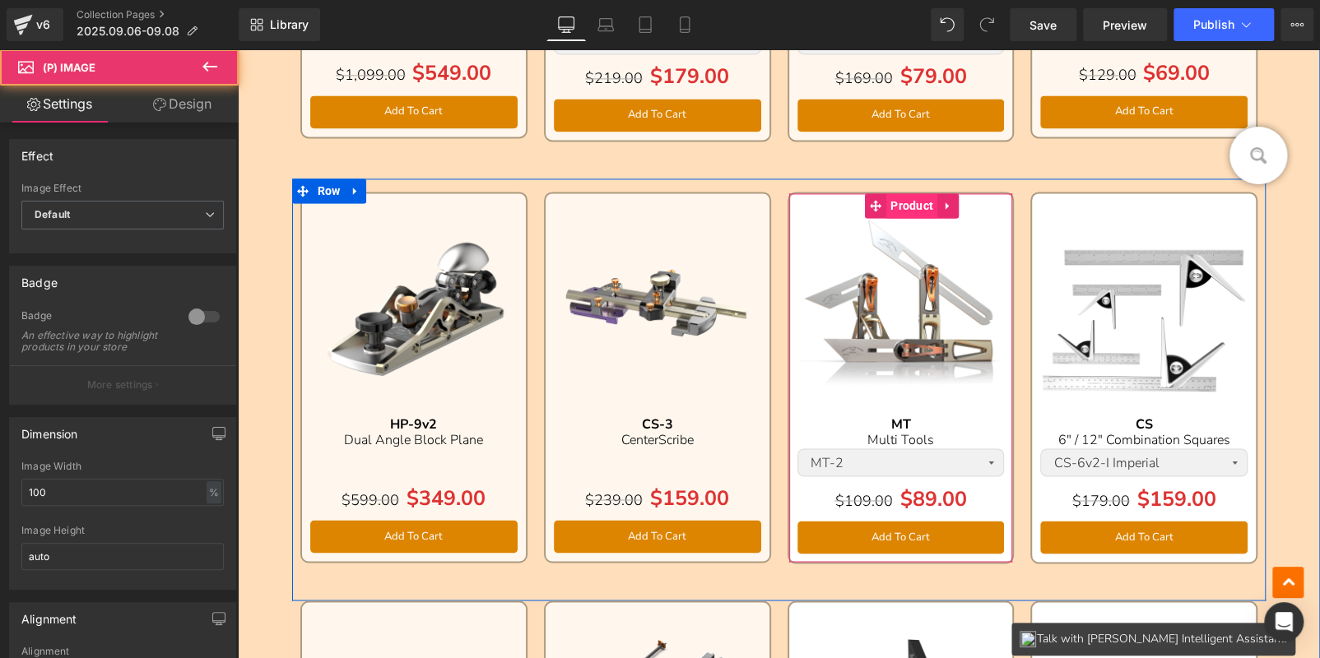
click at [901, 199] on span "Product" at bounding box center [911, 205] width 51 height 25
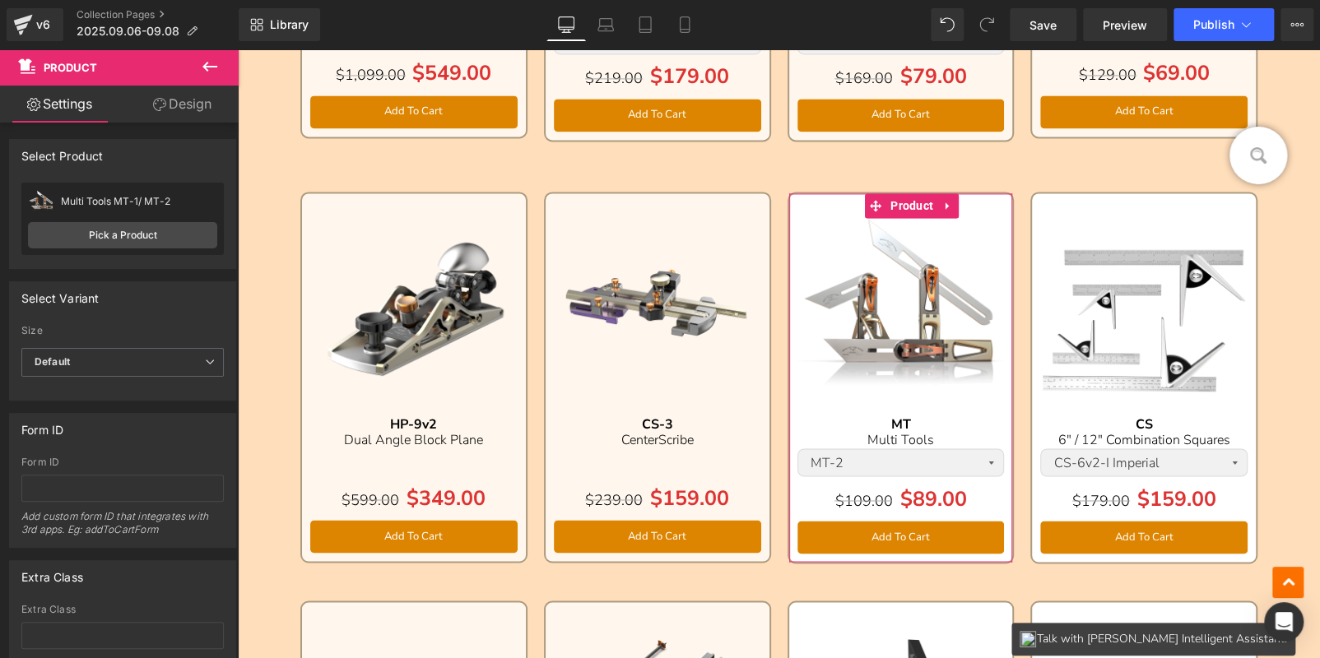
click at [193, 107] on link "Design" at bounding box center [182, 104] width 119 height 37
click at [0, 0] on div "Background" at bounding box center [0, 0] width 0 height 0
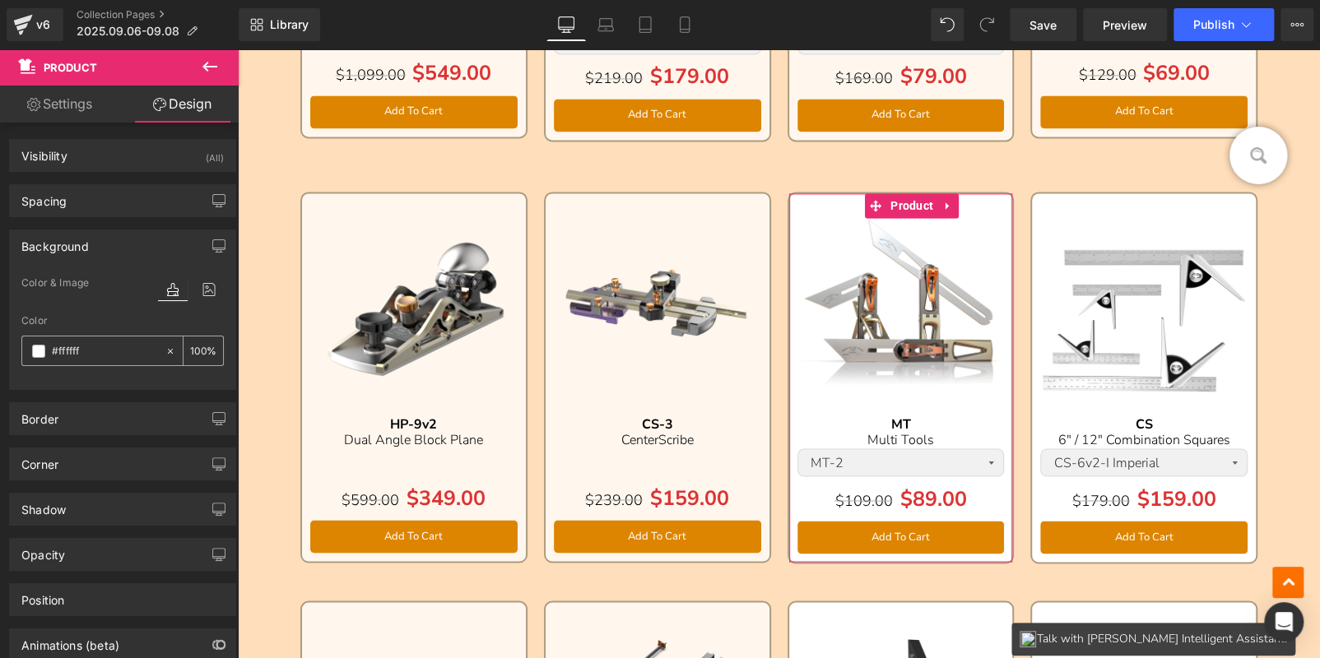
click at [196, 351] on input "number" at bounding box center [198, 351] width 16 height 18
type input "75"
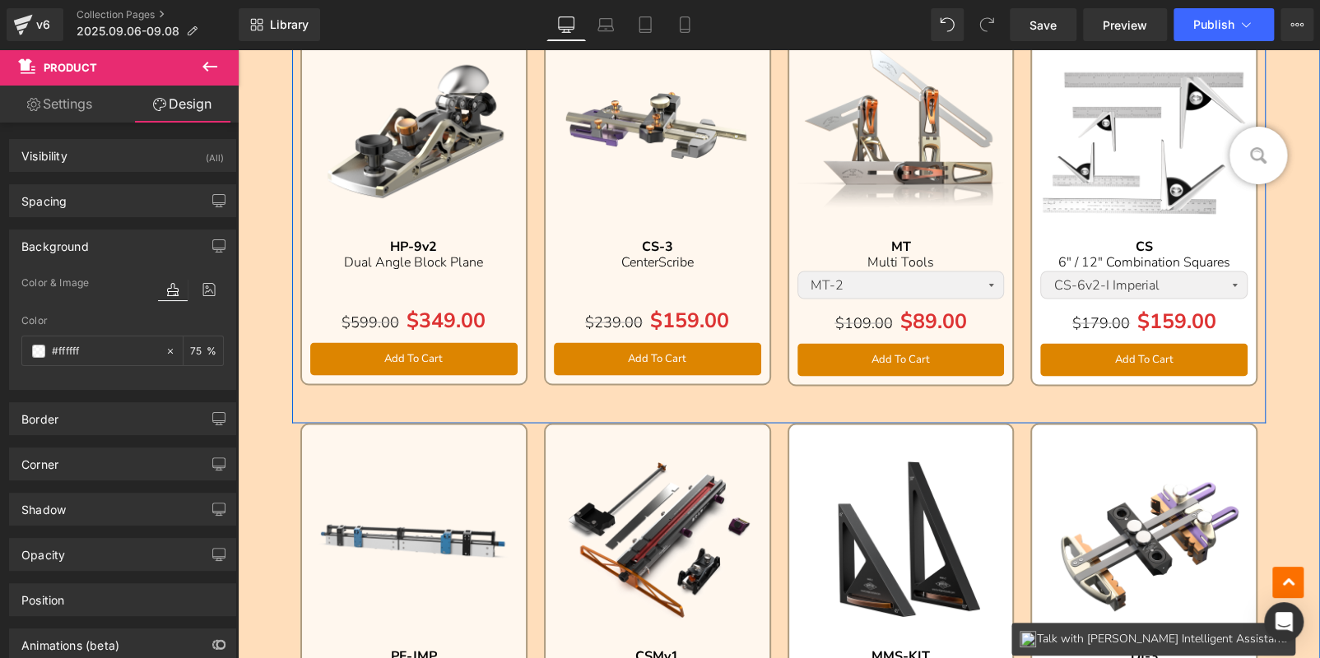
scroll to position [1563, 0]
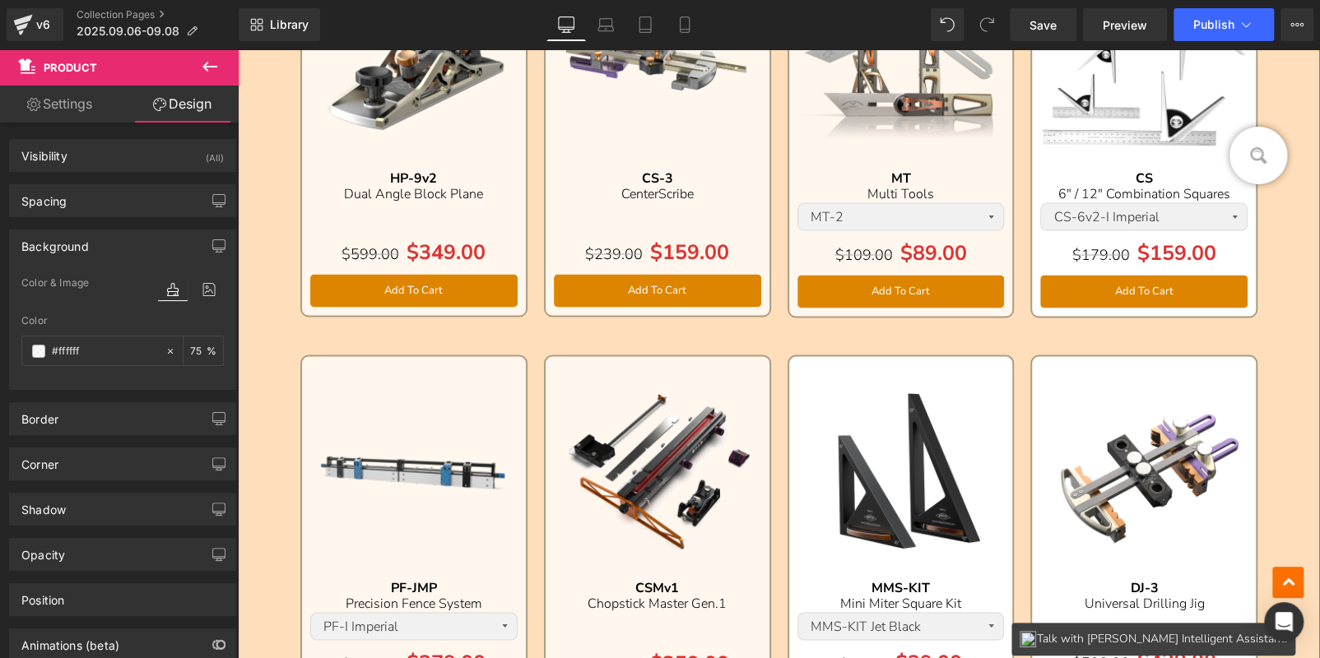
drag, startPoint x: 913, startPoint y: 408, endPoint x: 899, endPoint y: 372, distance: 38.8
click at [913, 408] on img at bounding box center [901, 468] width 207 height 207
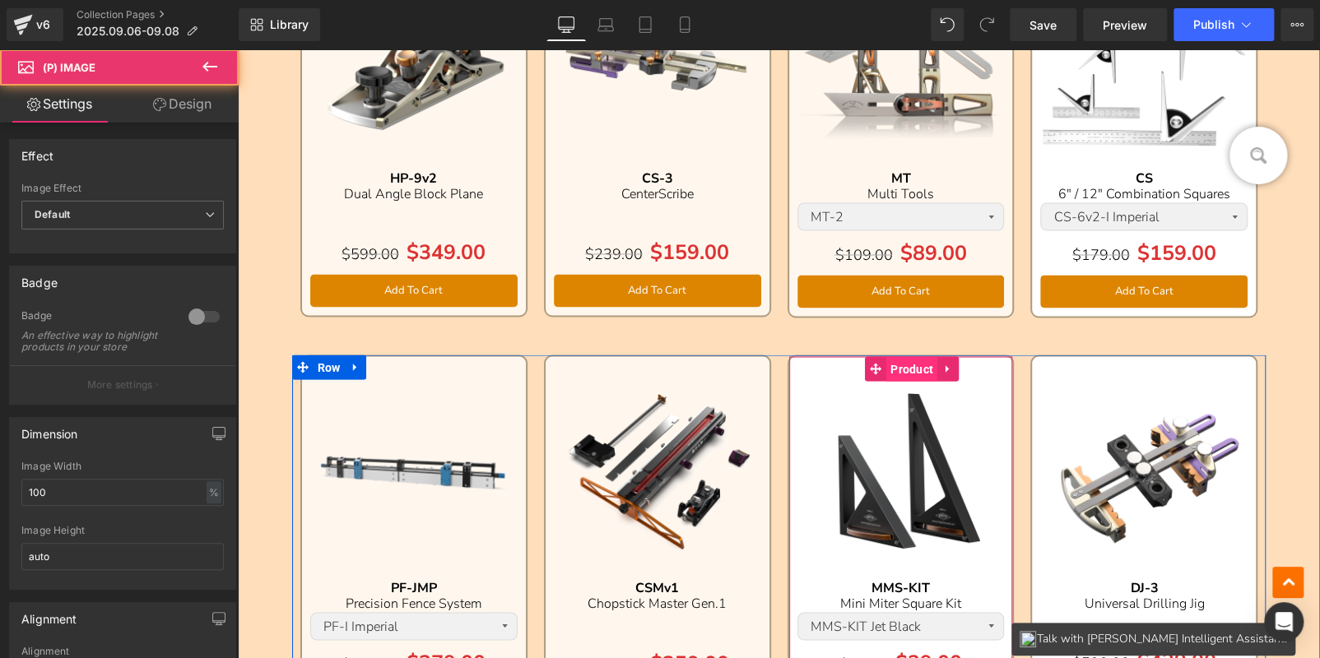
click at [899, 368] on span "Product" at bounding box center [911, 368] width 51 height 25
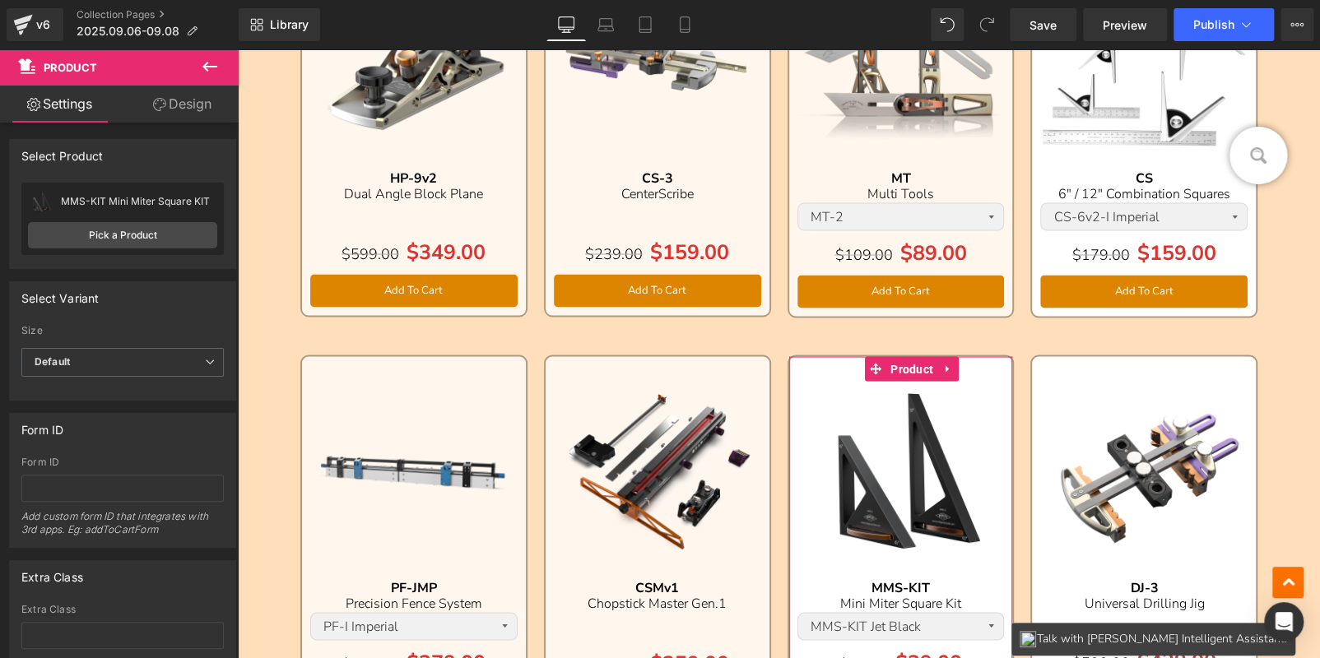
click at [187, 109] on link "Design" at bounding box center [182, 104] width 119 height 37
click at [0, 0] on div "Background" at bounding box center [0, 0] width 0 height 0
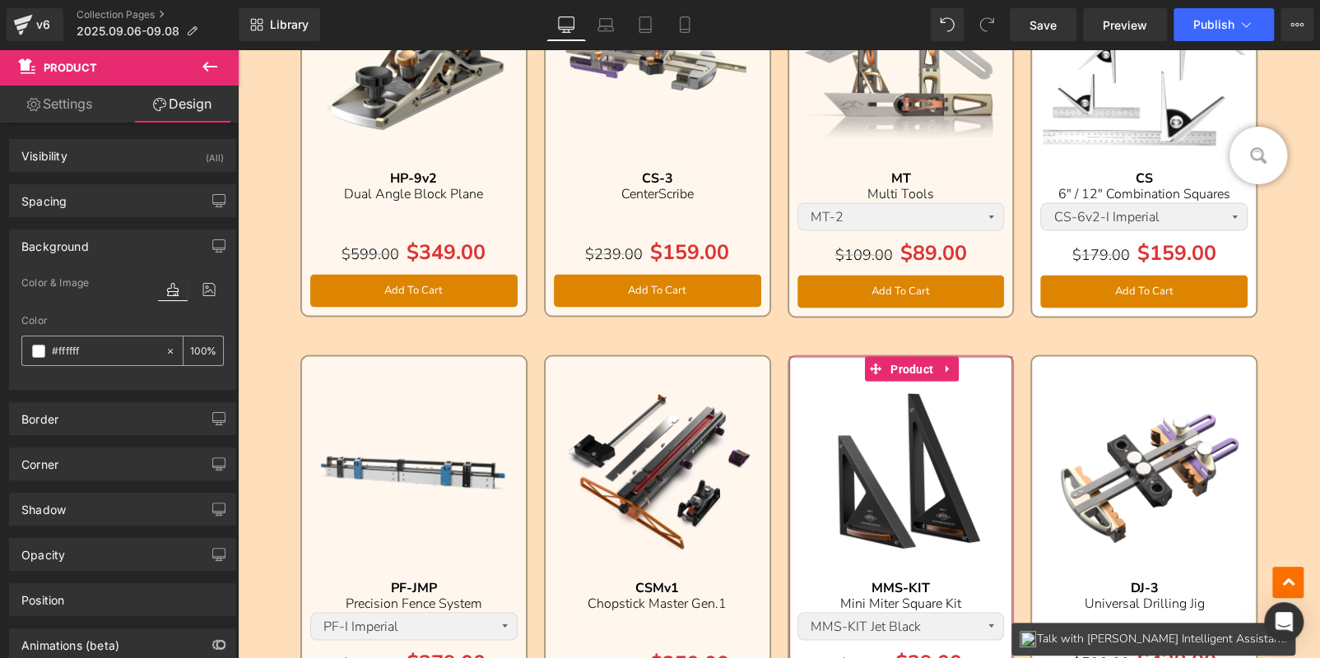
click at [190, 351] on input "number" at bounding box center [198, 351] width 16 height 18
type input "75"
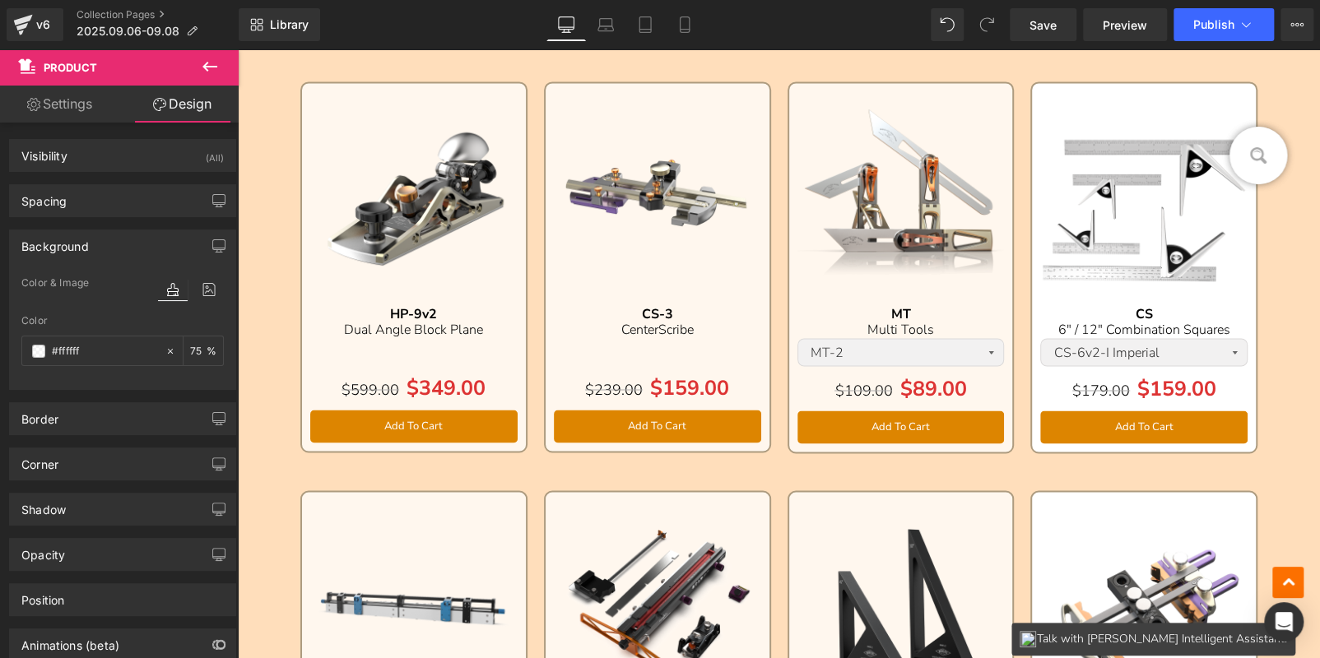
scroll to position [1317, 0]
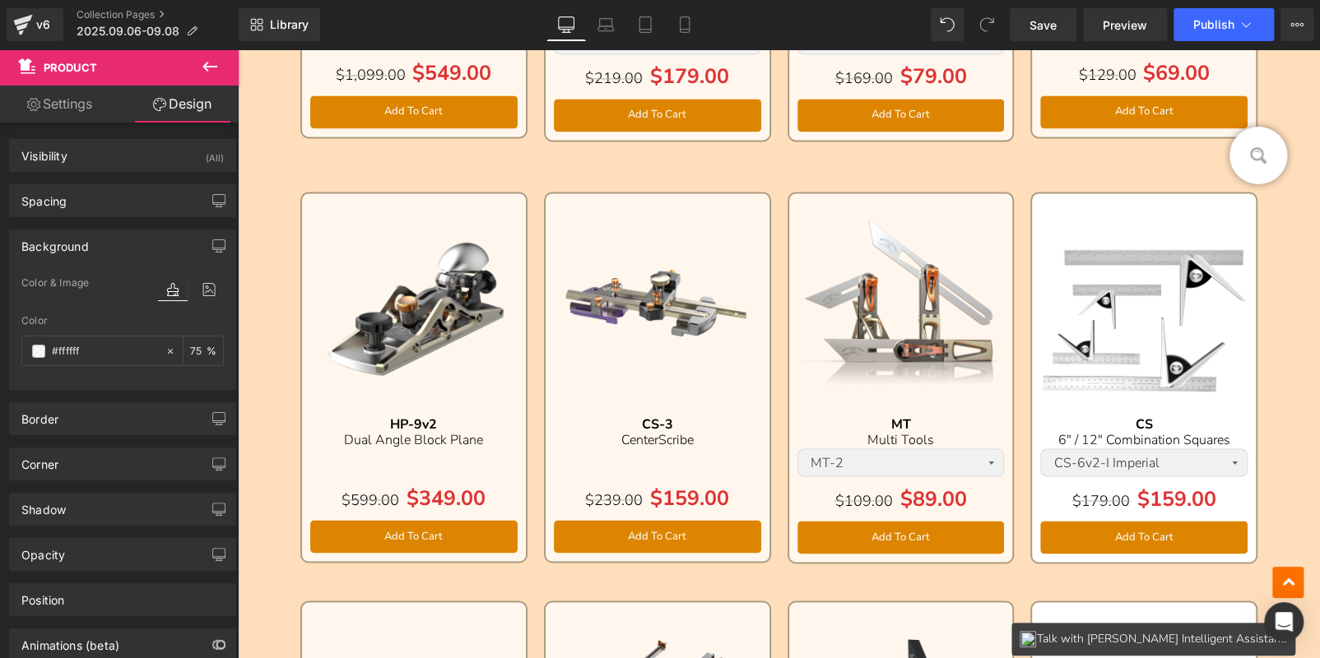
click at [1093, 302] on div "Sale Off (P) Image" at bounding box center [1143, 305] width 207 height 207
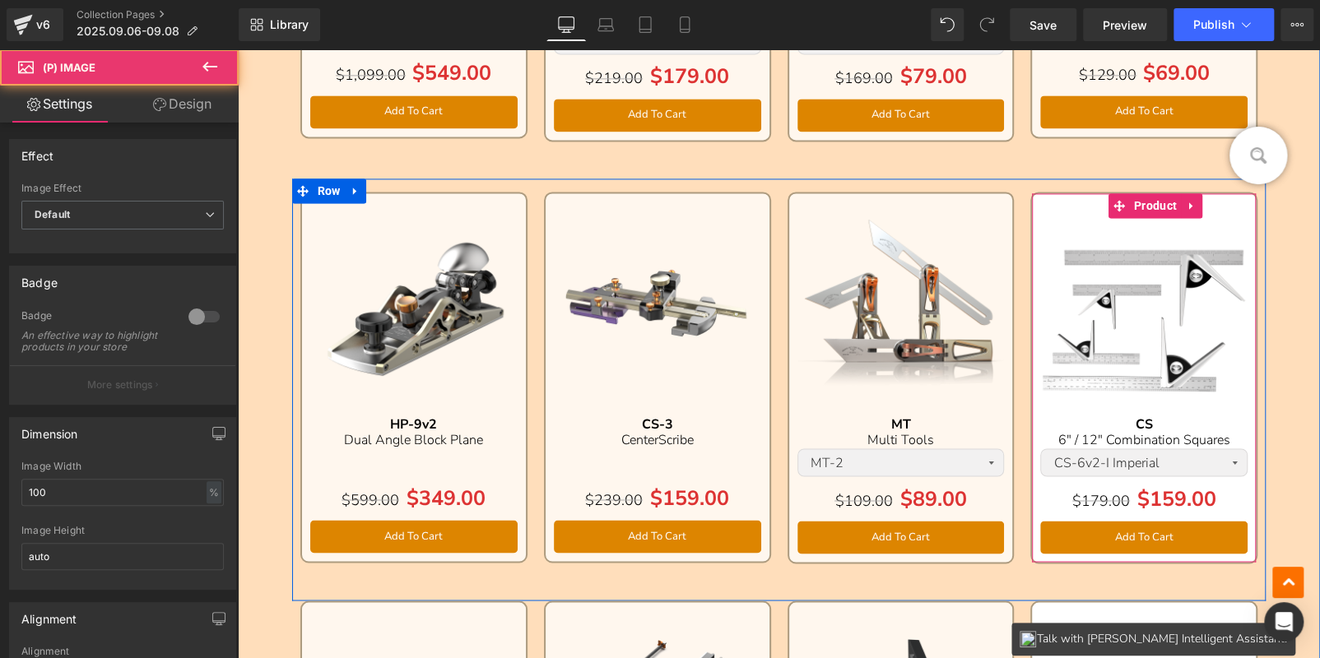
click at [1140, 207] on span "Product" at bounding box center [1155, 205] width 51 height 25
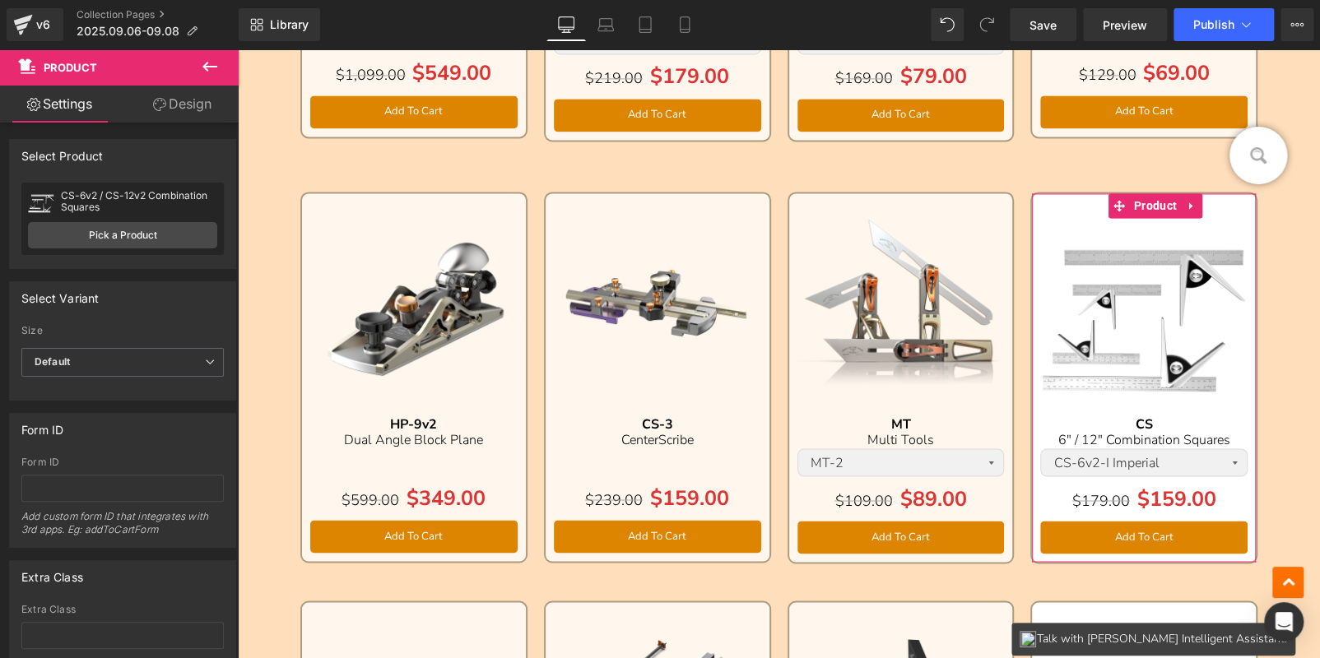
click at [207, 104] on link "Design" at bounding box center [182, 104] width 119 height 37
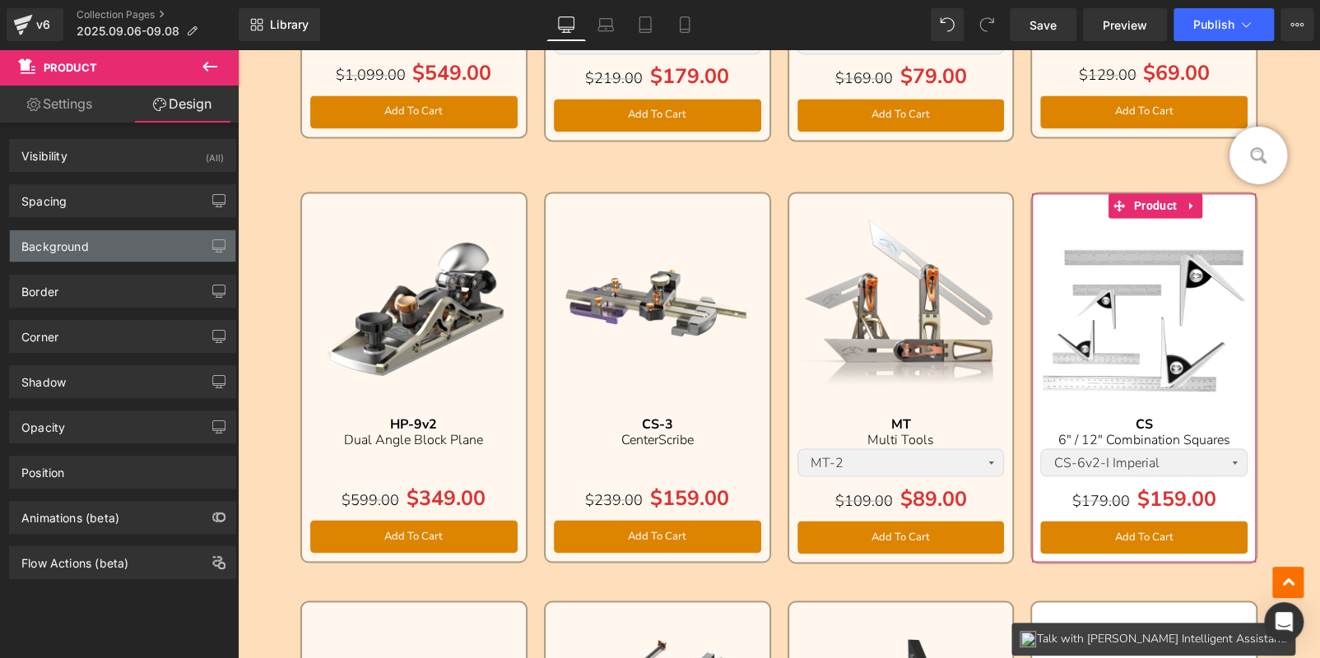
click at [92, 244] on div "Background" at bounding box center [123, 245] width 226 height 31
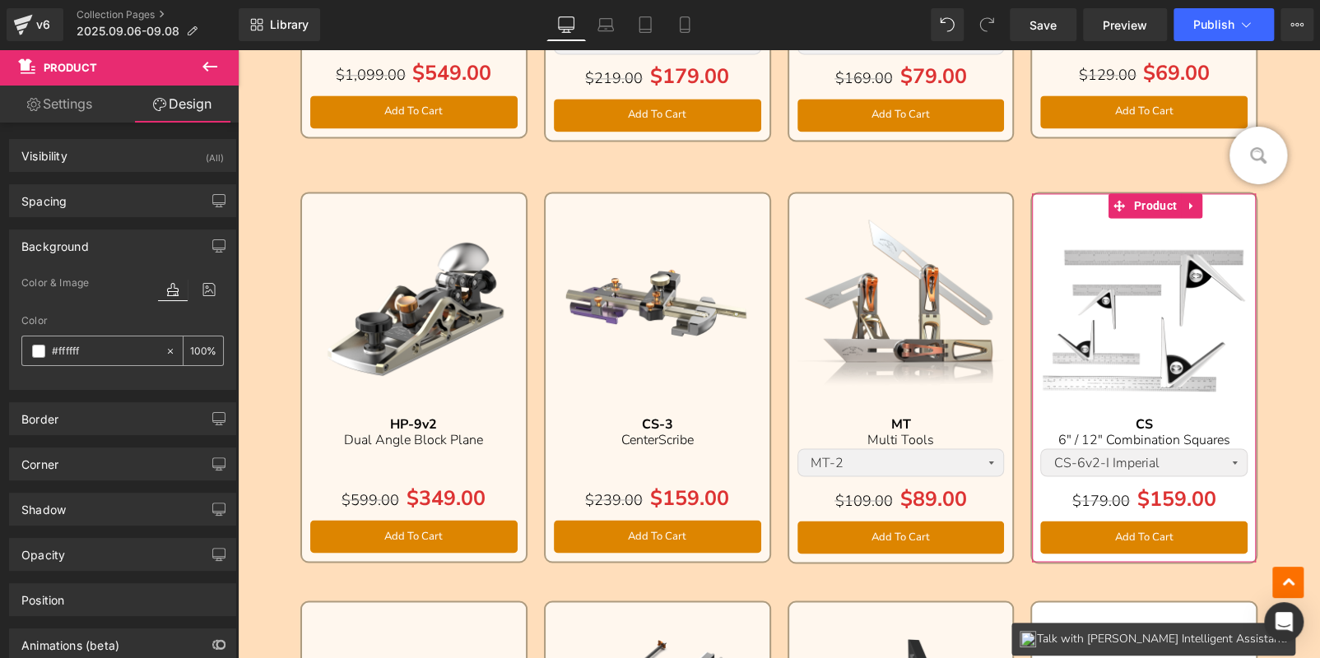
click at [197, 352] on input "number" at bounding box center [198, 351] width 16 height 18
type input "75"
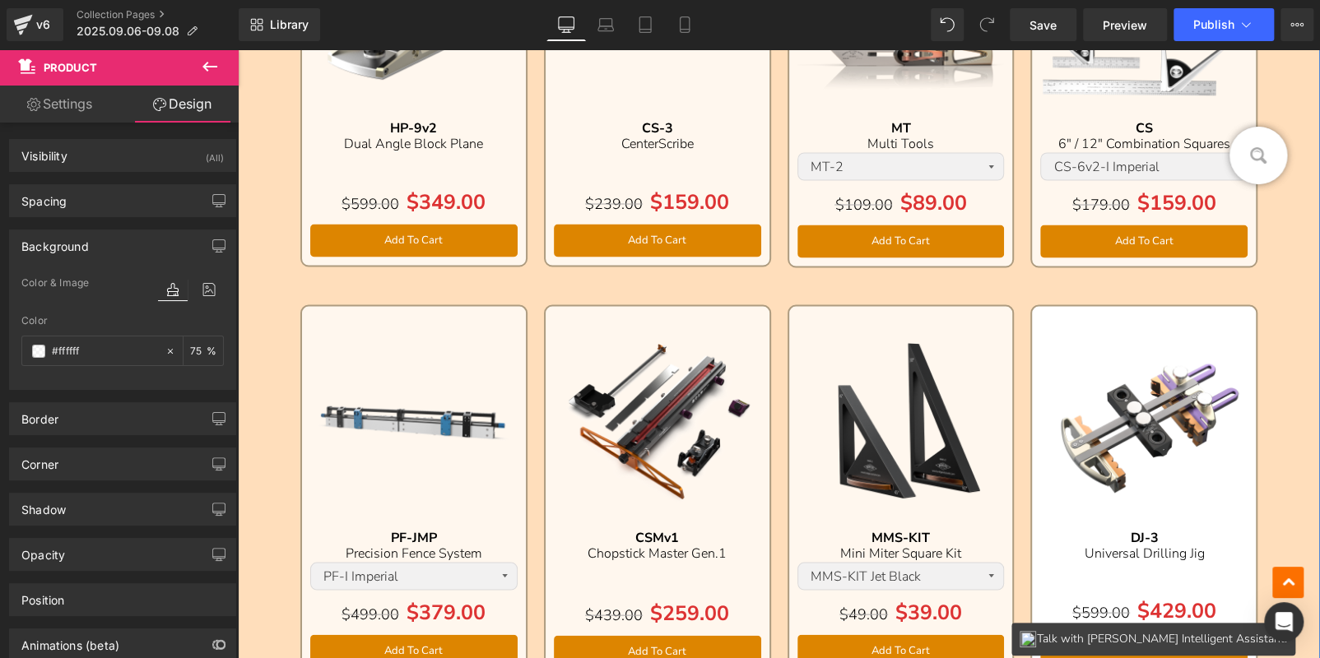
scroll to position [1646, 0]
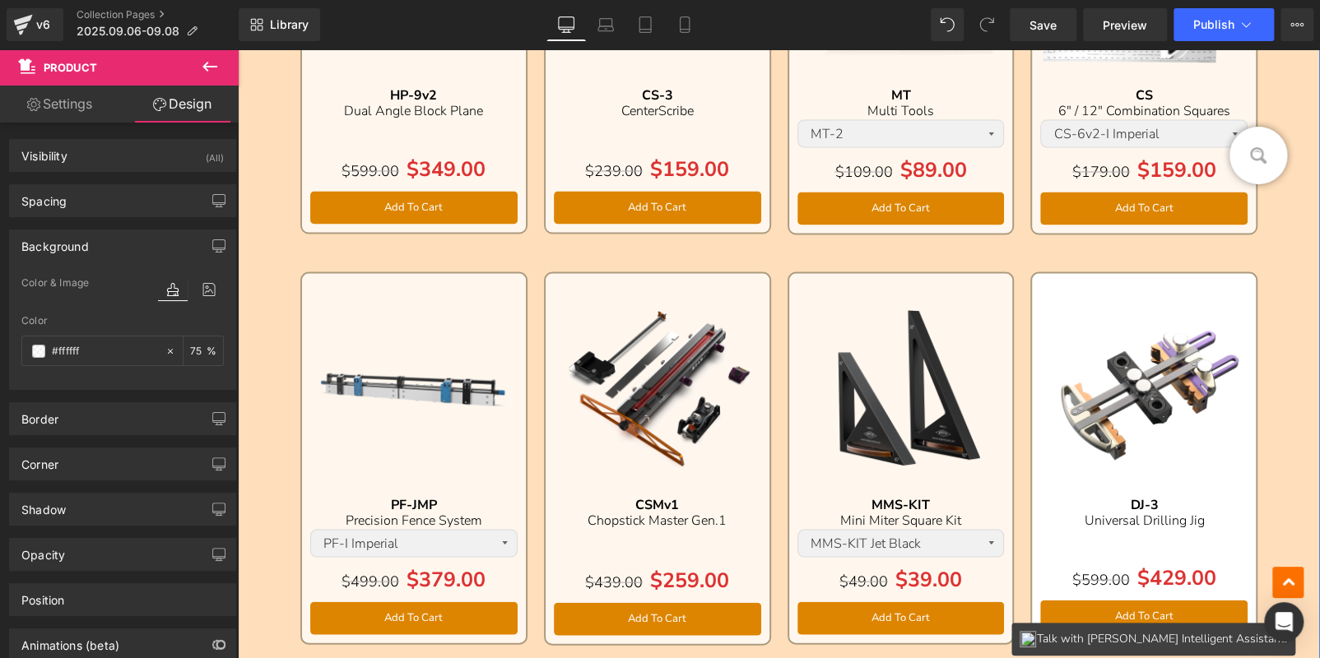
click at [1132, 361] on img at bounding box center [1143, 384] width 207 height 207
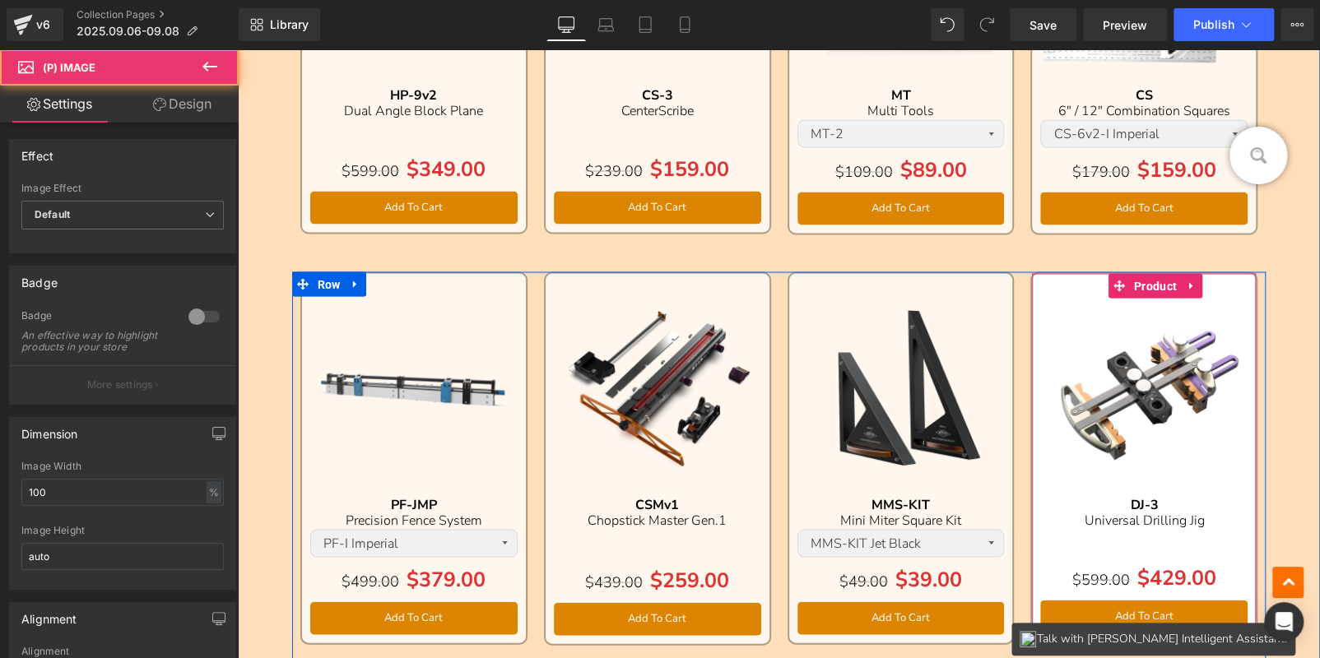
drag, startPoint x: 1146, startPoint y: 285, endPoint x: 242, endPoint y: 174, distance: 910.5
click at [1146, 285] on span "Product" at bounding box center [1155, 285] width 51 height 25
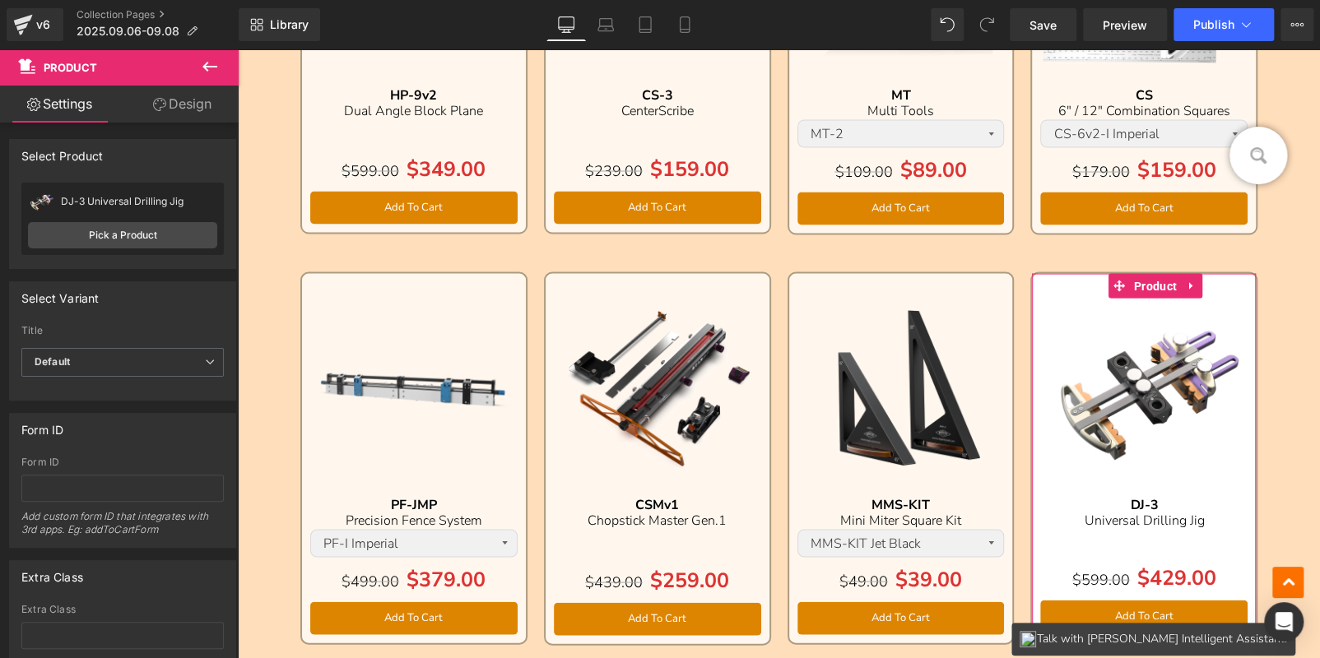
click at [163, 113] on link "Design" at bounding box center [182, 104] width 119 height 37
click at [0, 0] on div "Background" at bounding box center [0, 0] width 0 height 0
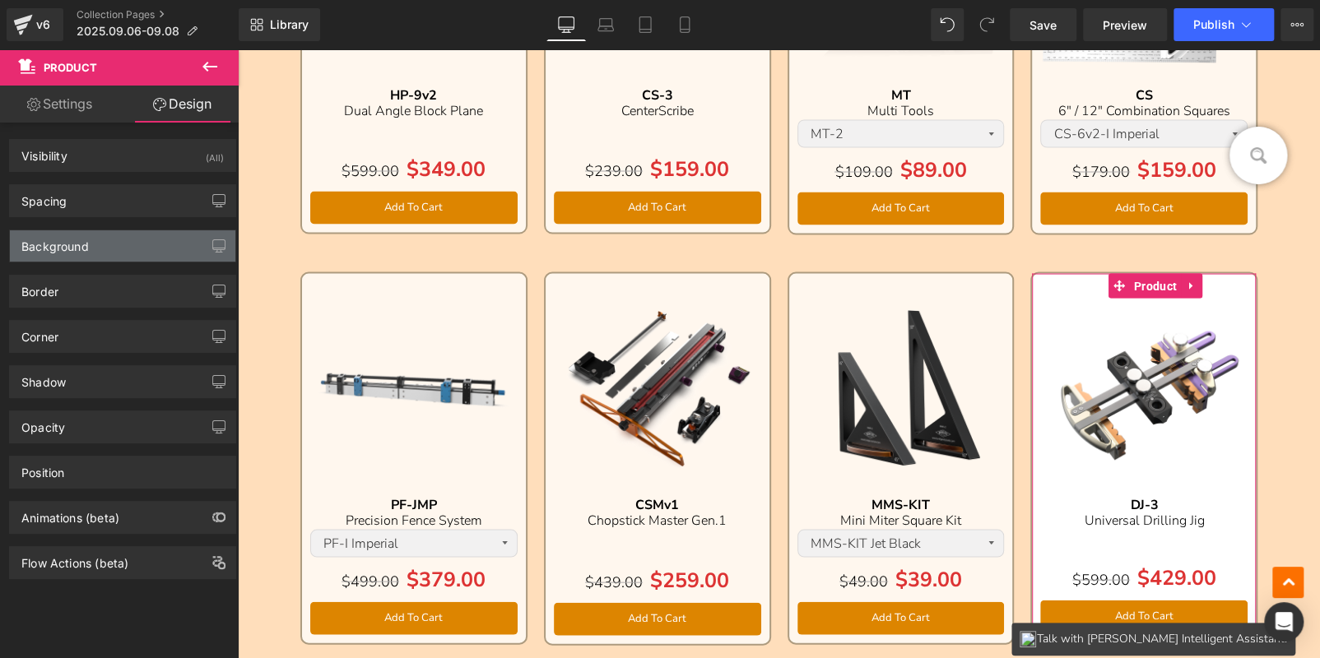
click at [63, 244] on div "Background" at bounding box center [54, 241] width 67 height 23
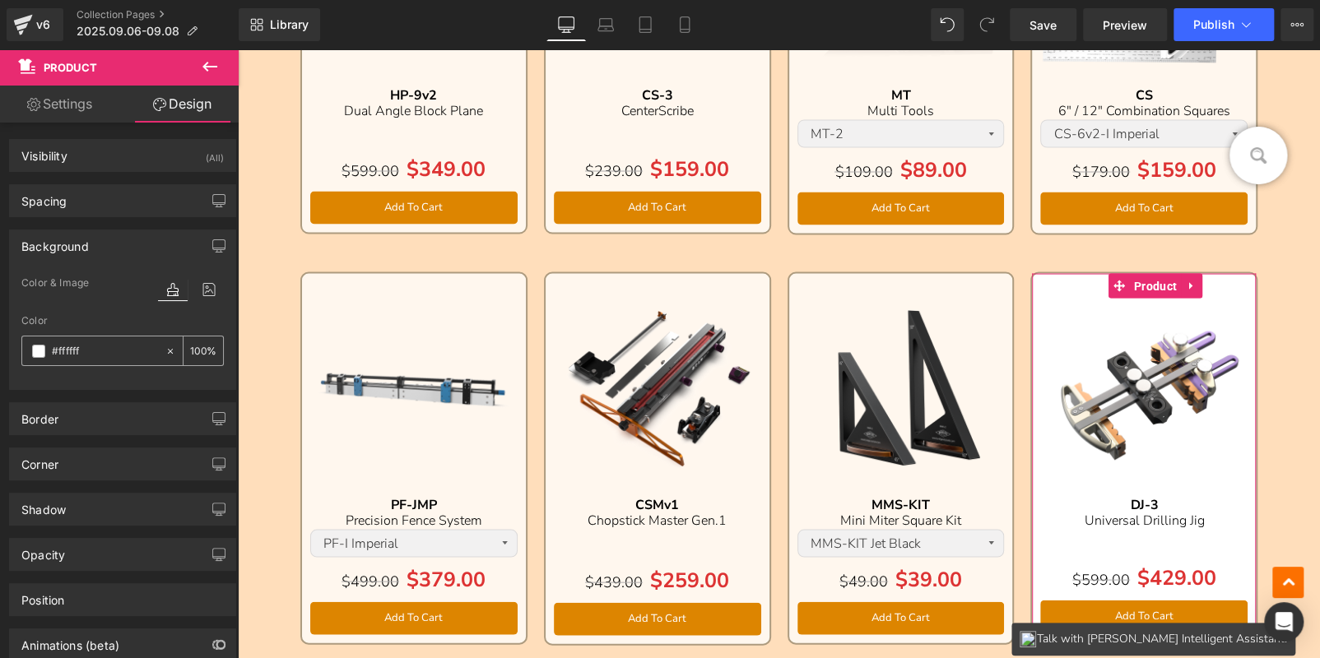
click at [190, 346] on input "number" at bounding box center [198, 351] width 16 height 18
type input "75"
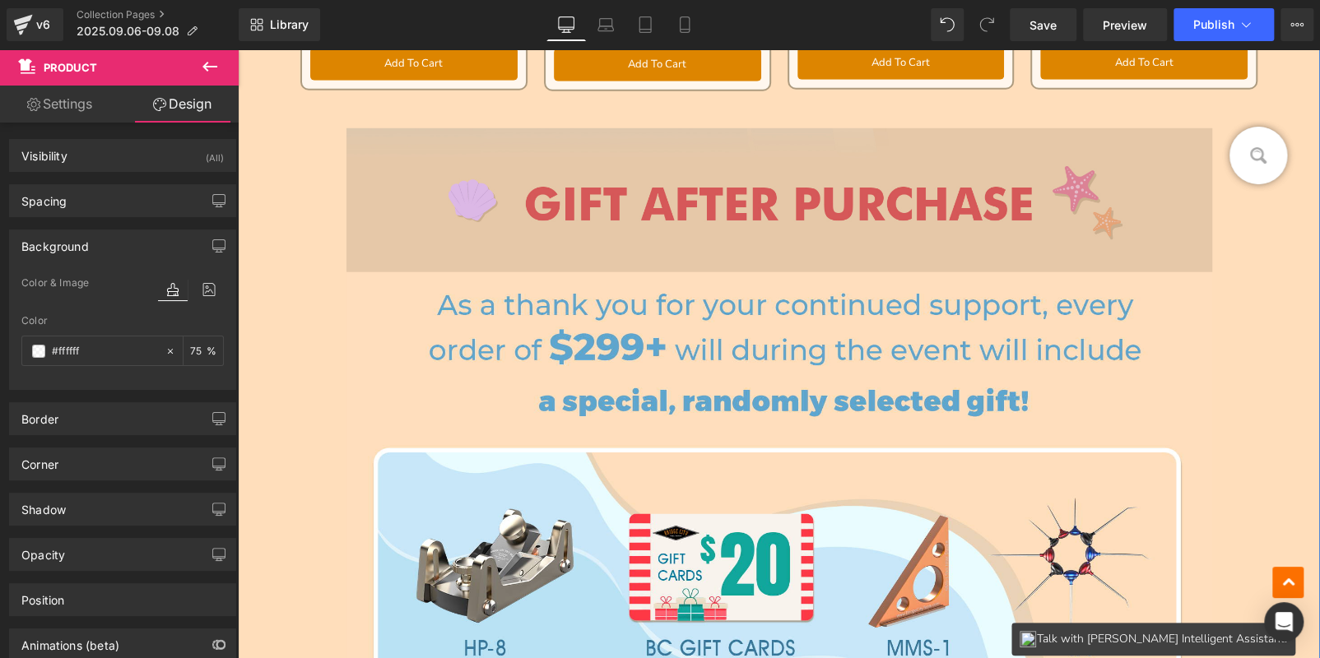
scroll to position [2551, 0]
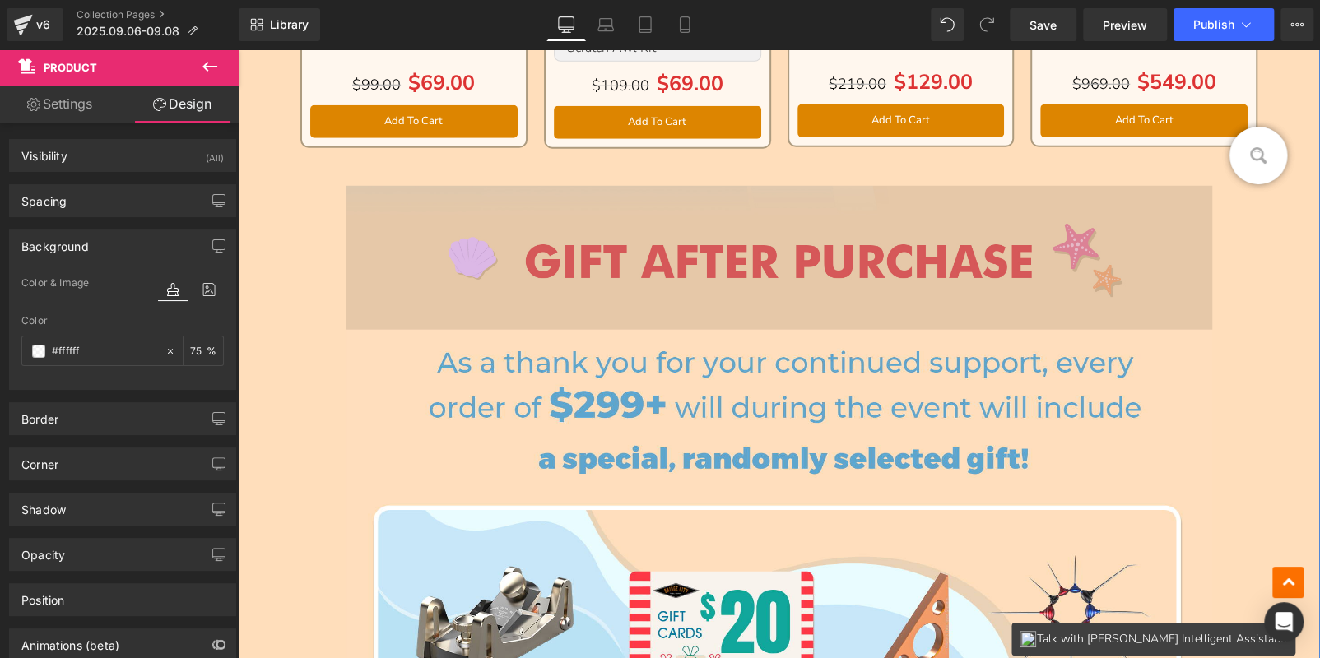
click at [580, 244] on img at bounding box center [779, 258] width 866 height 144
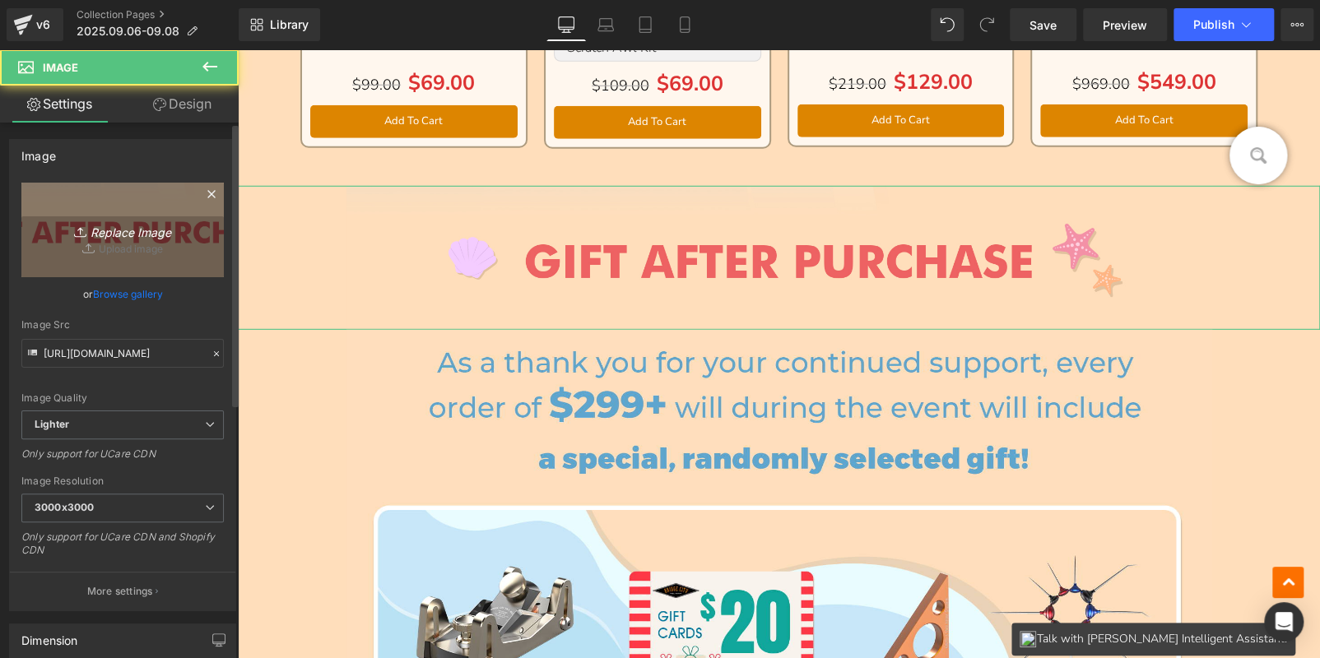
click at [113, 240] on icon "Replace Image" at bounding box center [123, 230] width 132 height 21
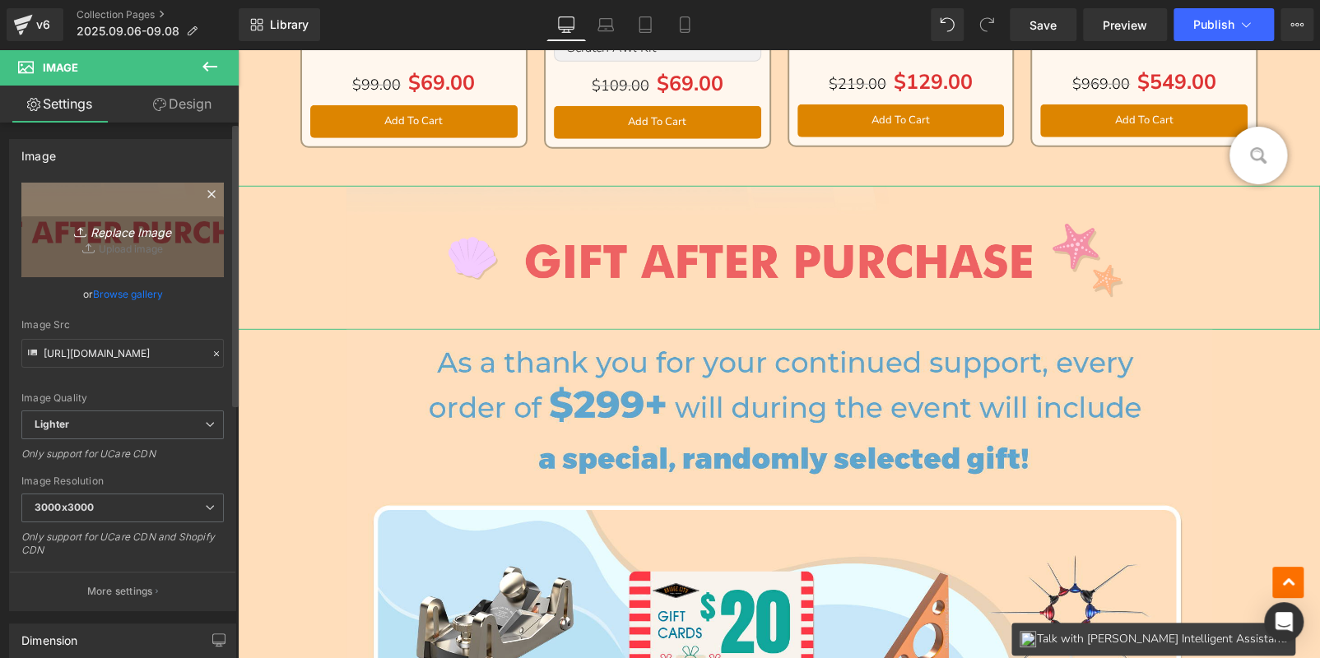
type input "C:\fakepath\4.png"
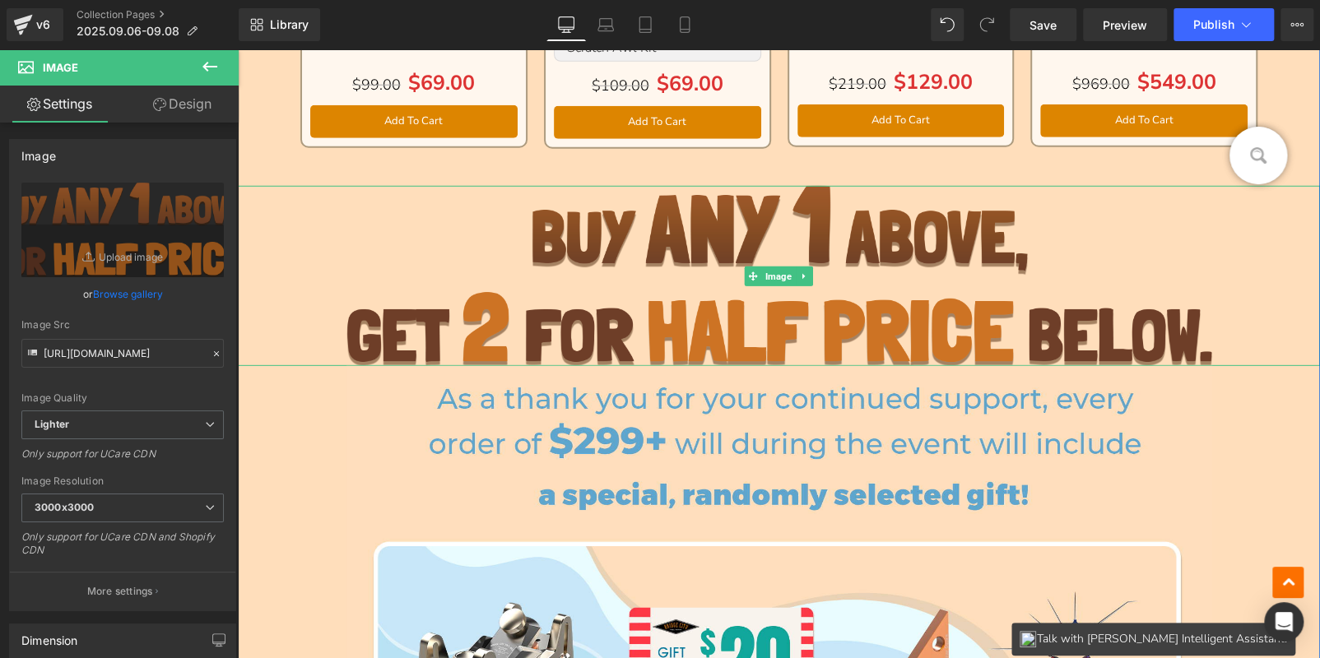
drag, startPoint x: 695, startPoint y: 297, endPoint x: 371, endPoint y: 466, distance: 364.8
click at [695, 297] on img at bounding box center [779, 275] width 866 height 179
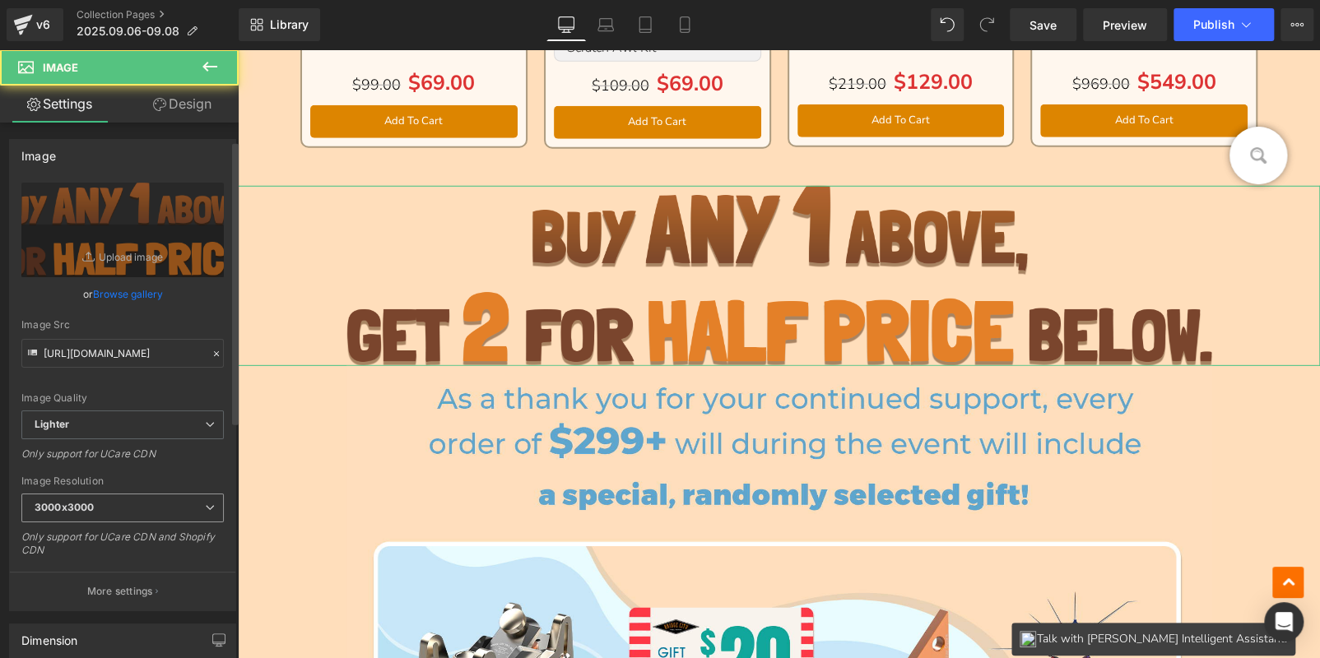
scroll to position [165, 0]
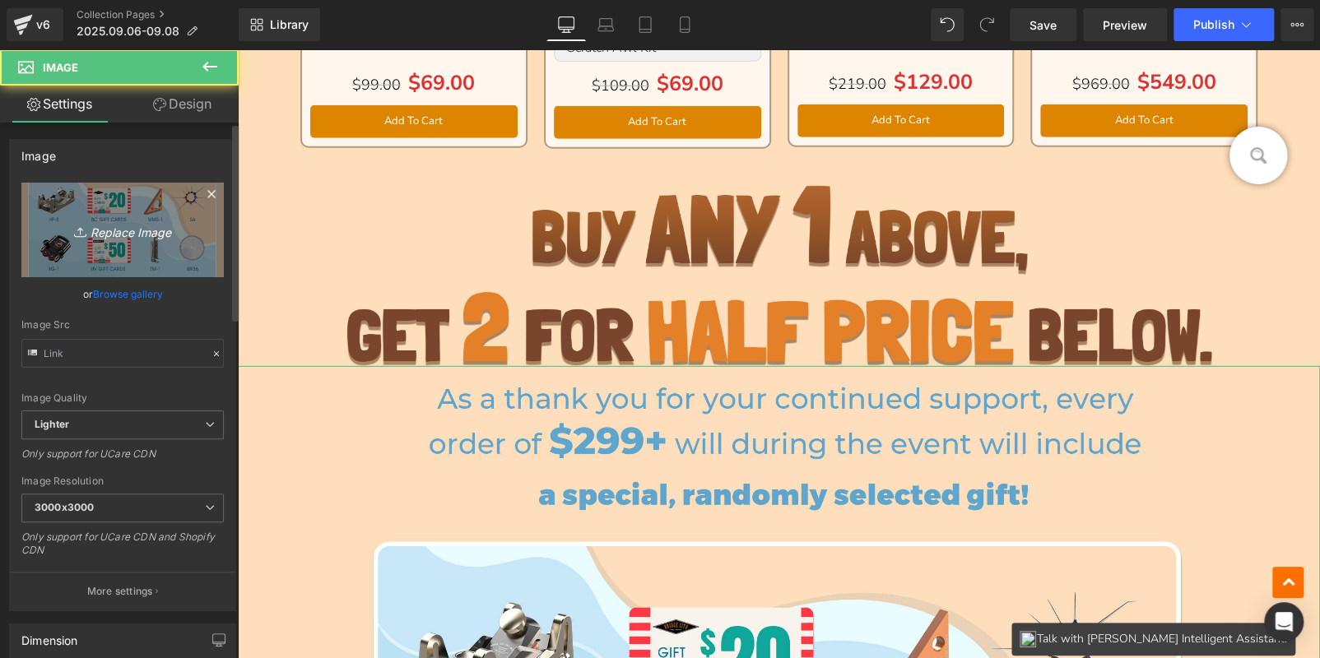
click at [105, 218] on link "Replace Image" at bounding box center [122, 230] width 202 height 95
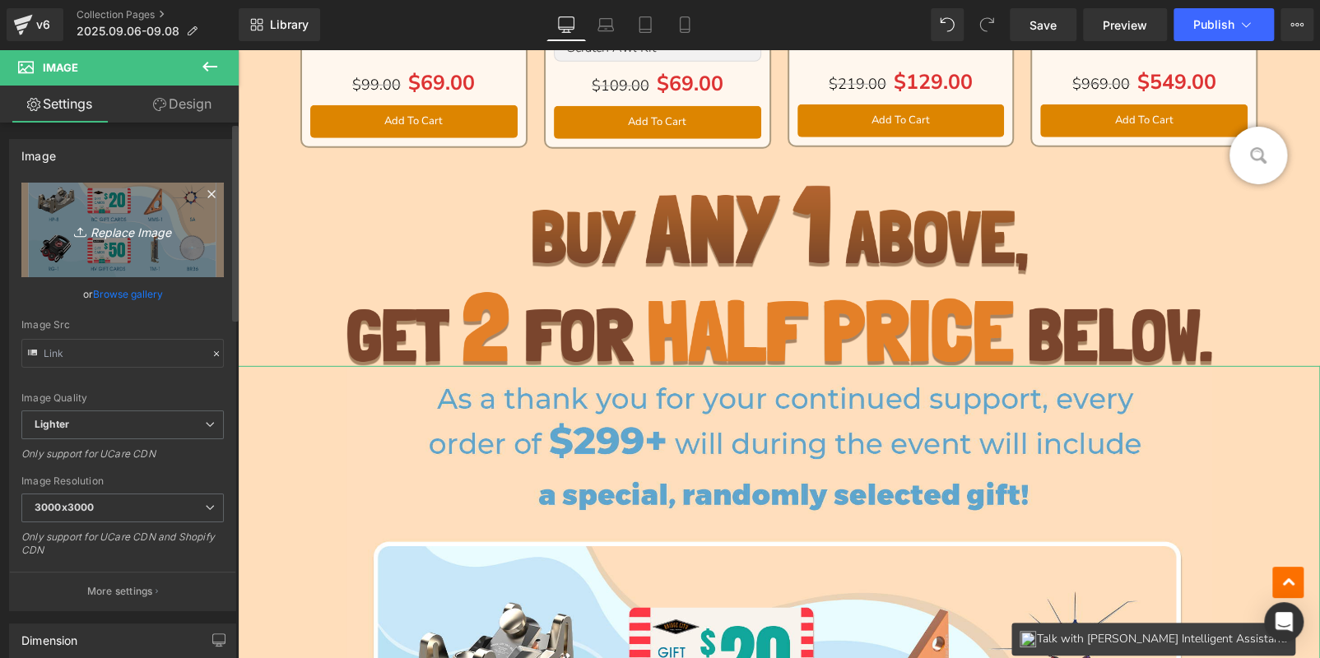
type input "C:\fakepath\bc_05.jpg"
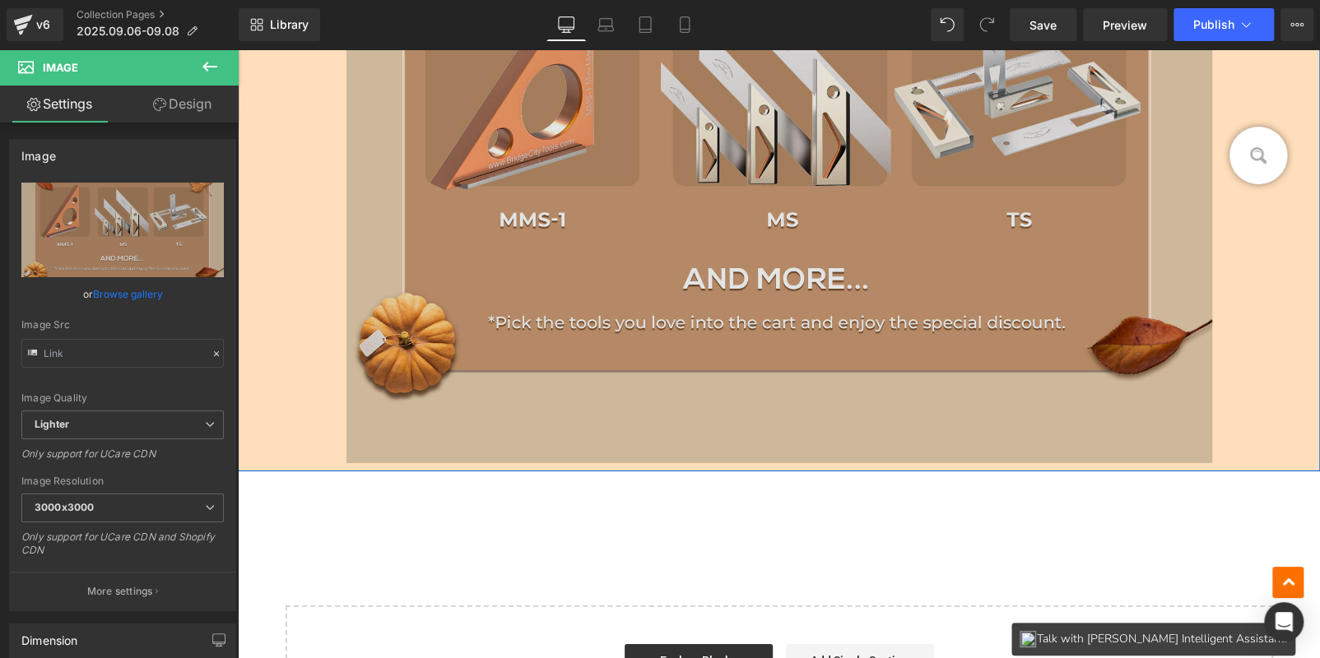
scroll to position [2881, 0]
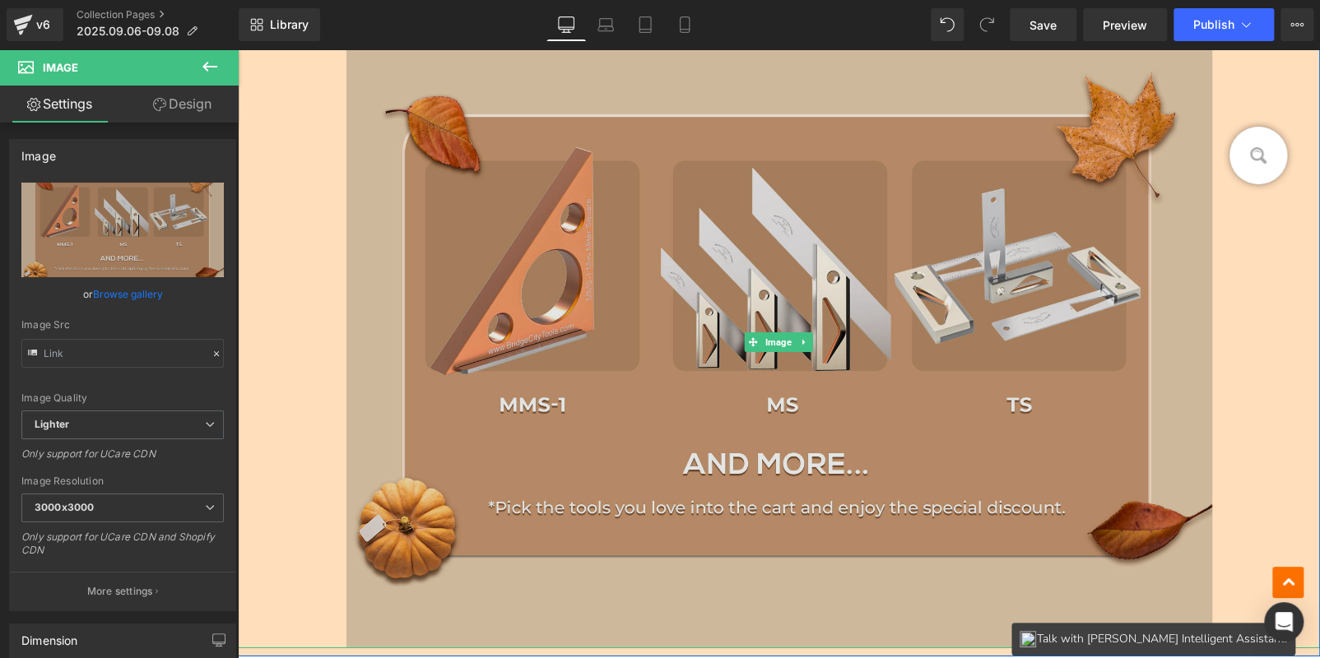
click at [839, 281] on img at bounding box center [779, 343] width 866 height 612
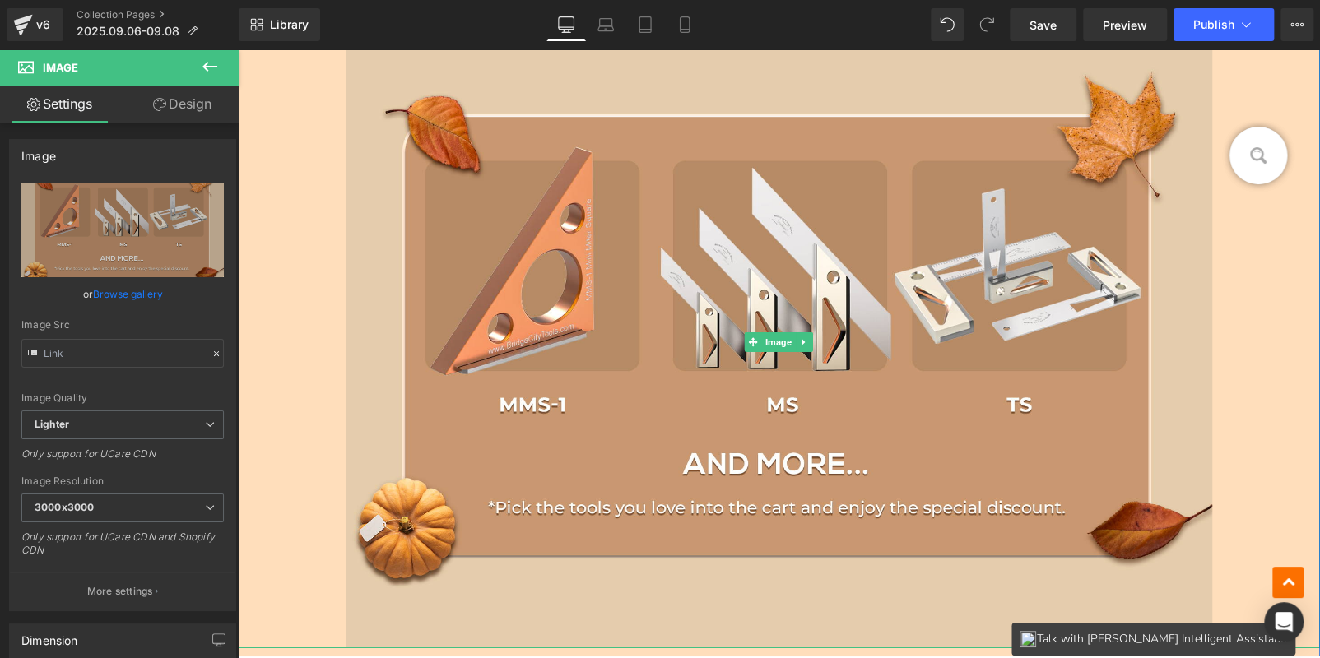
click at [801, 337] on icon at bounding box center [804, 342] width 9 height 10
click at [793, 338] on icon at bounding box center [795, 342] width 9 height 9
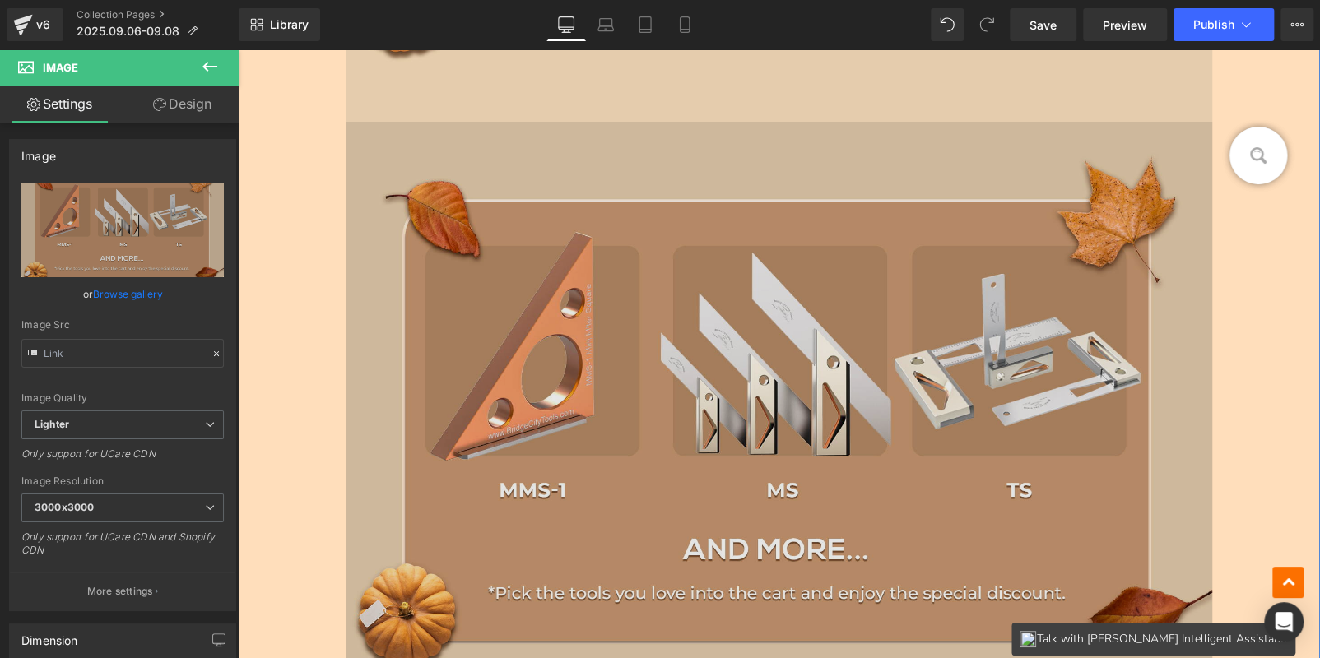
scroll to position [3410, 0]
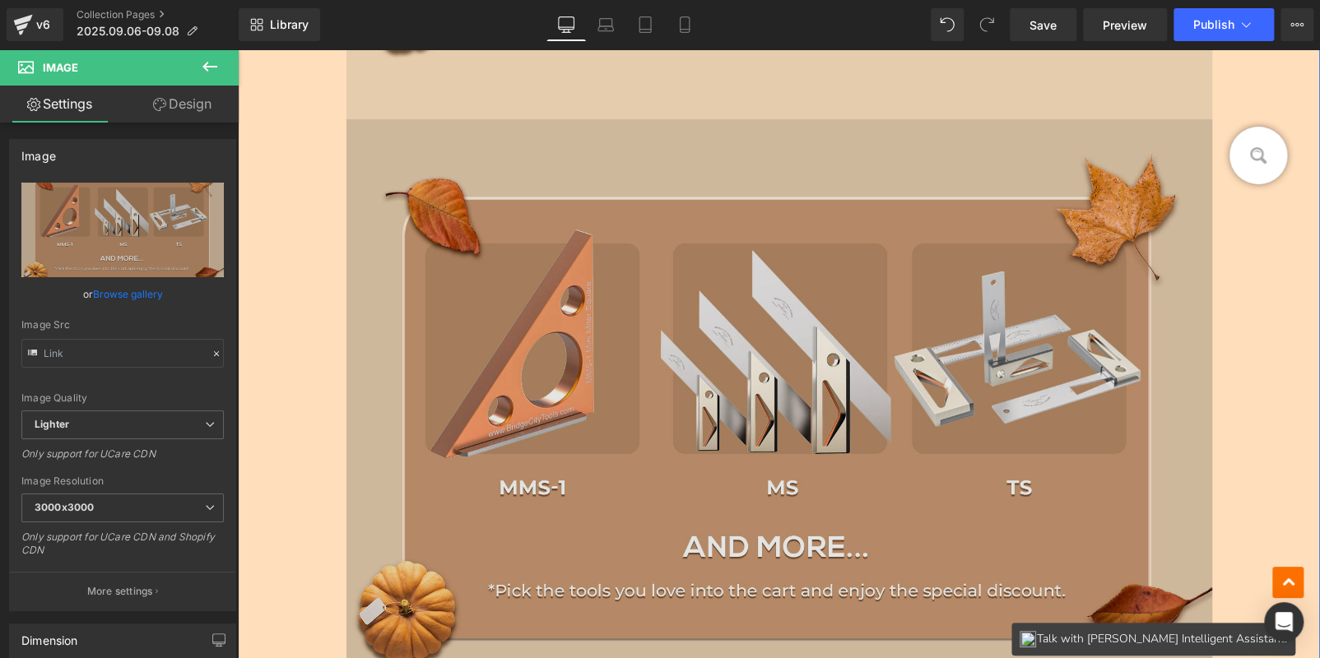
click at [607, 389] on img at bounding box center [779, 425] width 866 height 612
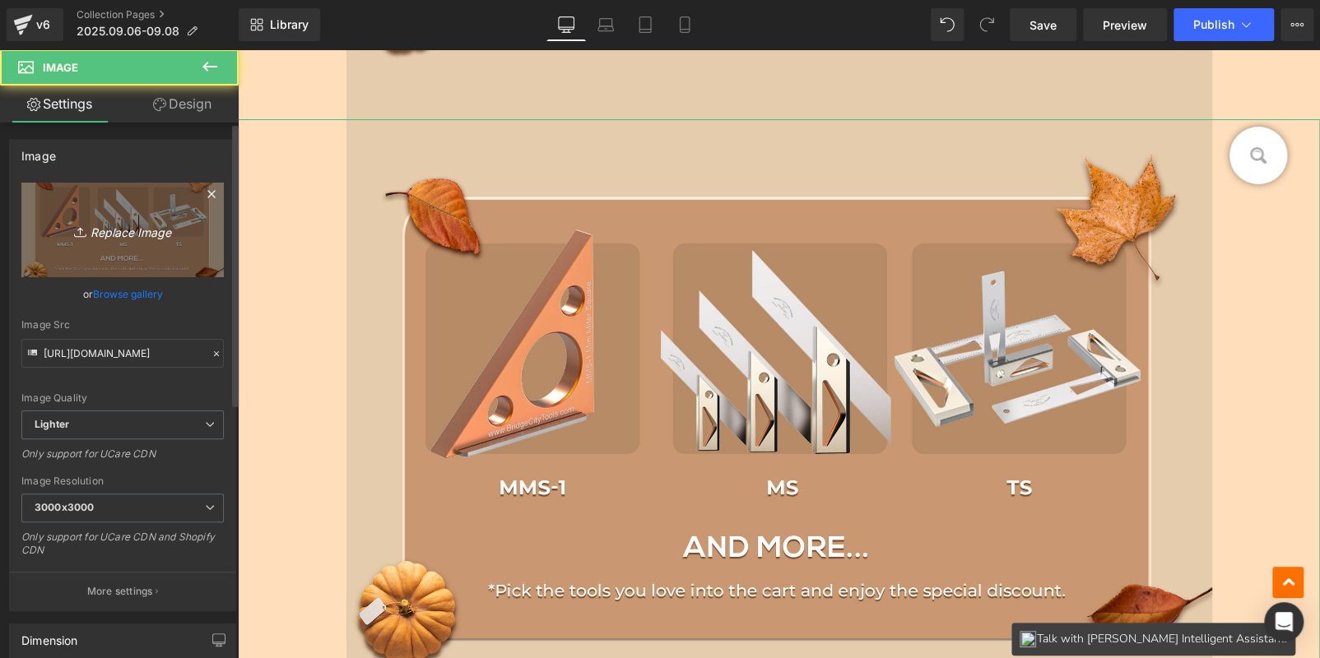
drag, startPoint x: 369, startPoint y: 340, endPoint x: 138, endPoint y: 215, distance: 262.2
click at [138, 215] on link "Replace Image" at bounding box center [122, 230] width 202 height 95
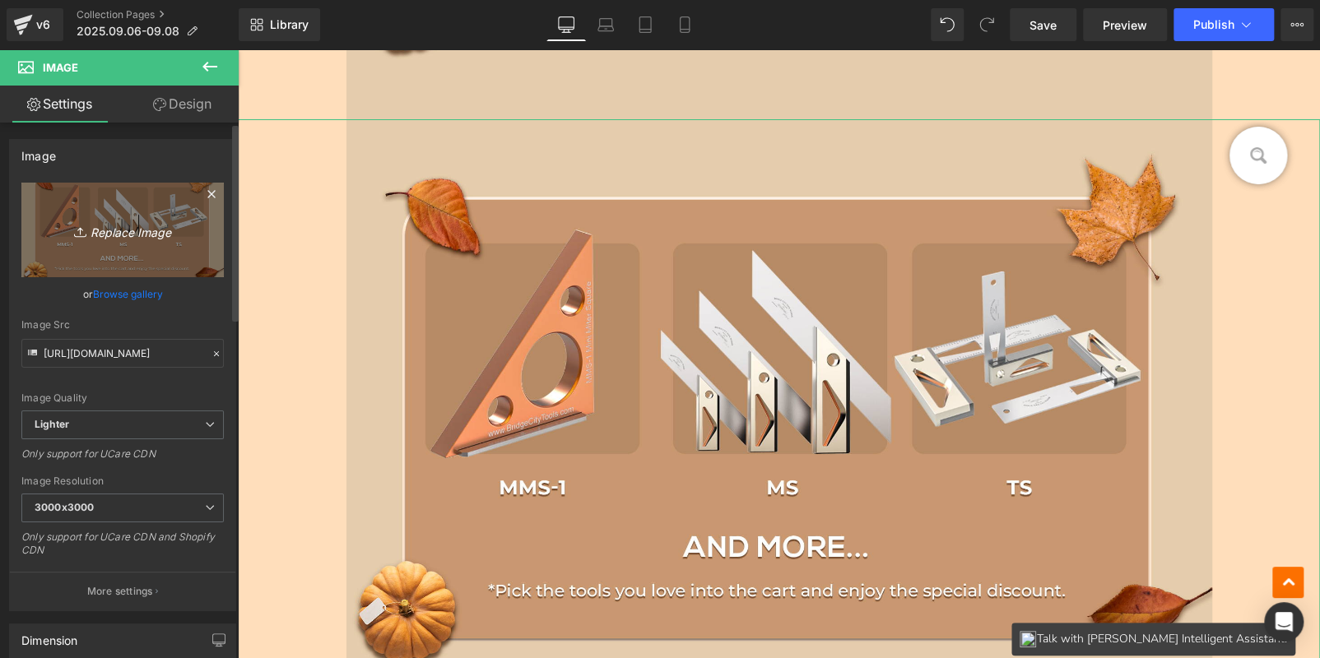
type input "C:\fakepath\3.png"
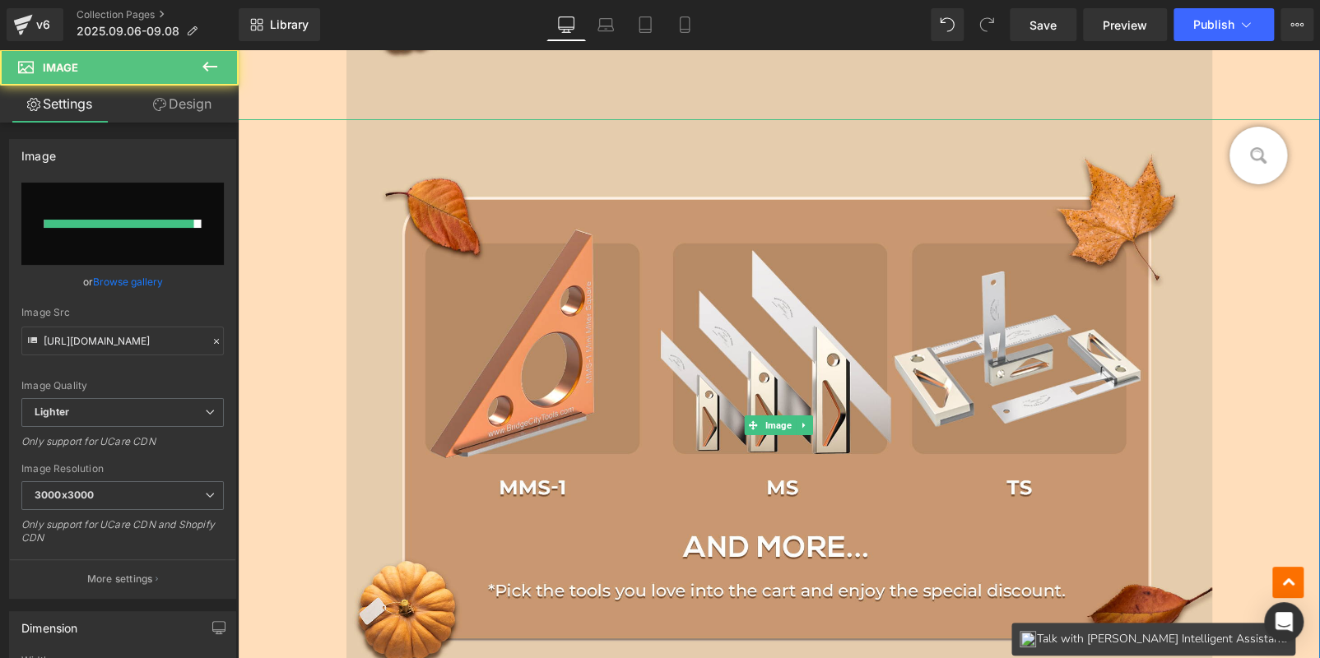
click at [316, 264] on div at bounding box center [779, 425] width 1082 height 612
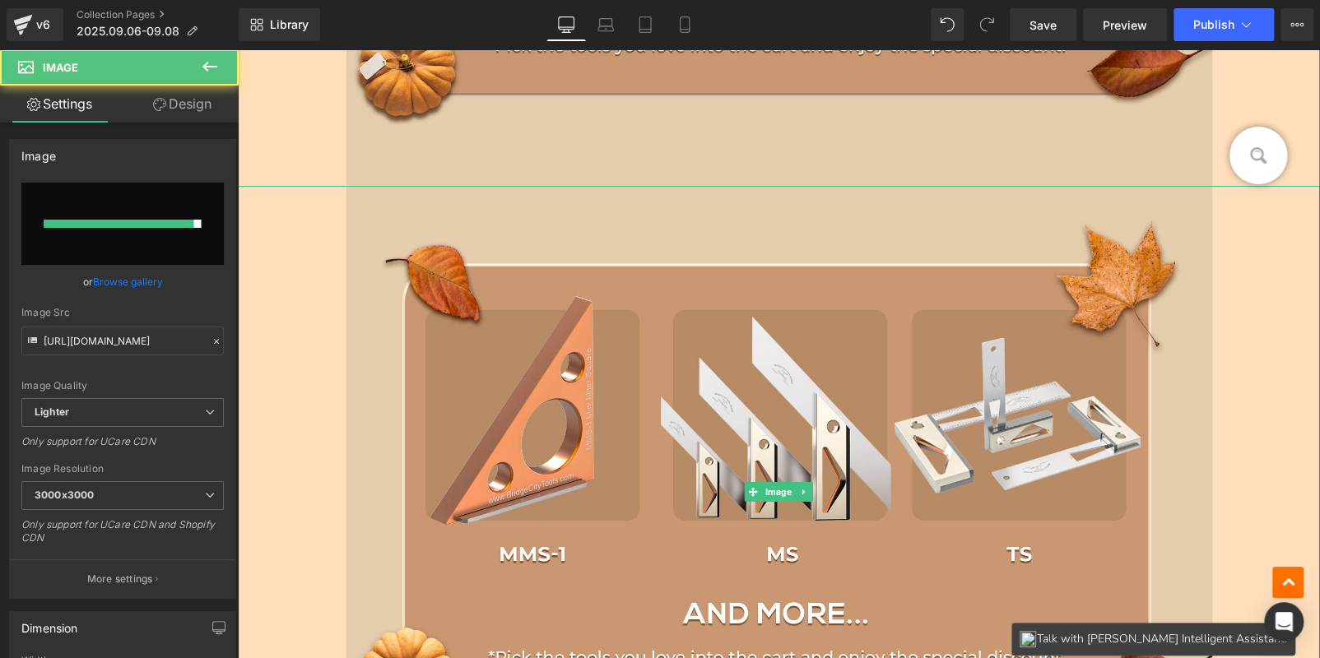
scroll to position [3081, 0]
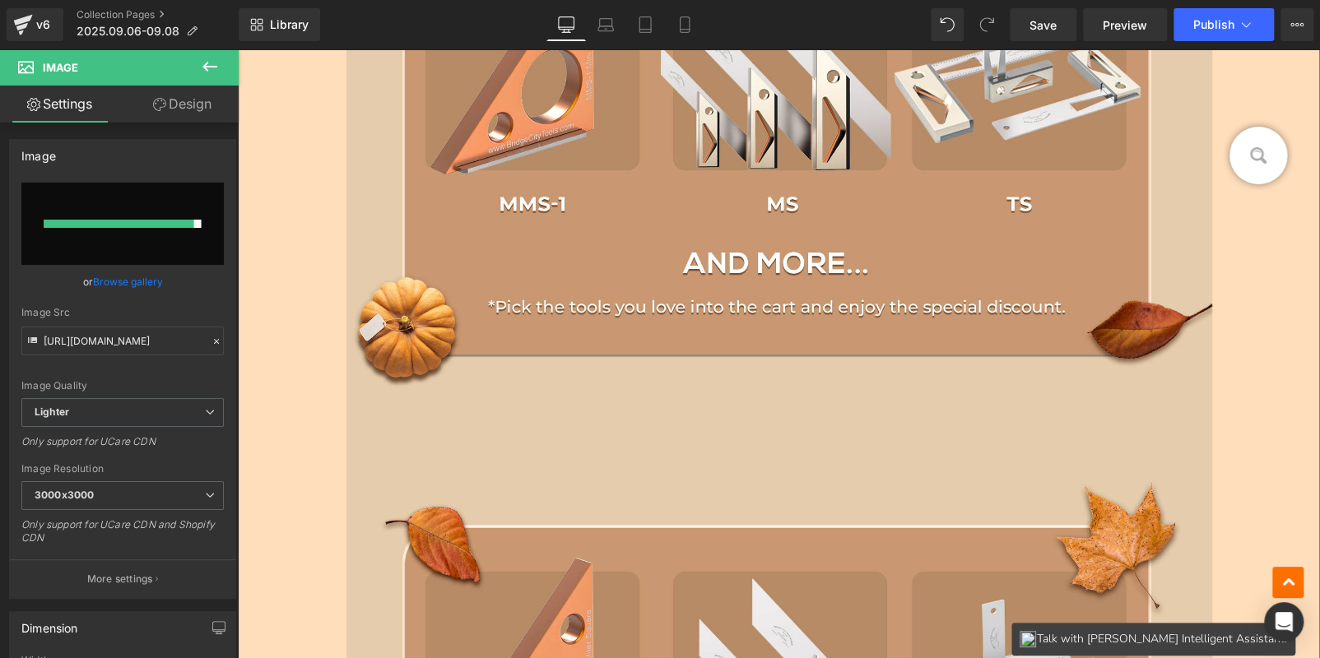
click at [301, 193] on div at bounding box center [779, 142] width 1082 height 612
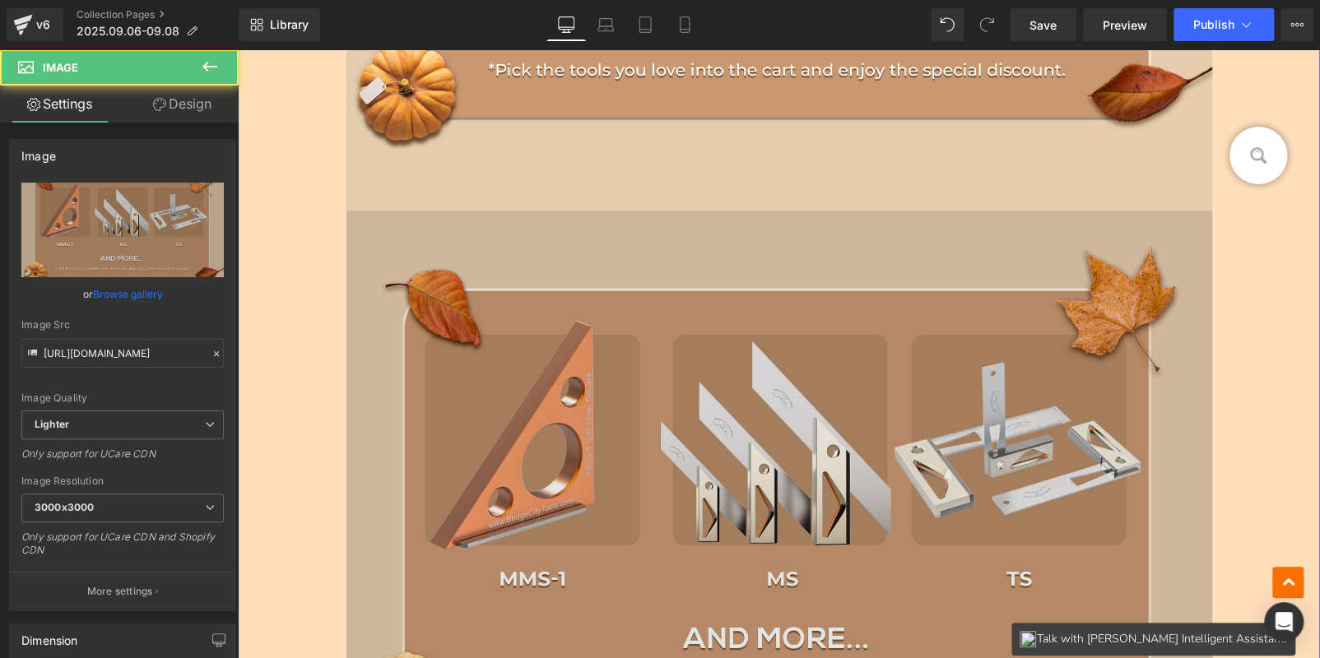
scroll to position [3410, 0]
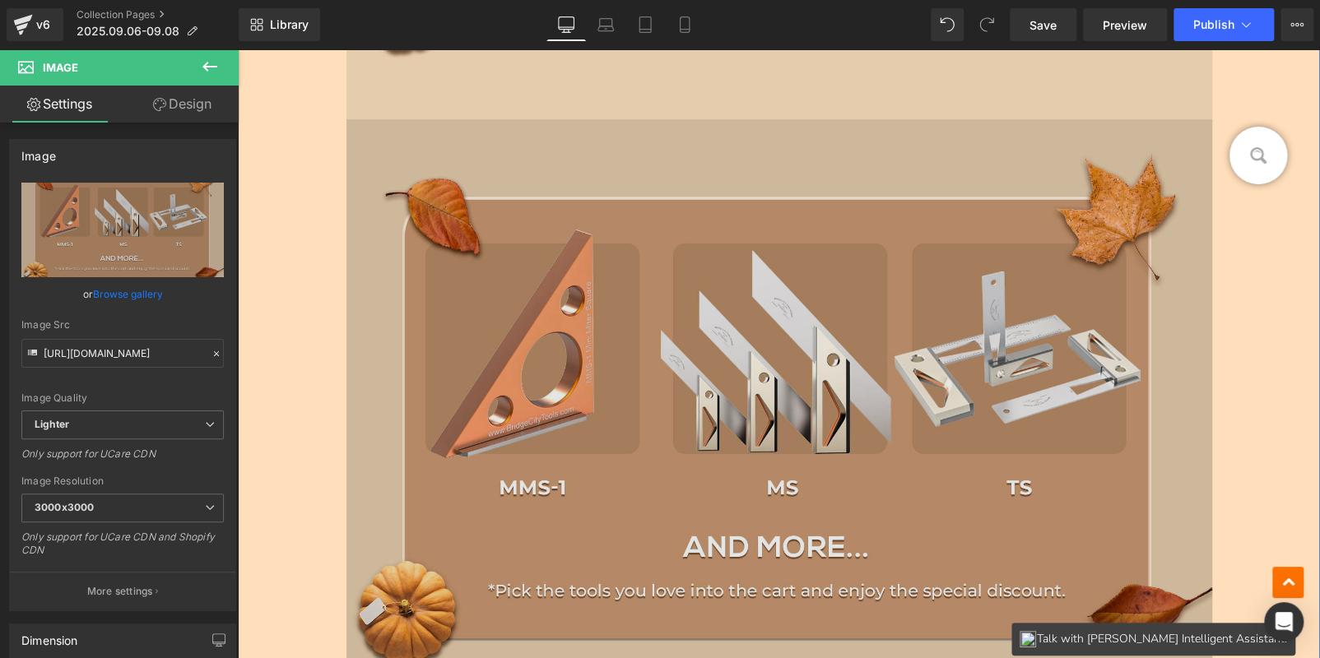
drag, startPoint x: 542, startPoint y: 370, endPoint x: 239, endPoint y: 242, distance: 329.7
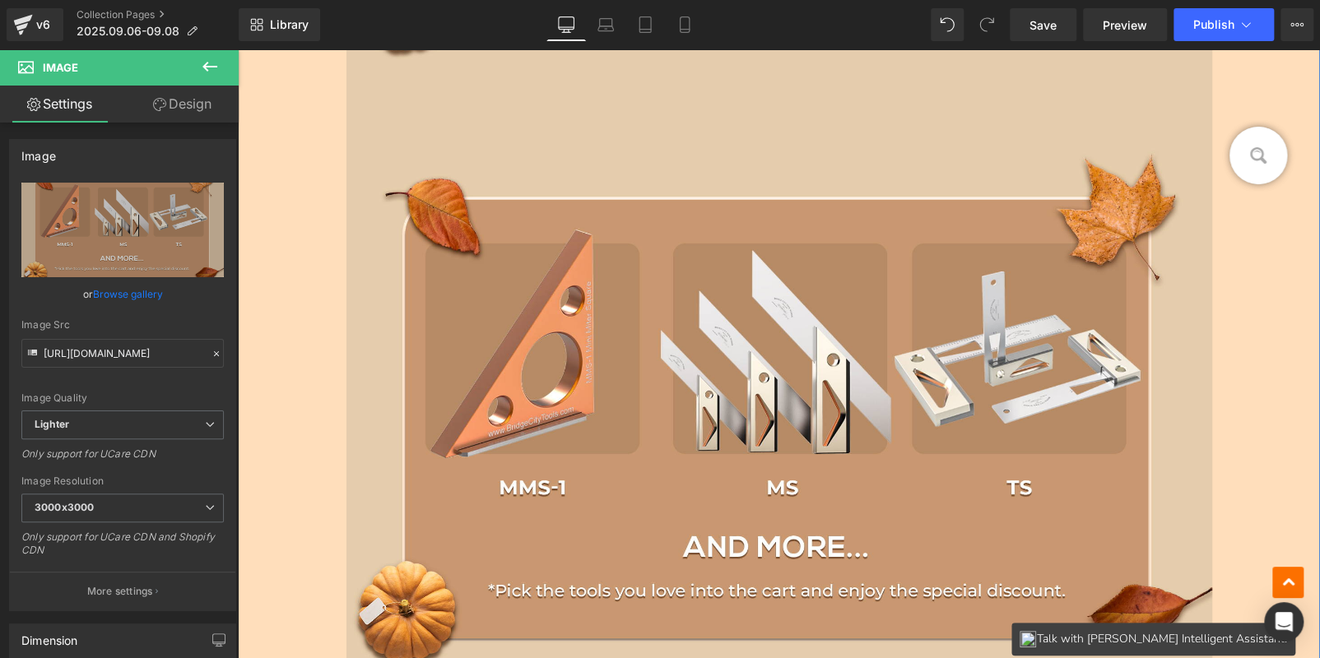
click at [542, 370] on img at bounding box center [779, 425] width 866 height 612
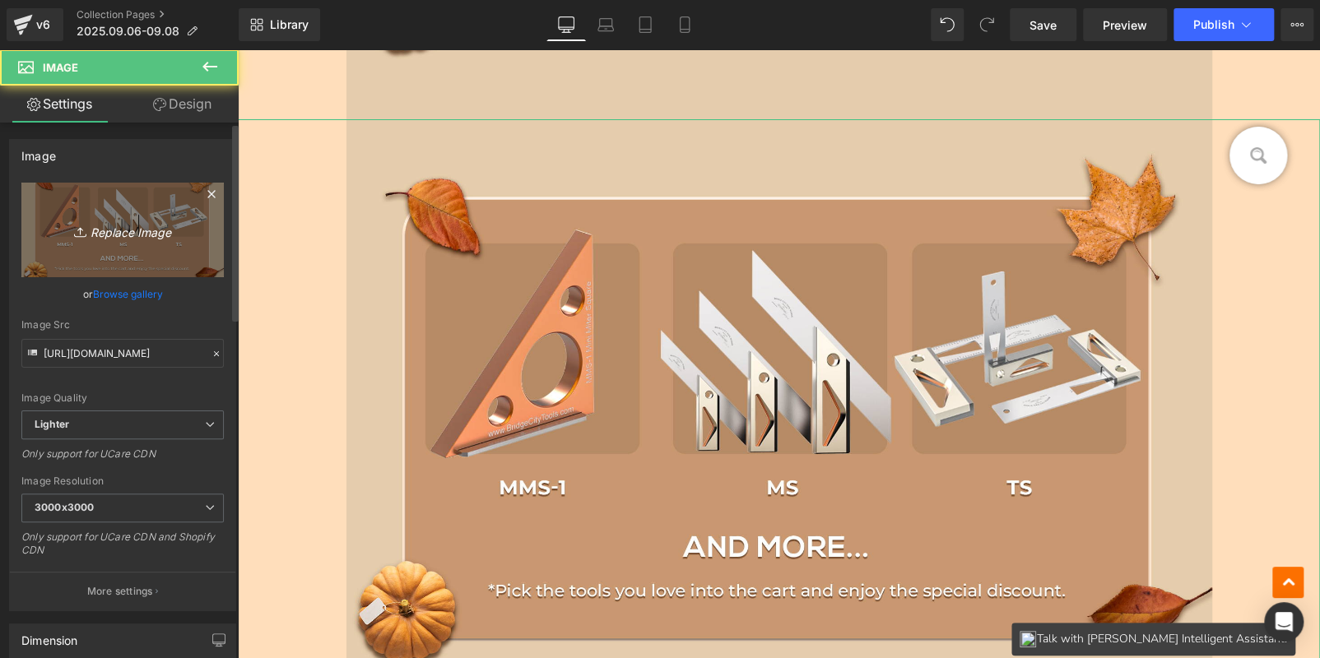
click at [170, 235] on icon "Replace Image" at bounding box center [123, 230] width 132 height 21
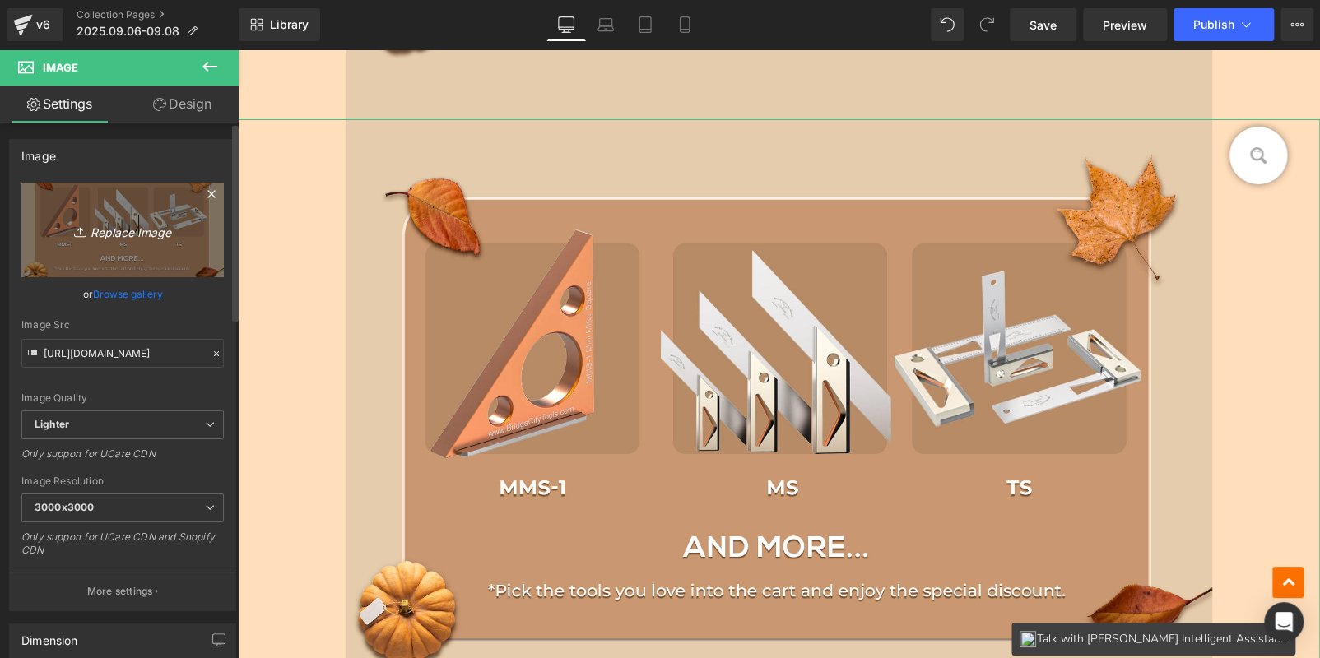
type input "C:\fakepath\3.png"
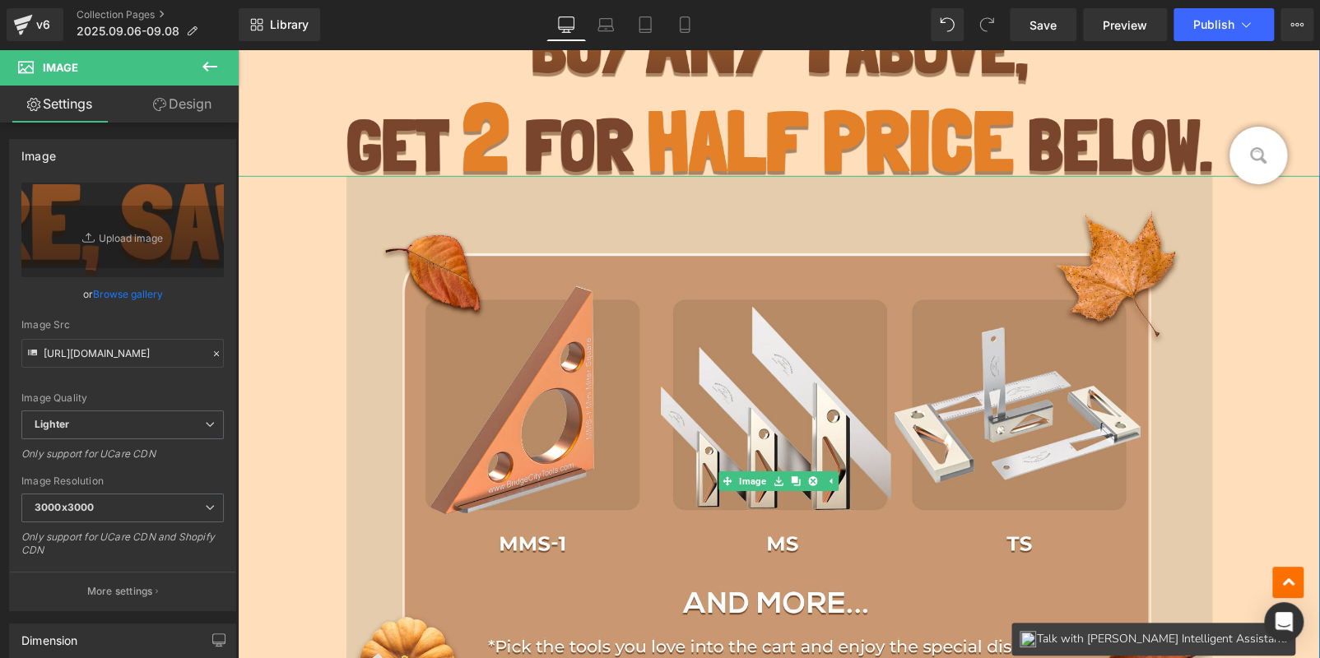
scroll to position [2669, 0]
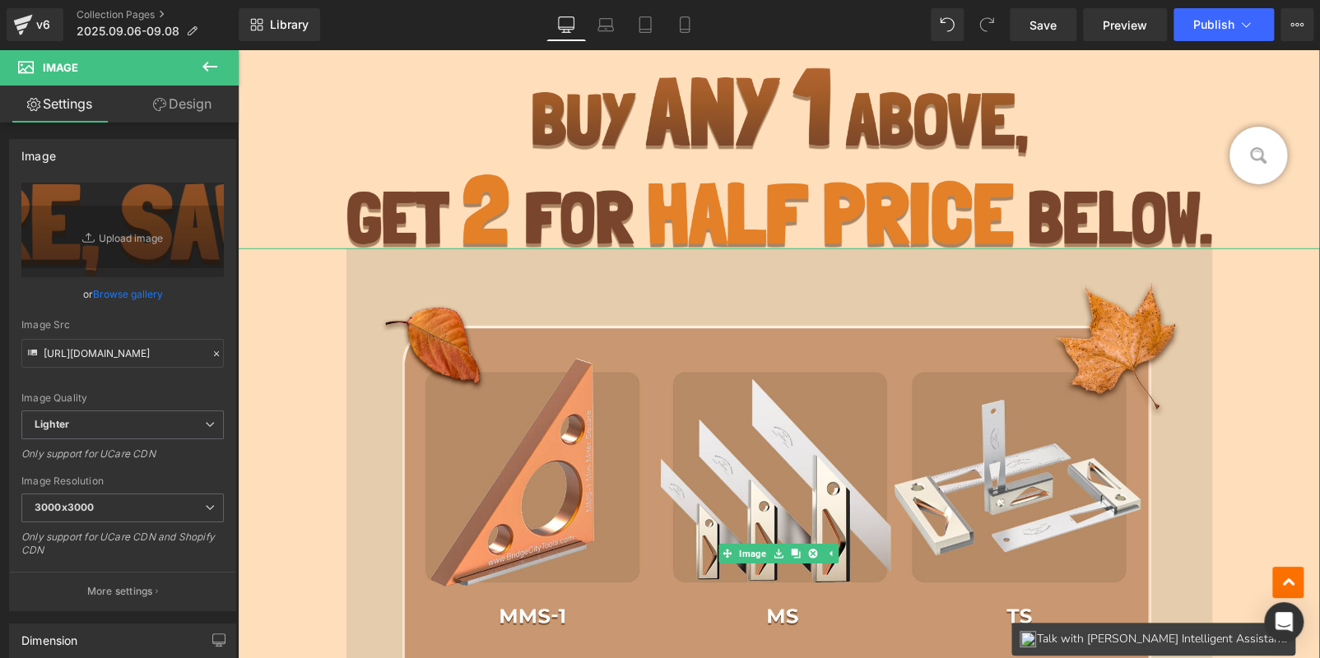
click at [610, 367] on img at bounding box center [779, 555] width 866 height 612
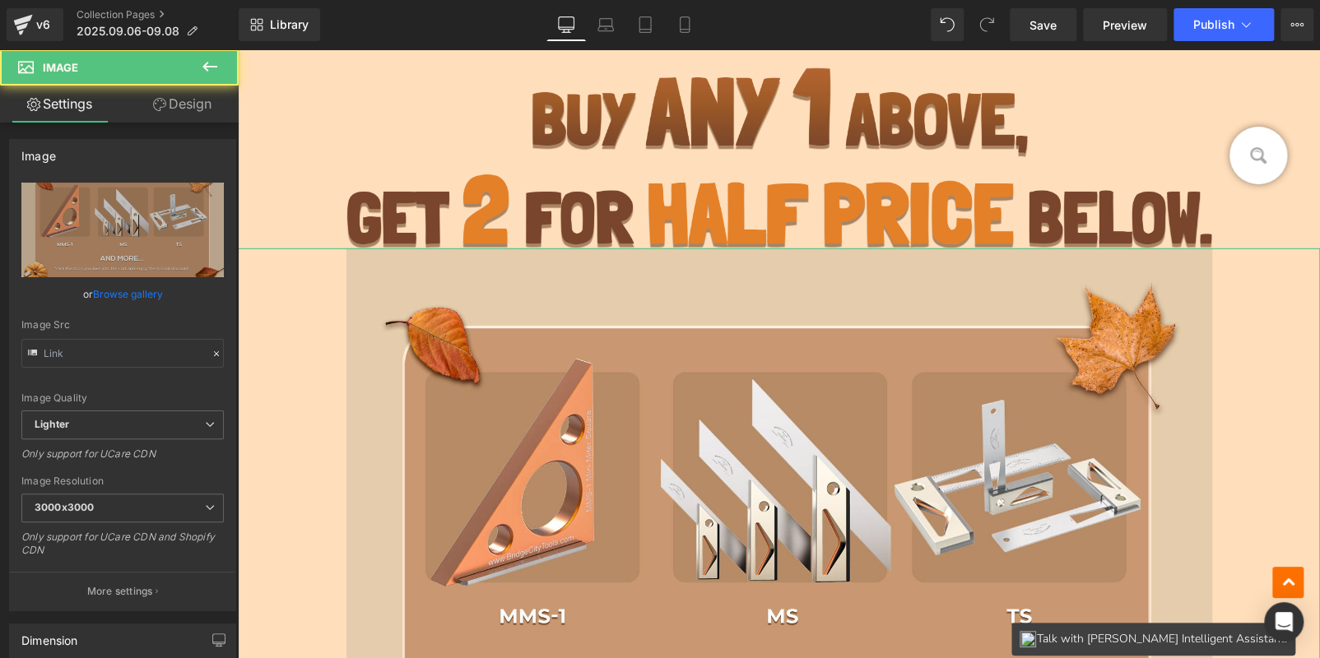
click at [198, 102] on link "Design" at bounding box center [182, 104] width 119 height 37
click at [0, 0] on div "Spacing" at bounding box center [0, 0] width 0 height 0
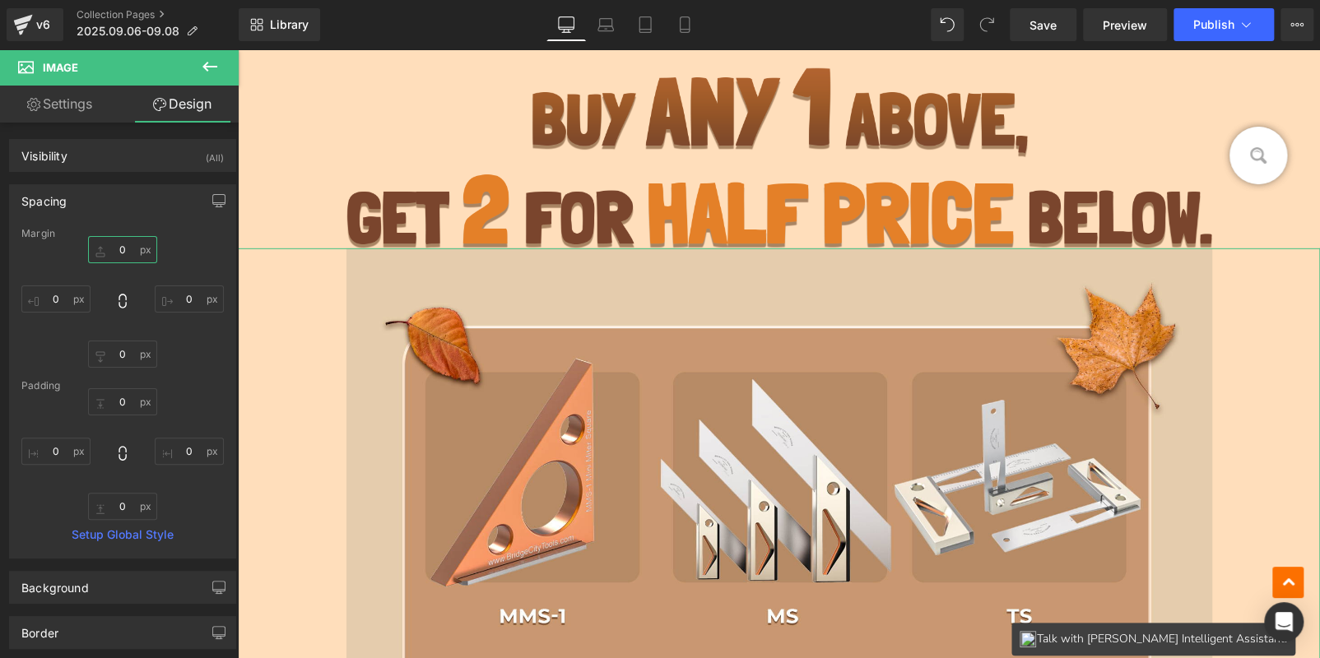
click at [125, 252] on input "text" at bounding box center [122, 249] width 69 height 27
type input "20"
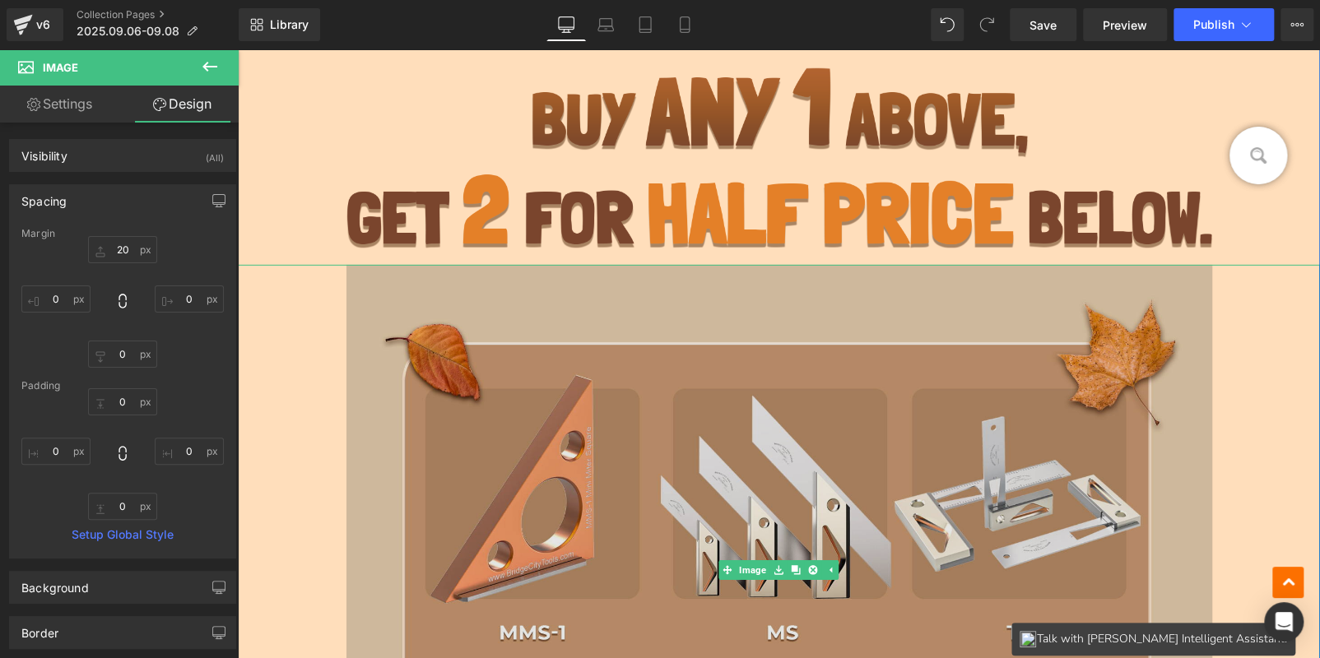
drag, startPoint x: 1061, startPoint y: 451, endPoint x: 887, endPoint y: 372, distance: 190.8
click at [1059, 450] on img at bounding box center [779, 571] width 866 height 612
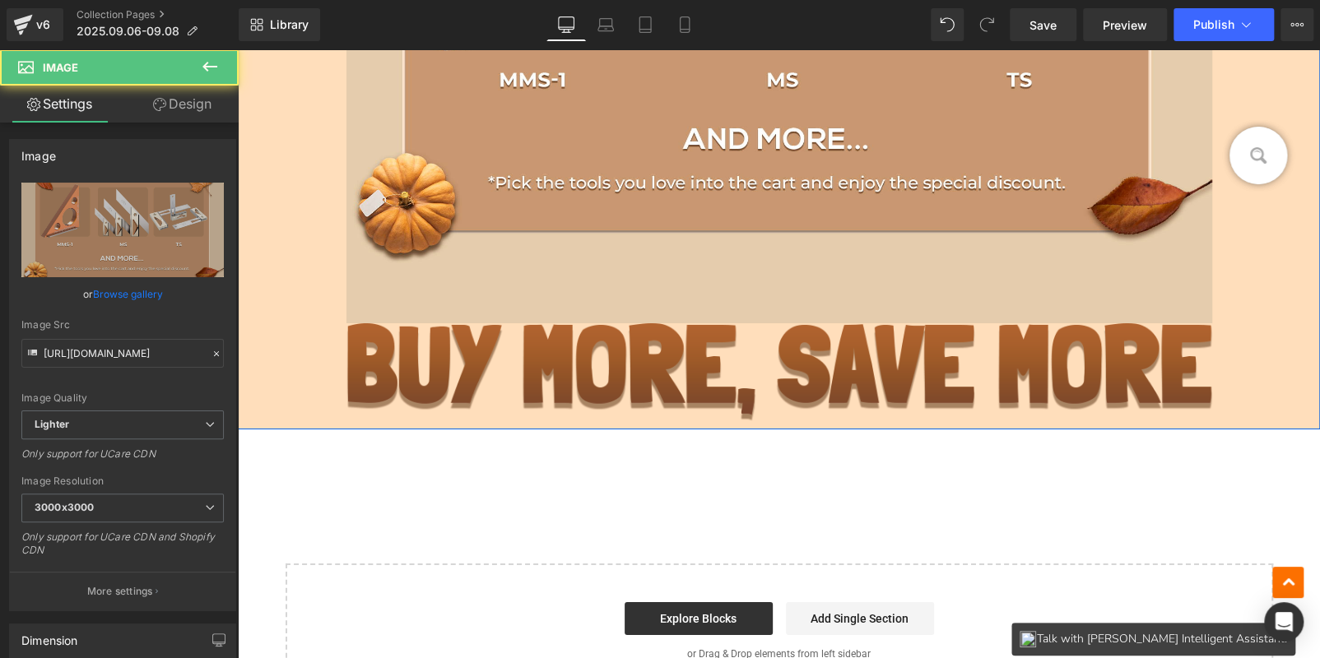
scroll to position [3245, 0]
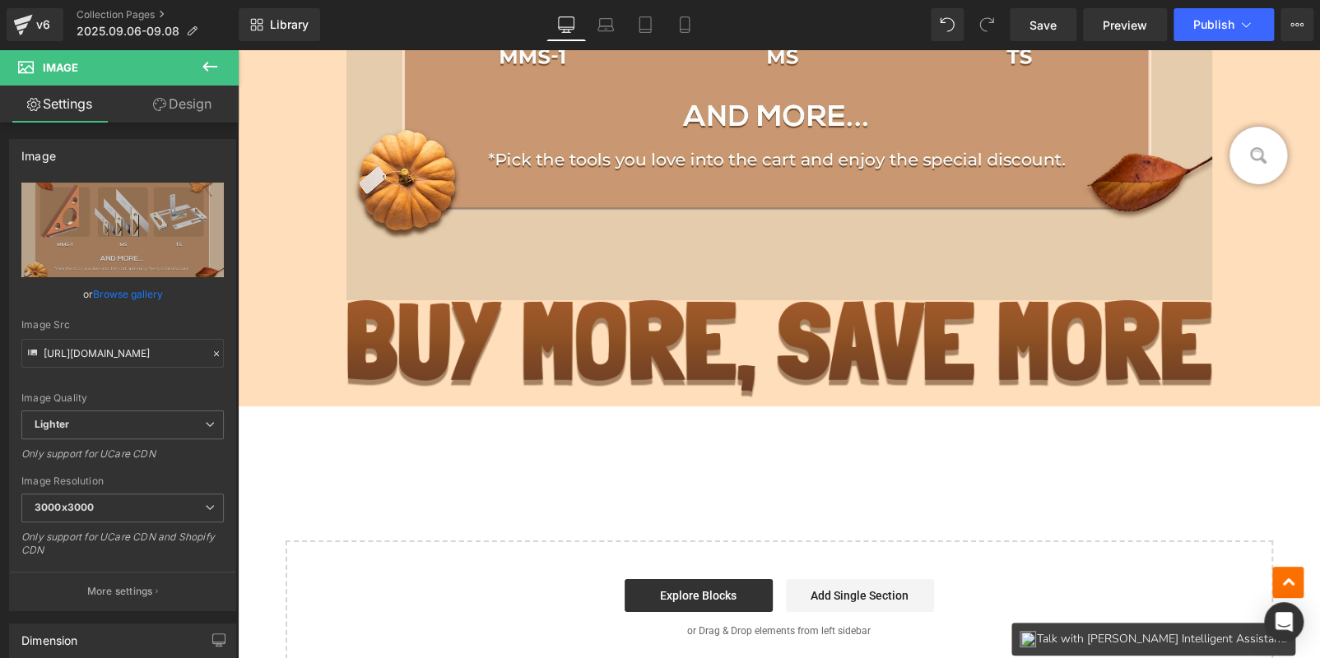
click at [674, 338] on img at bounding box center [779, 348] width 866 height 97
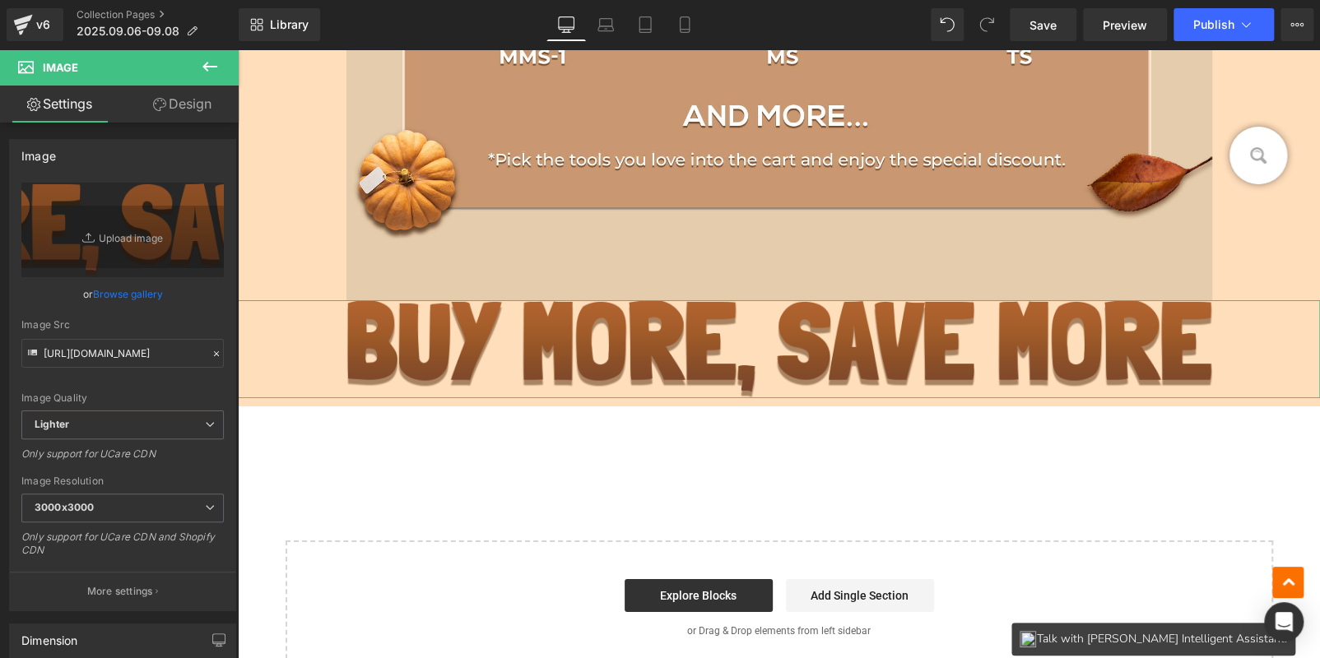
click at [195, 114] on link "Design" at bounding box center [182, 104] width 119 height 37
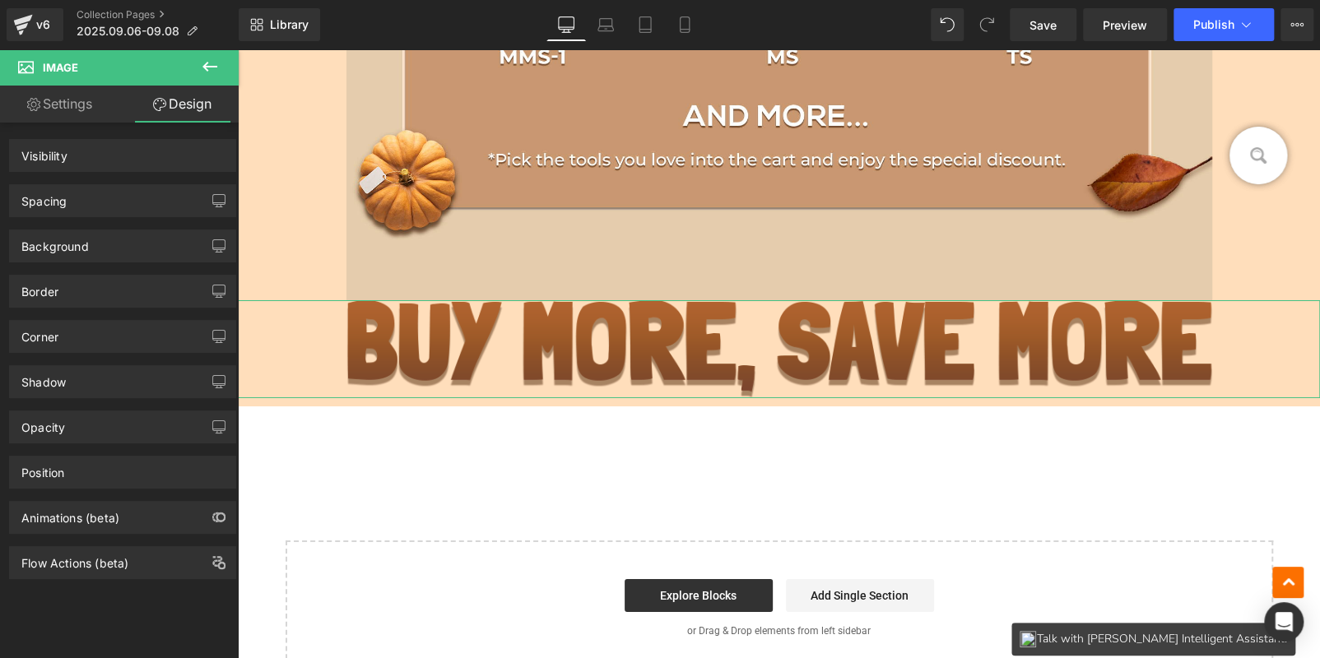
click at [133, 202] on div "Spacing" at bounding box center [123, 200] width 226 height 31
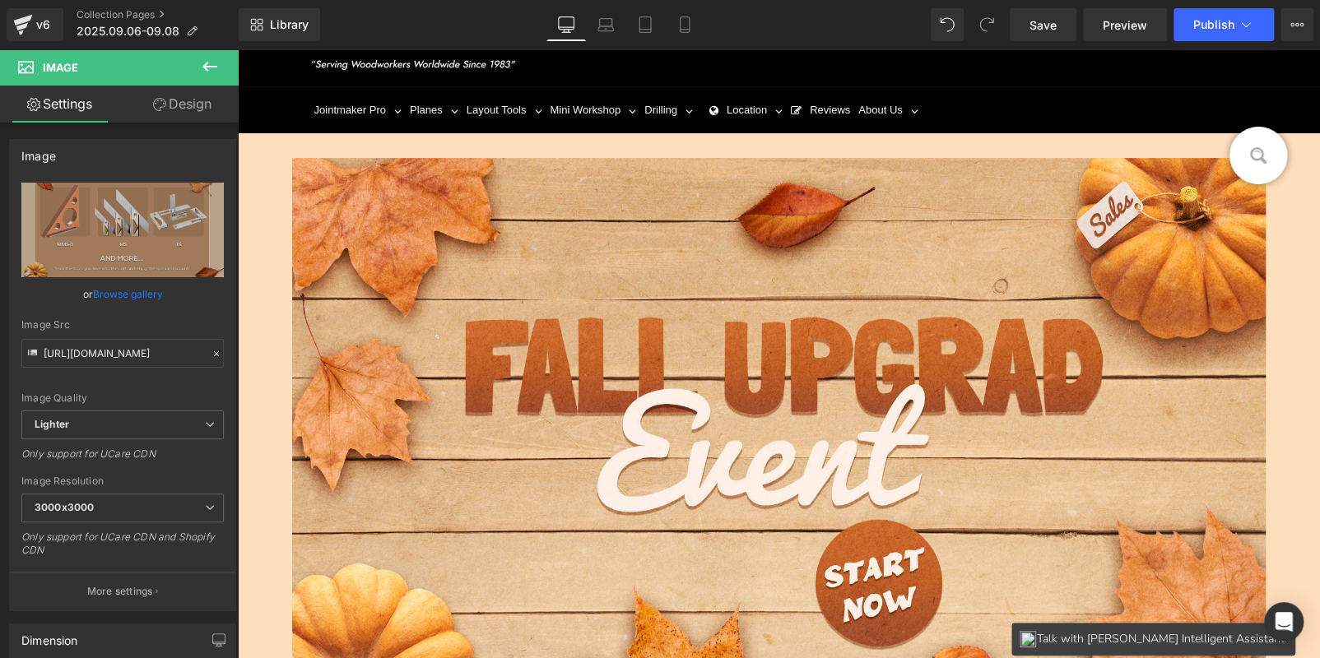
scroll to position [0, 0]
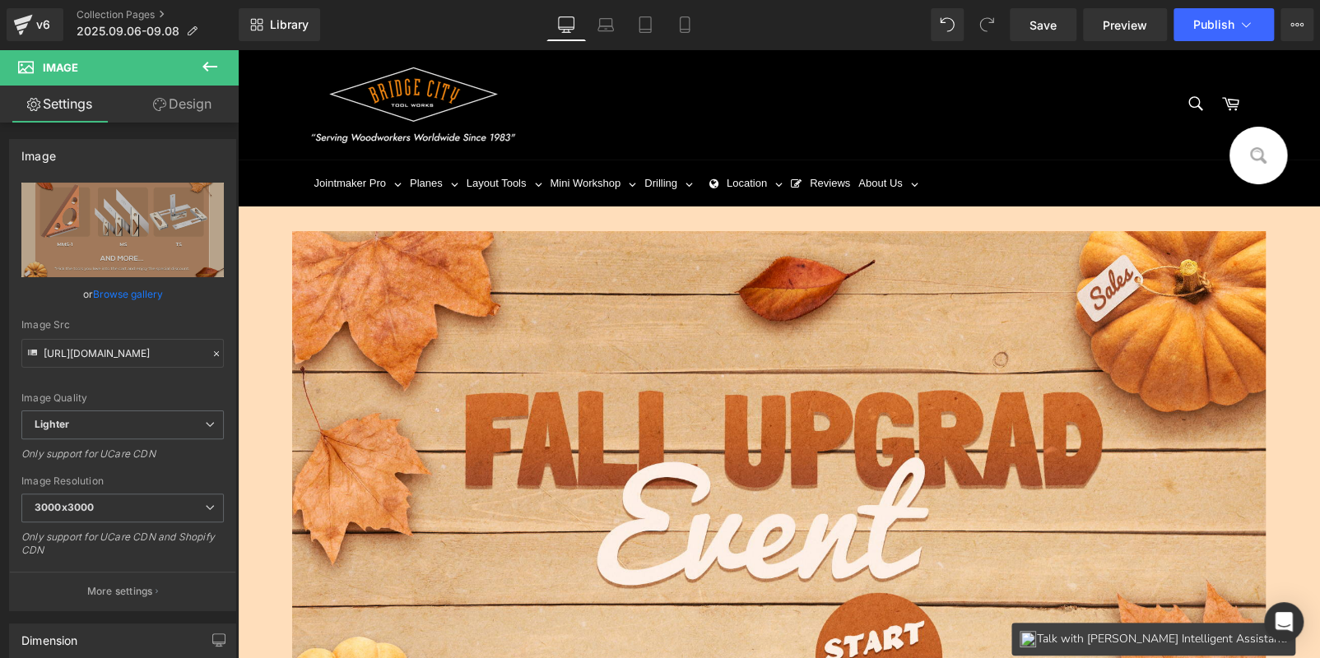
click at [255, 248] on div at bounding box center [779, 534] width 1082 height 606
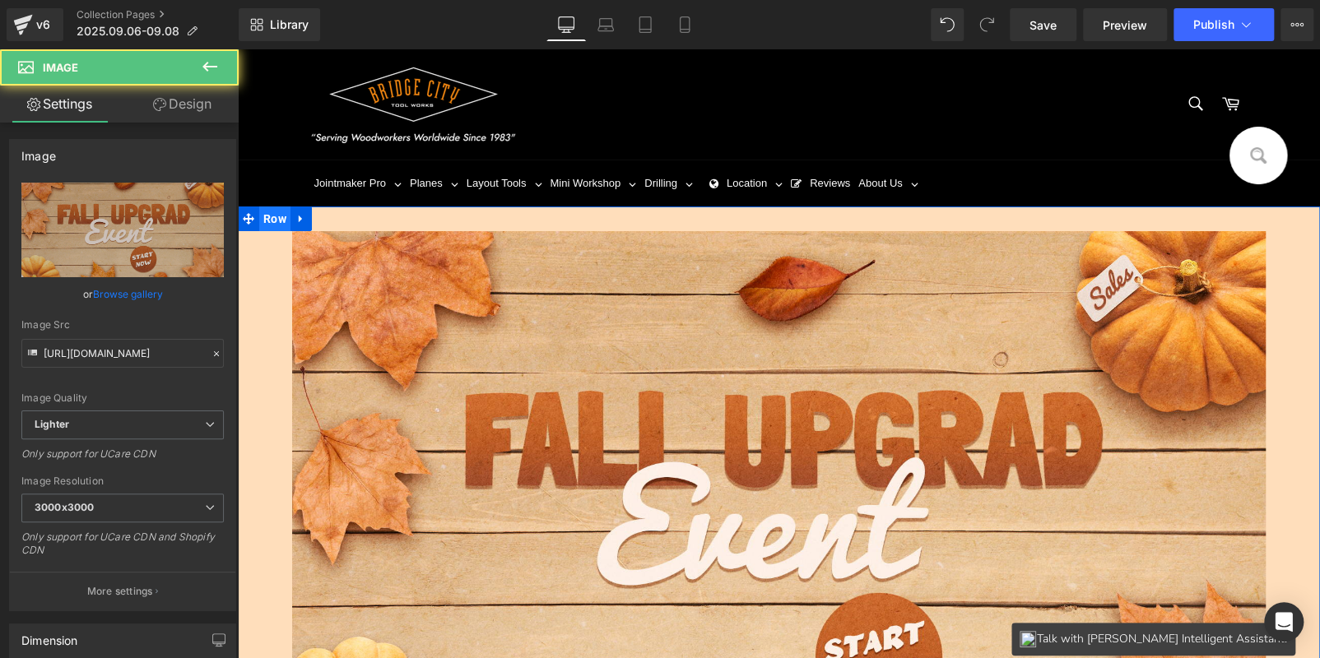
click at [259, 221] on span "Row" at bounding box center [274, 219] width 31 height 25
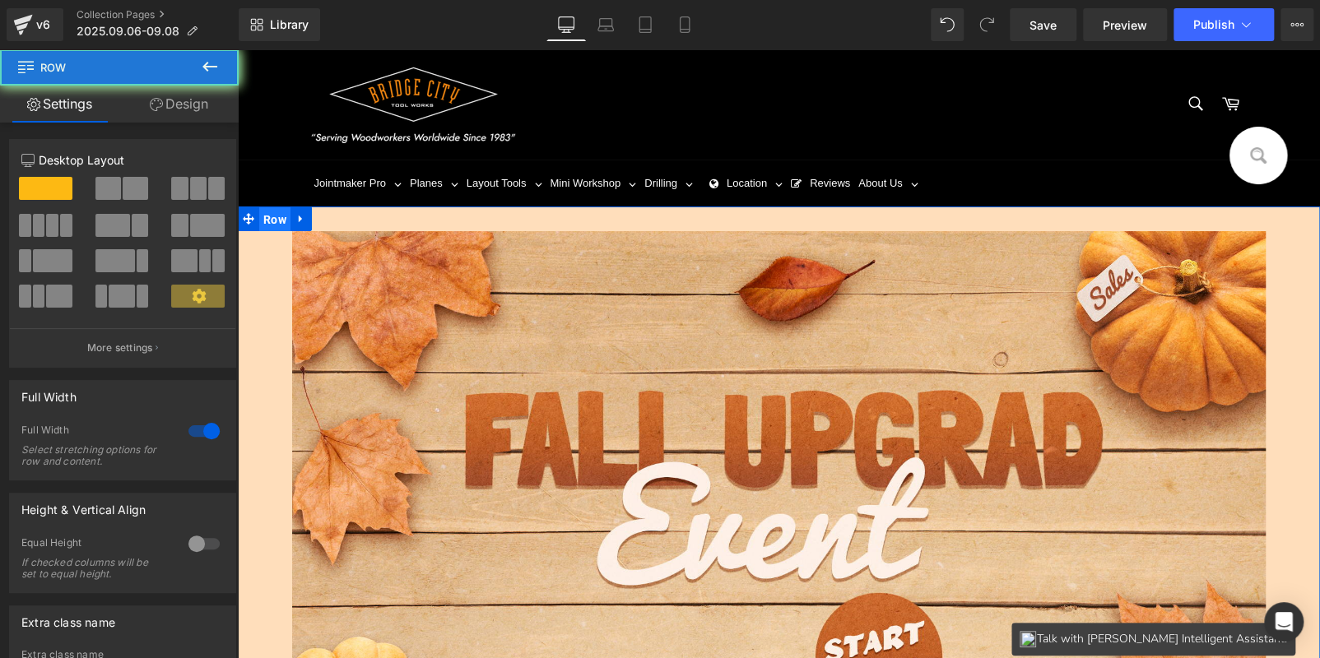
click at [189, 110] on link "Design" at bounding box center [178, 104] width 119 height 37
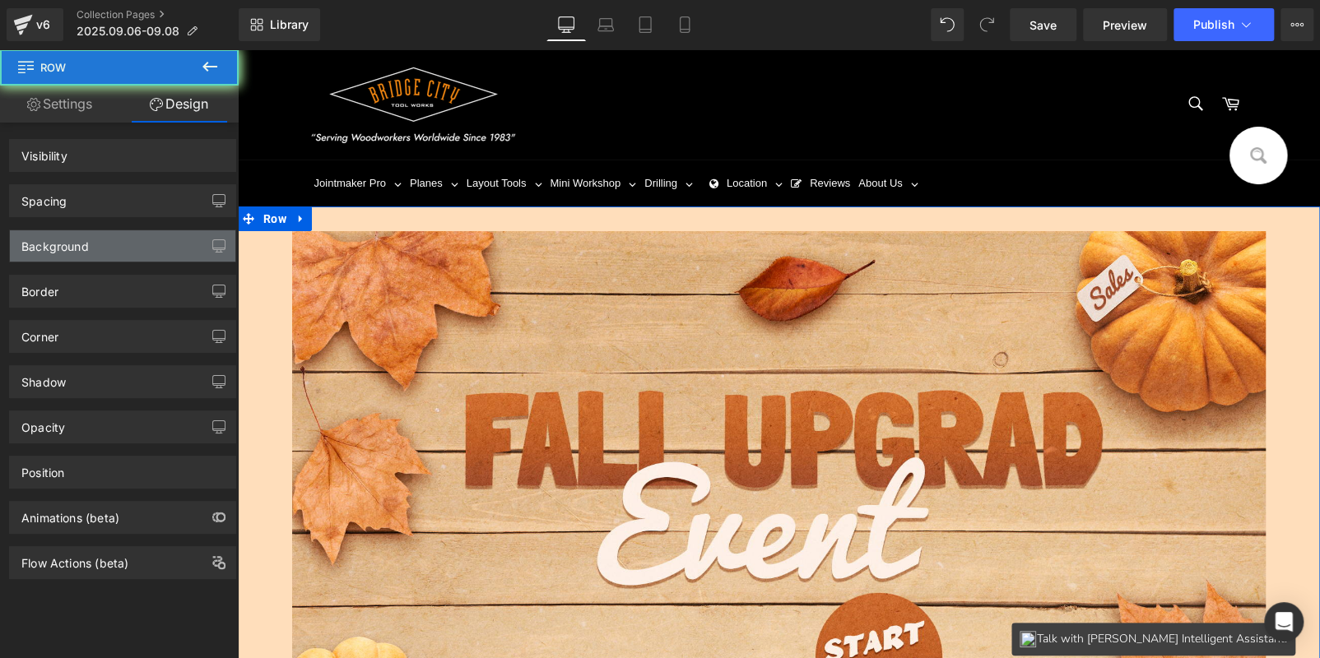
click at [134, 244] on div "Background" at bounding box center [123, 245] width 226 height 31
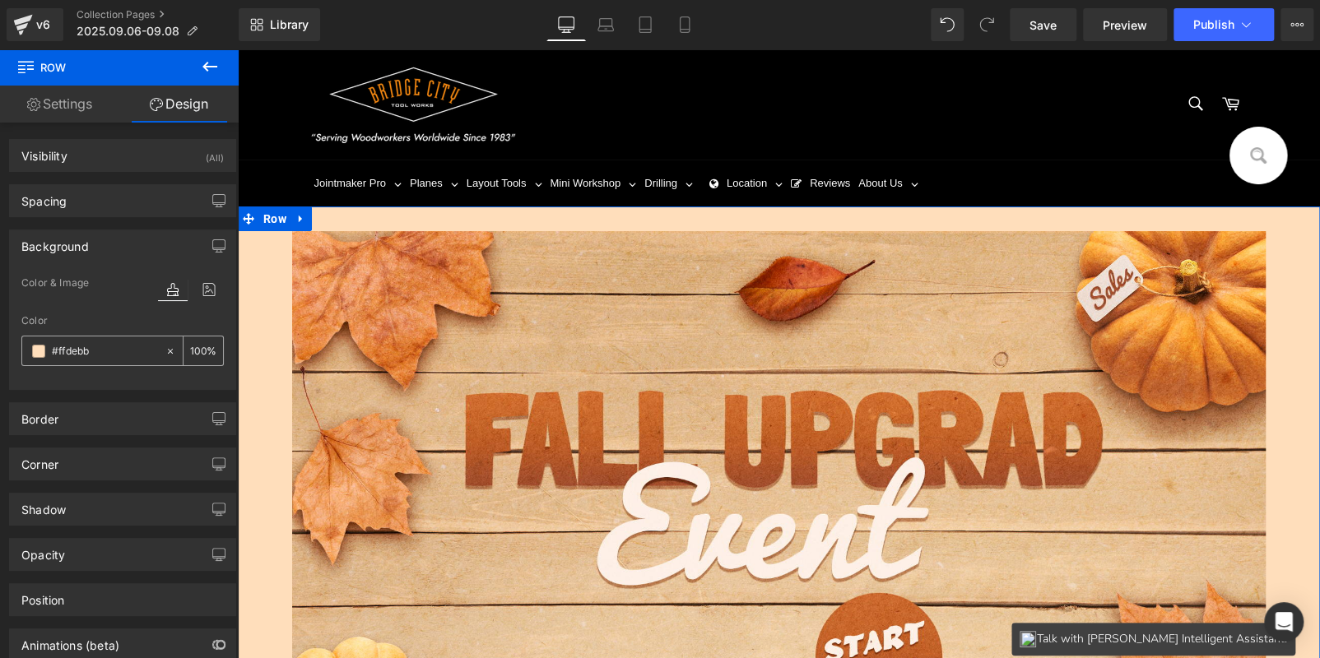
click at [116, 348] on input "text" at bounding box center [104, 351] width 105 height 18
paste input "deccac"
type input "deccac"
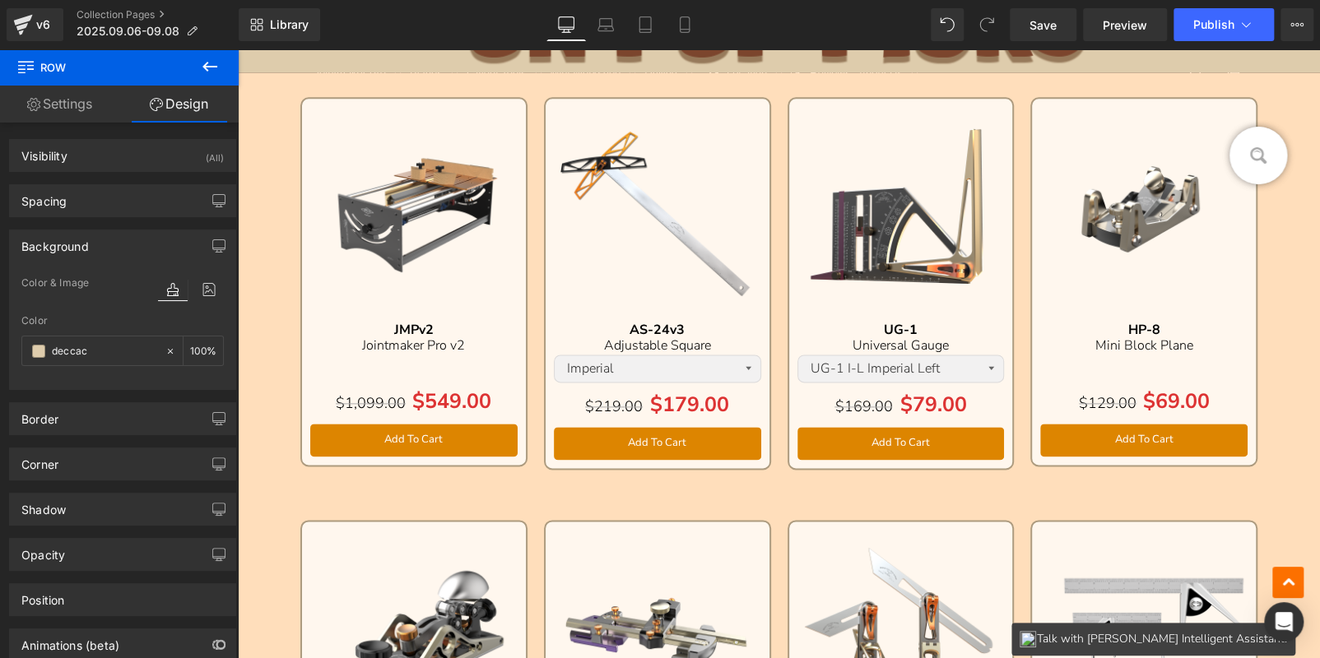
scroll to position [823, 0]
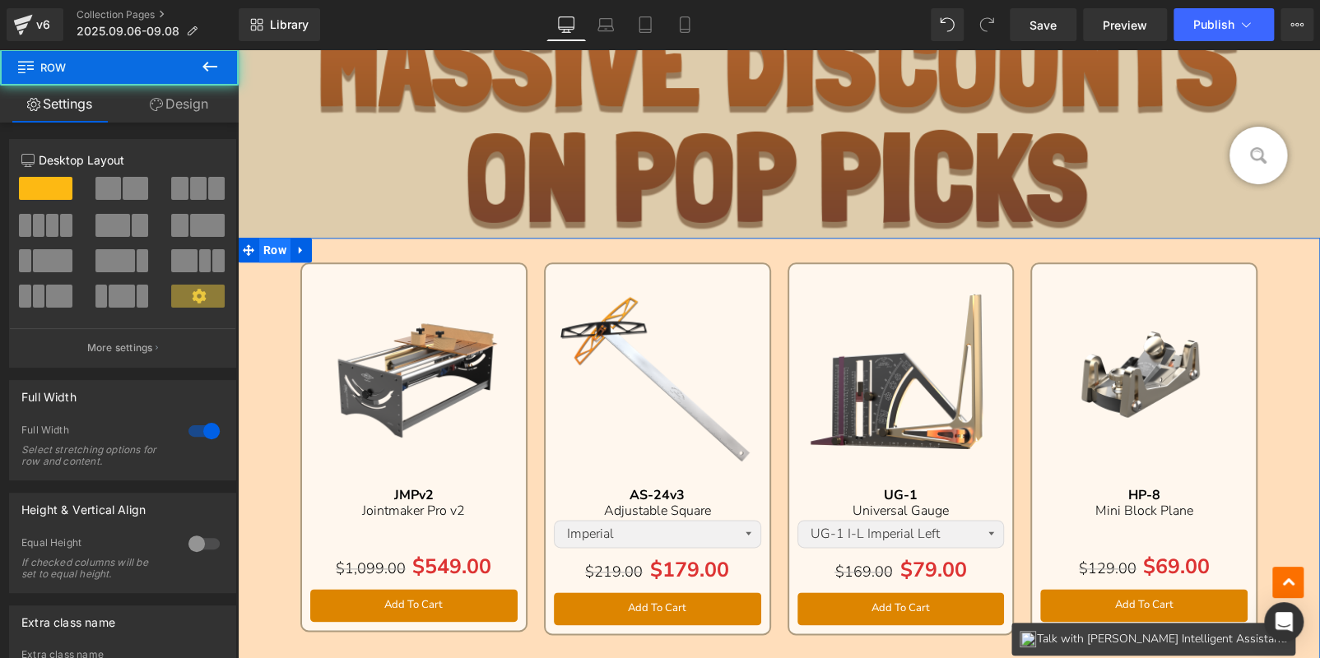
click at [262, 252] on span "Row" at bounding box center [274, 250] width 31 height 25
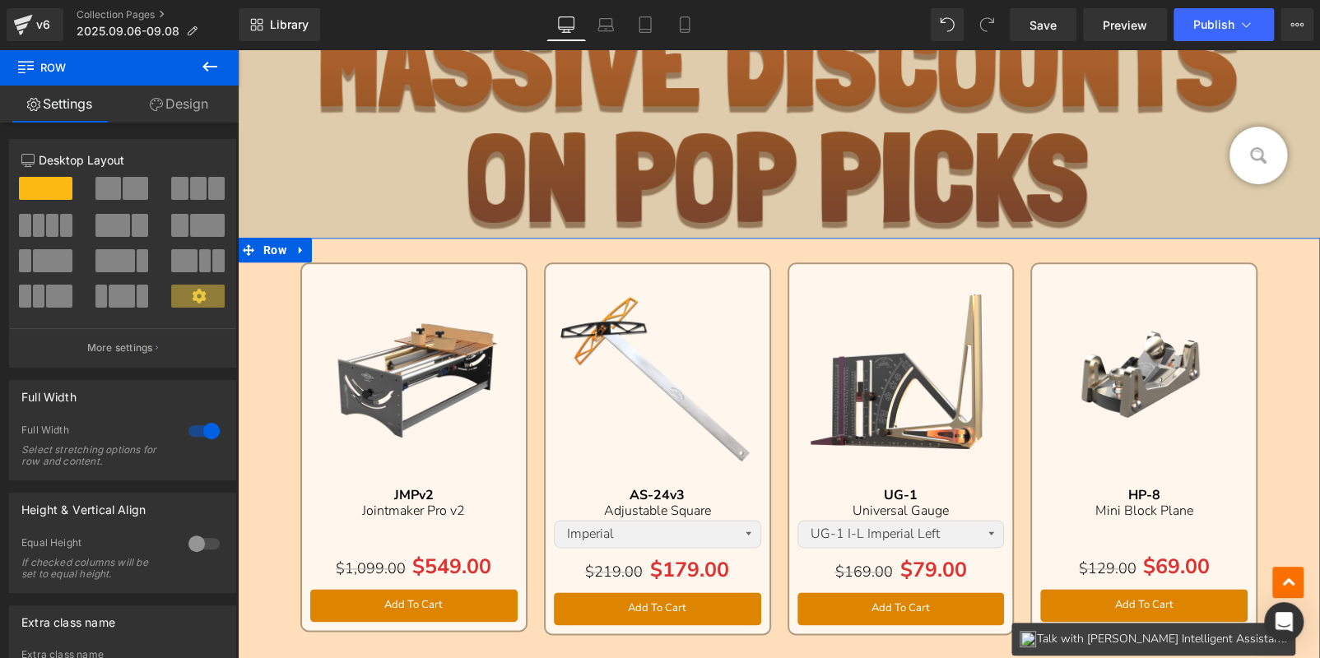
click at [168, 106] on link "Design" at bounding box center [178, 104] width 119 height 37
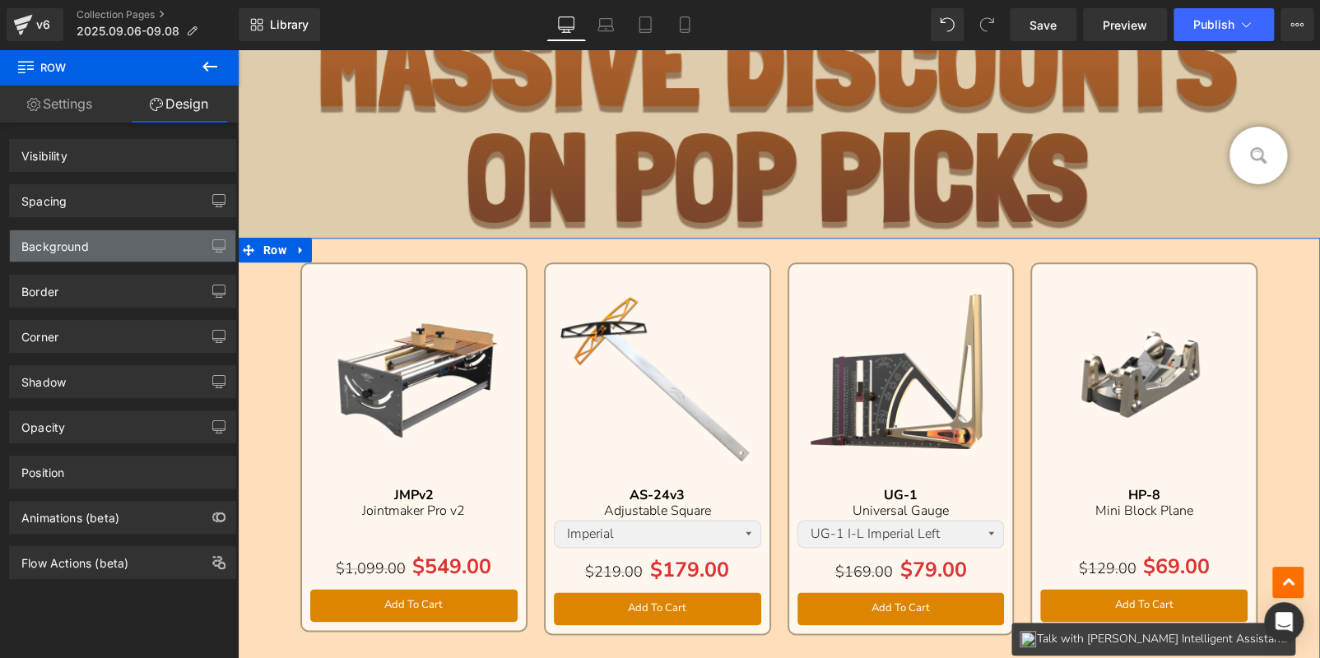
click at [123, 250] on div "Background" at bounding box center [123, 245] width 226 height 31
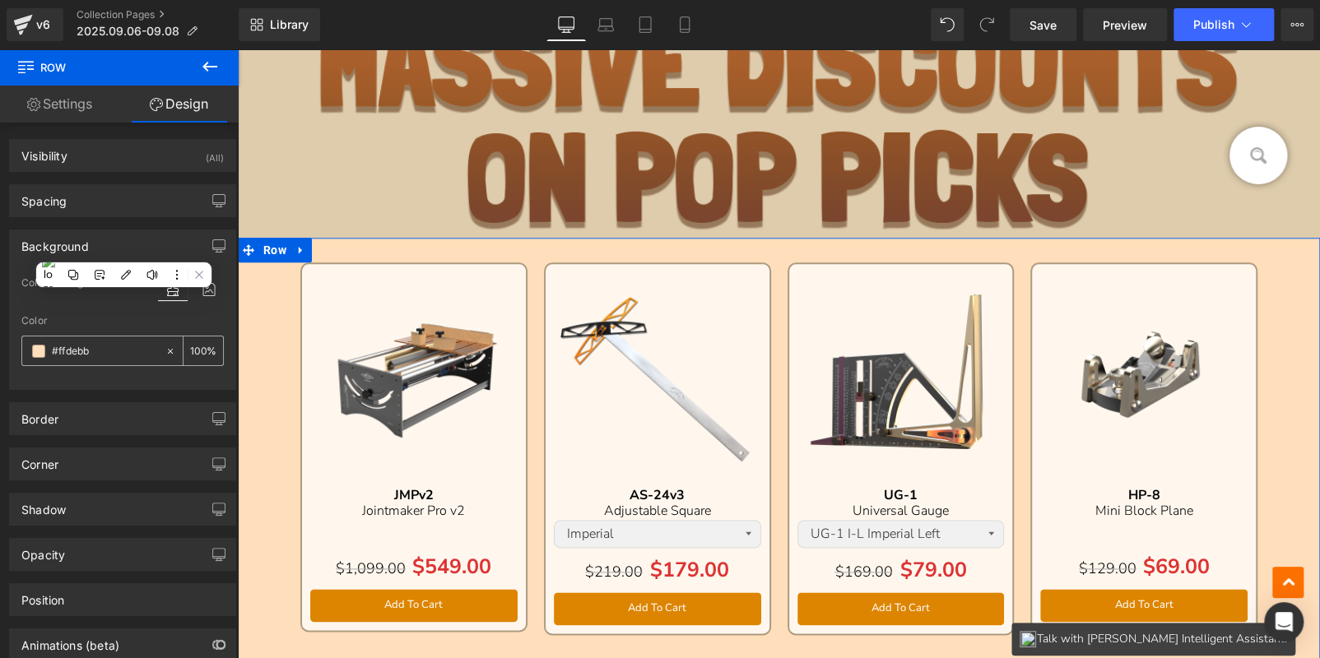
click at [110, 357] on input "text" at bounding box center [104, 351] width 105 height 18
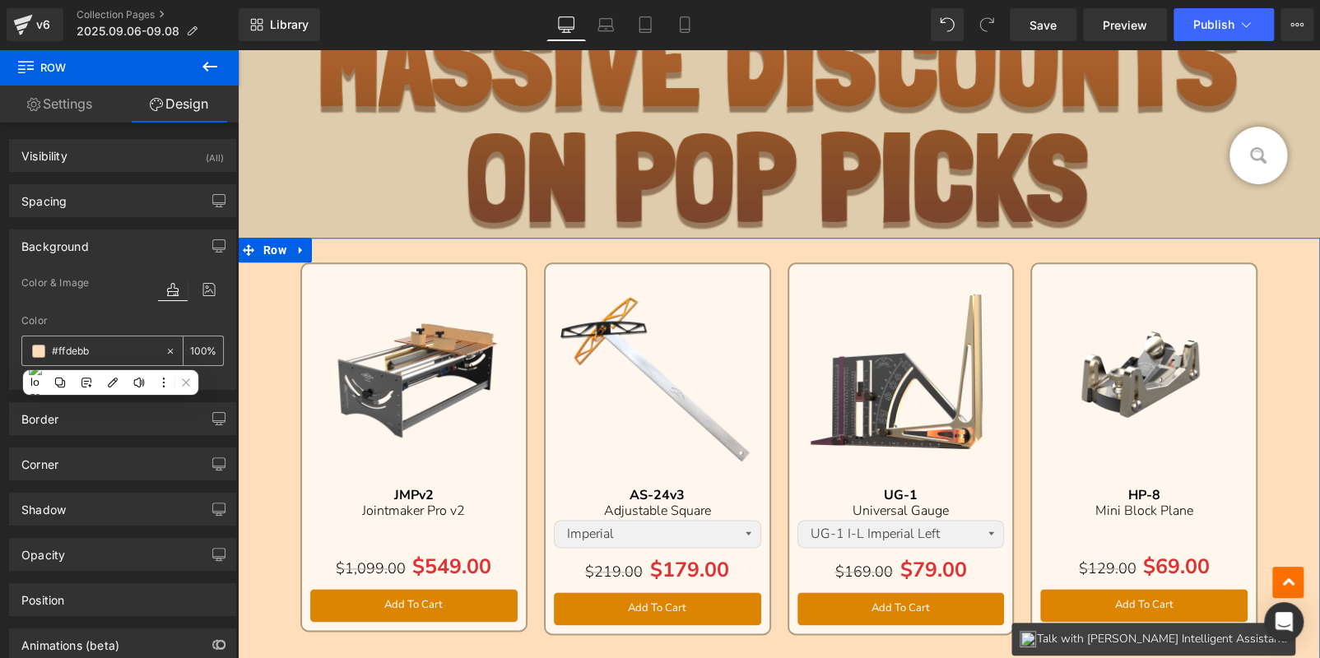
paste input "deccac"
type input "deccac"
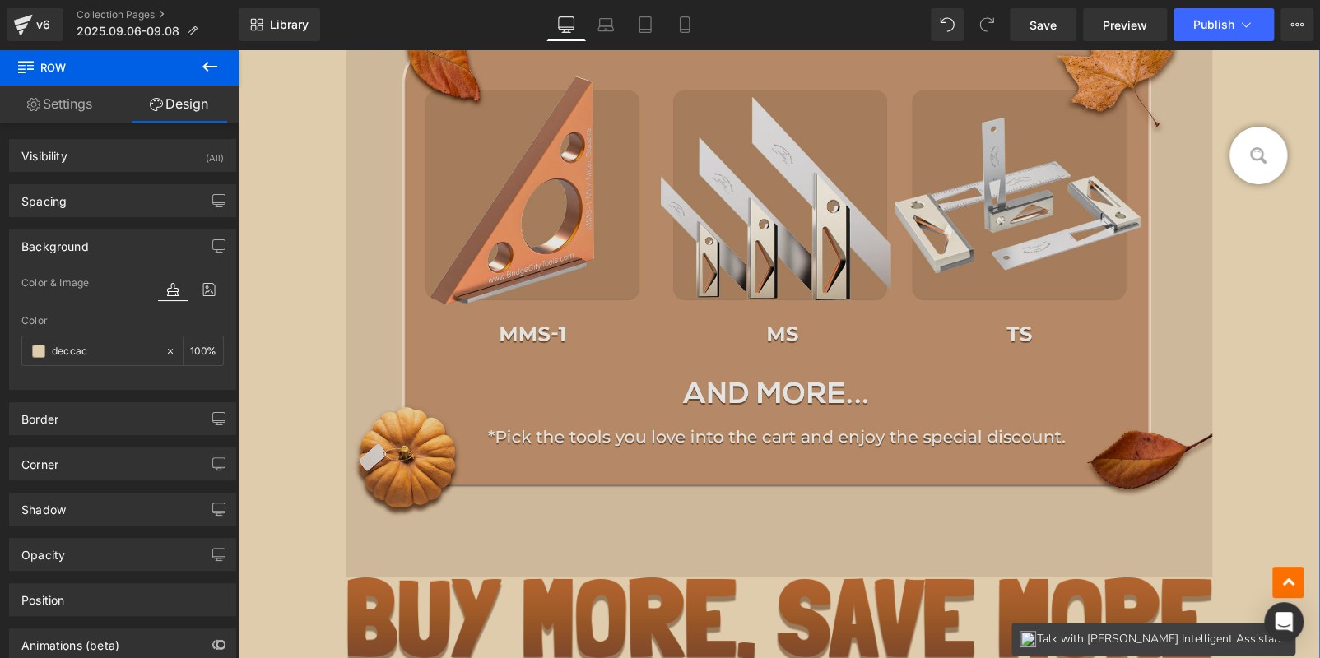
scroll to position [3292, 0]
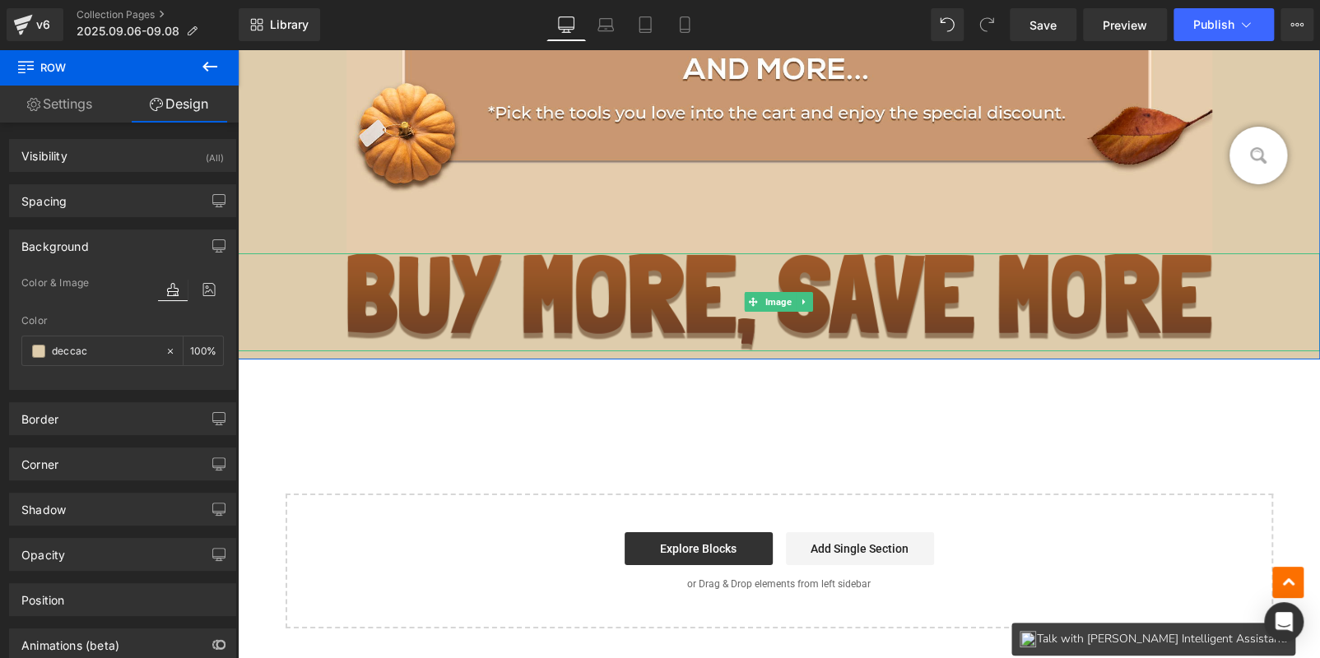
click at [435, 263] on img at bounding box center [779, 301] width 866 height 97
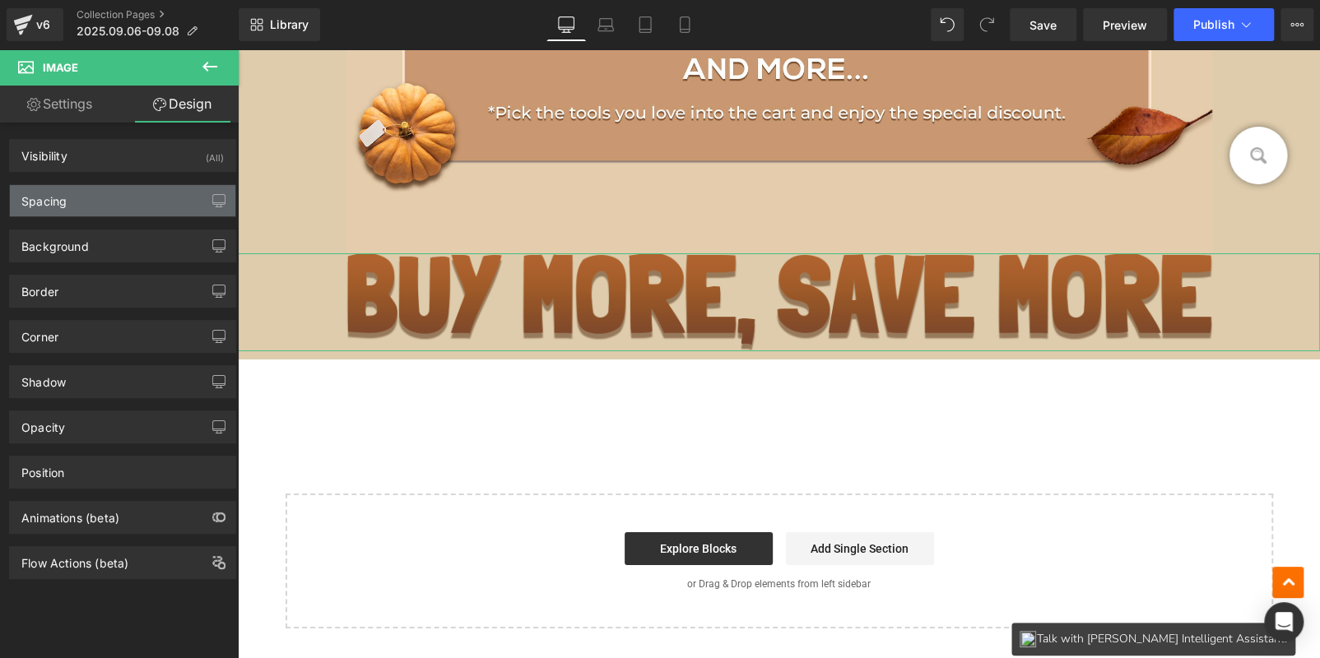
click at [106, 198] on div "Spacing" at bounding box center [123, 200] width 226 height 31
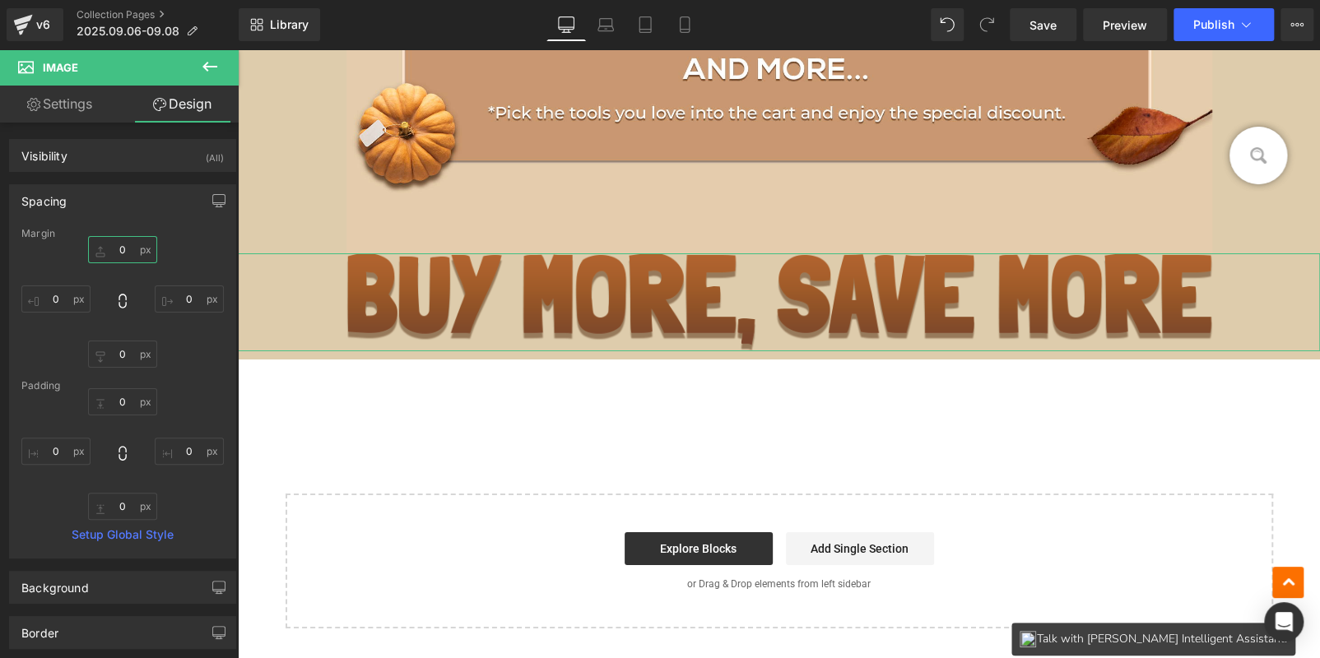
click at [117, 245] on input "text" at bounding box center [122, 249] width 69 height 27
type input "20"
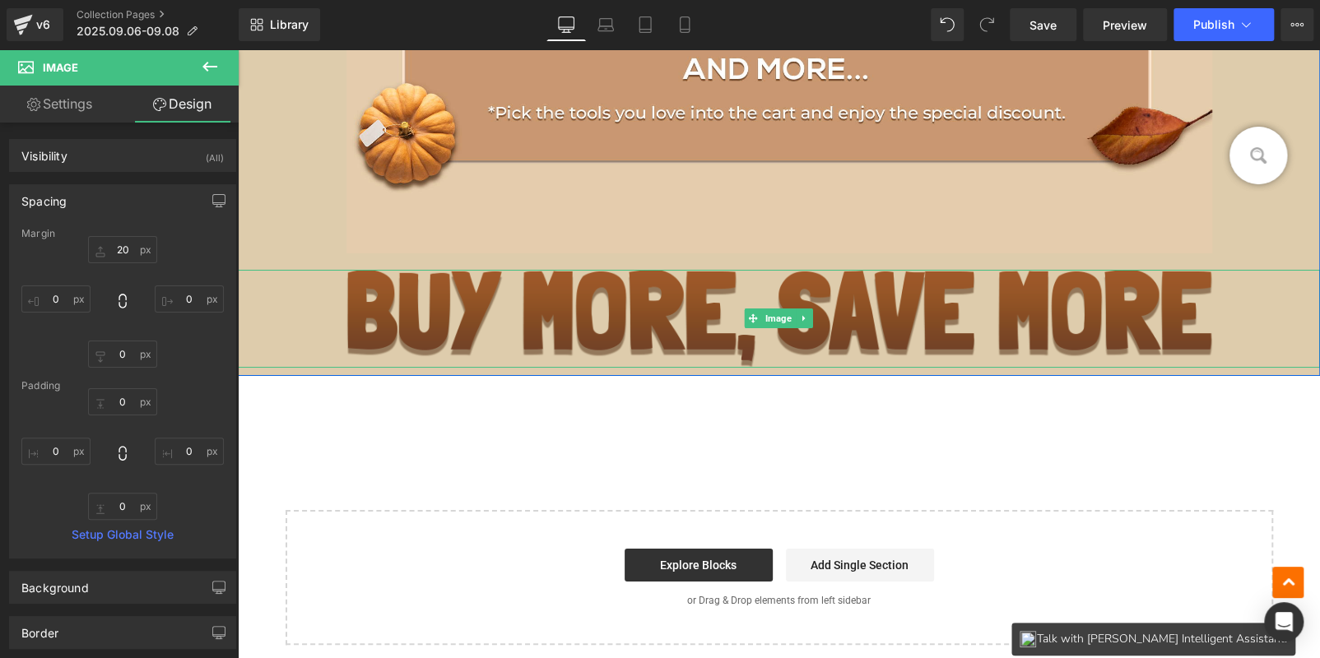
click at [561, 331] on img at bounding box center [779, 318] width 866 height 97
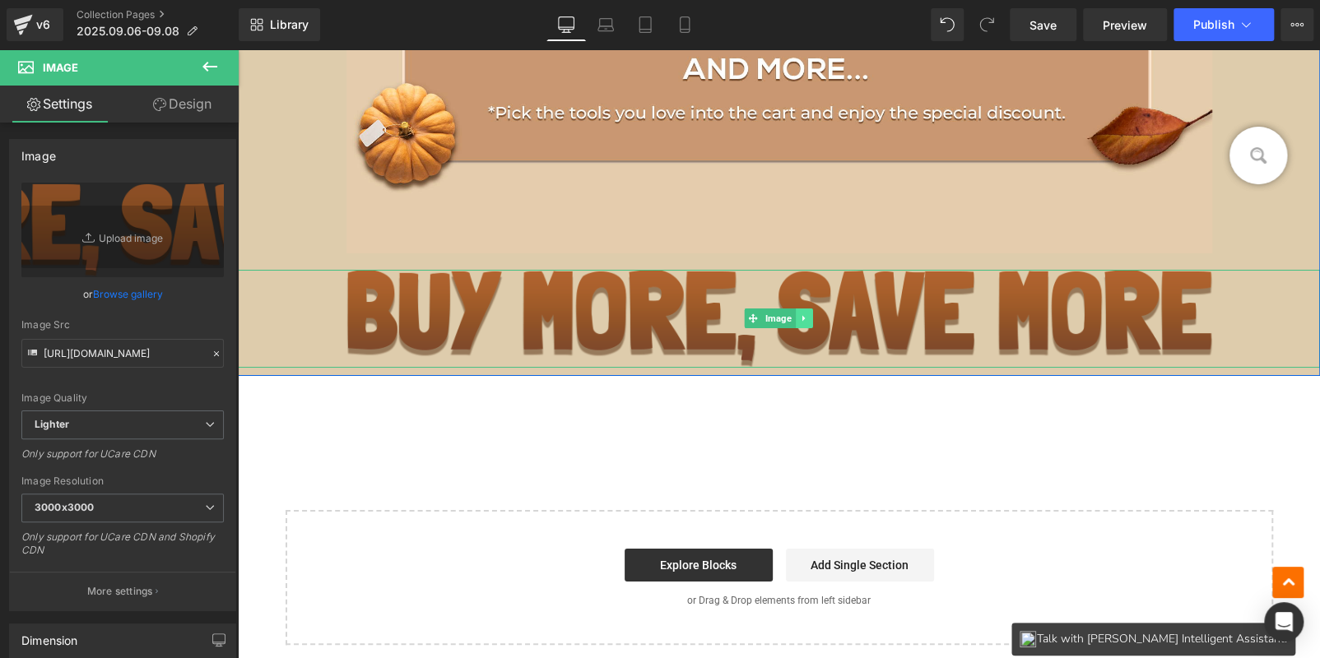
click at [802, 316] on icon at bounding box center [803, 319] width 2 height 6
click at [791, 314] on icon at bounding box center [795, 318] width 9 height 9
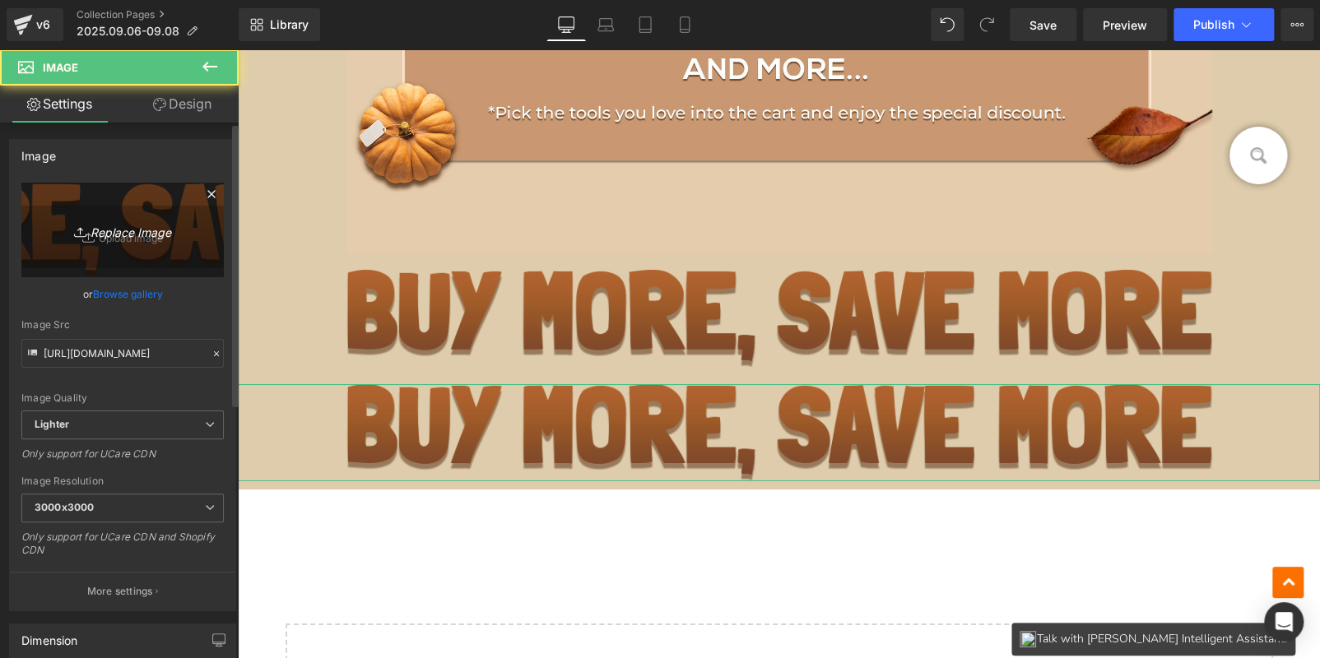
click at [112, 228] on icon "Replace Image" at bounding box center [123, 230] width 132 height 21
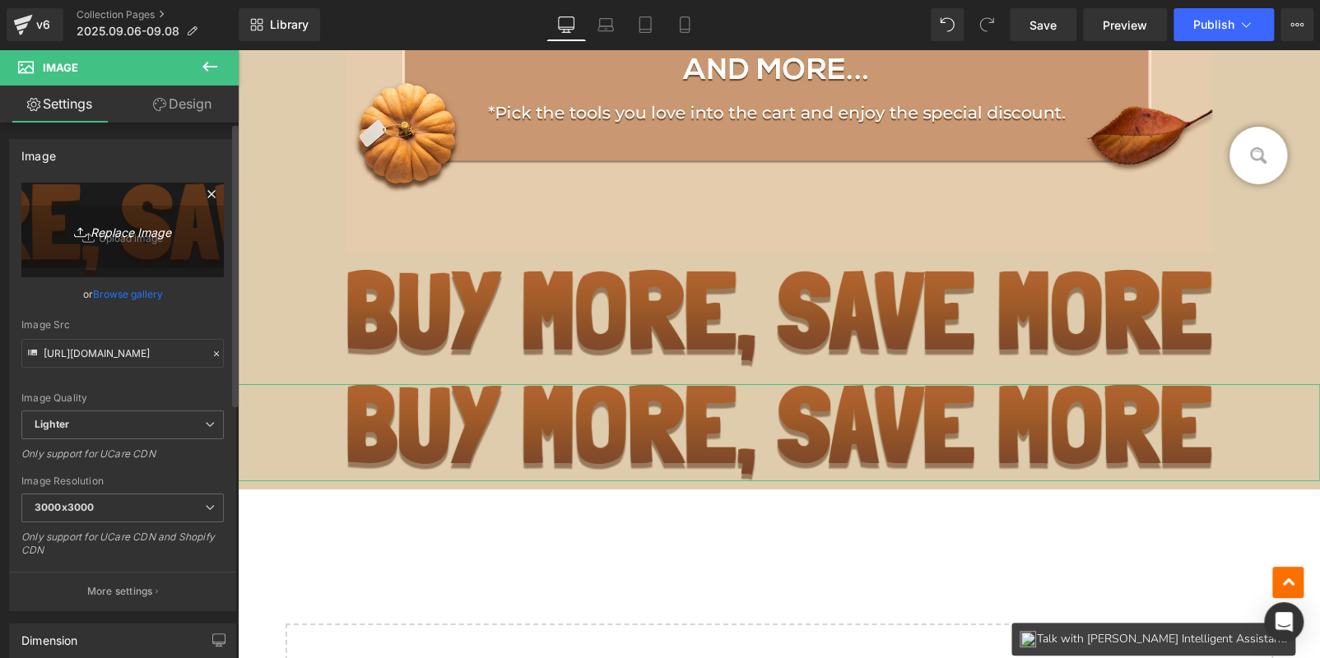
type input "C:\fakepath\bc_07.jpg"
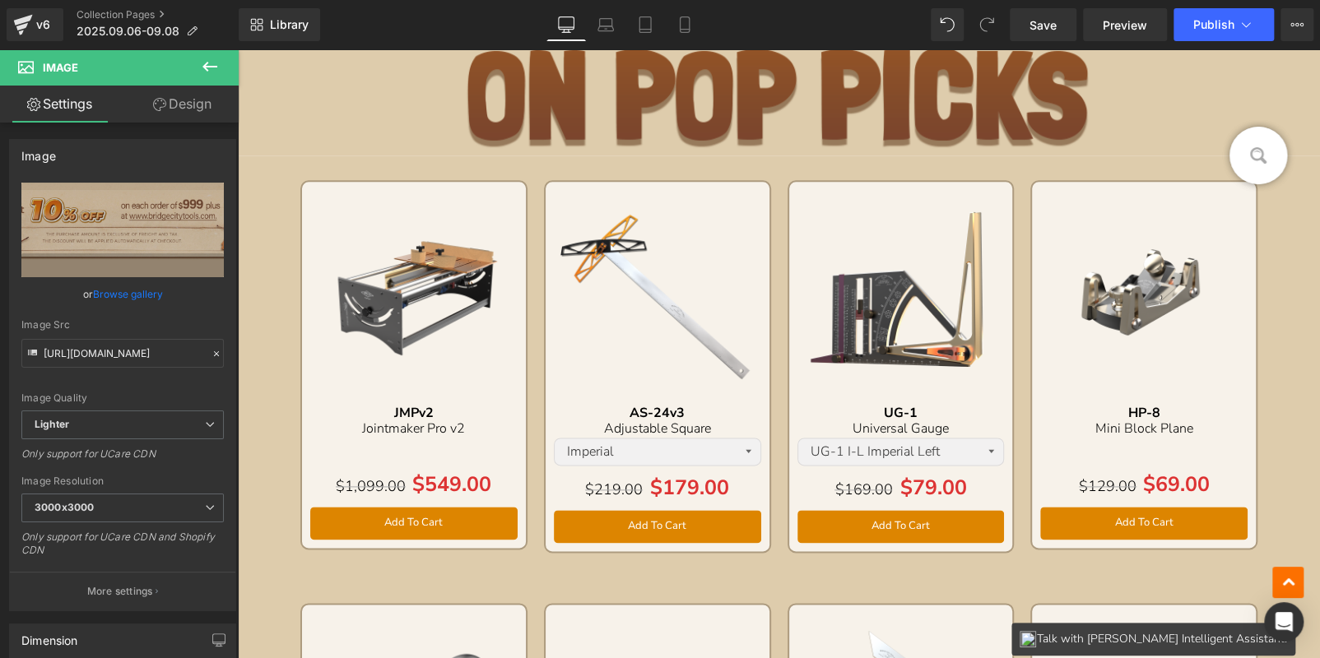
scroll to position [494, 0]
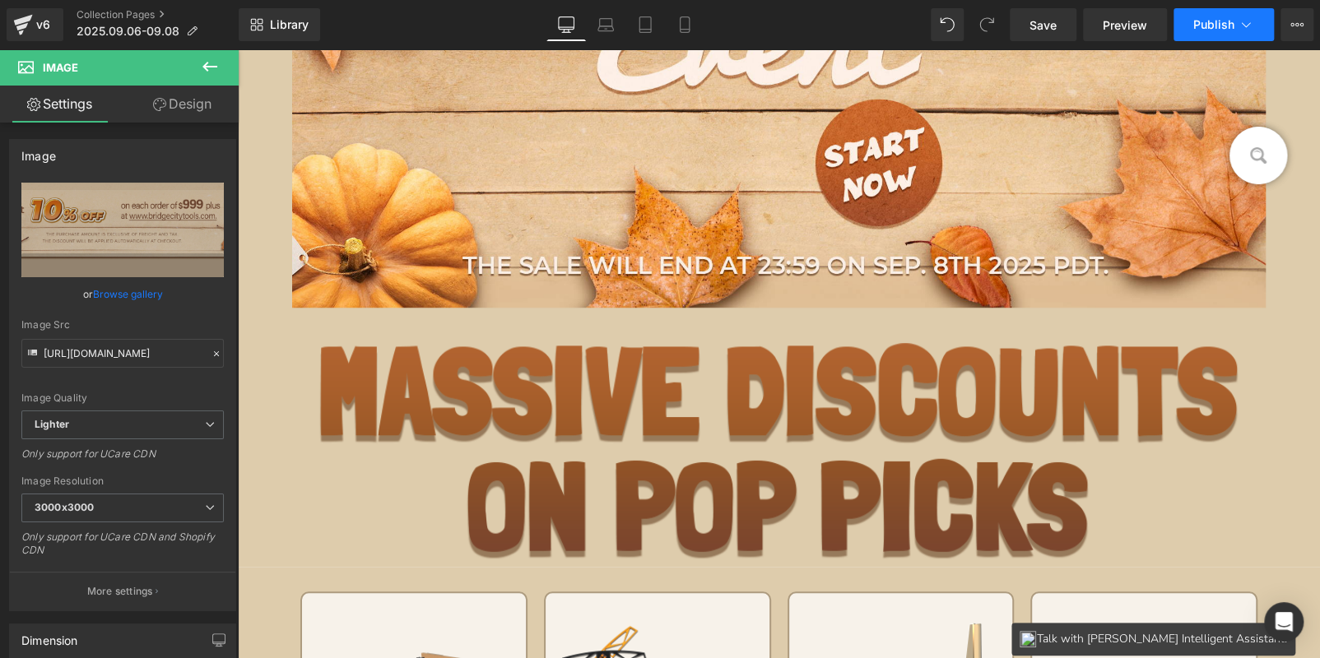
click at [1216, 26] on span "Publish" at bounding box center [1213, 24] width 41 height 13
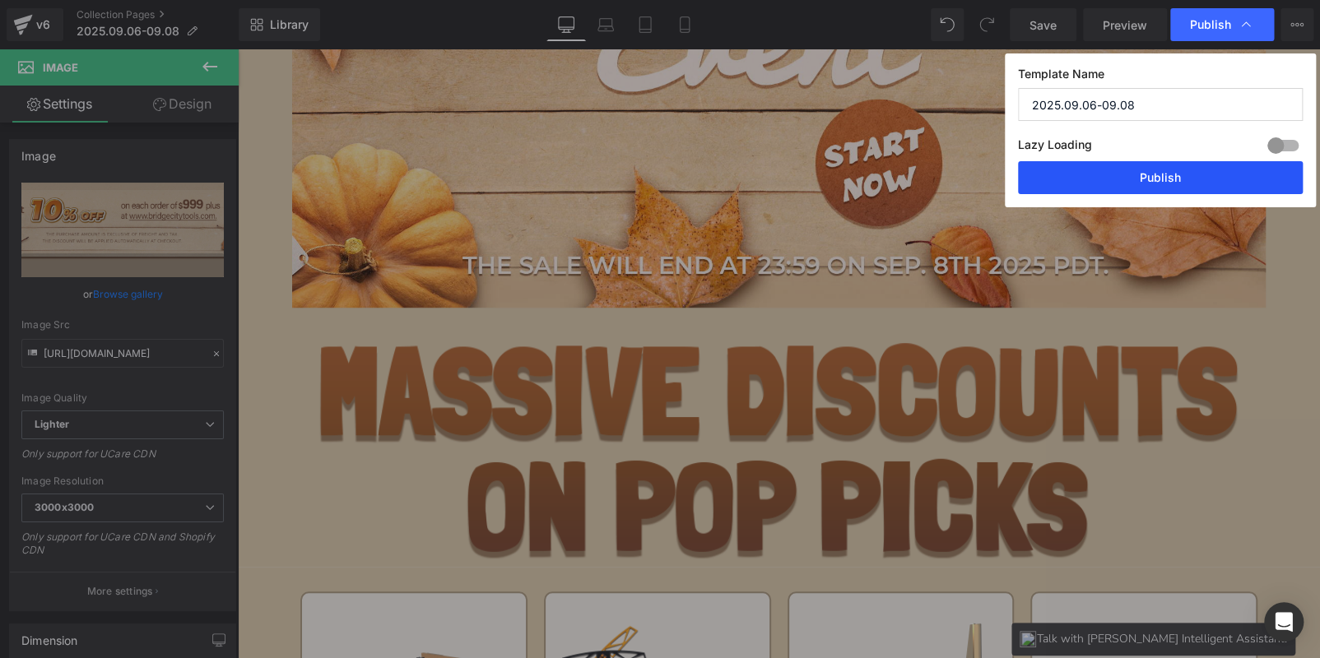
drag, startPoint x: 1156, startPoint y: 177, endPoint x: 917, endPoint y: 133, distance: 243.6
click at [1156, 177] on button "Publish" at bounding box center [1160, 177] width 285 height 33
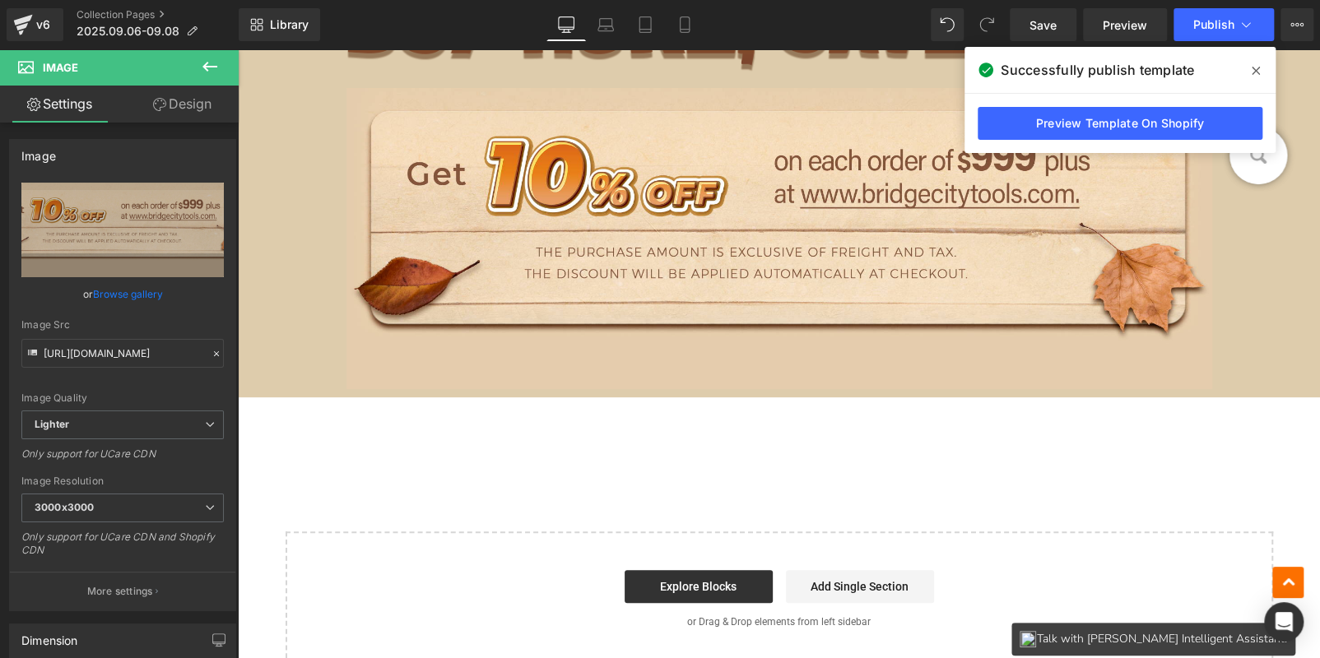
scroll to position [3374, 0]
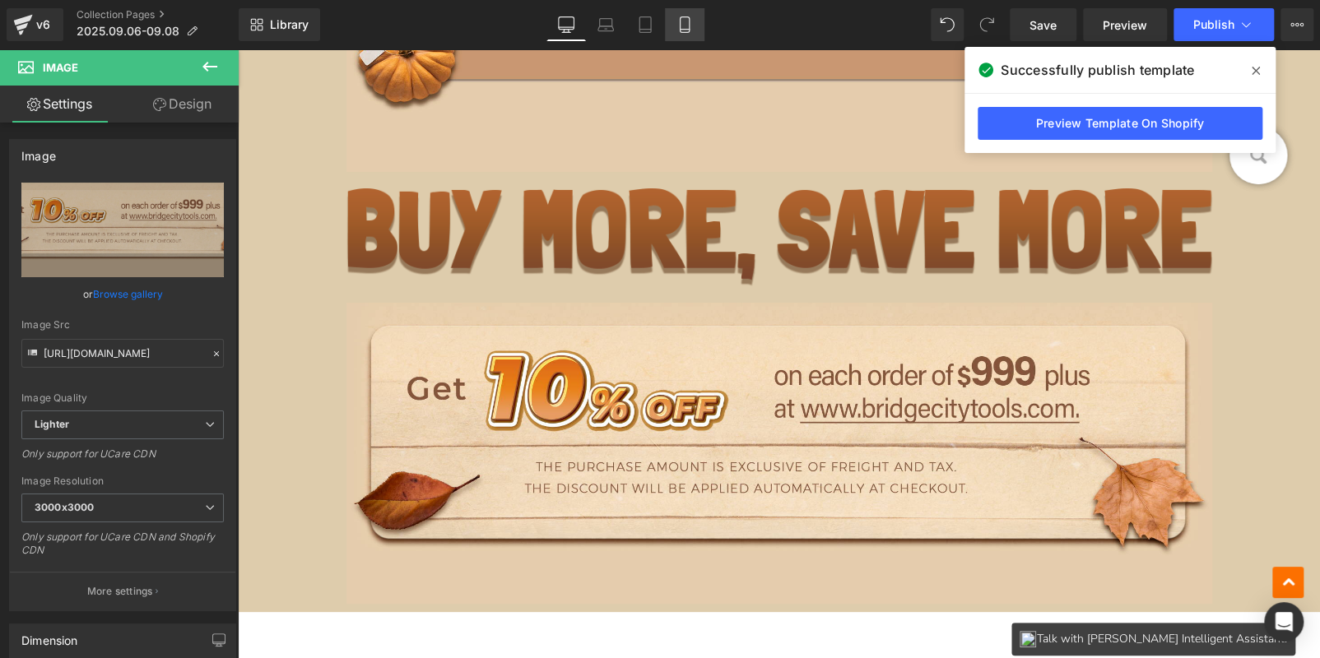
click at [684, 31] on icon at bounding box center [684, 25] width 9 height 16
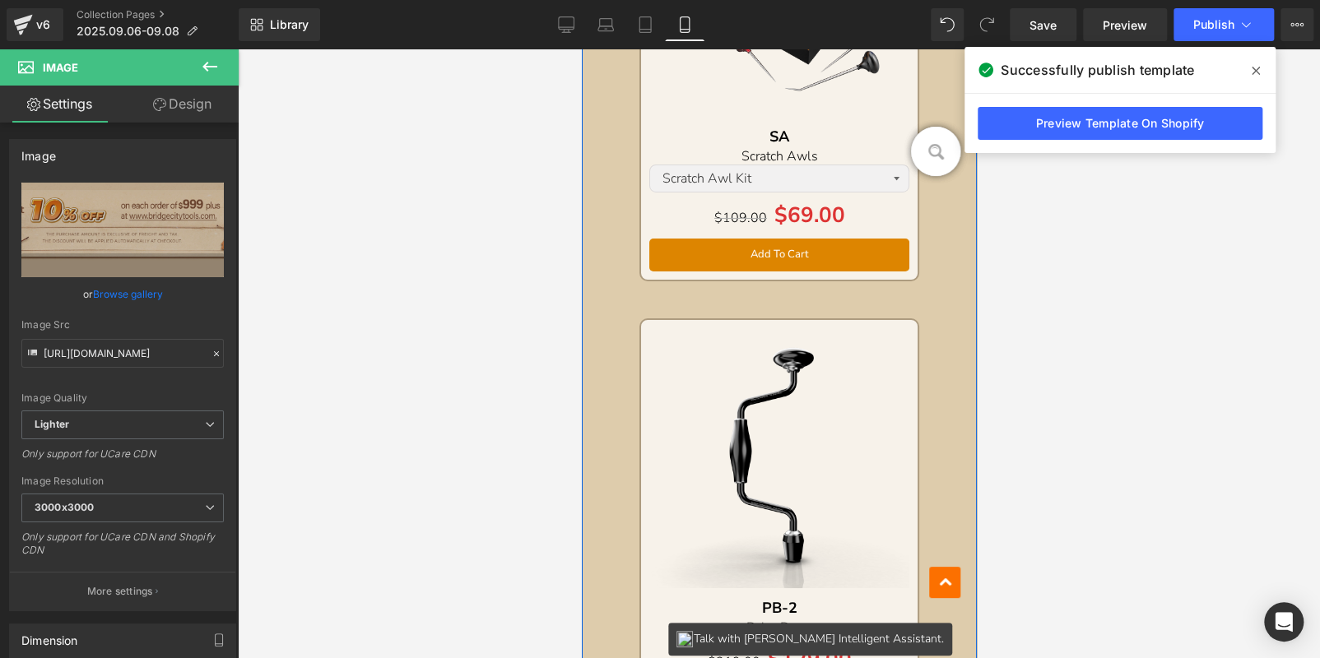
scroll to position [6467, 0]
